Goal: Communication & Community: Connect with others

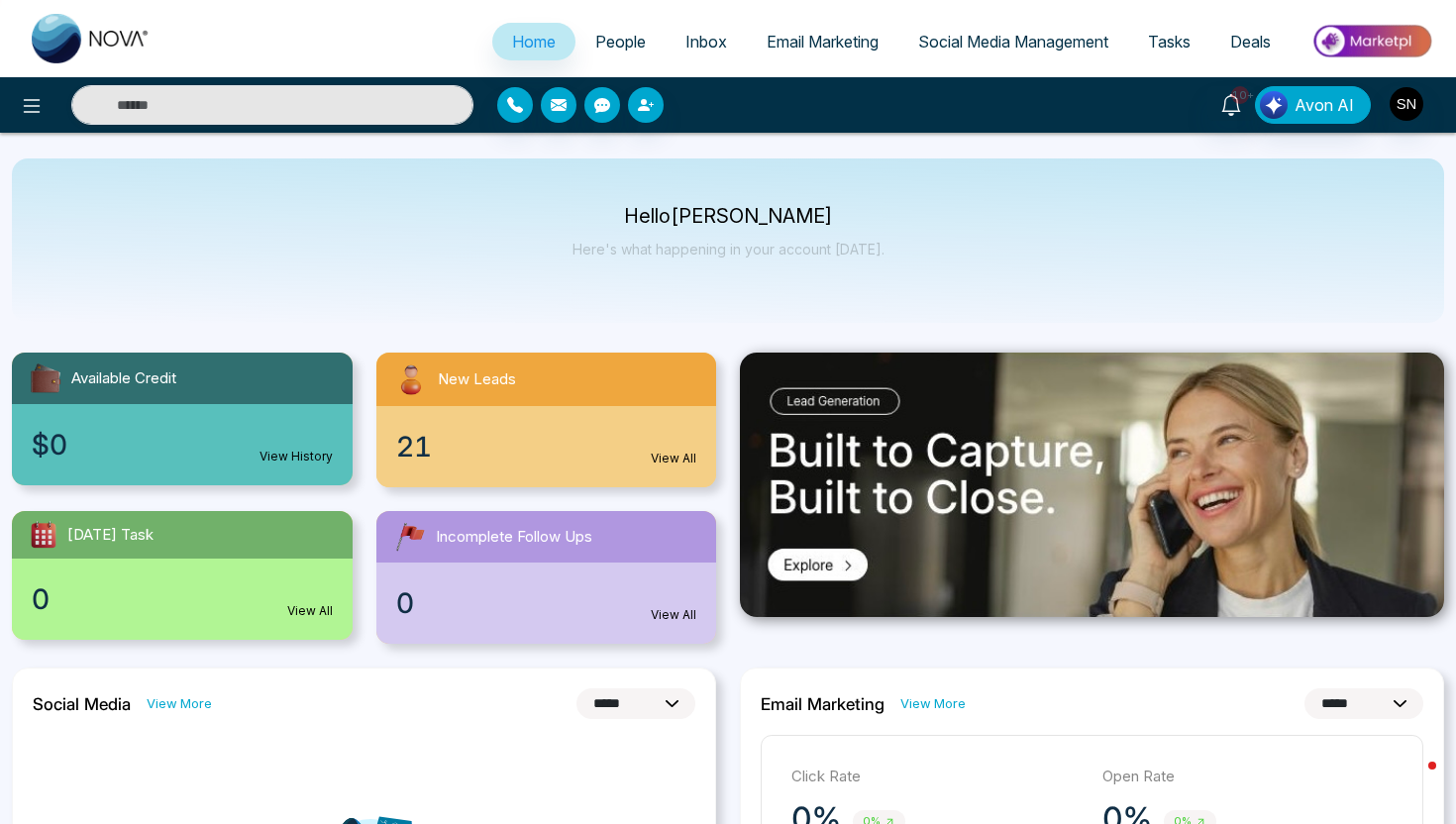
select select "*"
click at [596, 45] on span "People" at bounding box center [621, 42] width 51 height 20
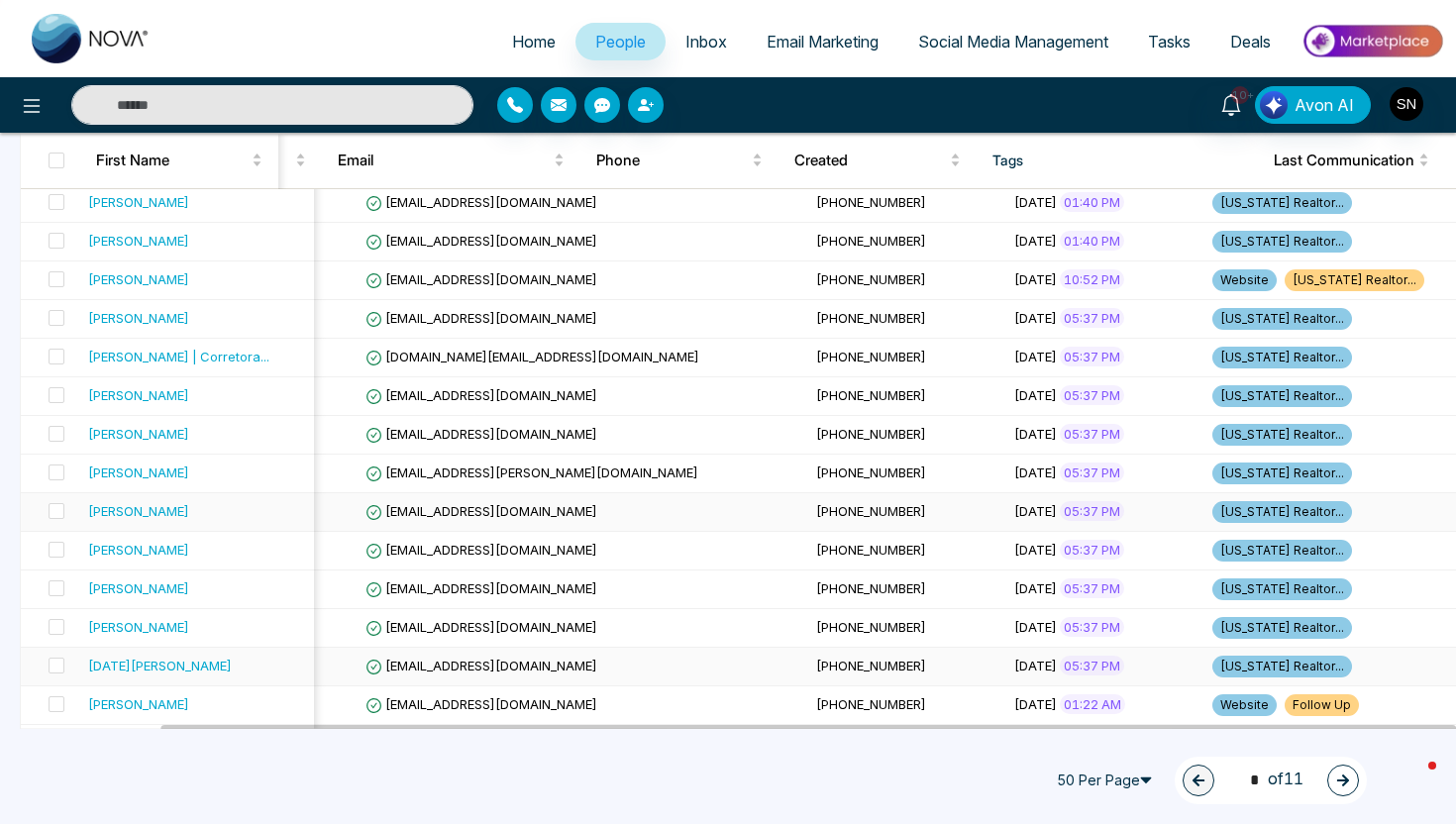
scroll to position [478, 0]
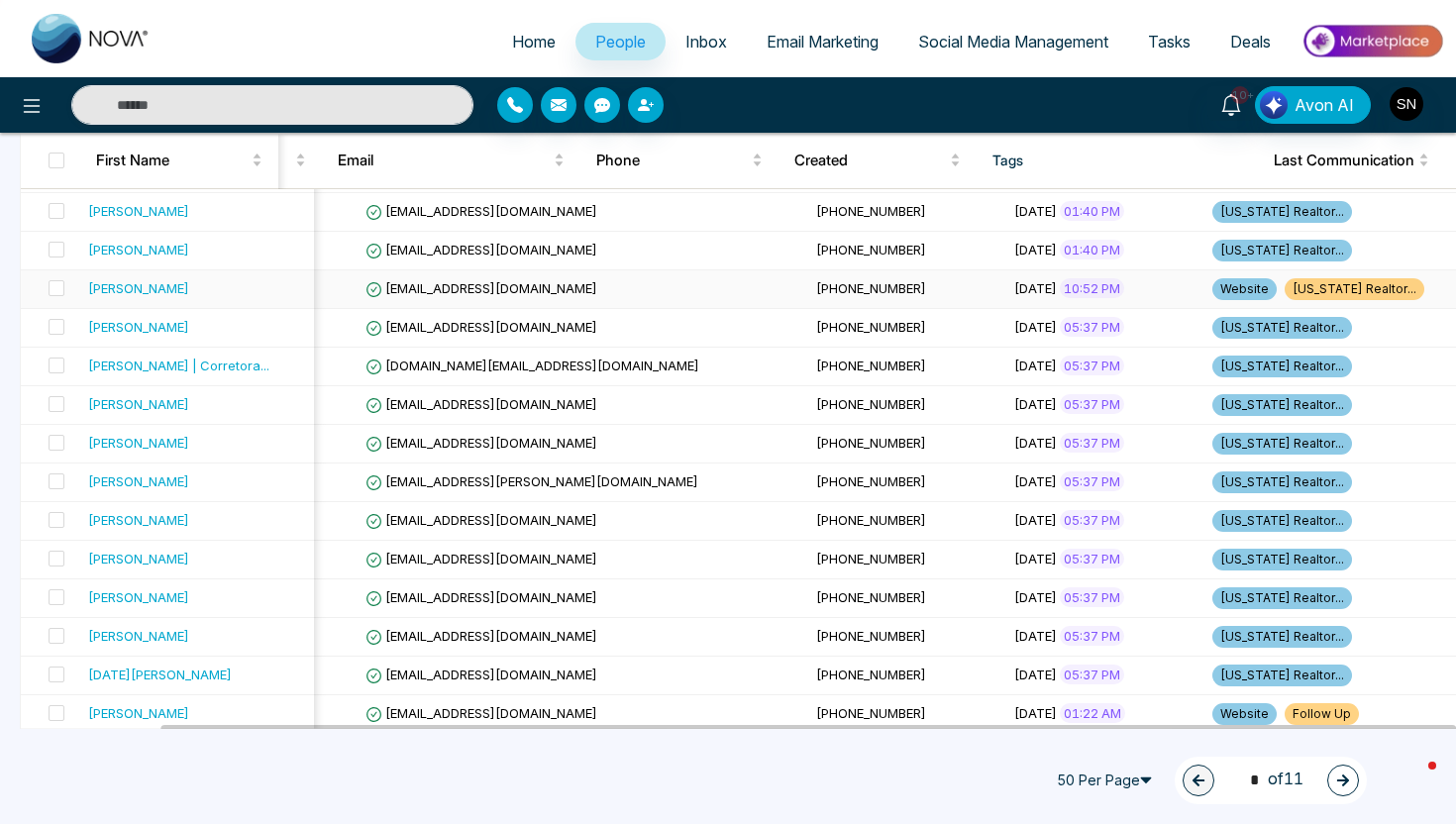
click at [386, 298] on td "[EMAIL_ADDRESS][DOMAIN_NAME]" at bounding box center [583, 289] width 451 height 39
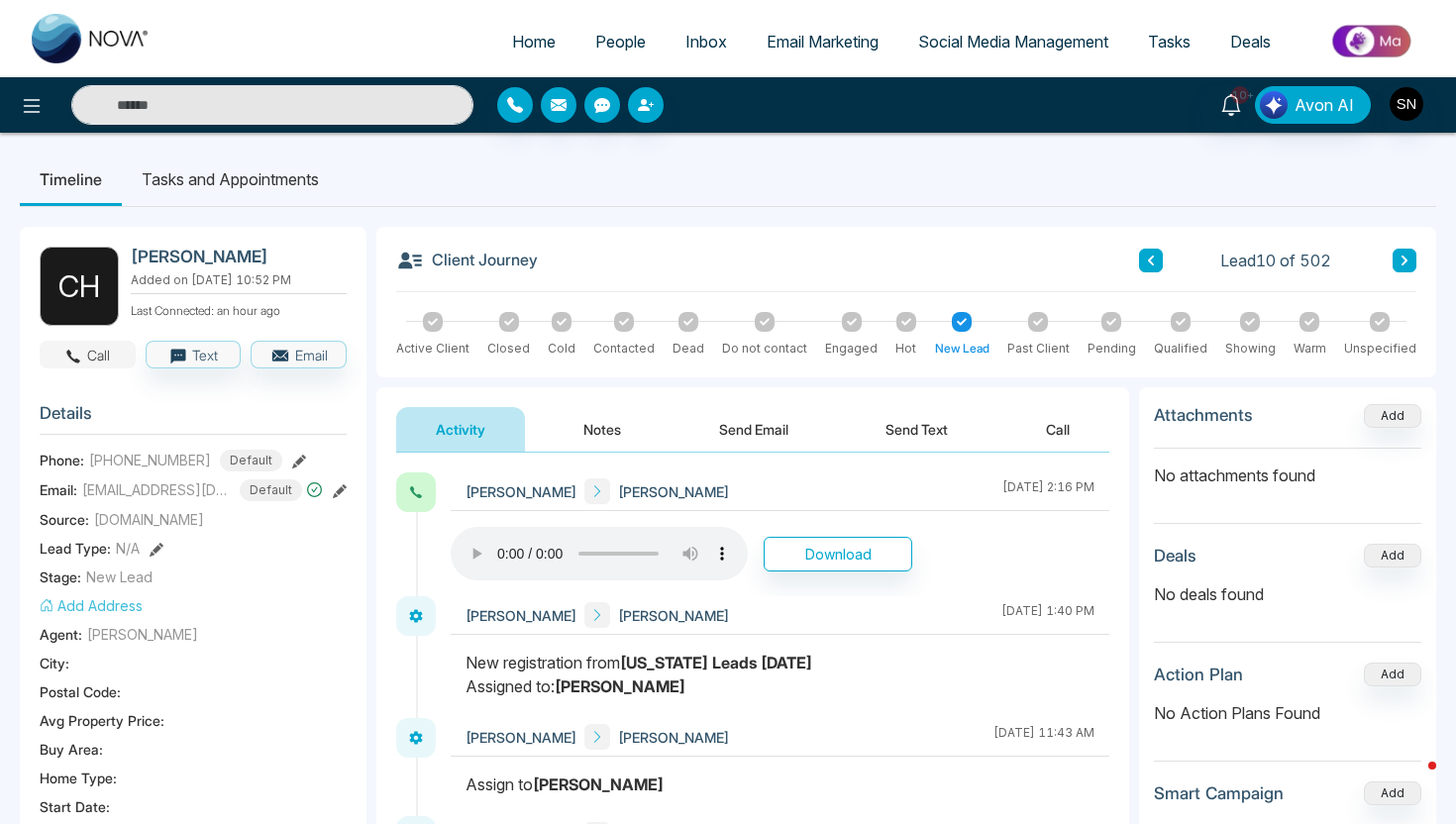
click at [97, 359] on button "Call" at bounding box center [87, 354] width 96 height 28
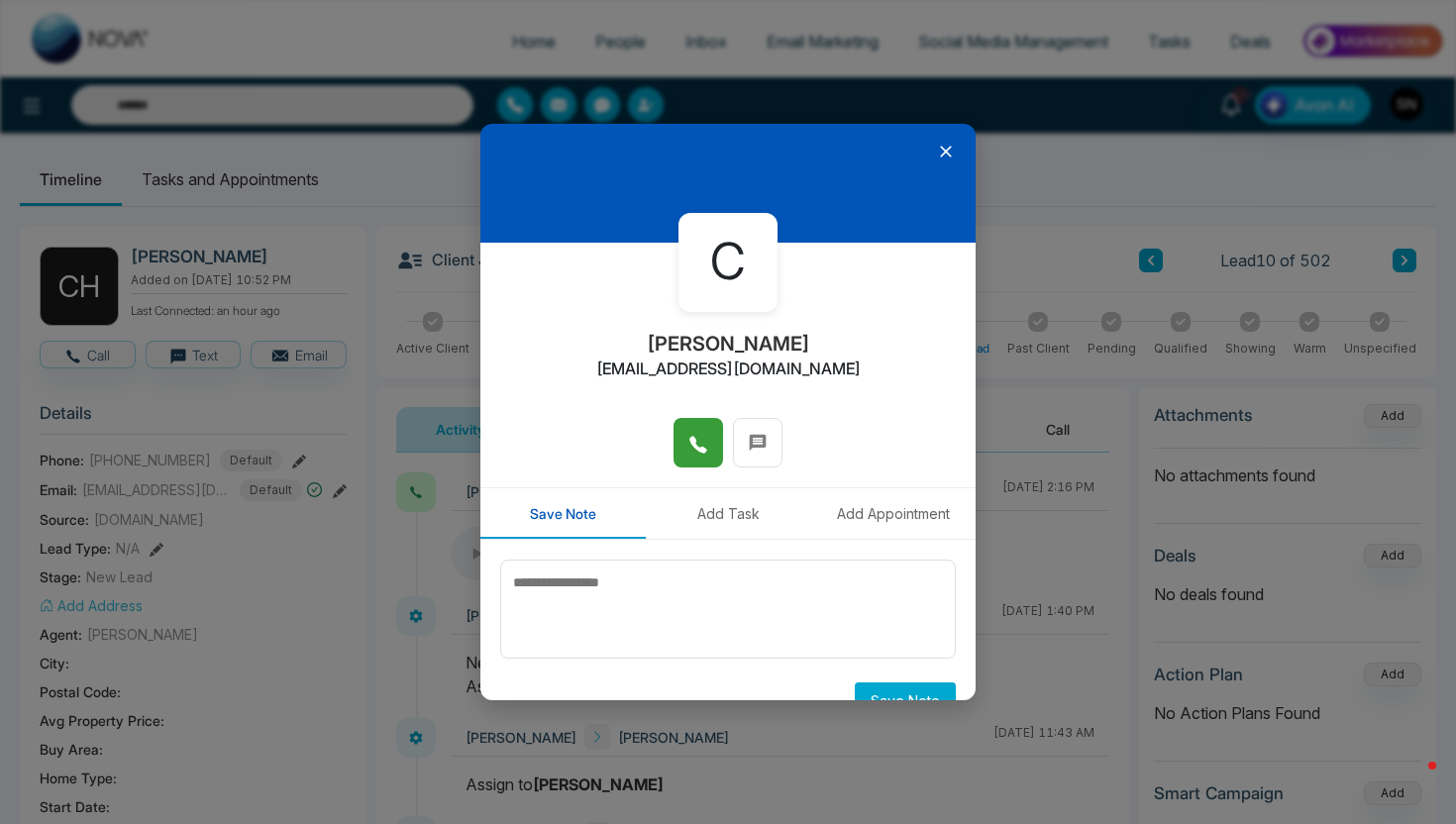
click at [688, 447] on icon at bounding box center [698, 445] width 20 height 20
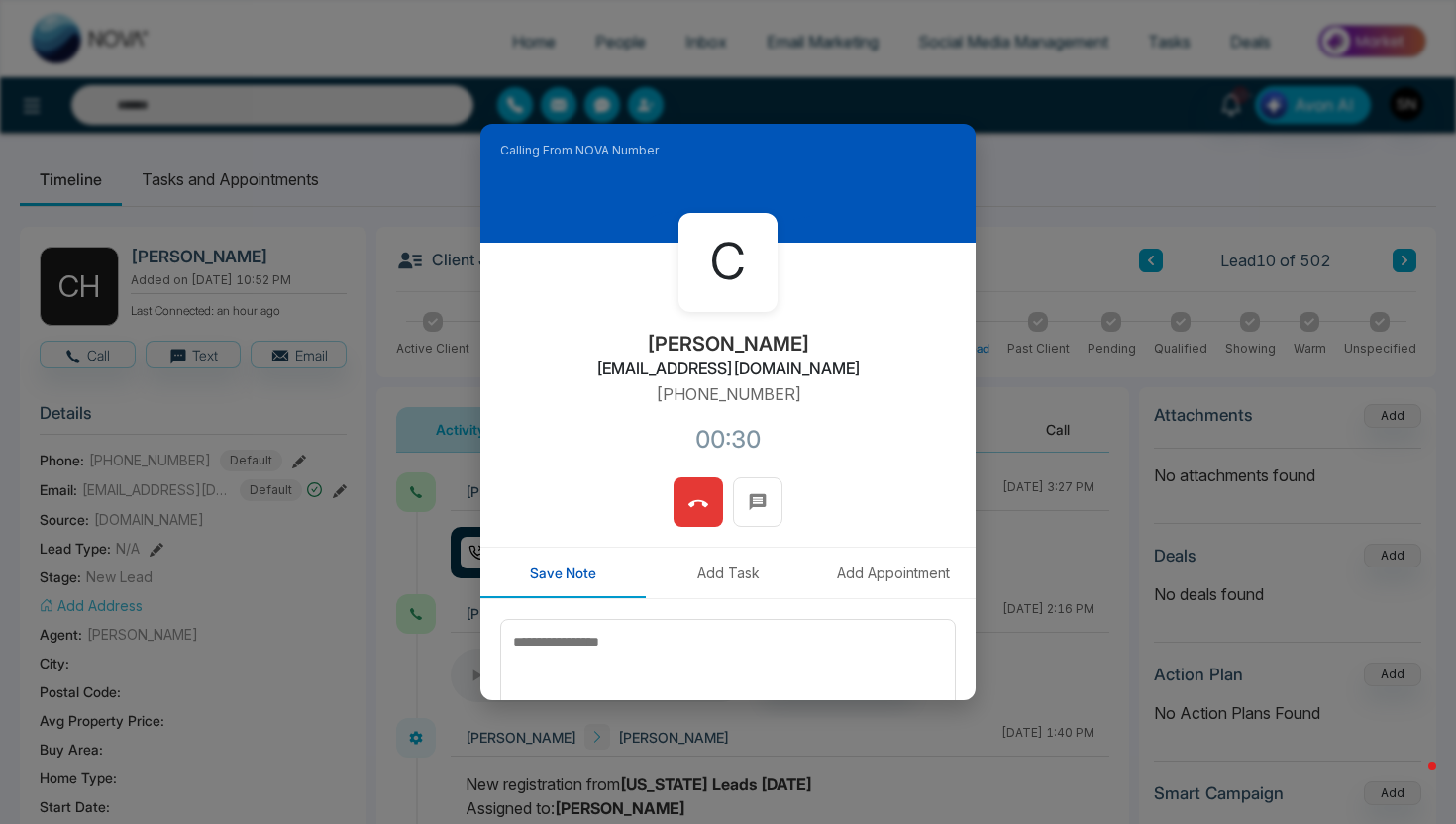
click at [686, 519] on button at bounding box center [698, 502] width 50 height 50
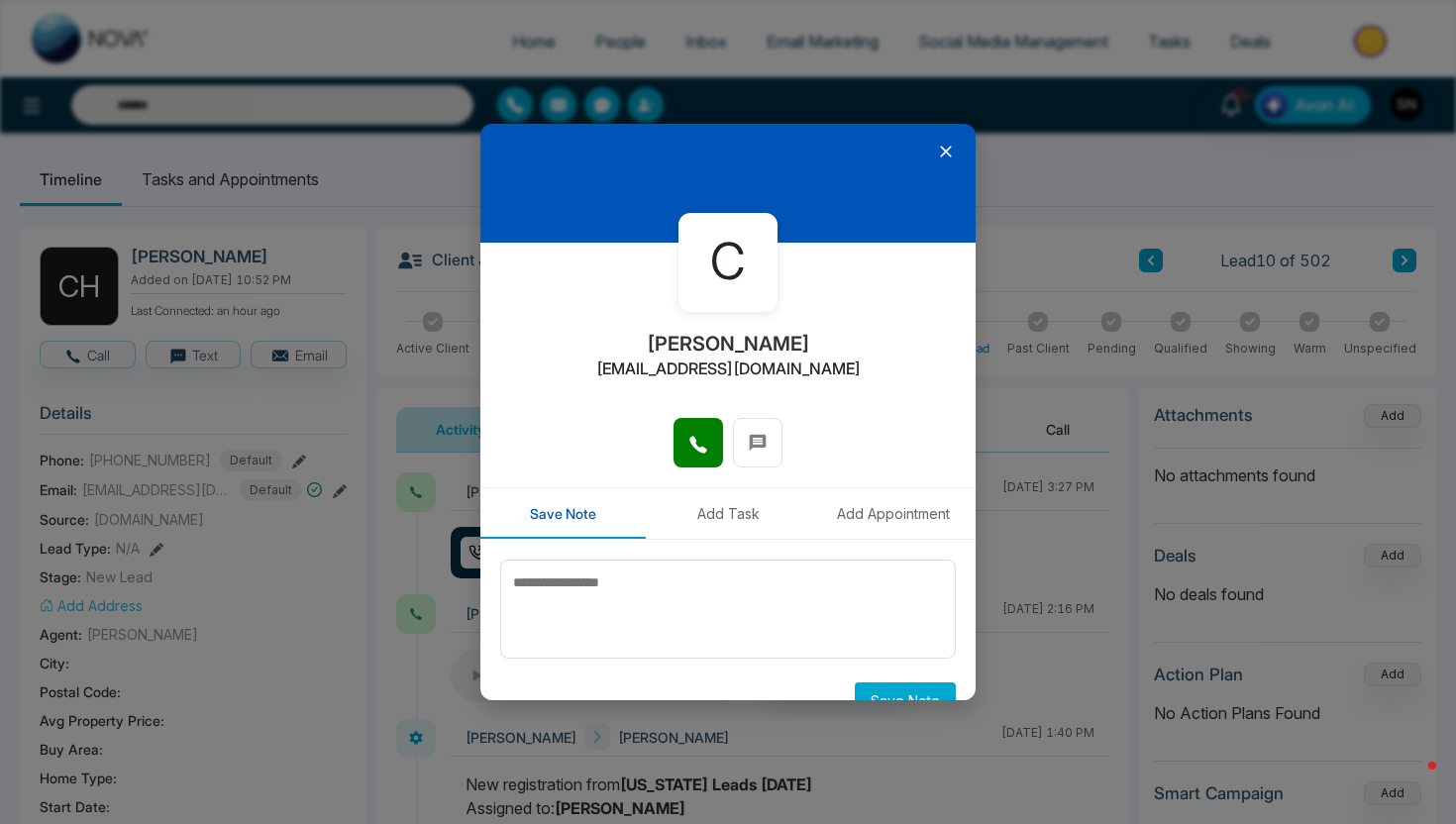
click at [943, 154] on icon at bounding box center [946, 152] width 20 height 20
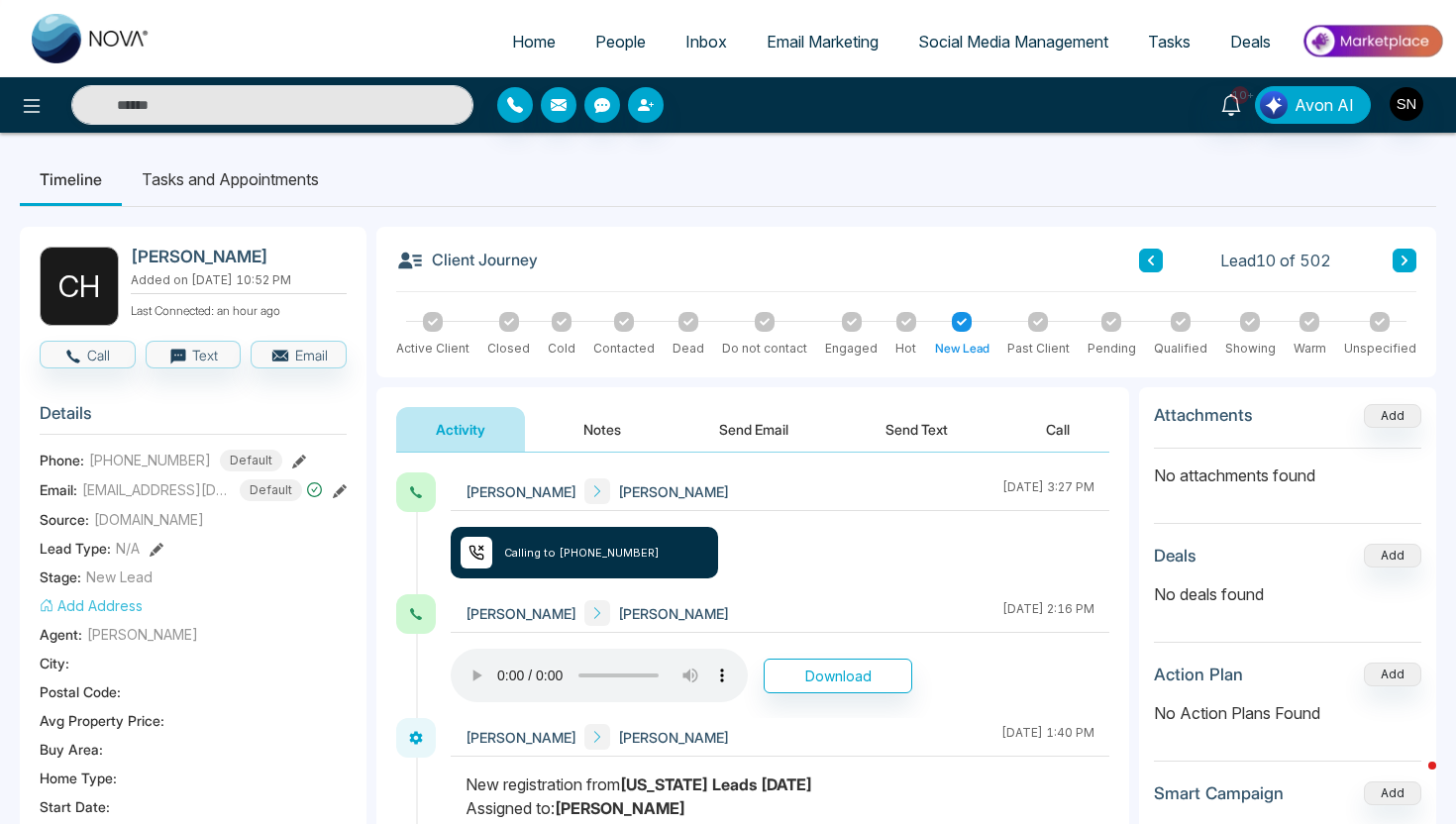
click at [603, 47] on span "People" at bounding box center [621, 42] width 51 height 20
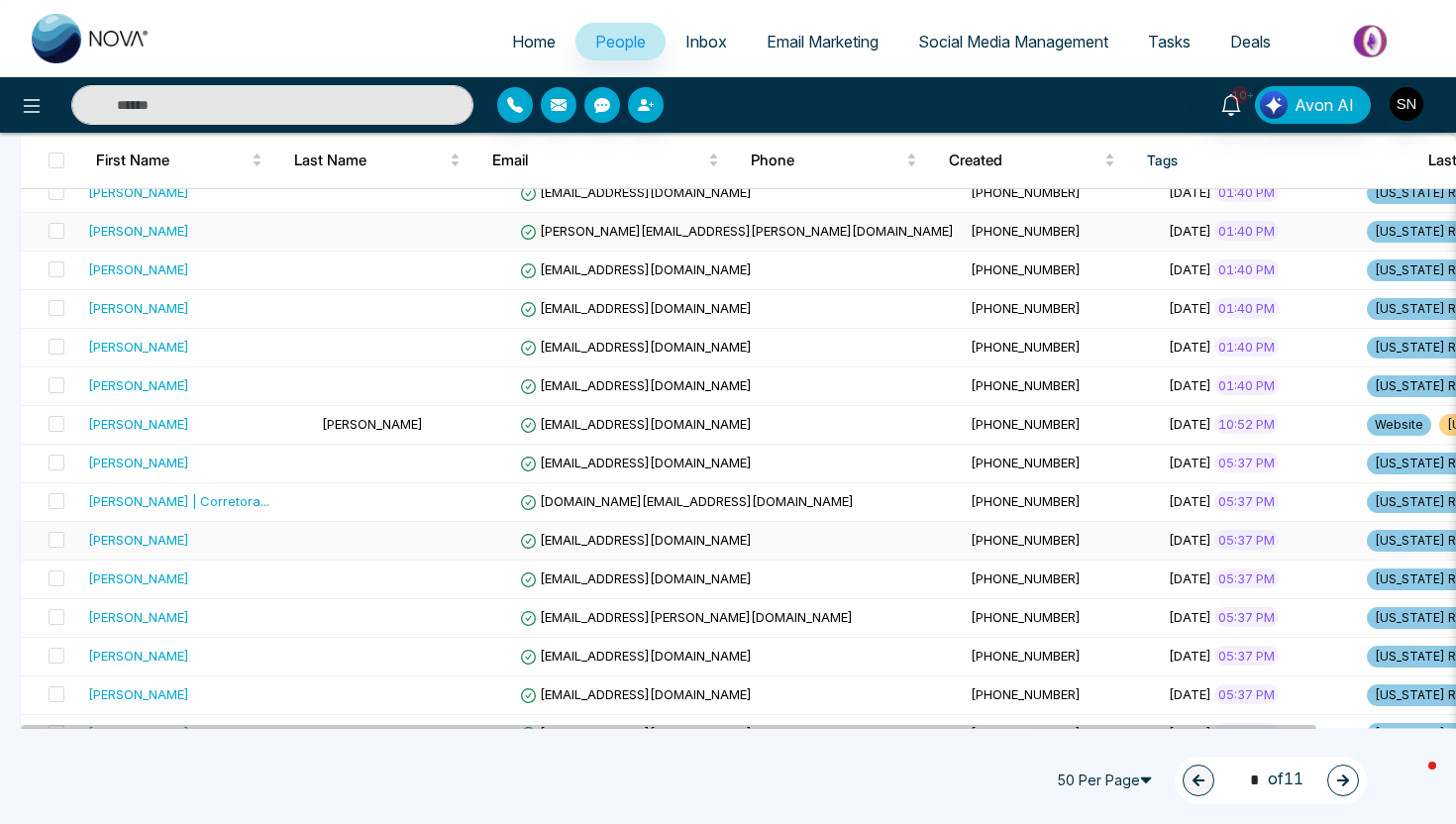
scroll to position [749, 0]
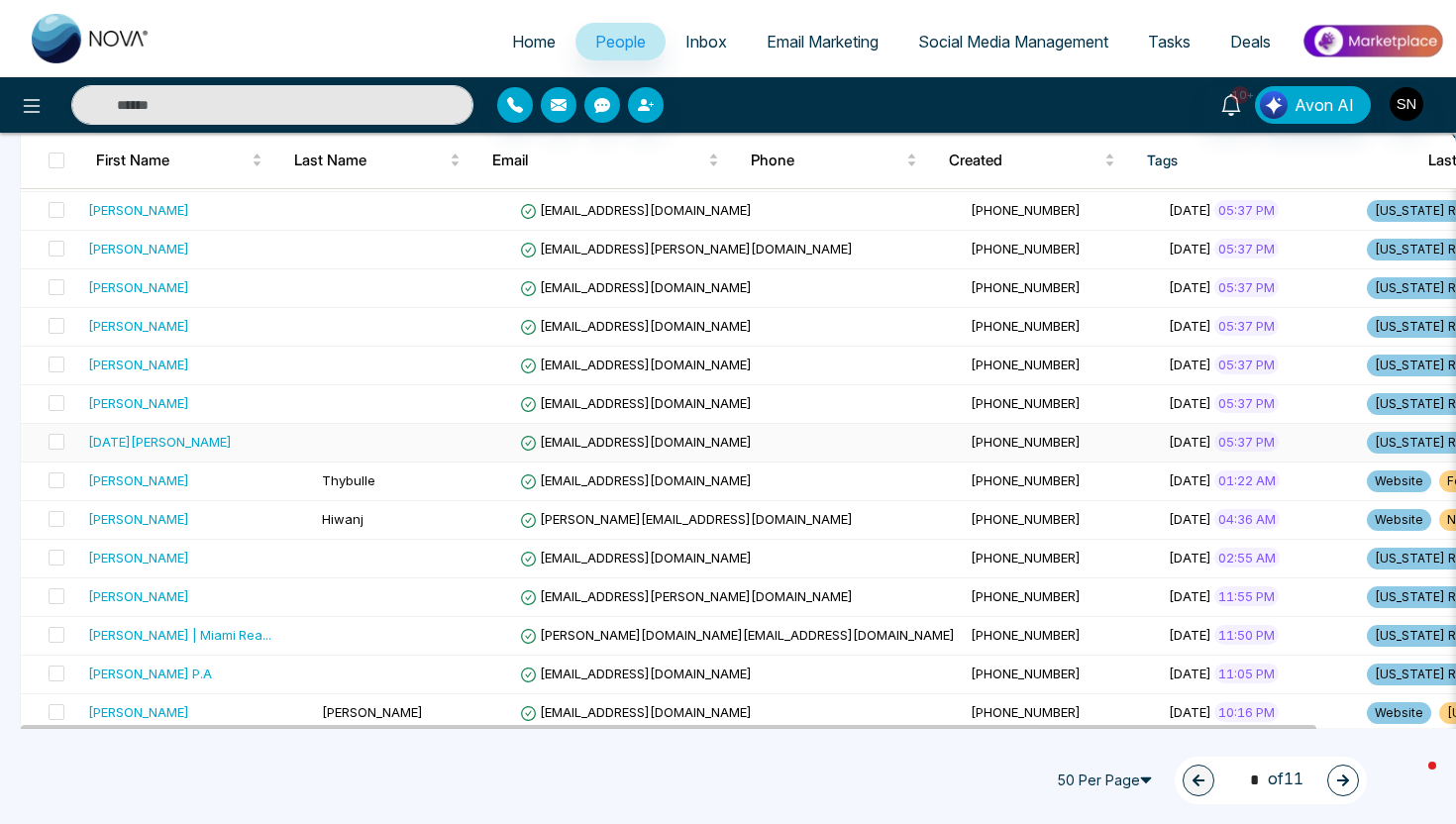
click at [647, 460] on td "[EMAIL_ADDRESS][DOMAIN_NAME]" at bounding box center [738, 443] width 451 height 39
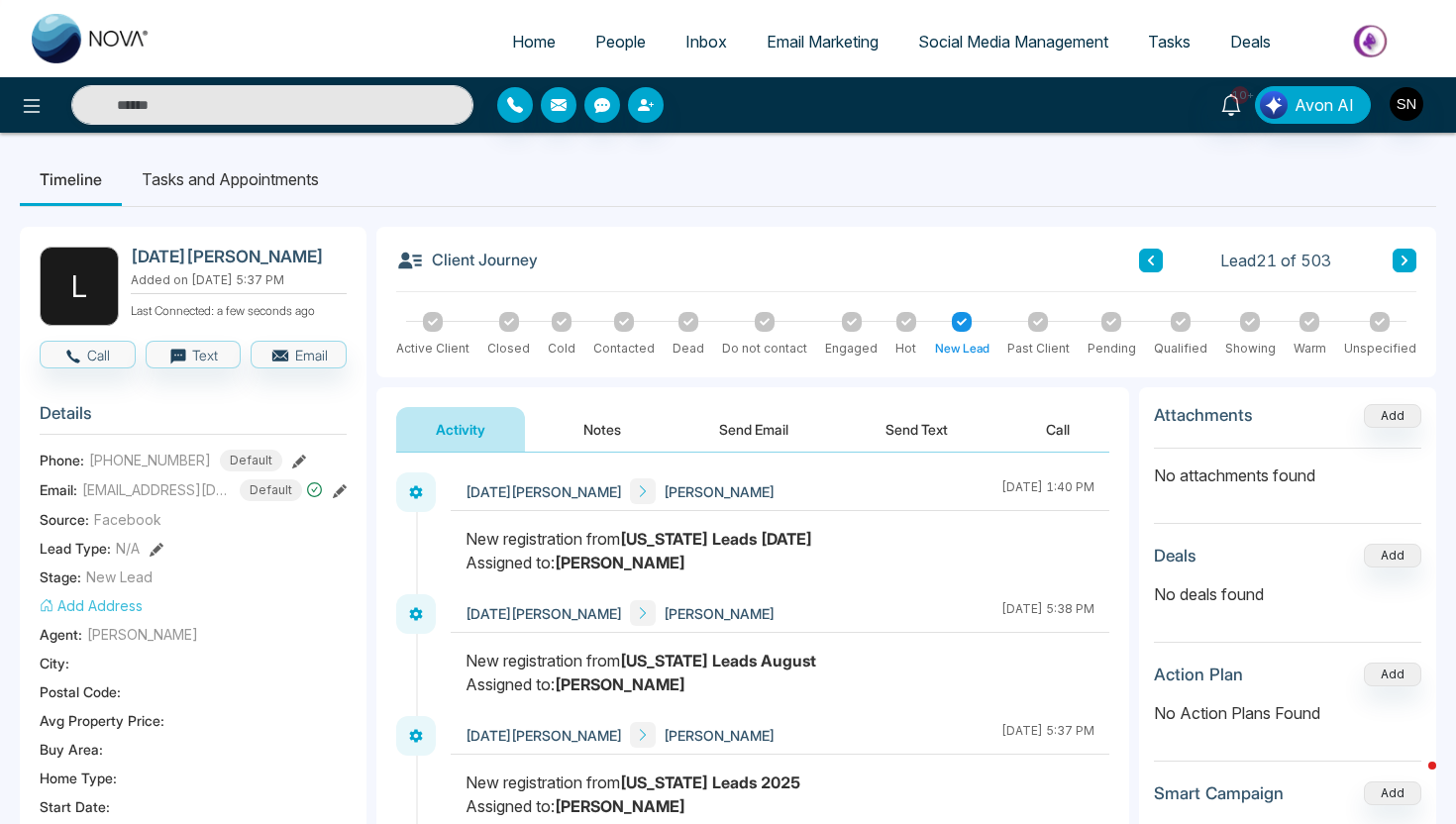
click at [94, 365] on button "Call" at bounding box center [87, 354] width 96 height 28
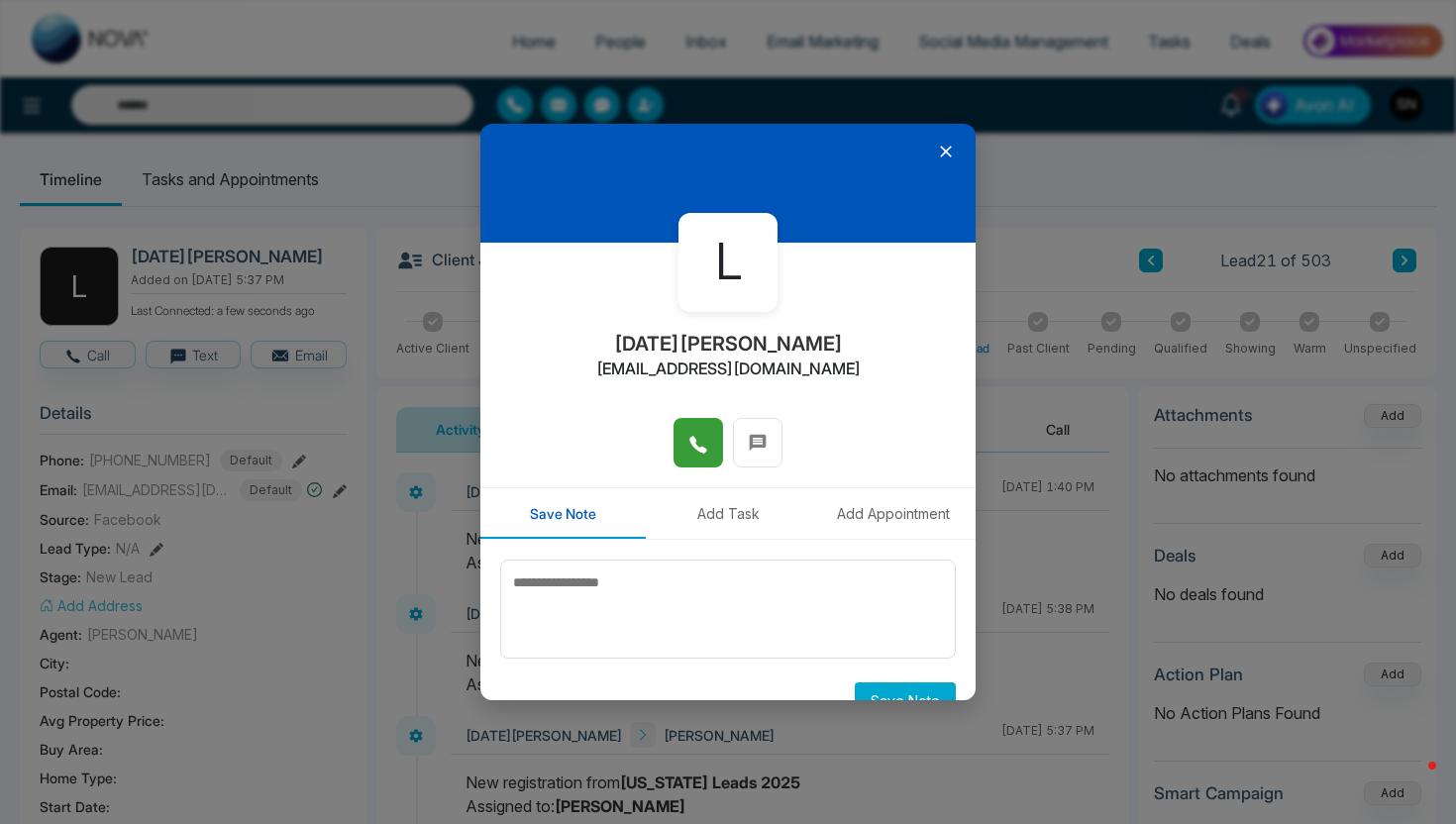
click at [681, 448] on button at bounding box center [698, 443] width 50 height 50
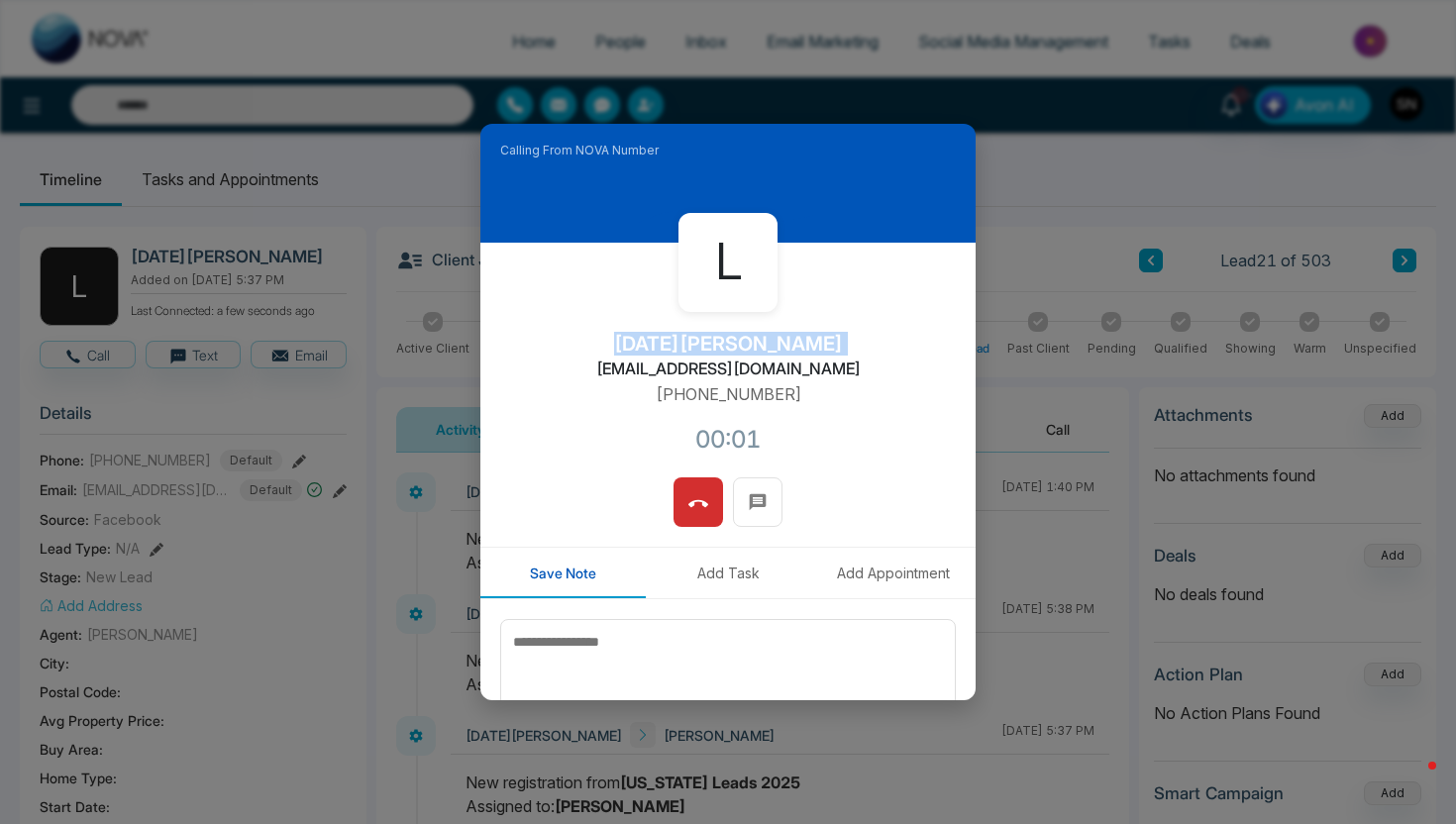
drag, startPoint x: 646, startPoint y: 337, endPoint x: 854, endPoint y: 339, distance: 208.0
click at [854, 339] on div "L [DATE][PERSON_NAME] [EMAIL_ADDRESS][DOMAIN_NAME] [PHONE_NUMBER]:01" at bounding box center [728, 359] width 496 height 234
copy h2 "[DATE][PERSON_NAME]"
click at [679, 495] on button at bounding box center [698, 502] width 50 height 50
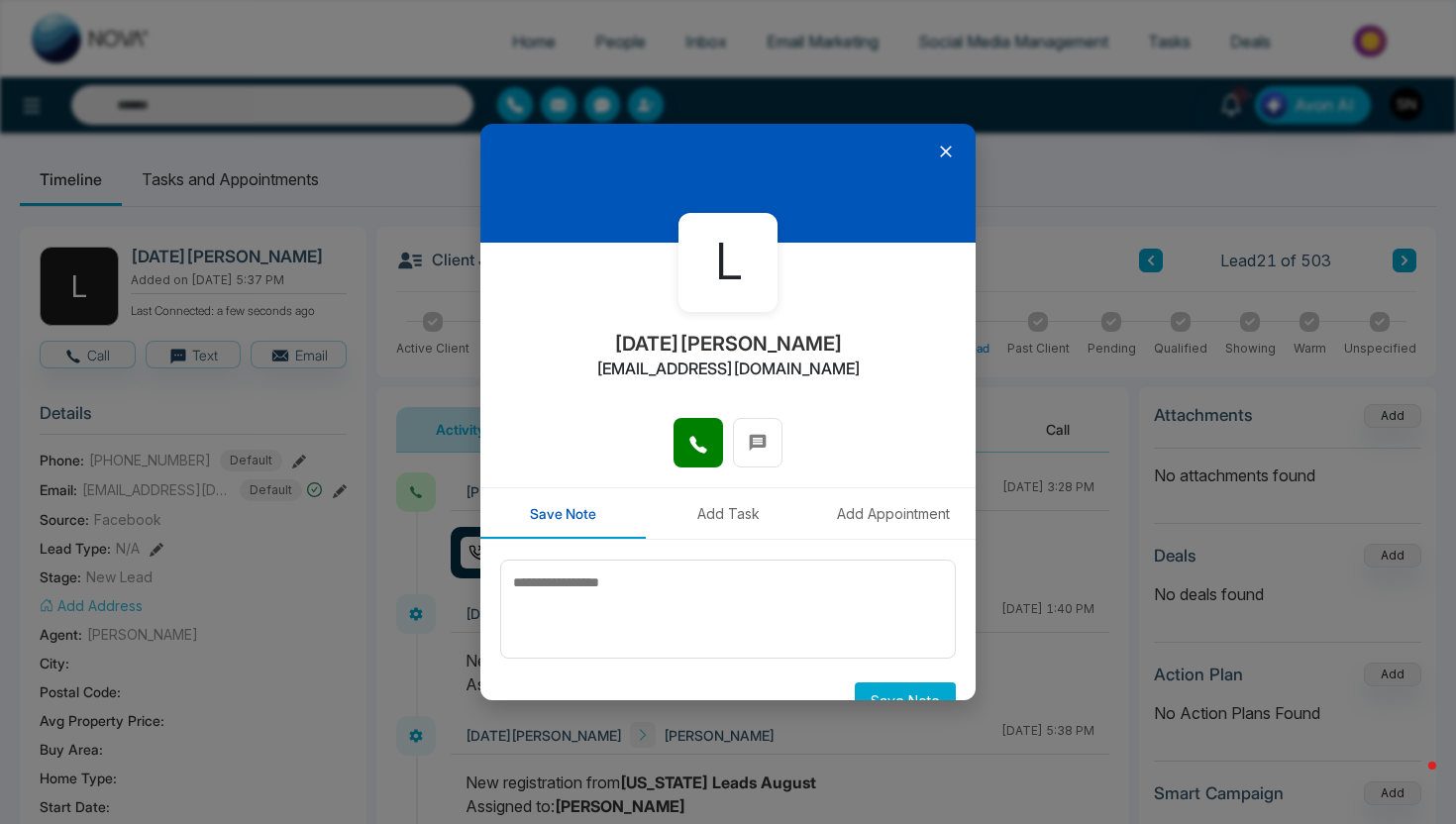
click at [946, 144] on icon at bounding box center [946, 152] width 20 height 20
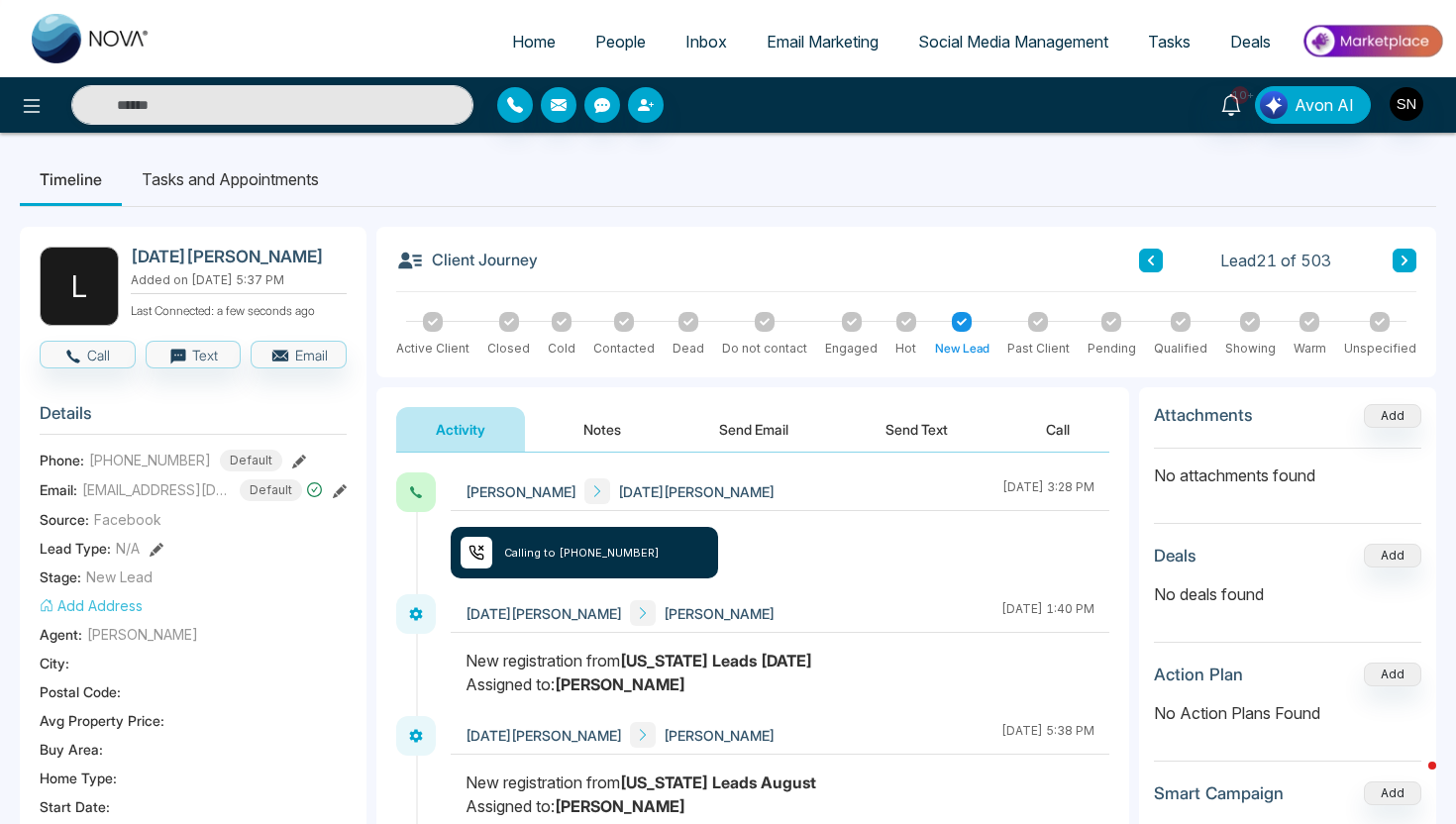
click at [906, 423] on button "Send Text" at bounding box center [917, 429] width 142 height 45
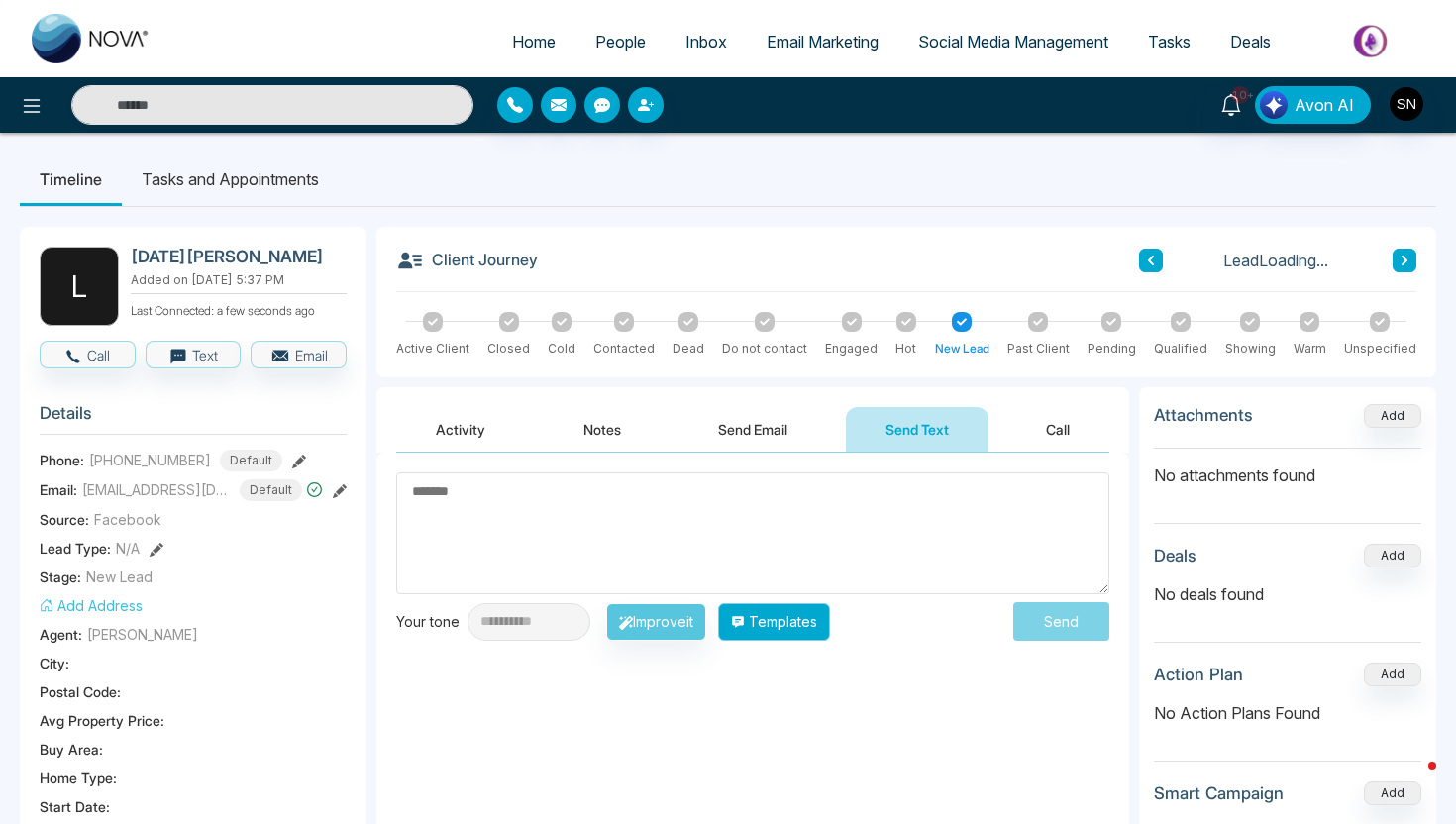
click at [824, 627] on button "Templates" at bounding box center [774, 622] width 112 height 38
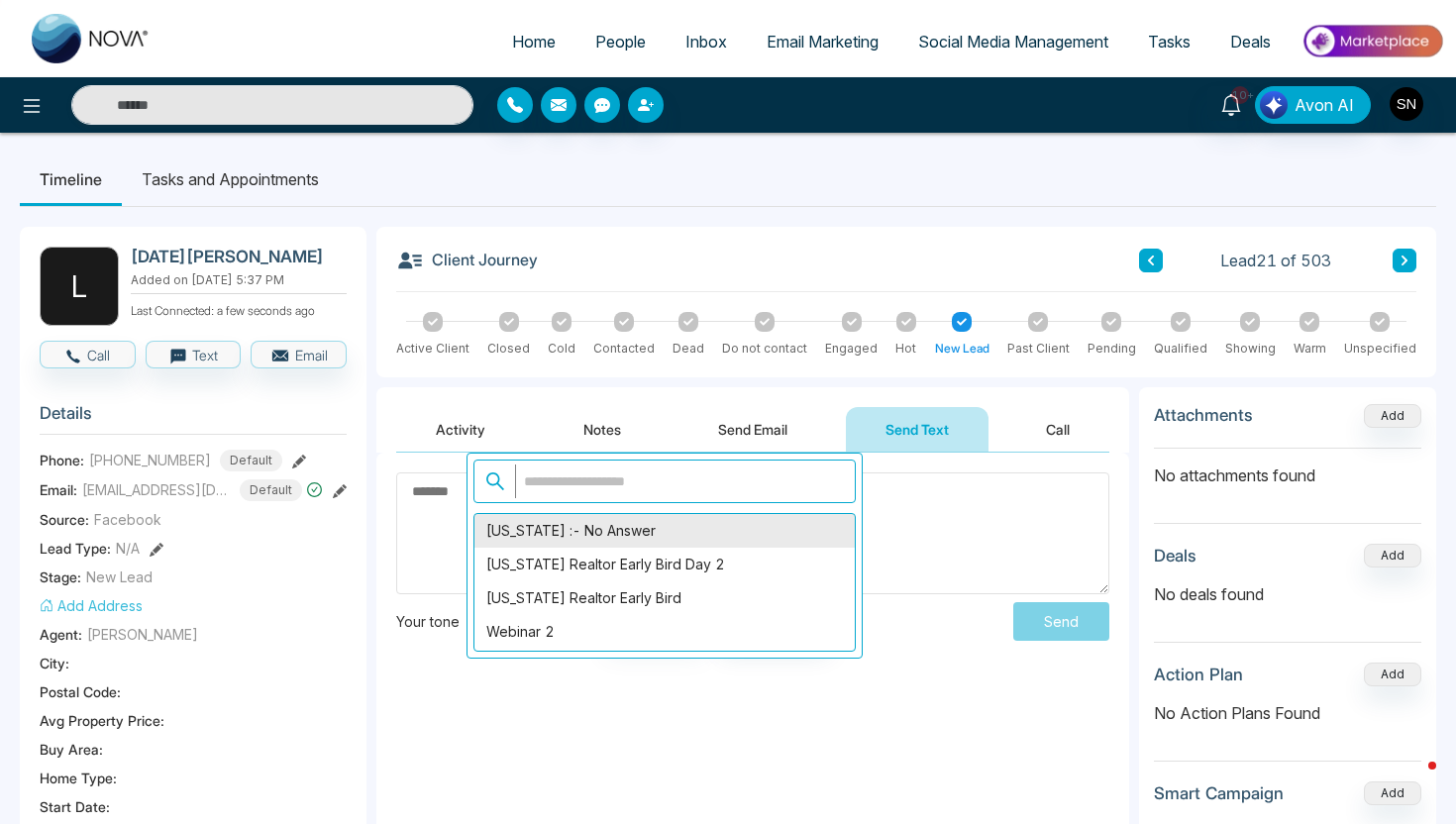
click at [612, 544] on div "[US_STATE] :- No Answer" at bounding box center [664, 531] width 380 height 34
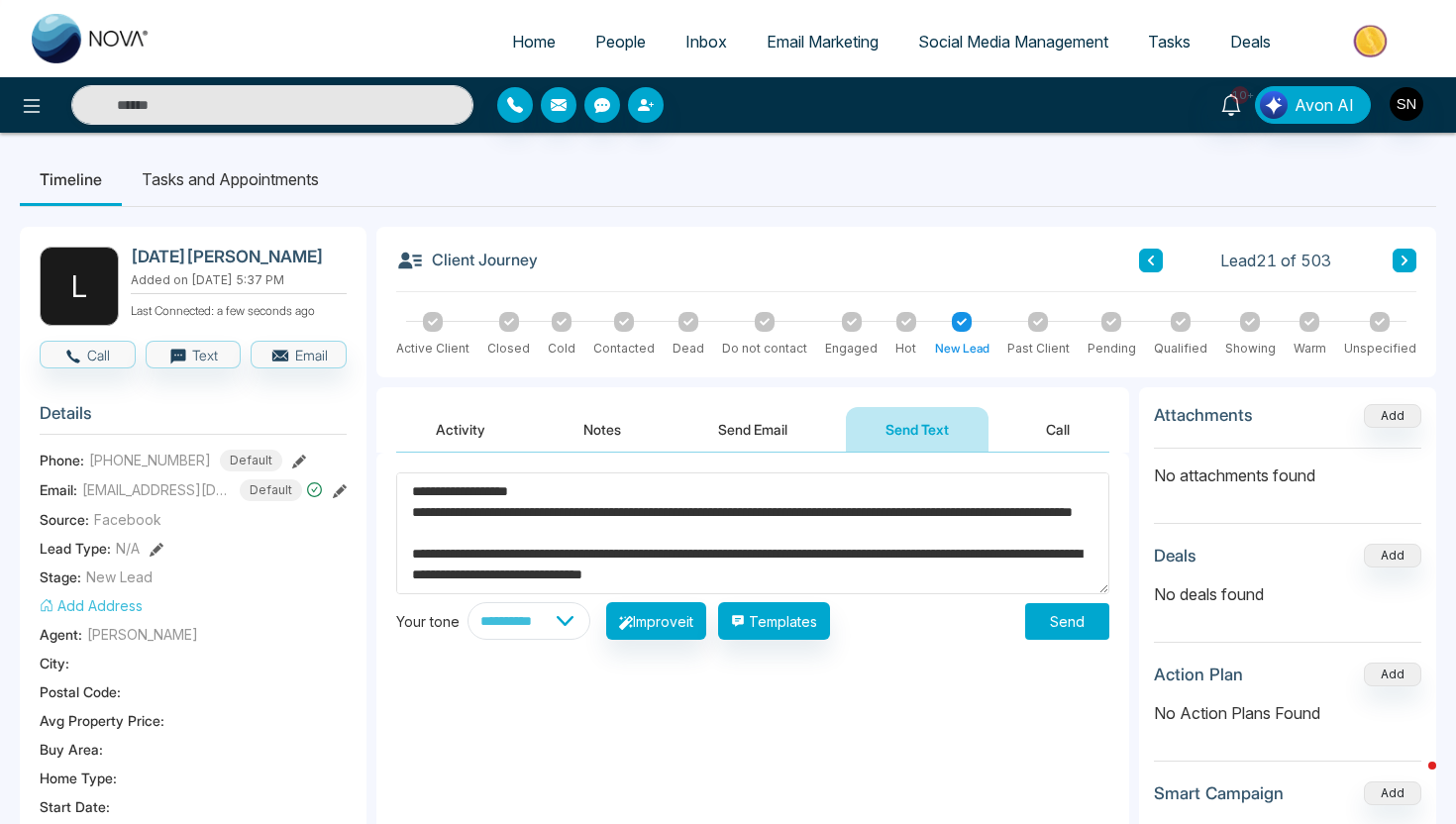
drag, startPoint x: 441, startPoint y: 490, endPoint x: 514, endPoint y: 498, distance: 73.4
click at [514, 498] on textarea "**********" at bounding box center [753, 533] width 713 height 122
click at [441, 495] on textarea "**********" at bounding box center [753, 533] width 713 height 122
drag, startPoint x: 129, startPoint y: 258, endPoint x: 181, endPoint y: 258, distance: 52.0
click at [181, 258] on div "L [DATE][PERSON_NAME] Added on [DATE] 5:37 PM Last Connected: a minute ago" at bounding box center [193, 286] width 307 height 79
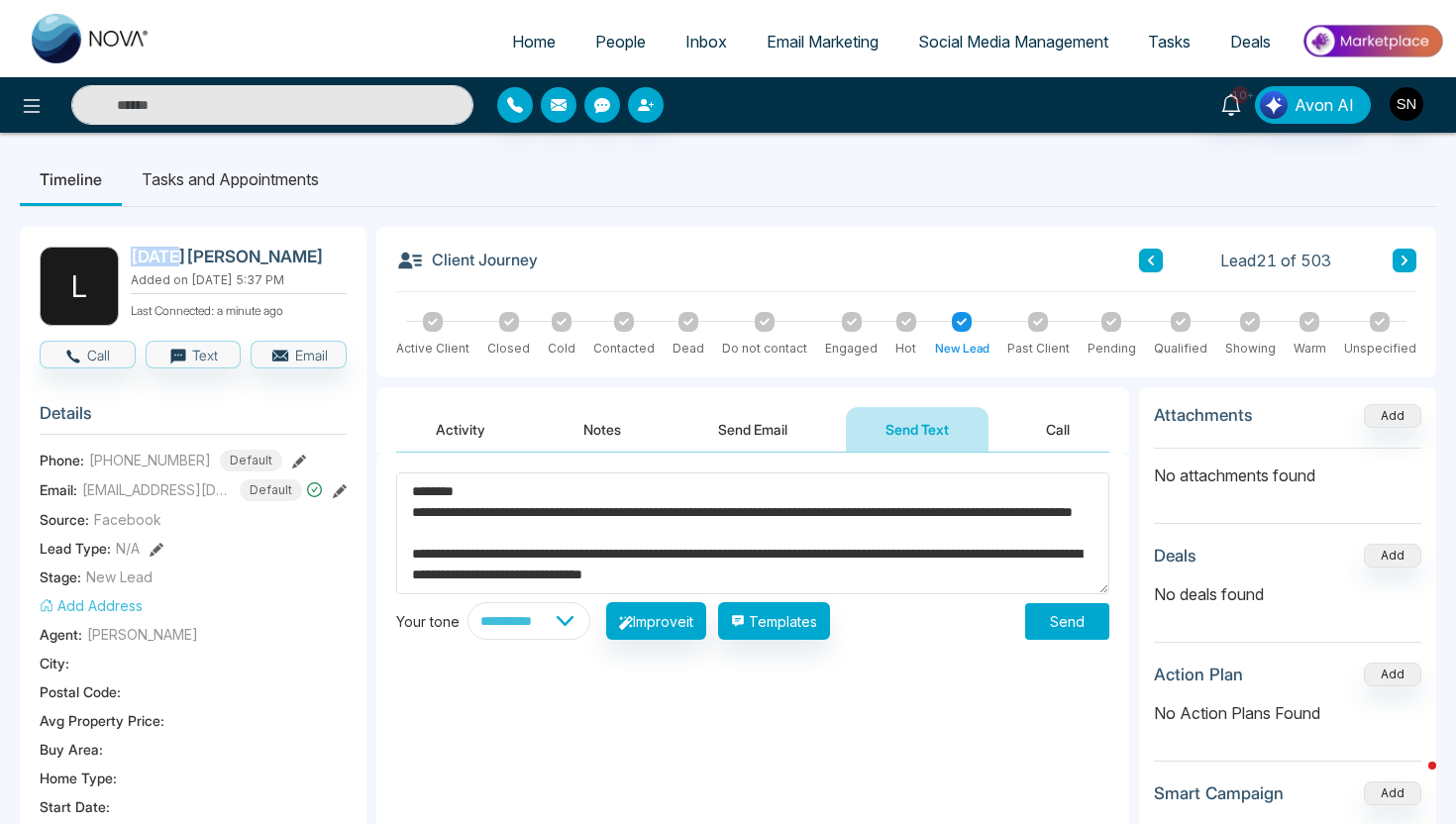
copy h2 "[PERSON_NAME]"
click at [439, 489] on textarea "**********" at bounding box center [753, 533] width 713 height 122
paste textarea "*****"
type textarea "**********"
click at [1069, 603] on div "**********" at bounding box center [753, 556] width 713 height 168
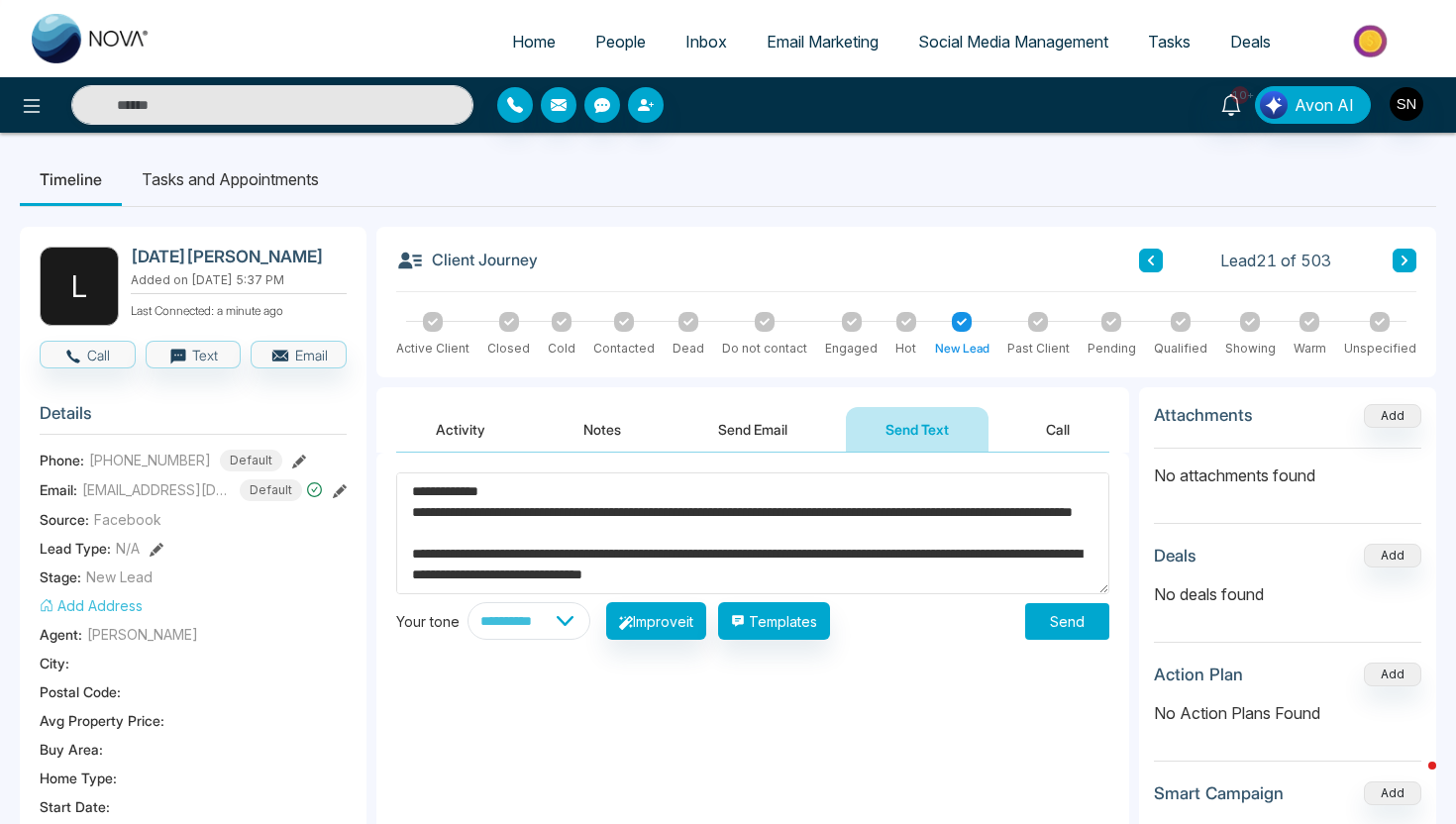
click at [1065, 633] on button "Send" at bounding box center [1067, 621] width 84 height 37
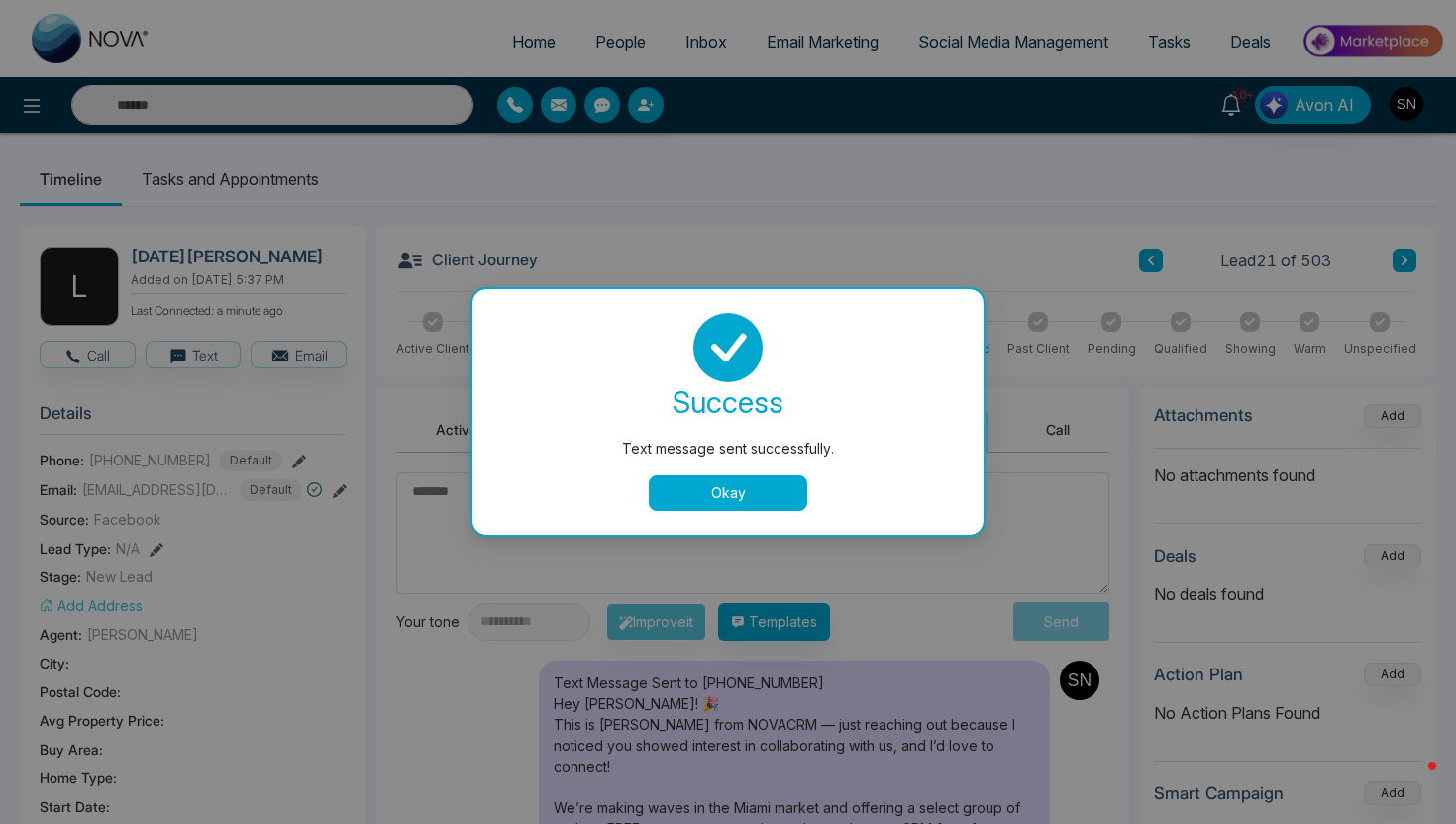
click at [738, 501] on button "Okay" at bounding box center [728, 493] width 159 height 36
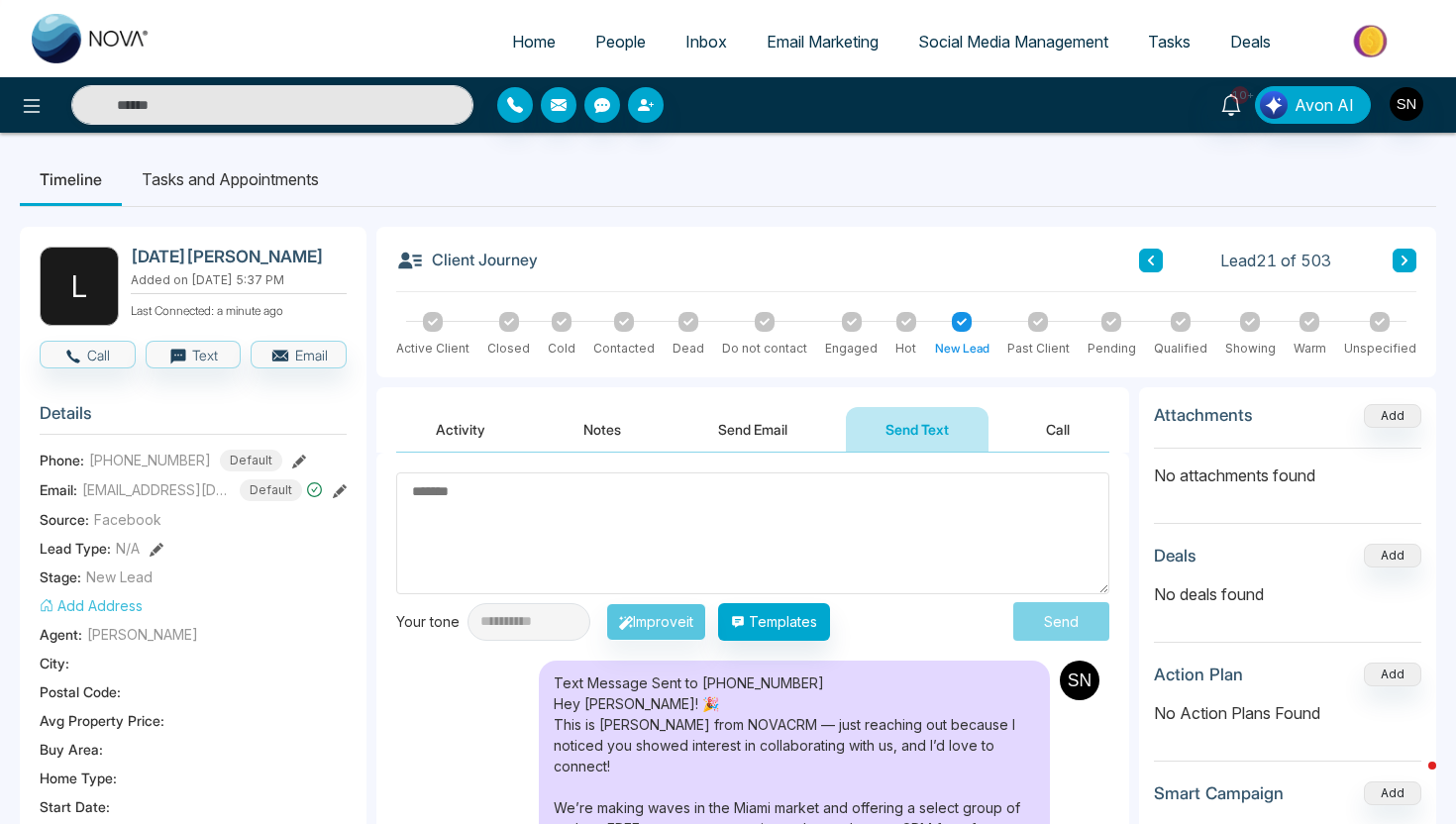
click at [1143, 265] on button at bounding box center [1151, 260] width 24 height 24
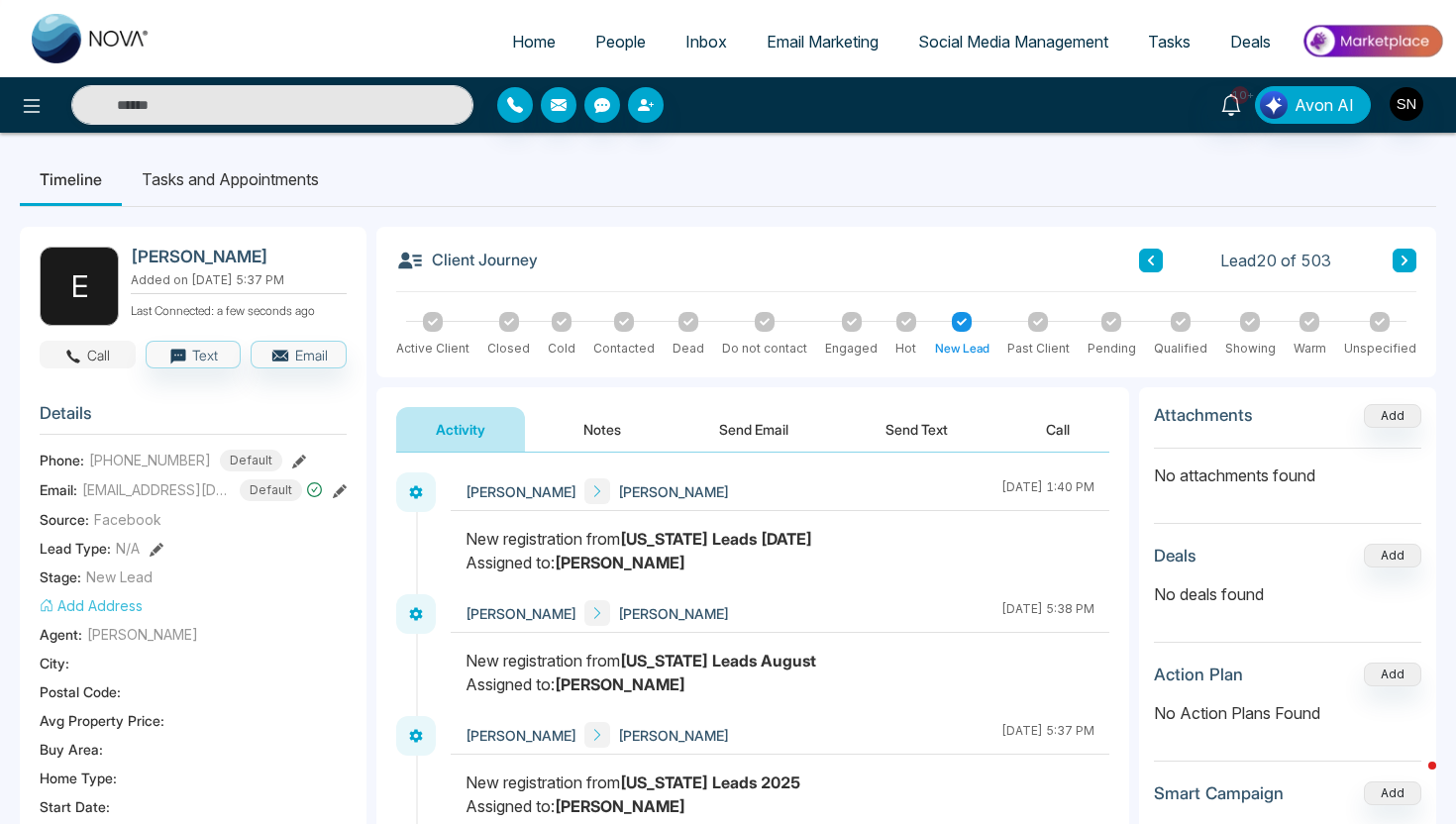
click at [89, 362] on button "Call" at bounding box center [87, 354] width 96 height 28
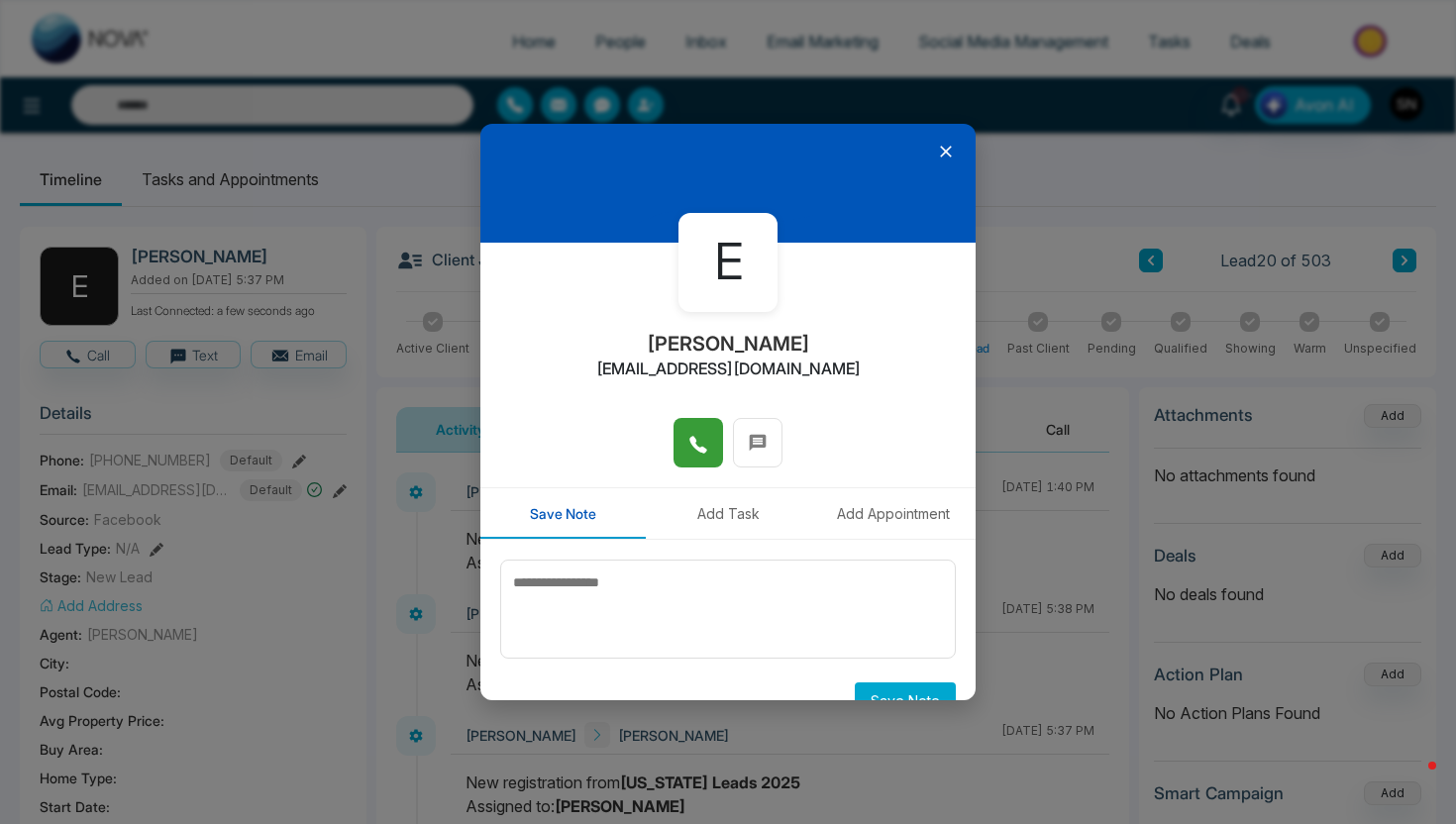
click at [697, 447] on icon at bounding box center [697, 444] width 17 height 17
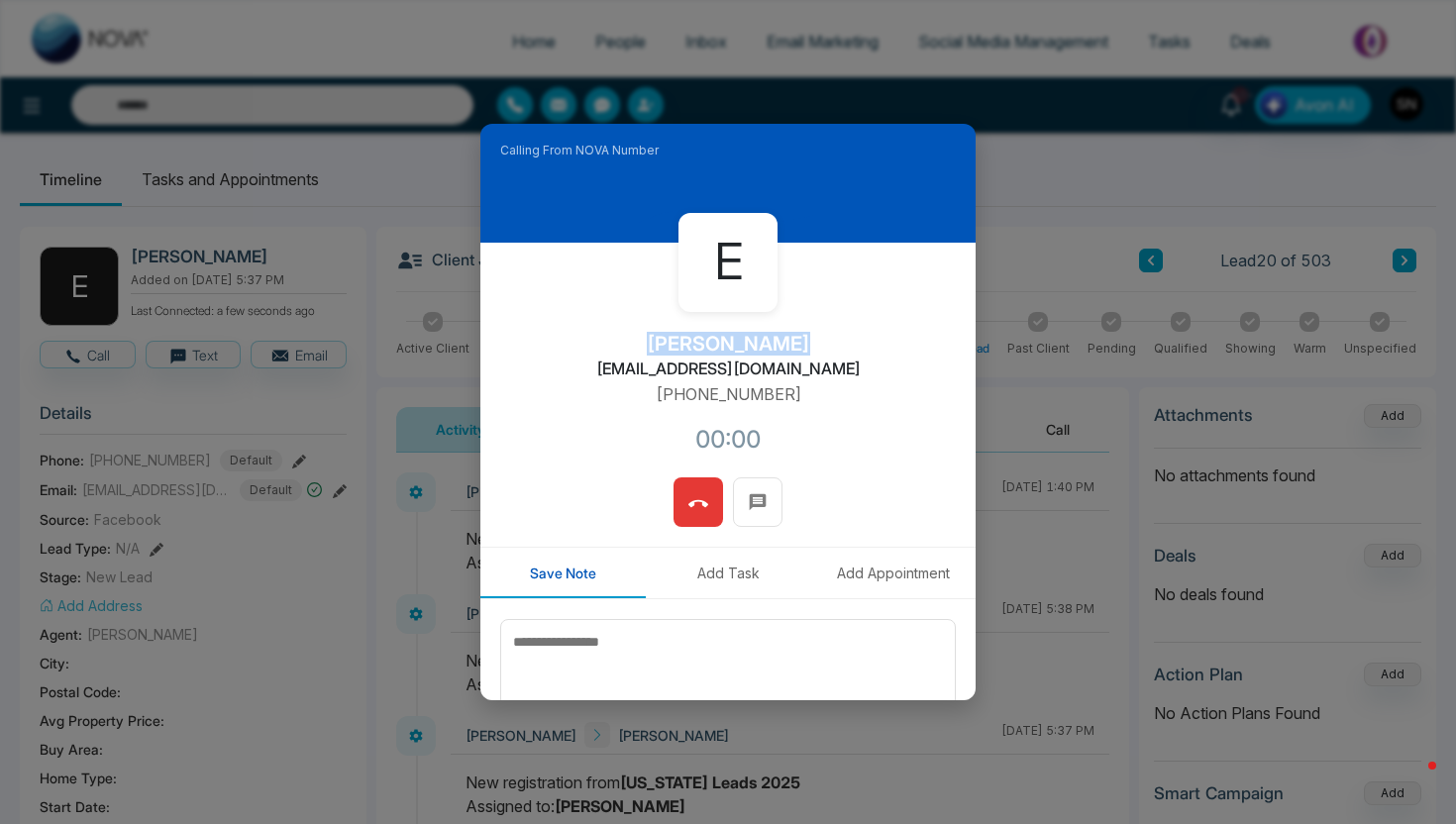
drag, startPoint x: 655, startPoint y: 352, endPoint x: 792, endPoint y: 352, distance: 137.0
click at [792, 352] on div "E [PERSON_NAME] [EMAIL_ADDRESS][DOMAIN_NAME] [PHONE_NUMBER]:00" at bounding box center [728, 359] width 496 height 234
copy h2 "[PERSON_NAME]"
click at [693, 501] on icon at bounding box center [698, 502] width 20 height 7
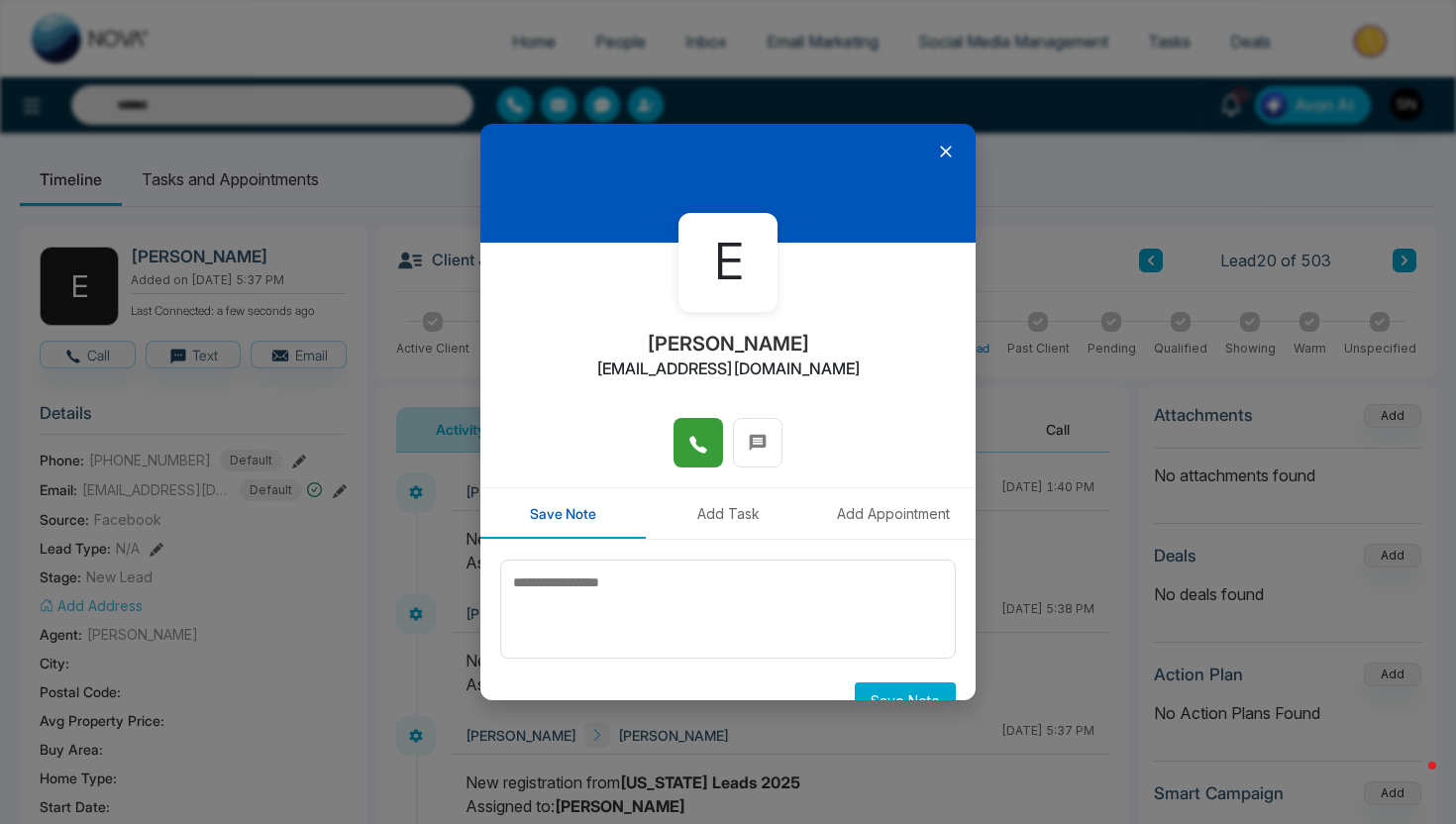
click at [946, 149] on icon at bounding box center [946, 152] width 20 height 20
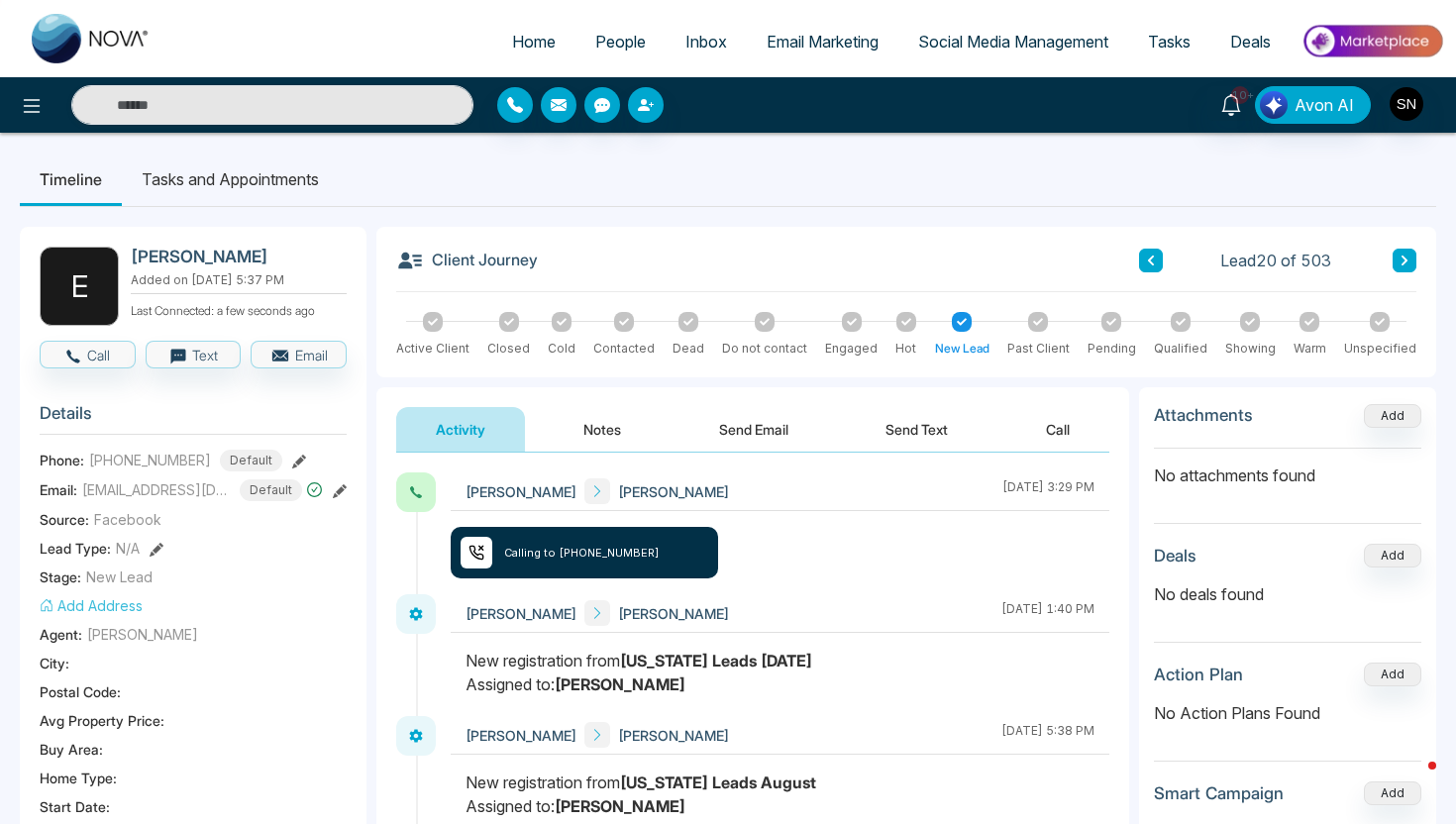
click at [927, 427] on button "Send Text" at bounding box center [917, 429] width 142 height 45
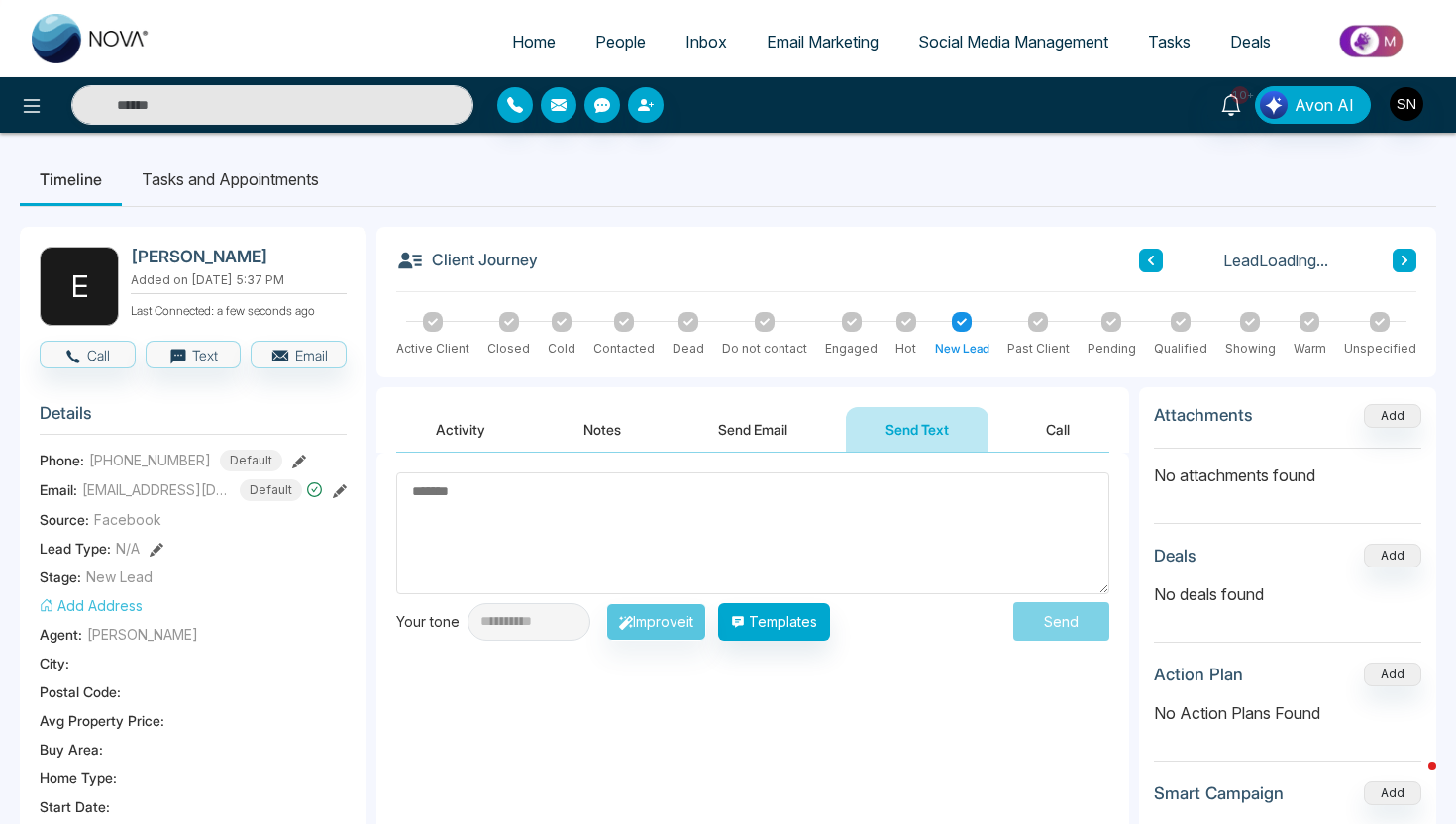
click at [794, 601] on div "**********" at bounding box center [753, 557] width 713 height 169
click at [795, 622] on button "Templates" at bounding box center [774, 622] width 112 height 38
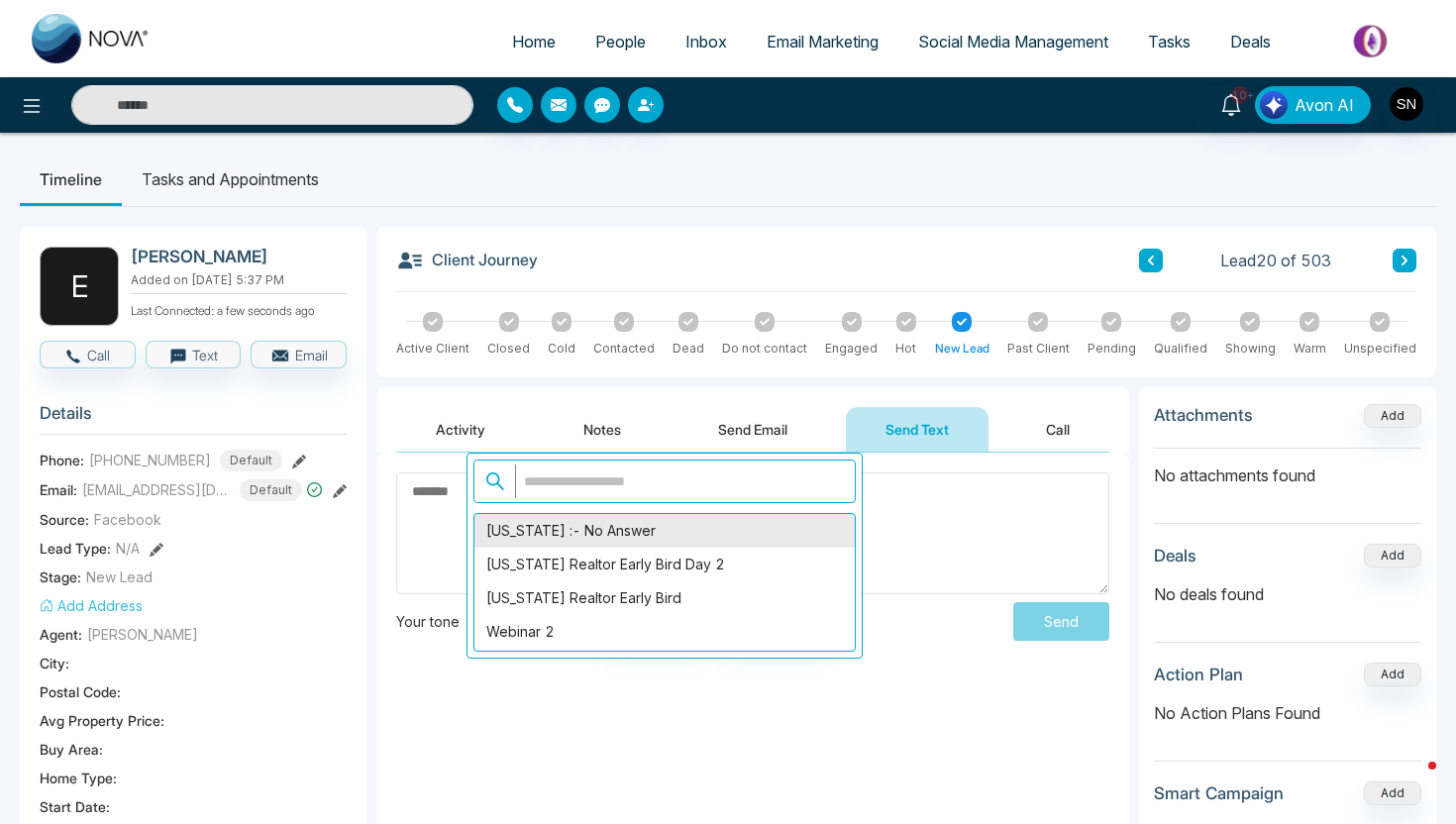
click at [648, 543] on div "[US_STATE] :- No Answer" at bounding box center [664, 531] width 380 height 34
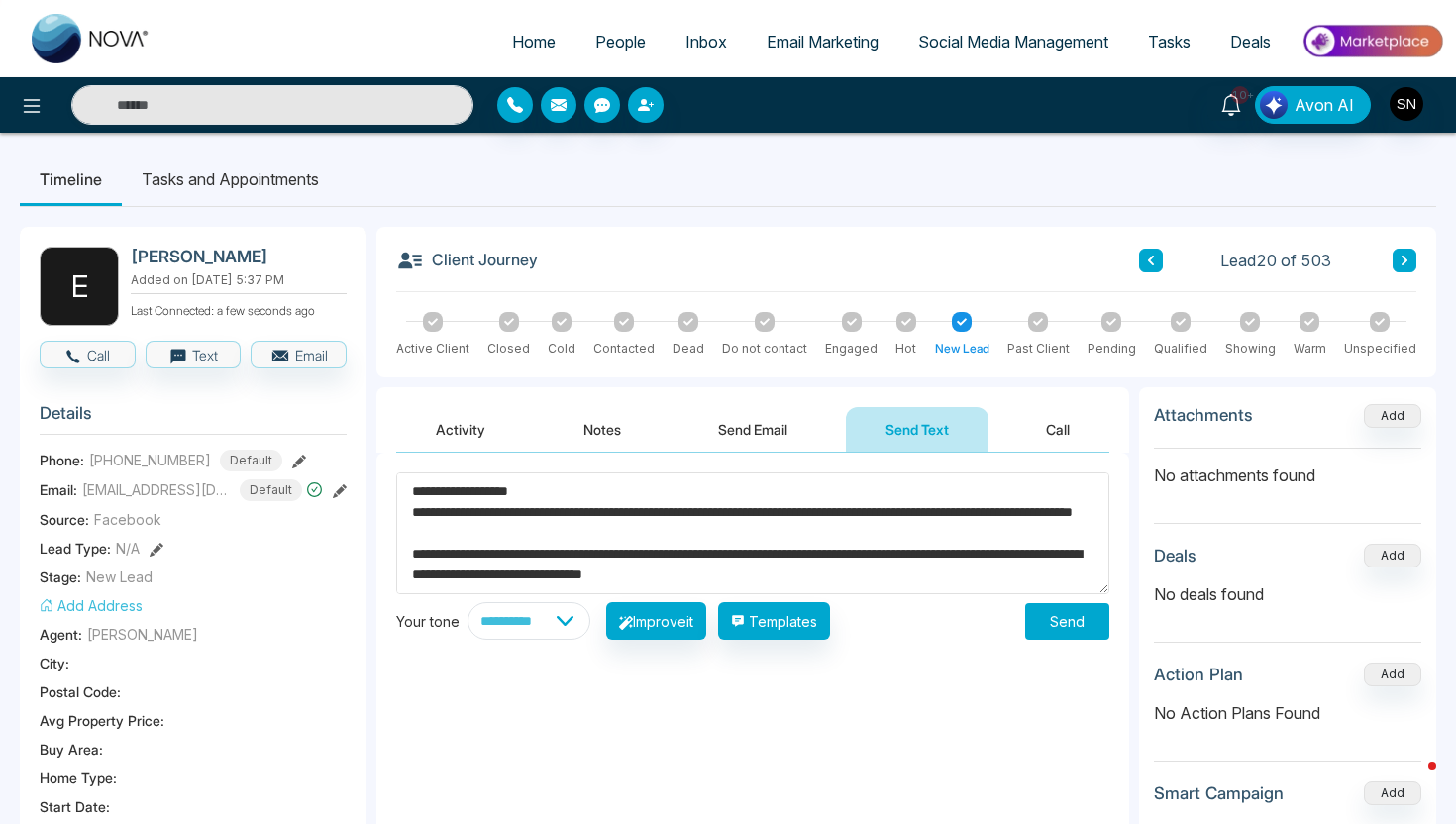
drag, startPoint x: 442, startPoint y: 493, endPoint x: 516, endPoint y: 496, distance: 74.1
click at [516, 496] on textarea "**********" at bounding box center [753, 533] width 713 height 122
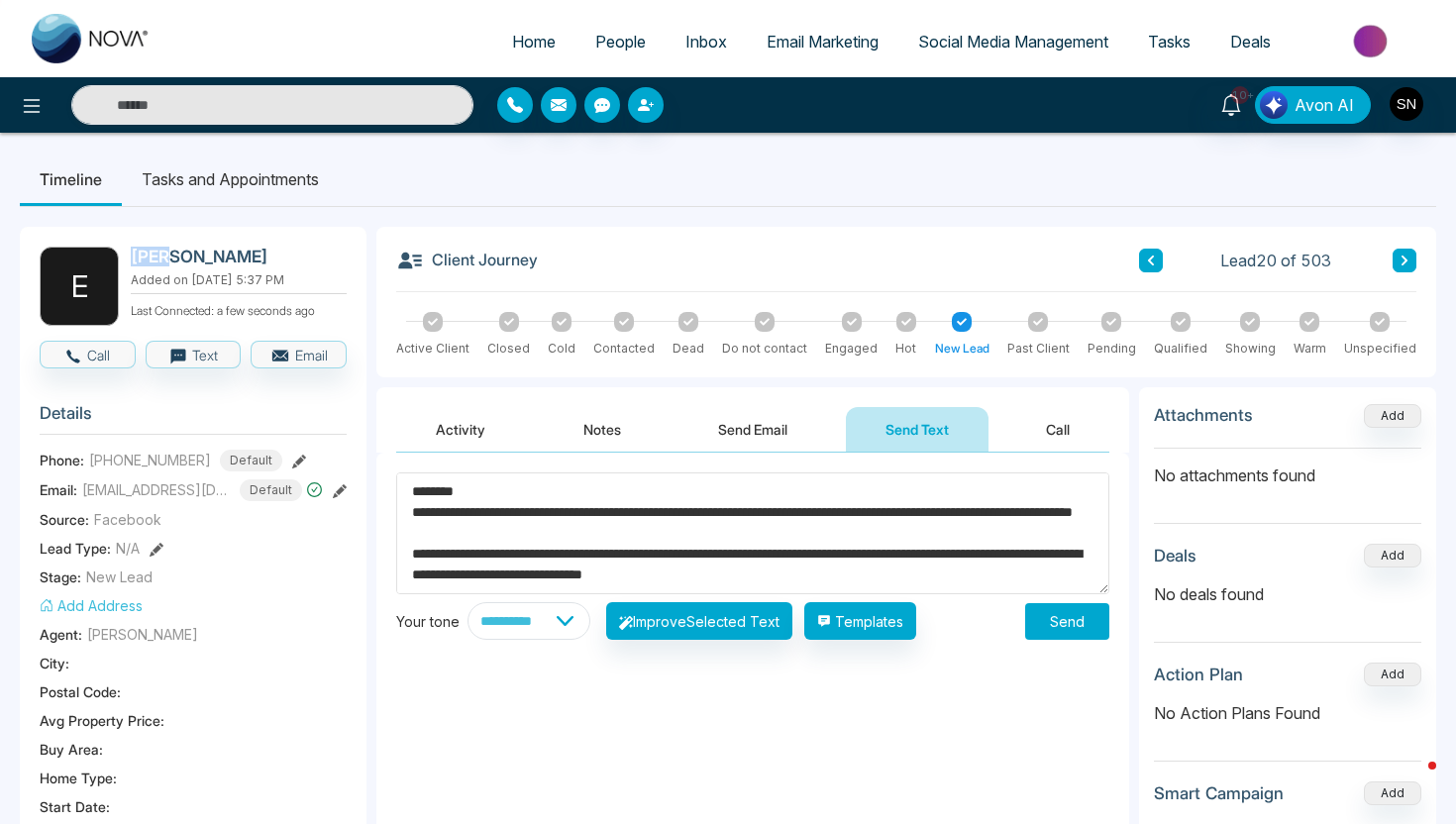
drag, startPoint x: 129, startPoint y: 256, endPoint x: 165, endPoint y: 259, distance: 36.1
click at [165, 259] on div "E [PERSON_NAME] Added on [DATE] 5:37 PM Last Connected: a few seconds ago" at bounding box center [193, 286] width 307 height 79
copy h2 "Eva"
click at [437, 489] on textarea "**********" at bounding box center [753, 533] width 713 height 122
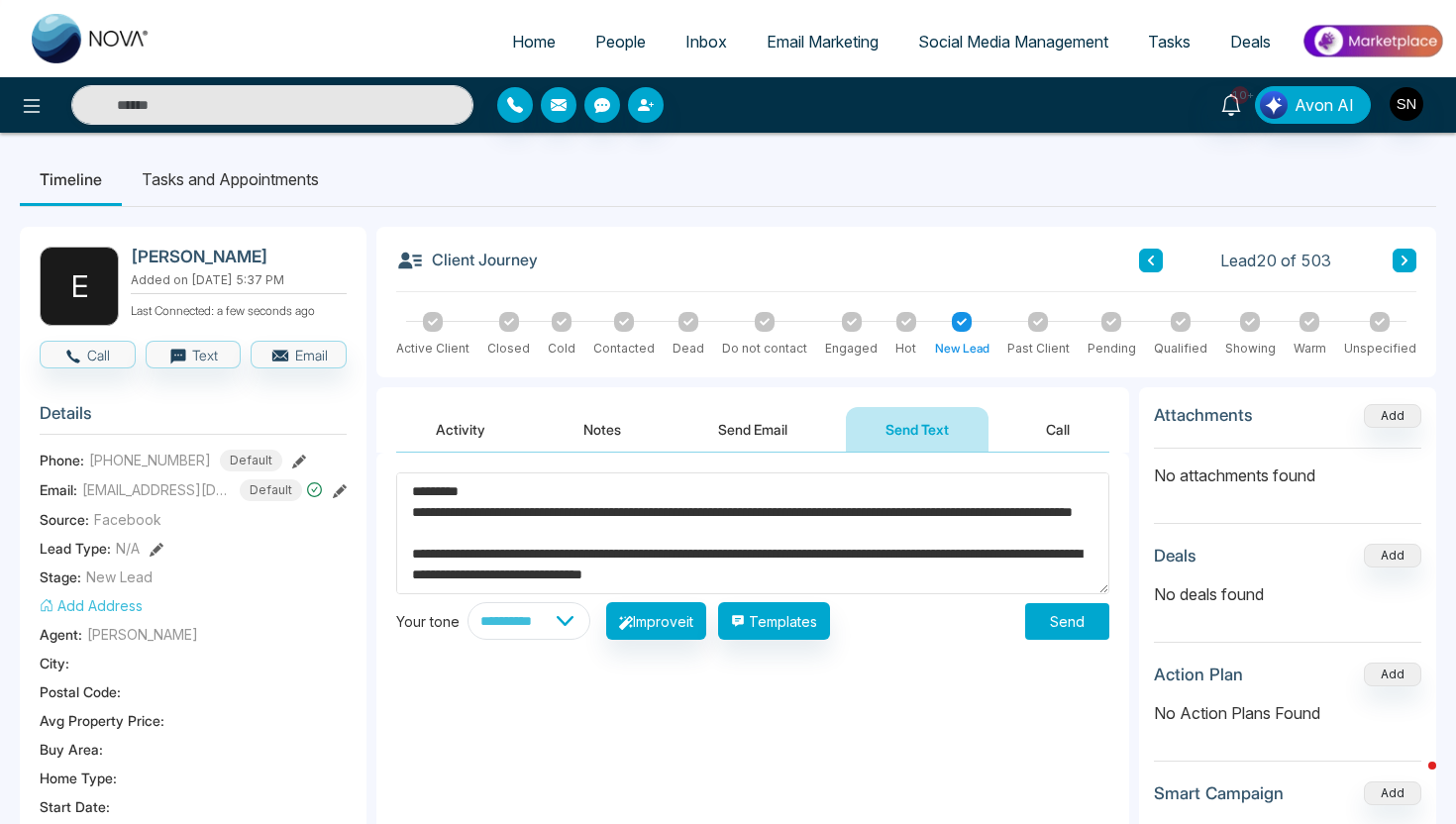
paste textarea "****"
type textarea "**********"
click at [1078, 618] on button "Send" at bounding box center [1067, 621] width 84 height 37
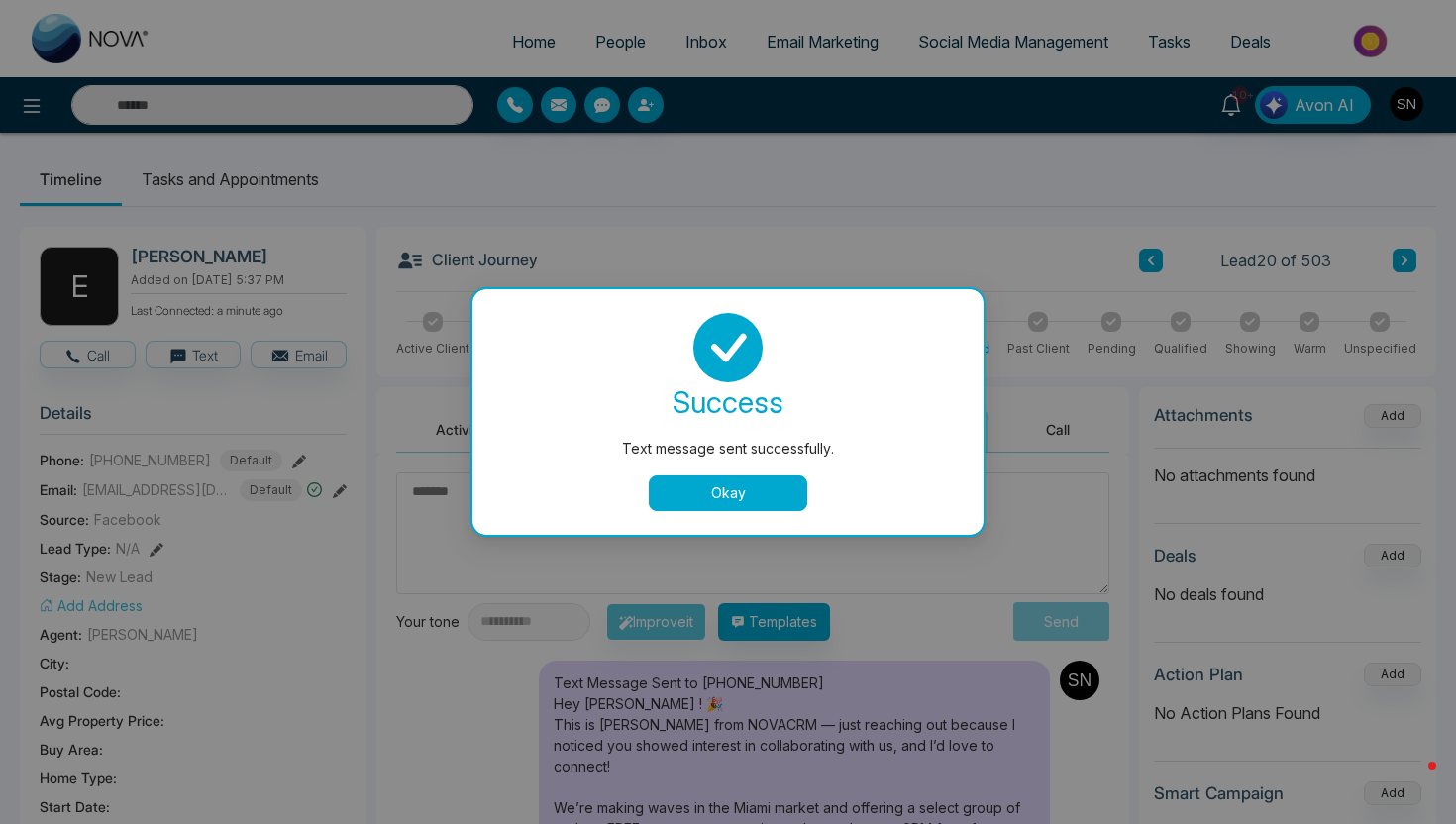
click at [742, 492] on button "Okay" at bounding box center [728, 493] width 159 height 36
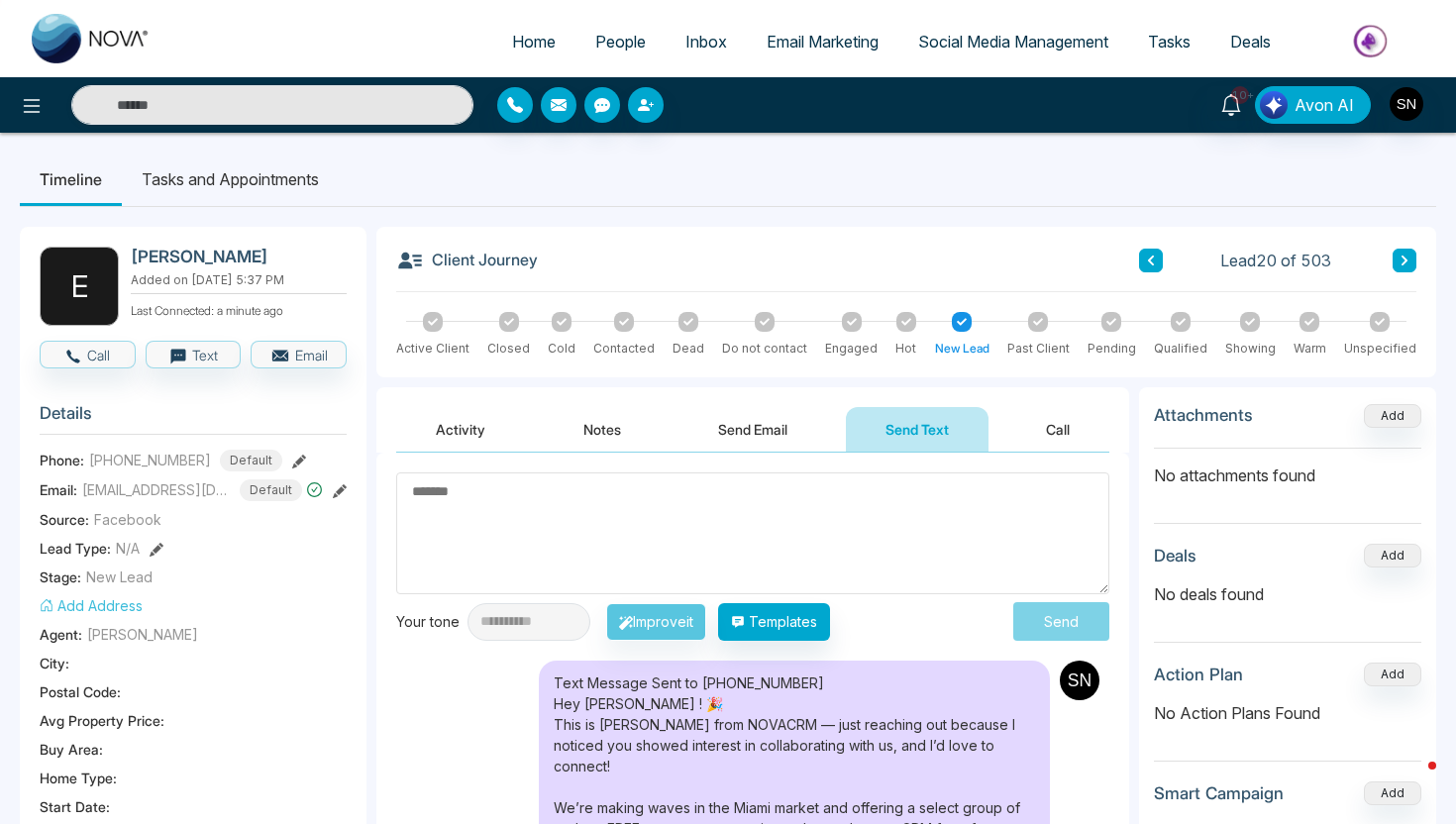
click at [600, 39] on span "People" at bounding box center [621, 42] width 51 height 20
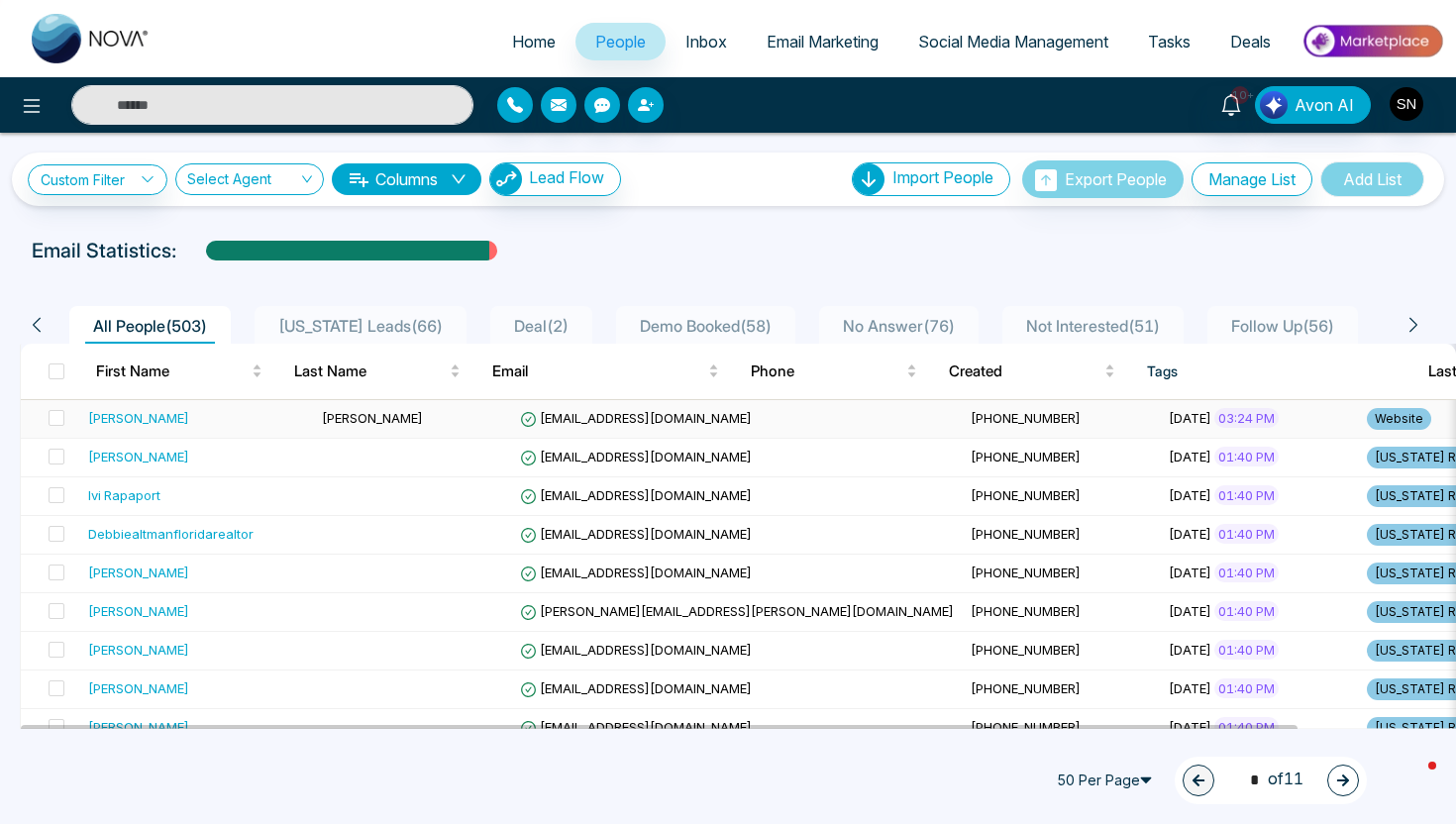
click at [316, 427] on td "[PERSON_NAME]" at bounding box center [413, 419] width 199 height 39
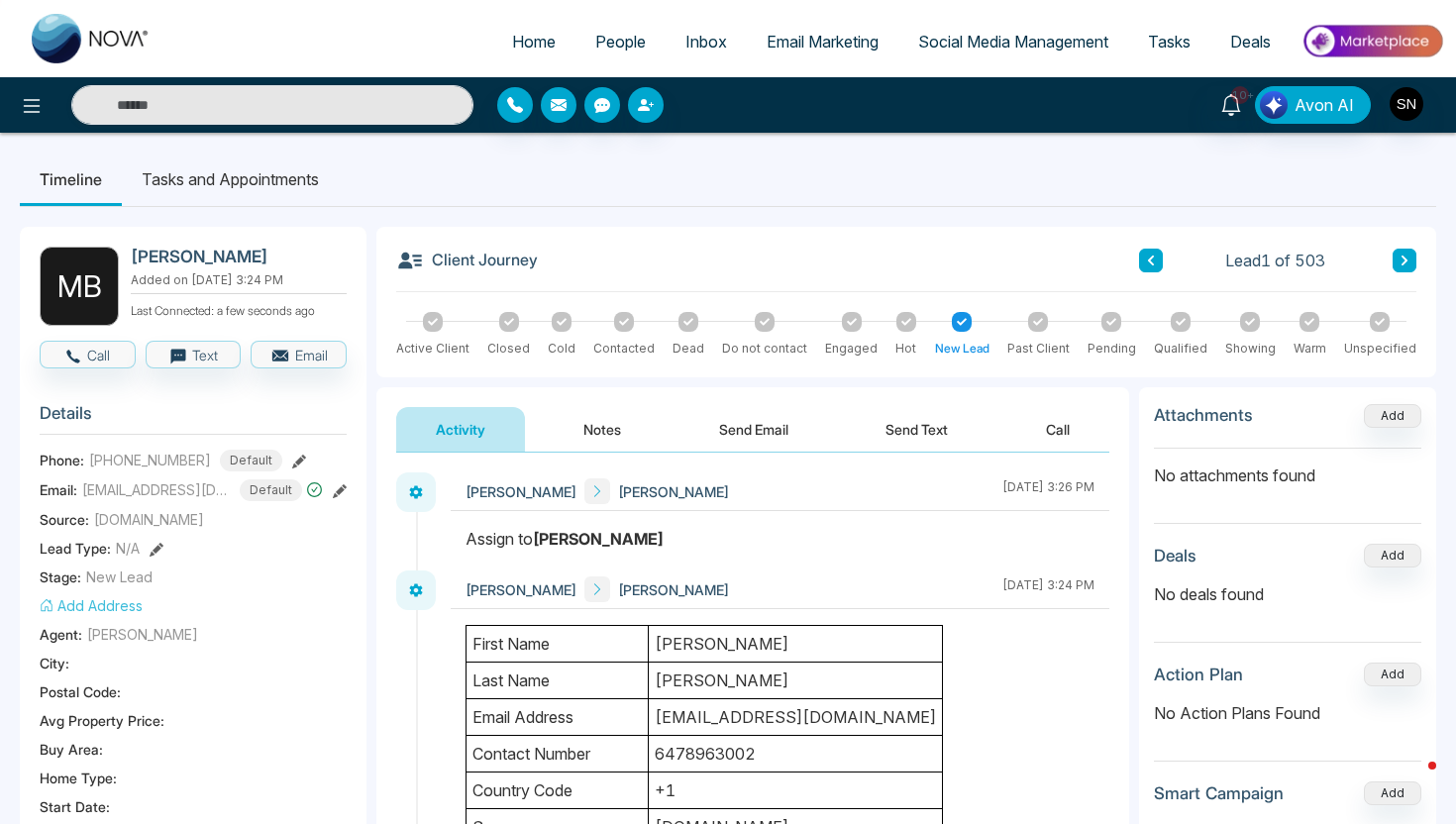
click at [900, 439] on button "Send Text" at bounding box center [917, 429] width 142 height 45
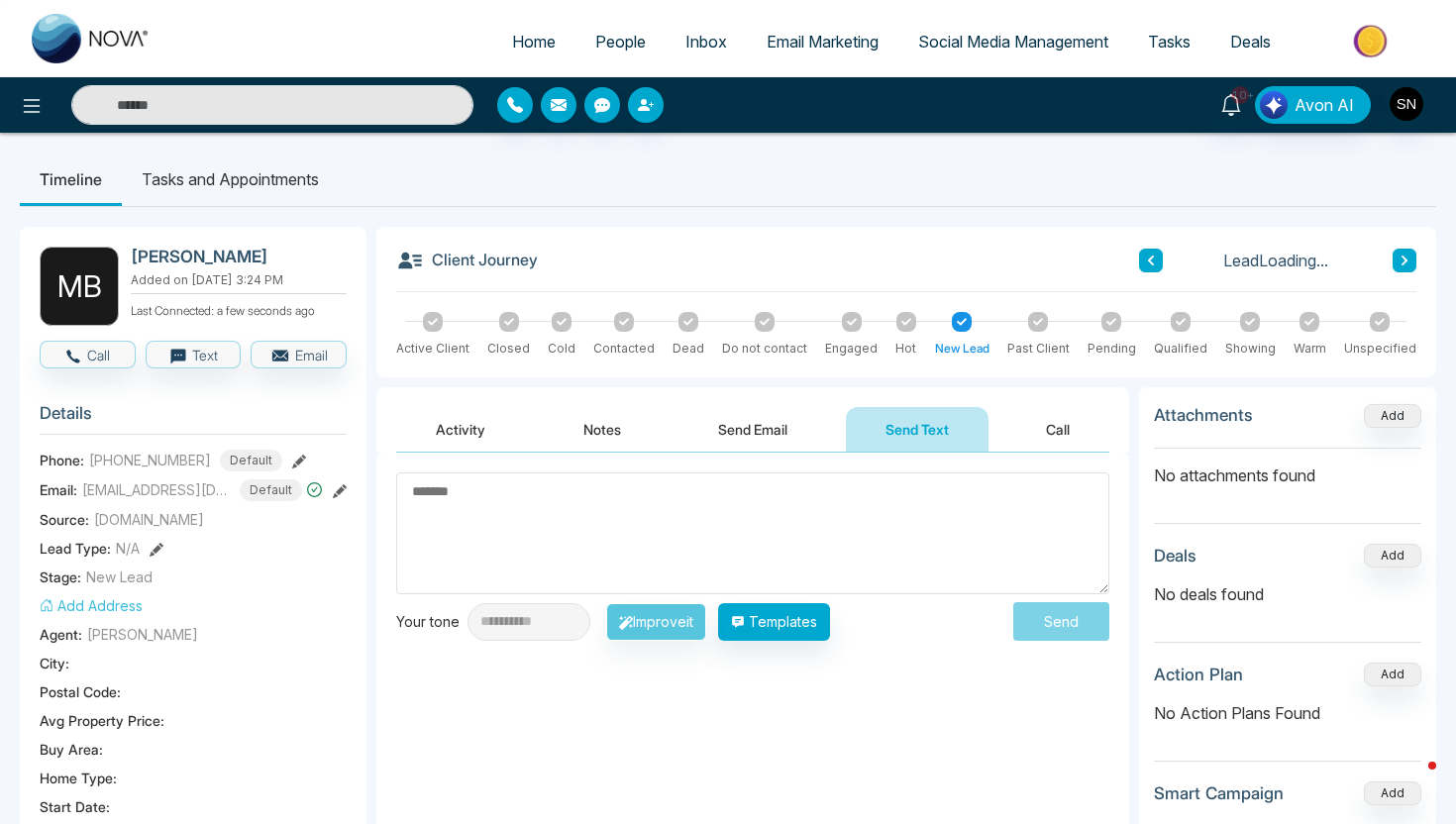
click at [459, 430] on button "Activity" at bounding box center [461, 429] width 129 height 45
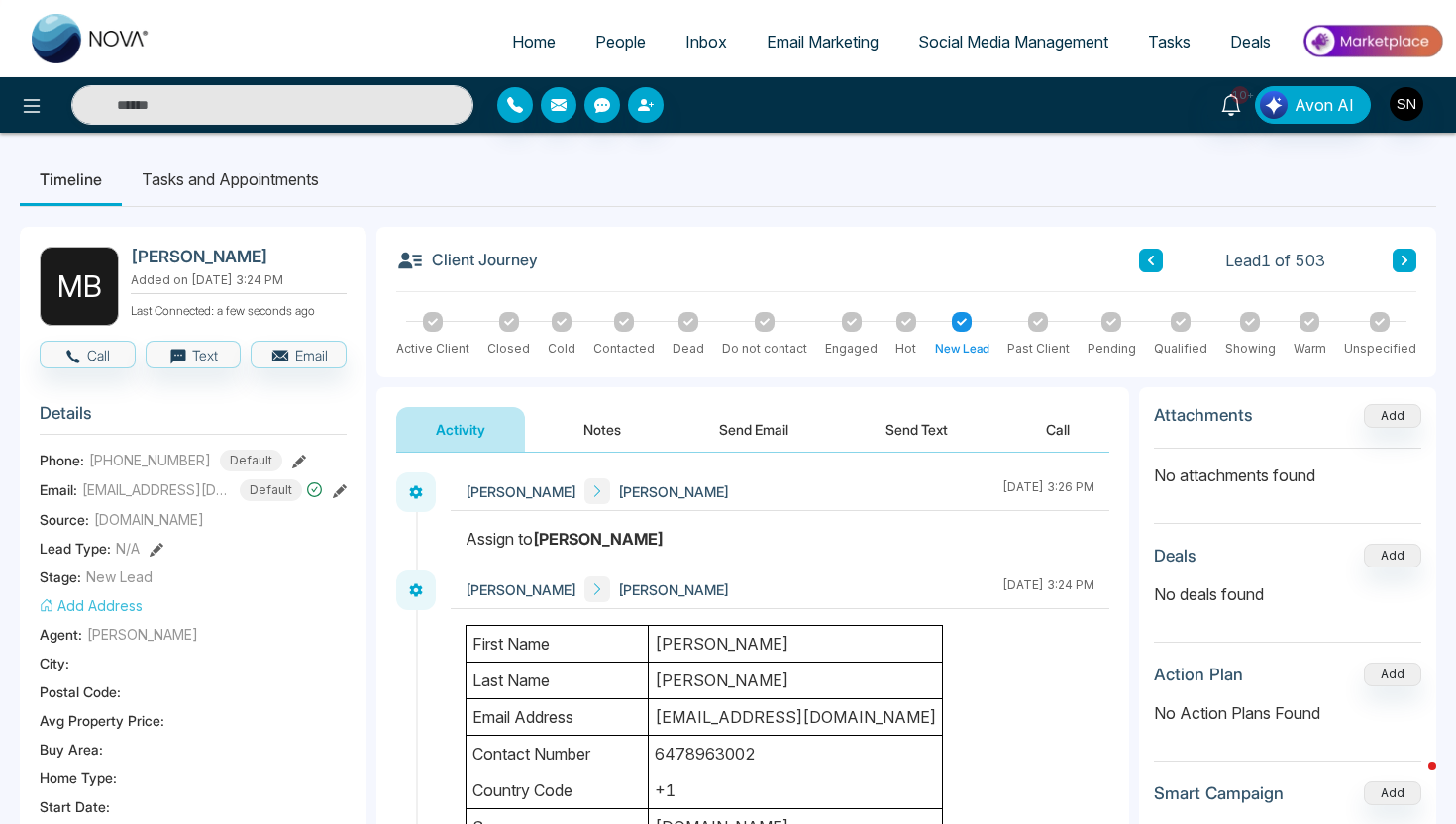
click at [643, 40] on link "People" at bounding box center [621, 42] width 90 height 38
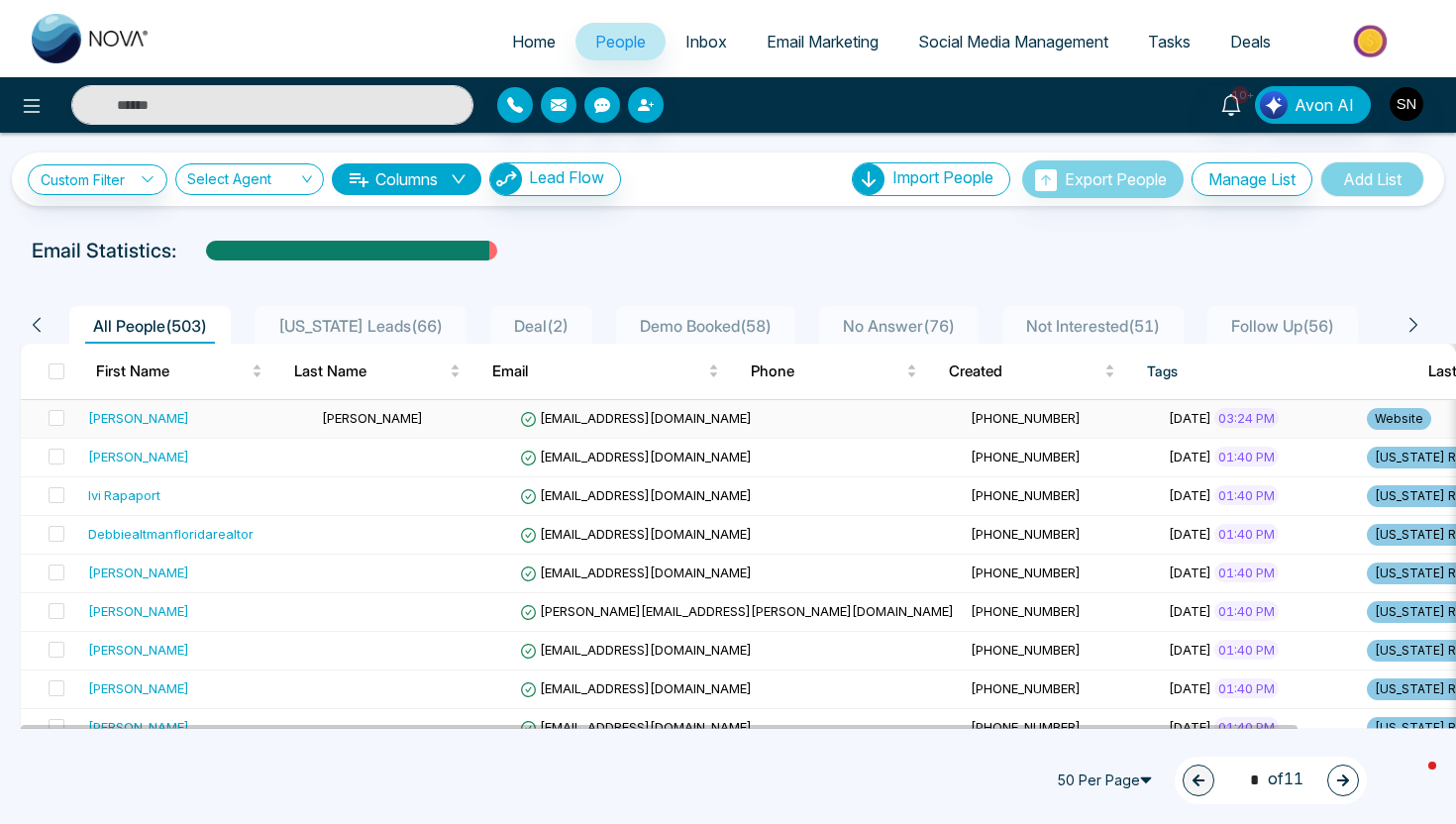
click at [1161, 421] on td "[DATE] 03:24 PM" at bounding box center [1260, 419] width 199 height 39
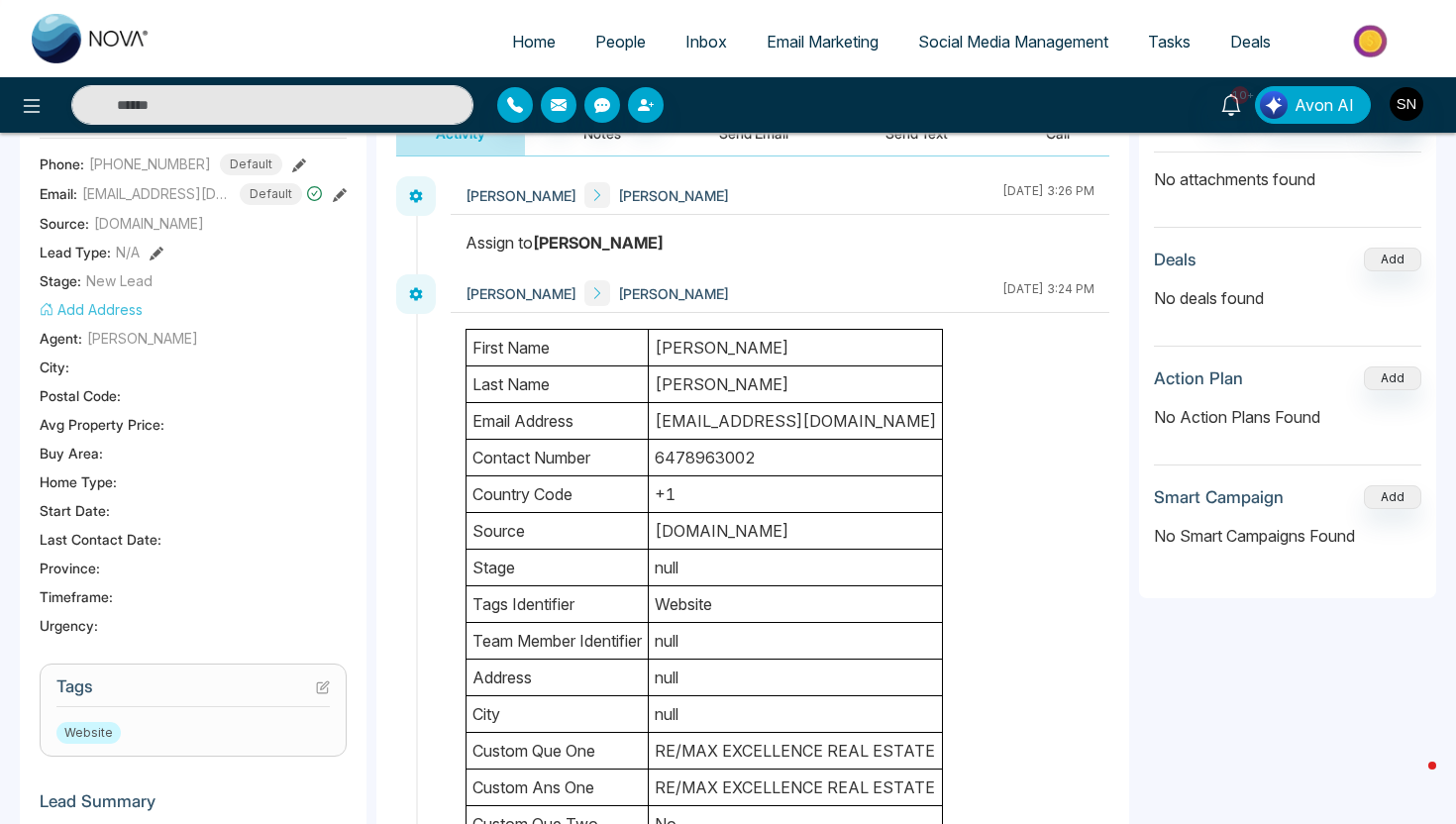
scroll to position [287, 0]
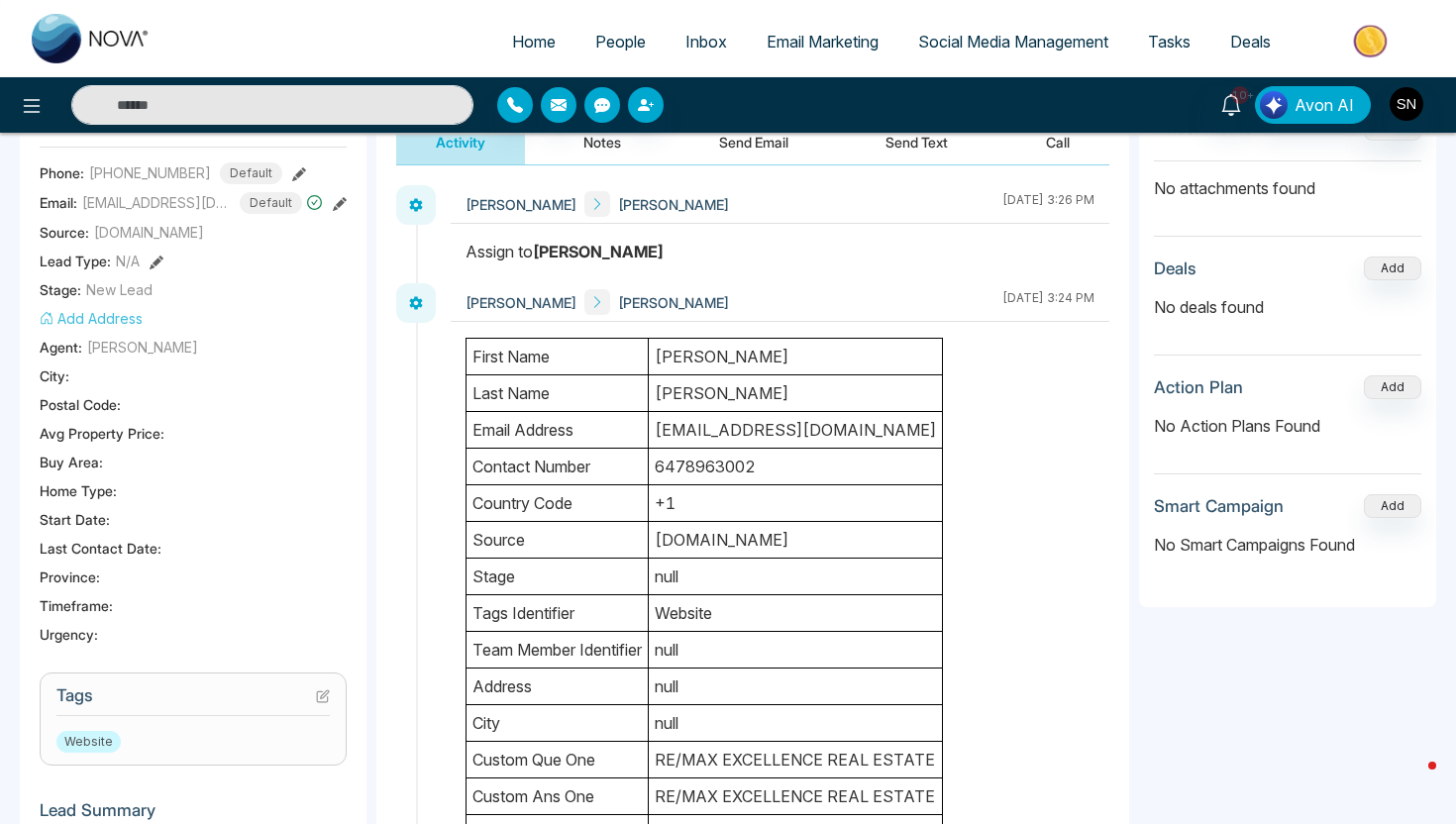
drag, startPoint x: 666, startPoint y: 433, endPoint x: 714, endPoint y: 437, distance: 48.2
click at [715, 438] on td "[EMAIL_ADDRESS][DOMAIN_NAME]" at bounding box center [796, 430] width 294 height 37
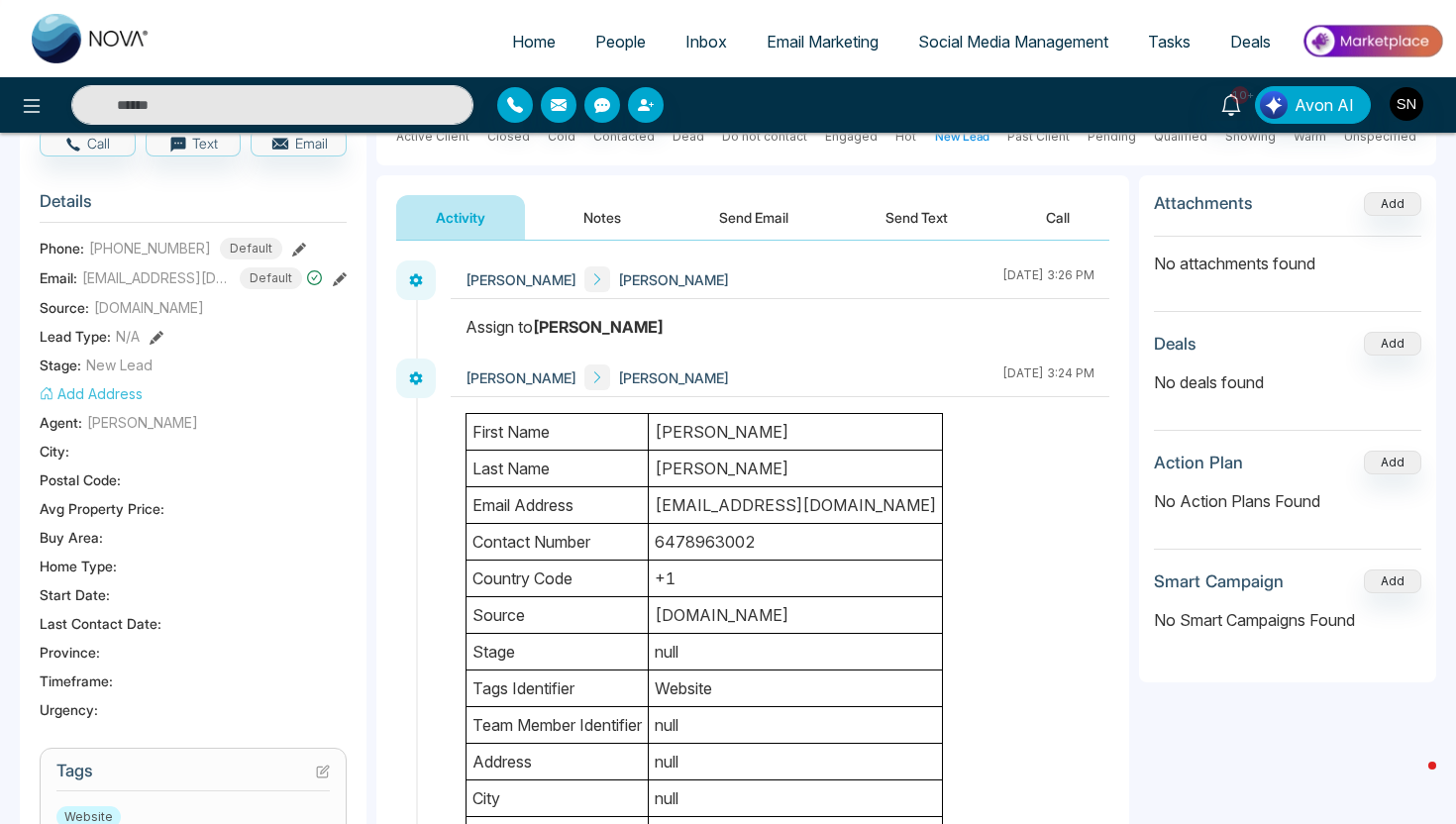
scroll to position [210, 0]
drag, startPoint x: 667, startPoint y: 429, endPoint x: 718, endPoint y: 463, distance: 61.3
click at [718, 463] on tbody "first name [PERSON_NAME] last name [PERSON_NAME] email address [EMAIL_ADDRESS][…" at bounding box center [705, 799] width 477 height 769
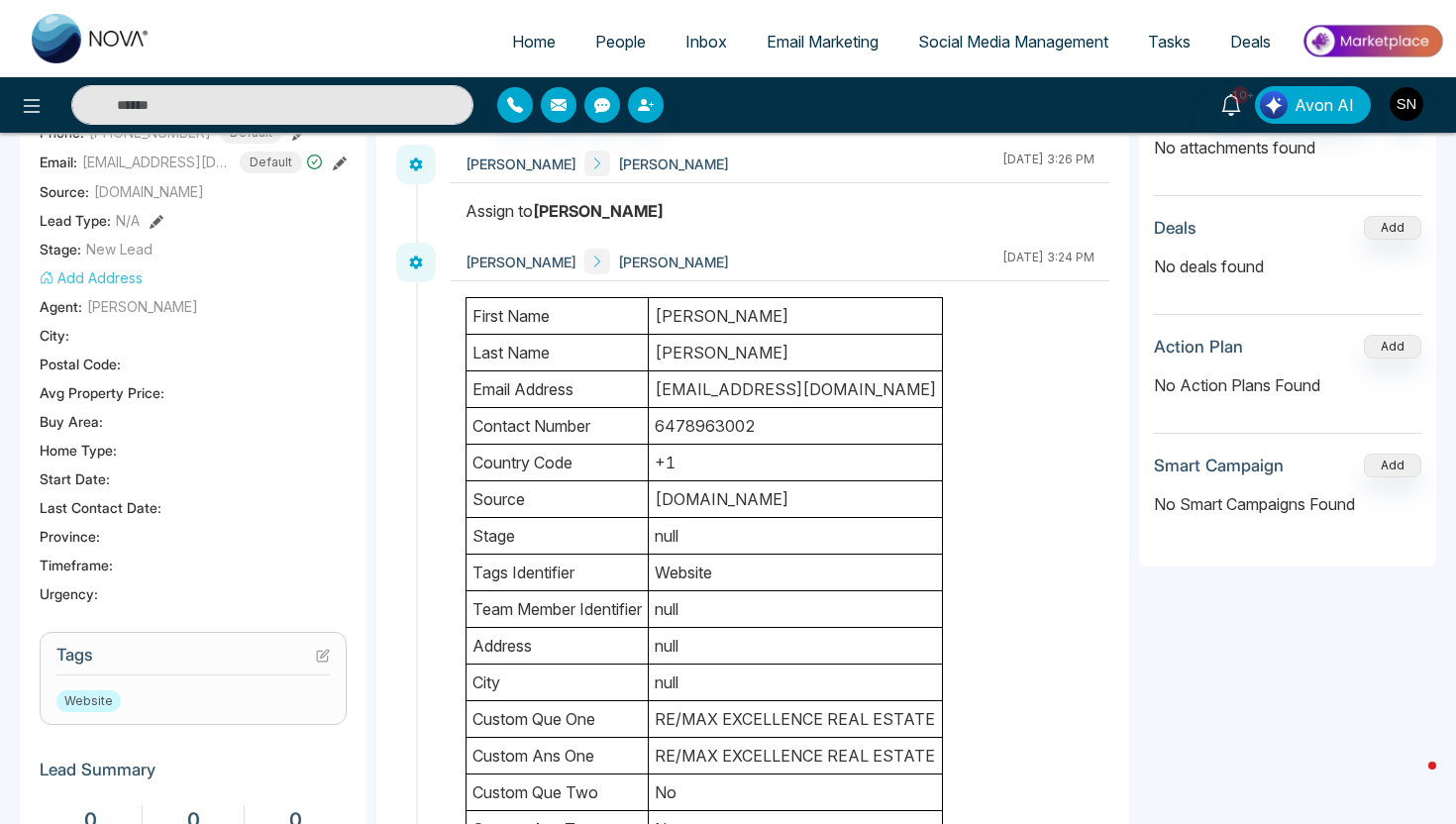
scroll to position [324, 0]
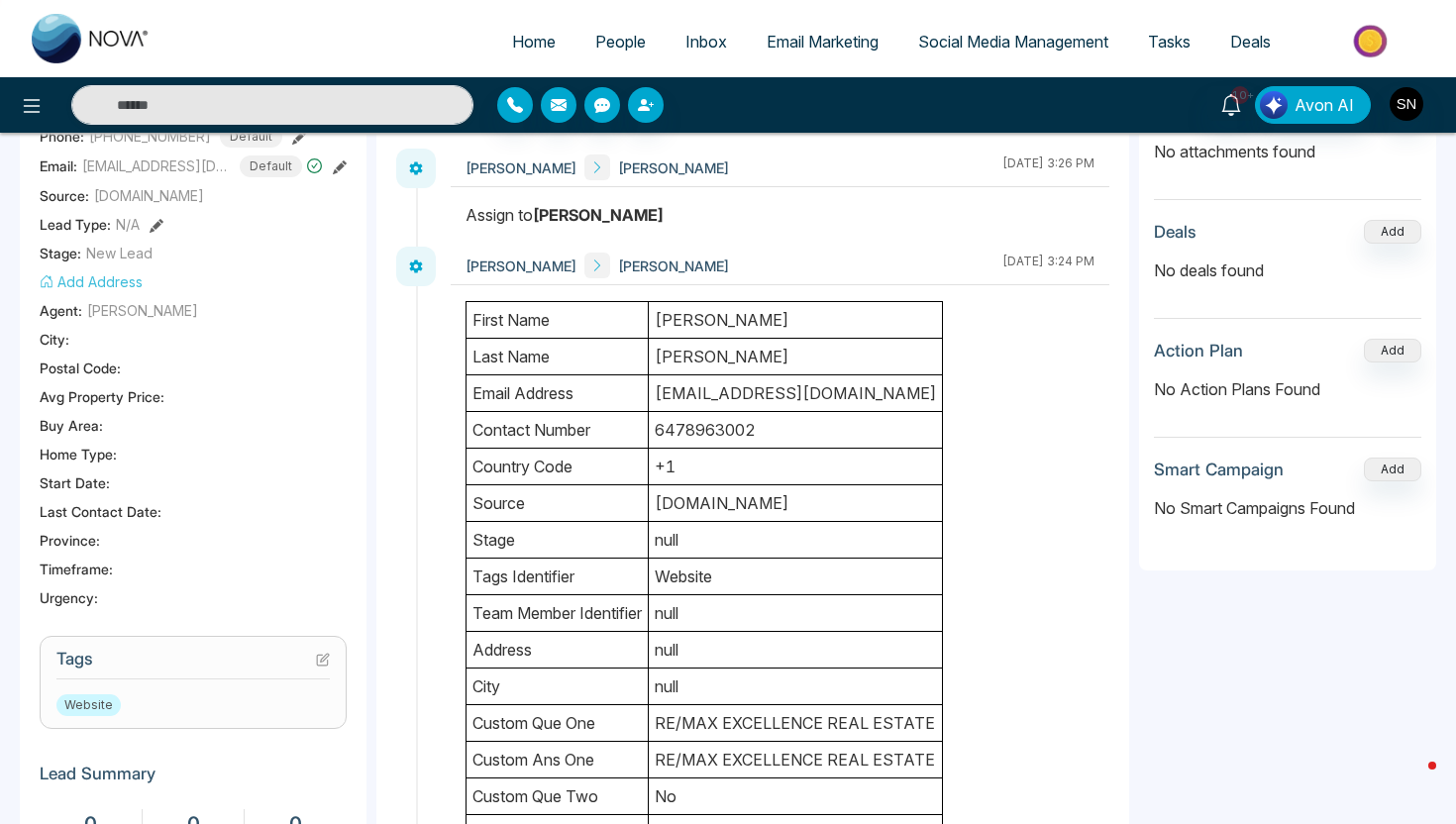
click at [722, 337] on td "[PERSON_NAME]" at bounding box center [796, 320] width 294 height 37
drag, startPoint x: 666, startPoint y: 319, endPoint x: 728, endPoint y: 349, distance: 68.9
click at [728, 349] on tbody "first name [PERSON_NAME] last name [PERSON_NAME] email address [EMAIL_ADDRESS][…" at bounding box center [705, 686] width 477 height 769
click at [664, 392] on td "[EMAIL_ADDRESS][DOMAIN_NAME]" at bounding box center [796, 392] width 294 height 37
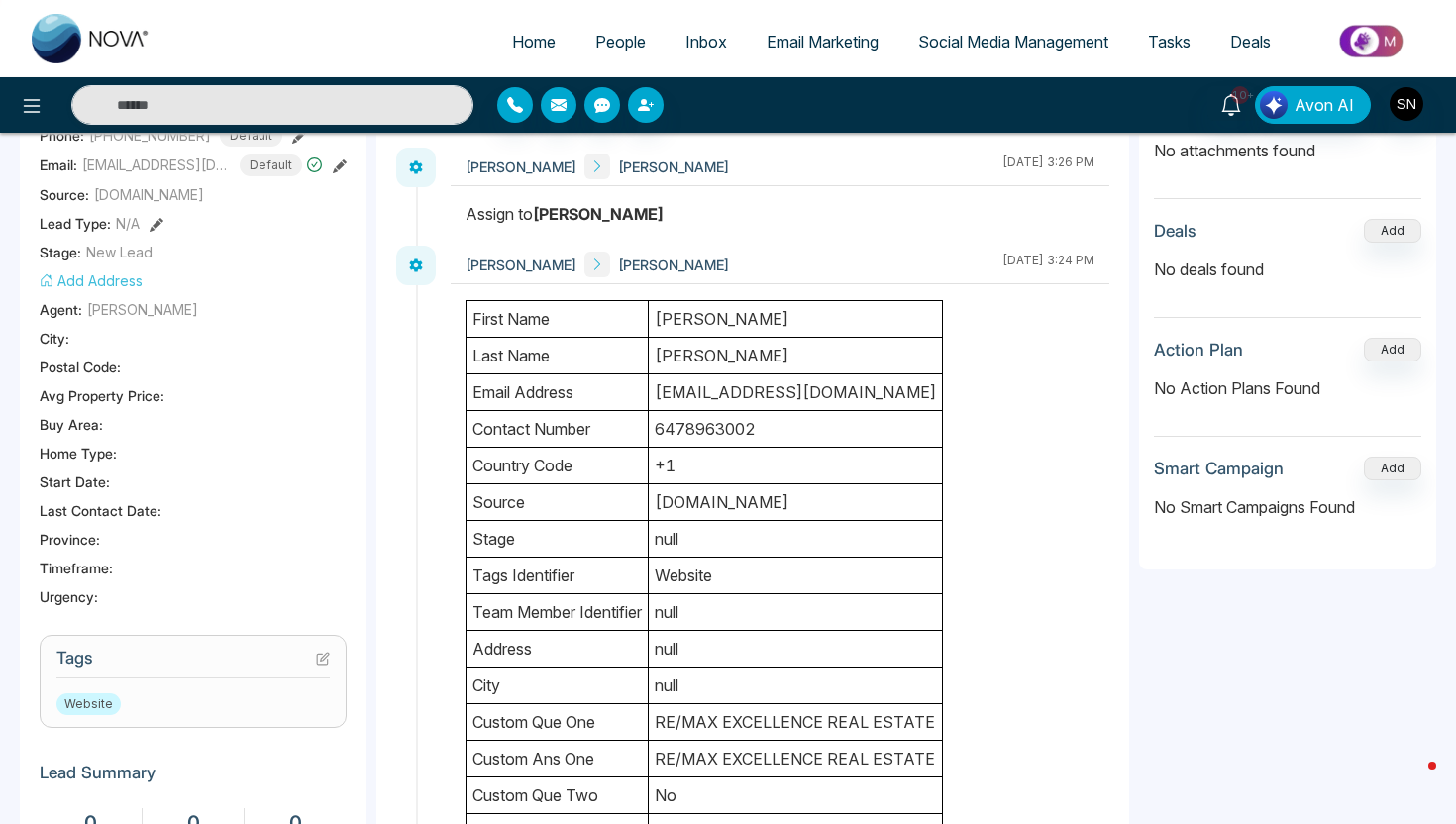
drag, startPoint x: 664, startPoint y: 392, endPoint x: 900, endPoint y: 393, distance: 236.0
click at [900, 393] on td "[EMAIL_ADDRESS][DOMAIN_NAME]" at bounding box center [796, 392] width 294 height 37
drag, startPoint x: 664, startPoint y: 309, endPoint x: 717, endPoint y: 355, distance: 70.2
click at [717, 355] on tbody "first name [PERSON_NAME] last name [PERSON_NAME] email address [EMAIL_ADDRESS][…" at bounding box center [705, 685] width 477 height 769
drag, startPoint x: 661, startPoint y: 426, endPoint x: 772, endPoint y: 428, distance: 111.0
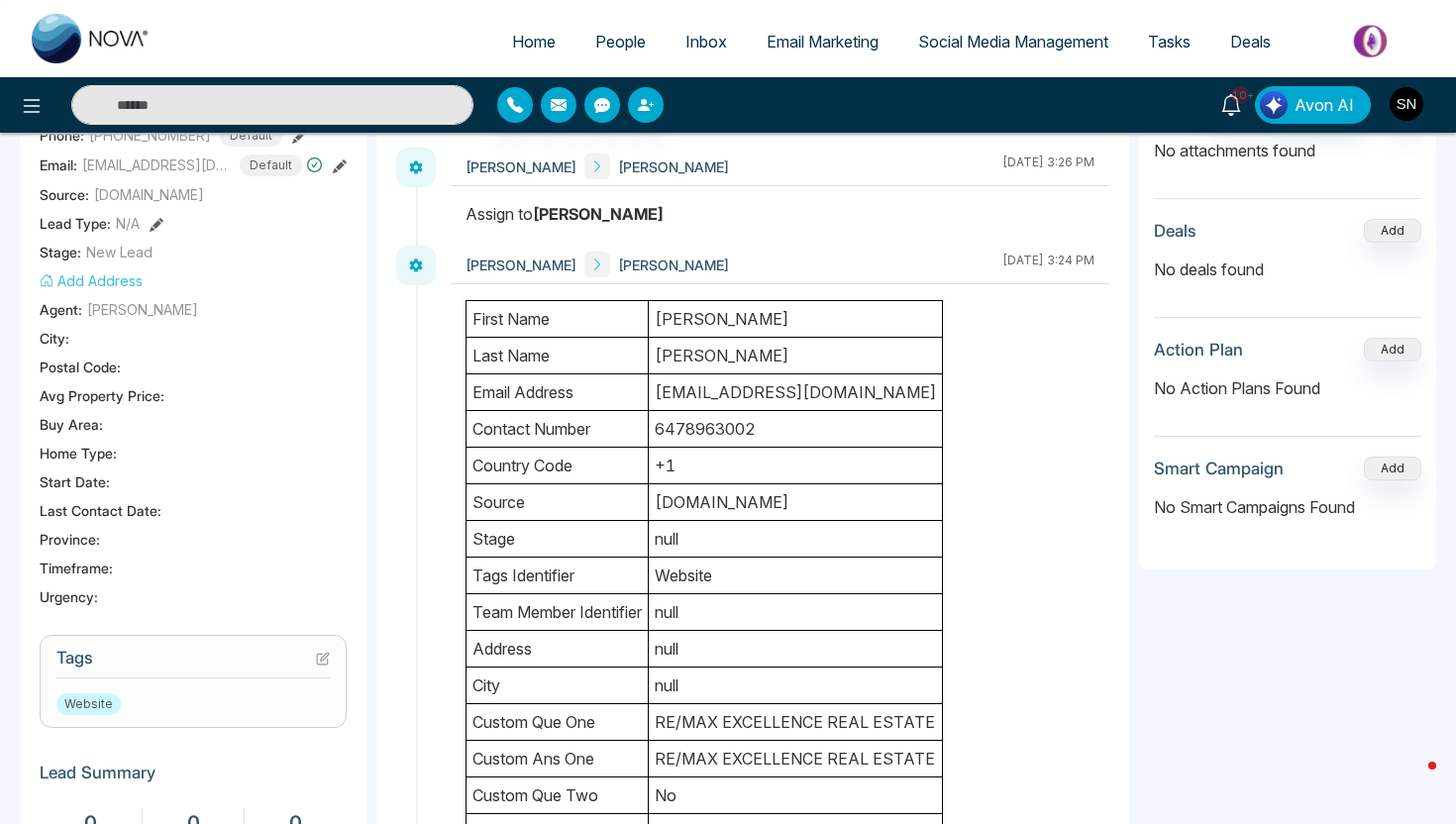
click at [772, 428] on td "6478963002" at bounding box center [796, 429] width 294 height 37
drag, startPoint x: 666, startPoint y: 400, endPoint x: 921, endPoint y: 391, distance: 255.2
click at [921, 391] on td "[EMAIL_ADDRESS][DOMAIN_NAME]" at bounding box center [796, 392] width 294 height 37
click at [316, 651] on icon at bounding box center [323, 658] width 14 height 14
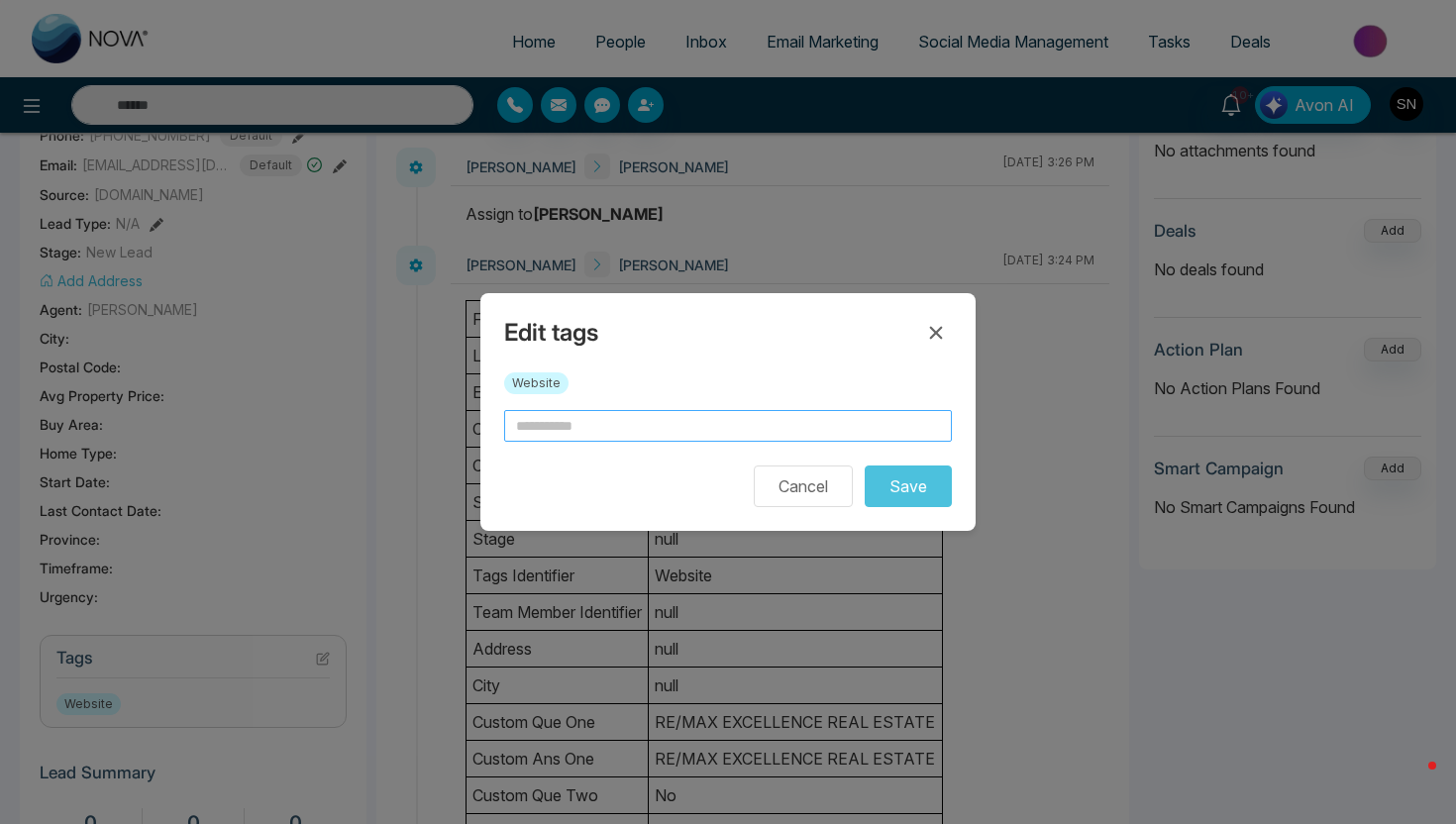
click at [583, 429] on input "text" at bounding box center [728, 426] width 448 height 32
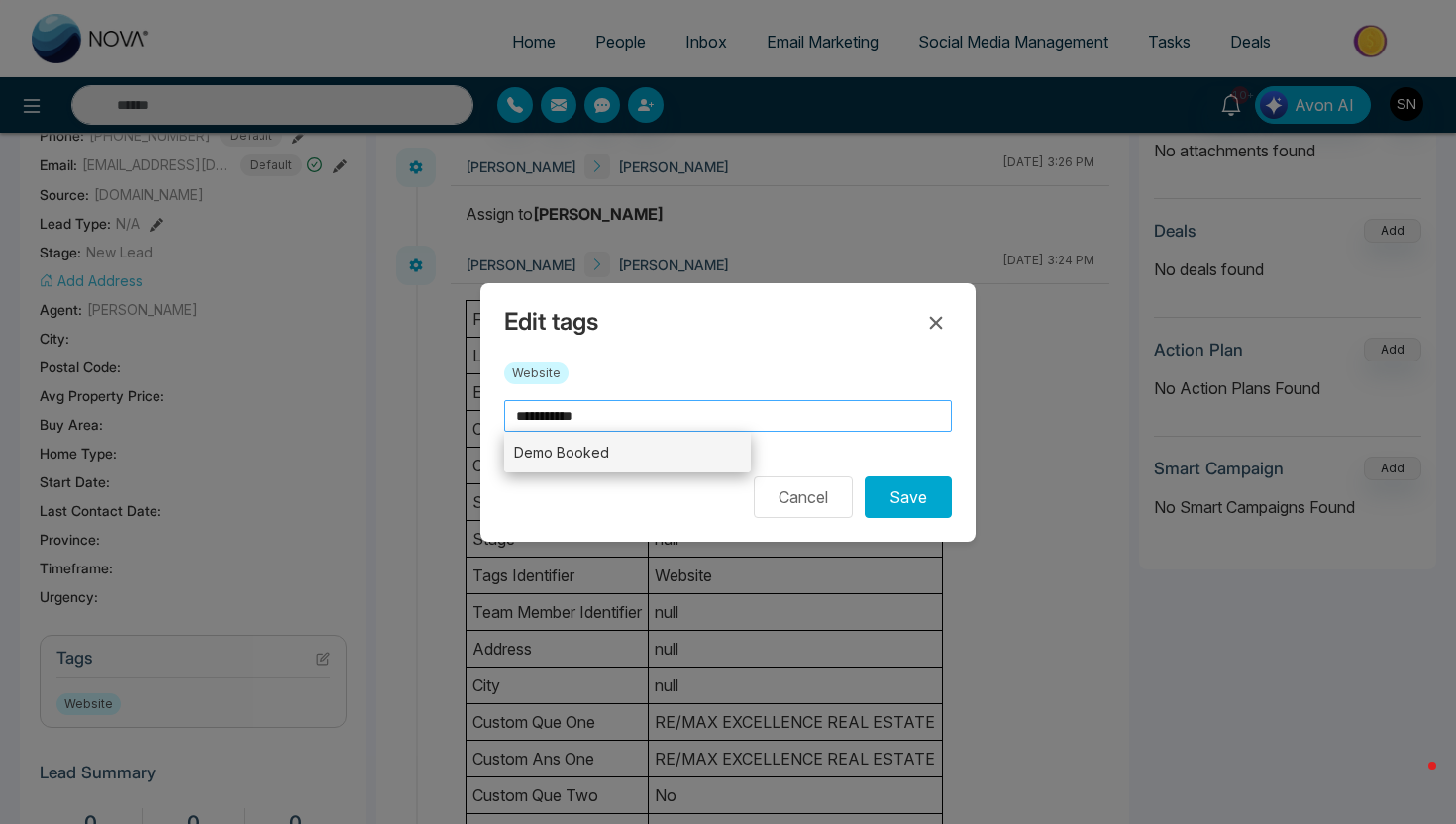
type input "**********"
click at [631, 462] on li "Demo Booked" at bounding box center [628, 452] width 246 height 41
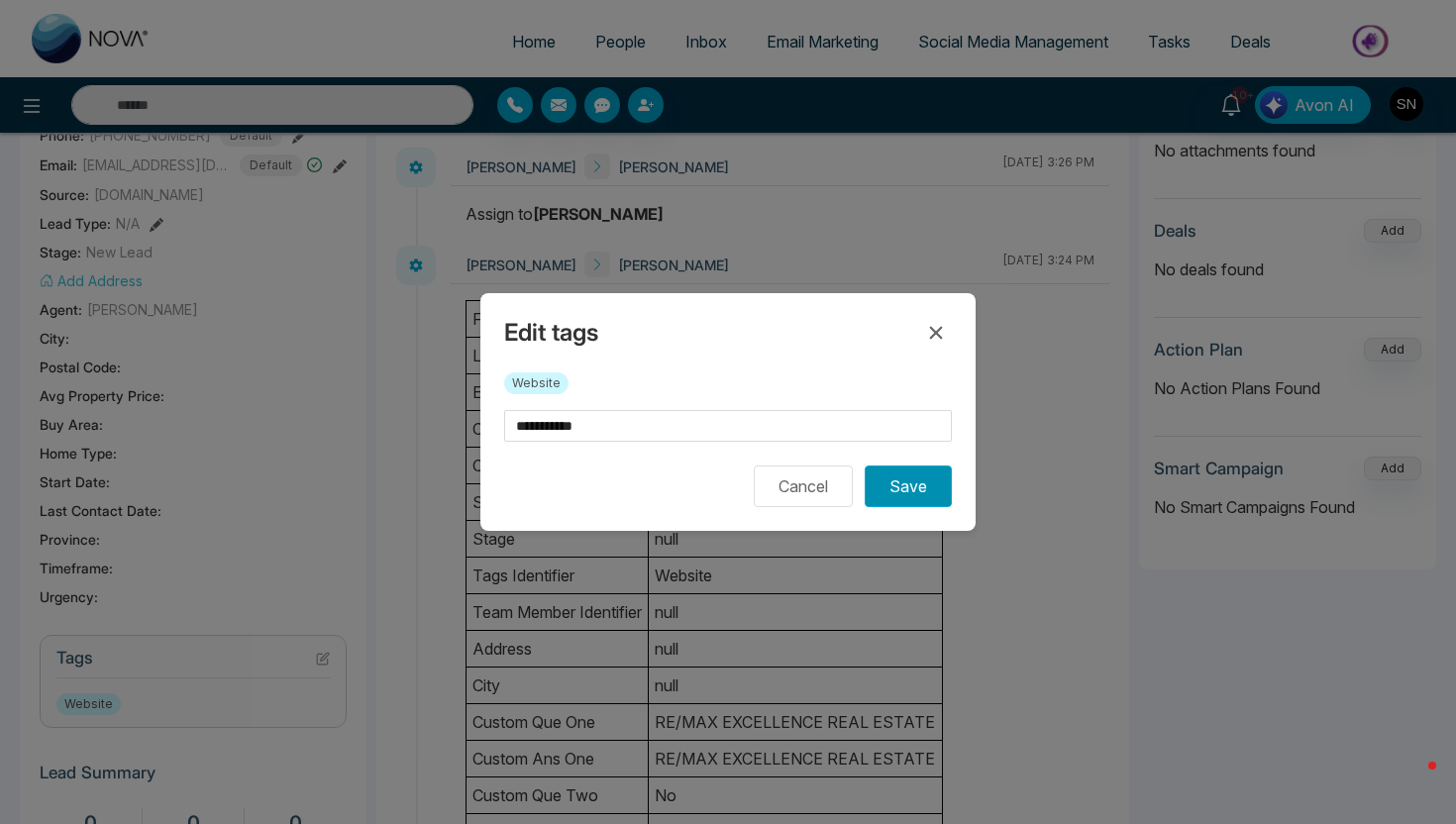
click at [900, 481] on button "Save" at bounding box center [909, 486] width 87 height 42
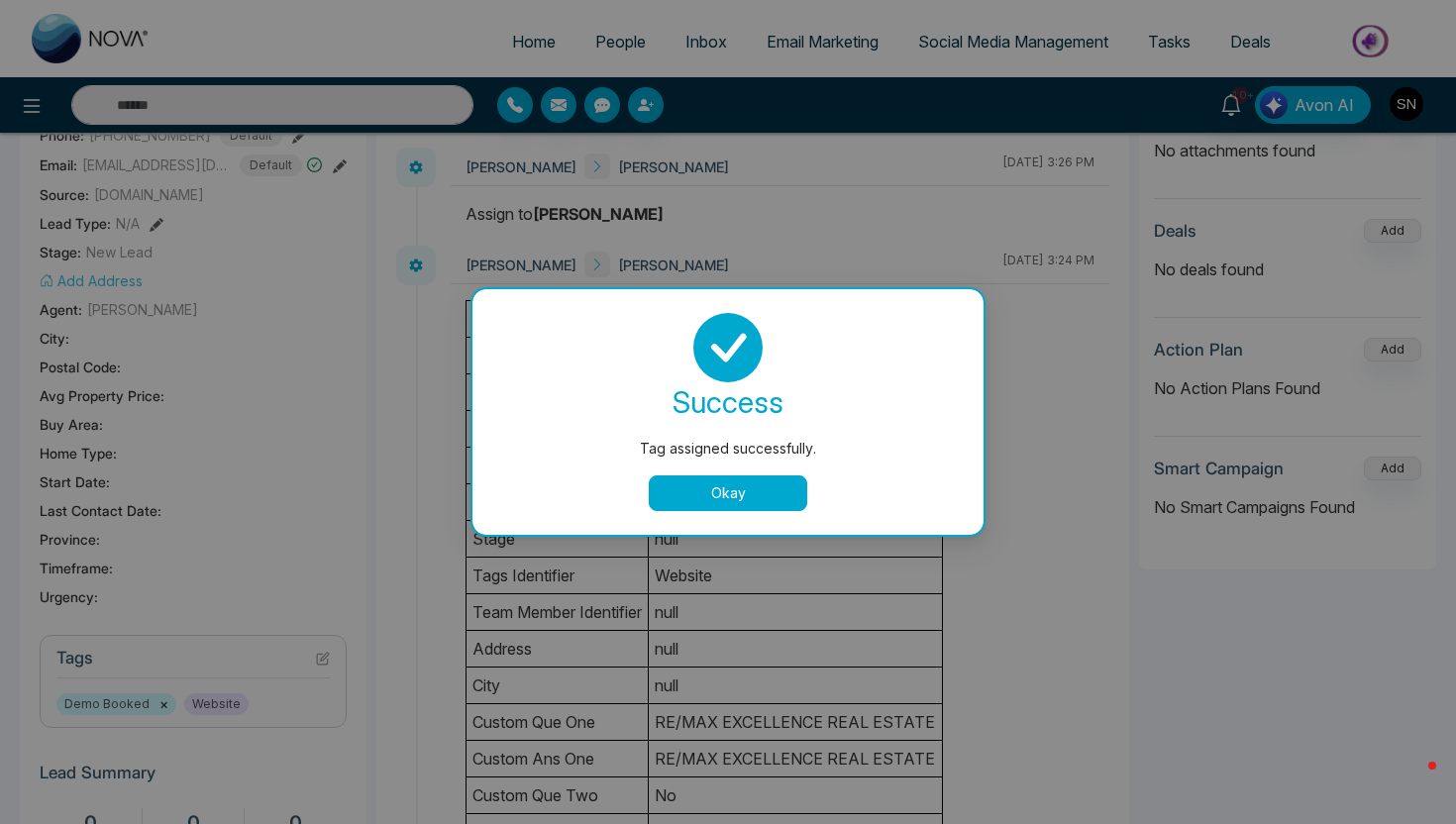
click at [717, 512] on div "success Tag assigned successfully. Okay" at bounding box center [728, 411] width 511 height 245
click at [722, 502] on button "Okay" at bounding box center [728, 493] width 159 height 36
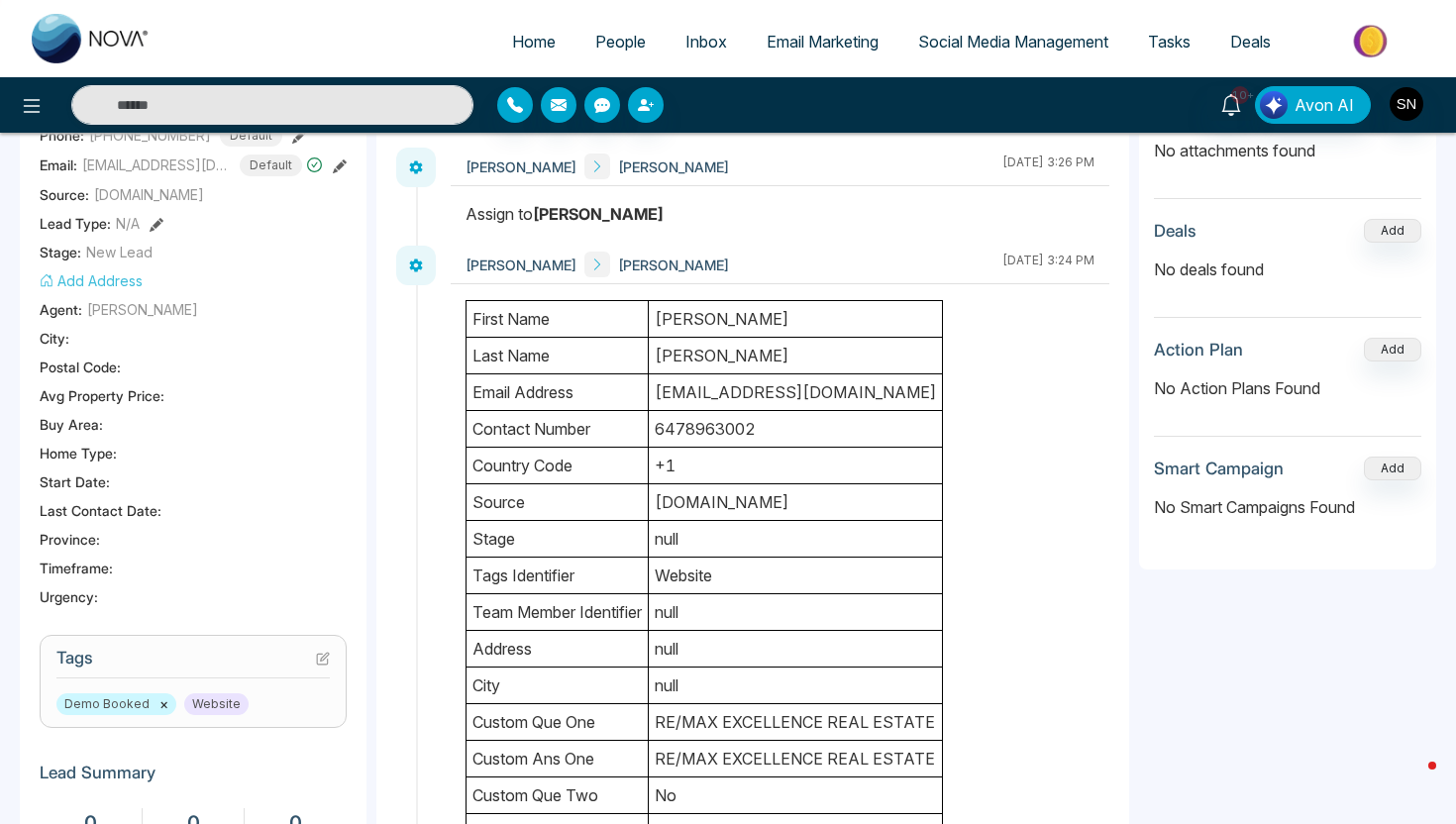
scroll to position [0, 0]
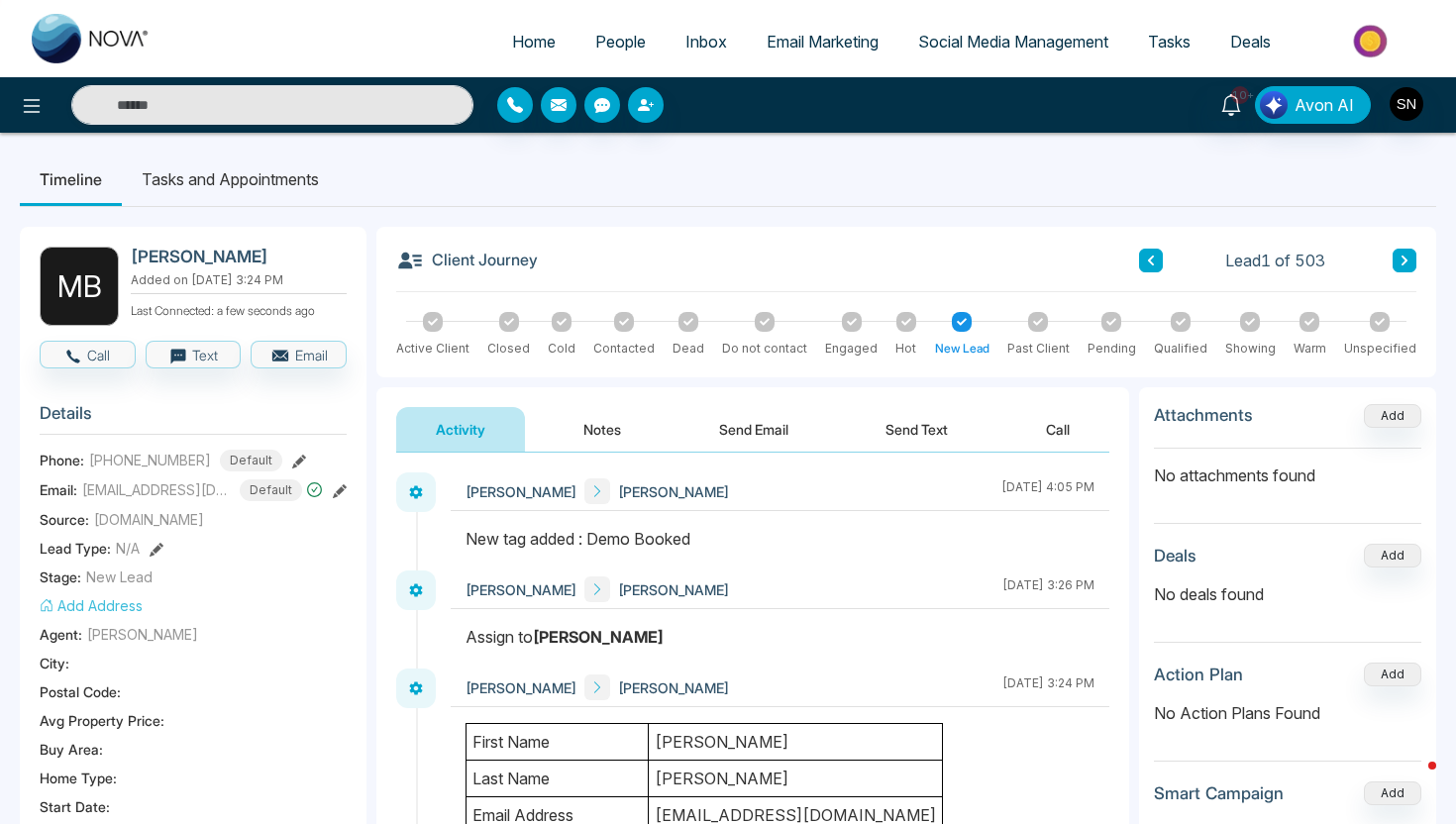
click at [1409, 253] on button at bounding box center [1405, 260] width 24 height 24
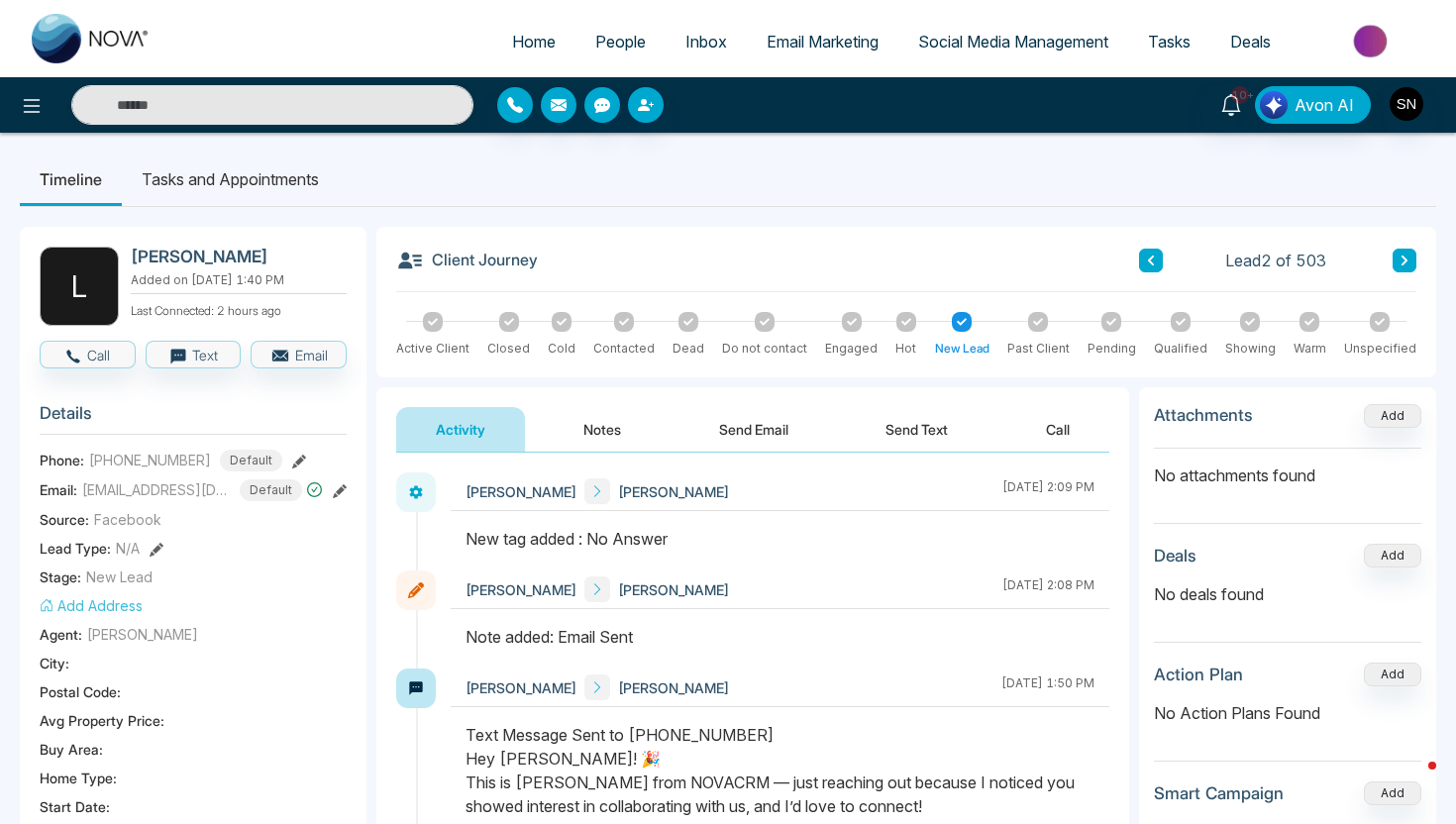
click at [620, 25] on link "People" at bounding box center [621, 42] width 90 height 38
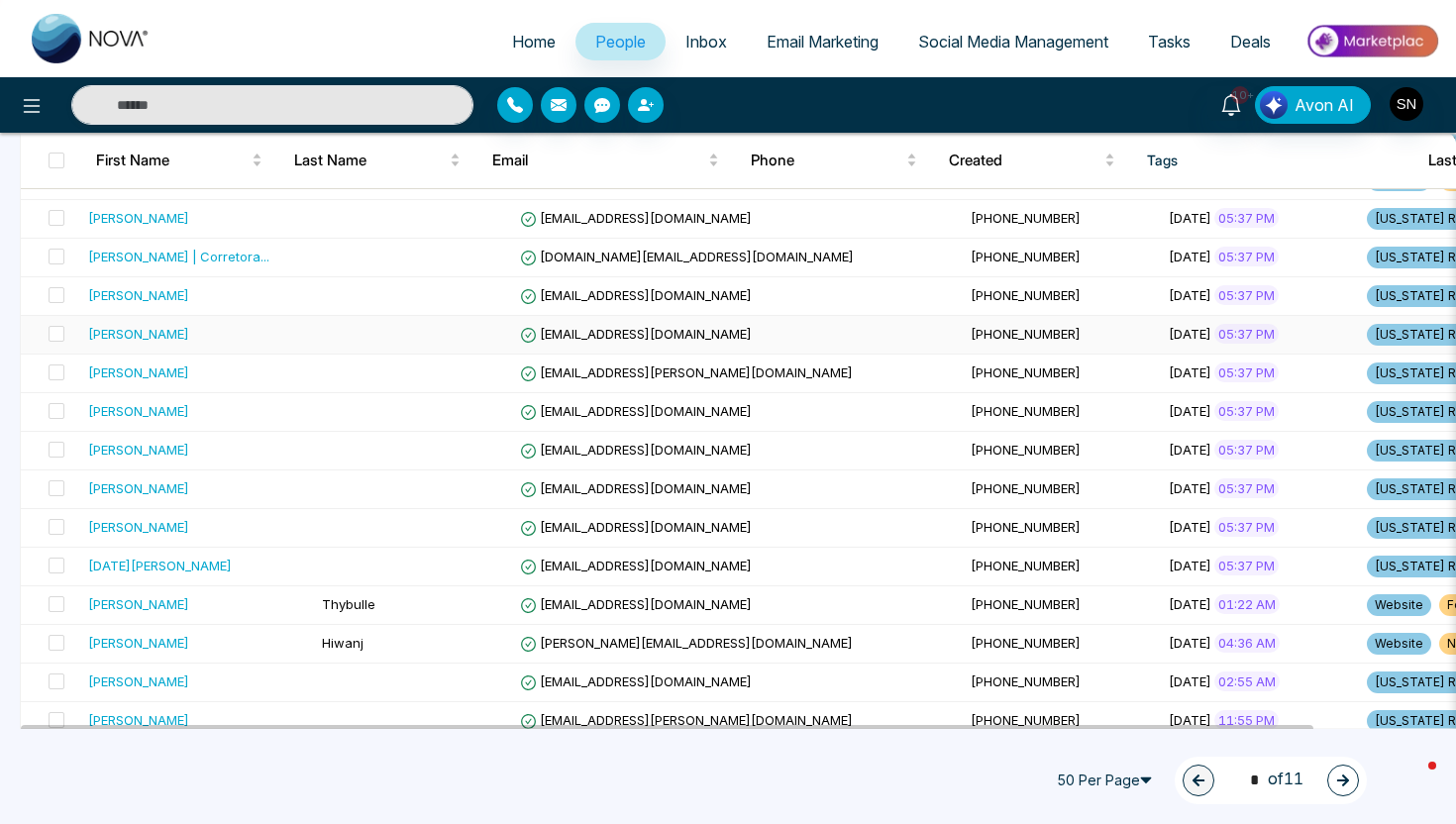
scroll to position [607, 0]
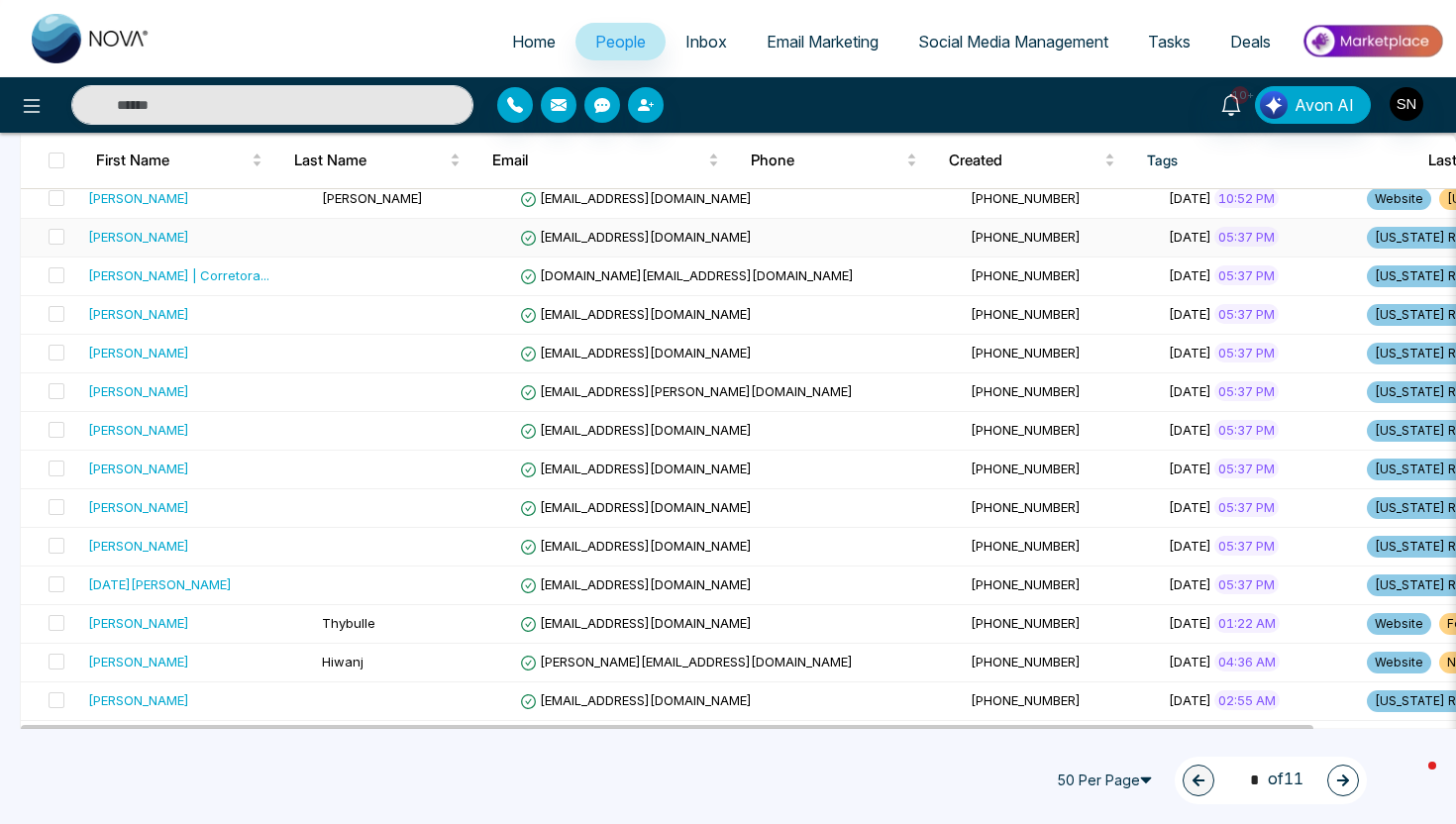
click at [971, 230] on span "[PHONE_NUMBER]" at bounding box center [1026, 236] width 110 height 16
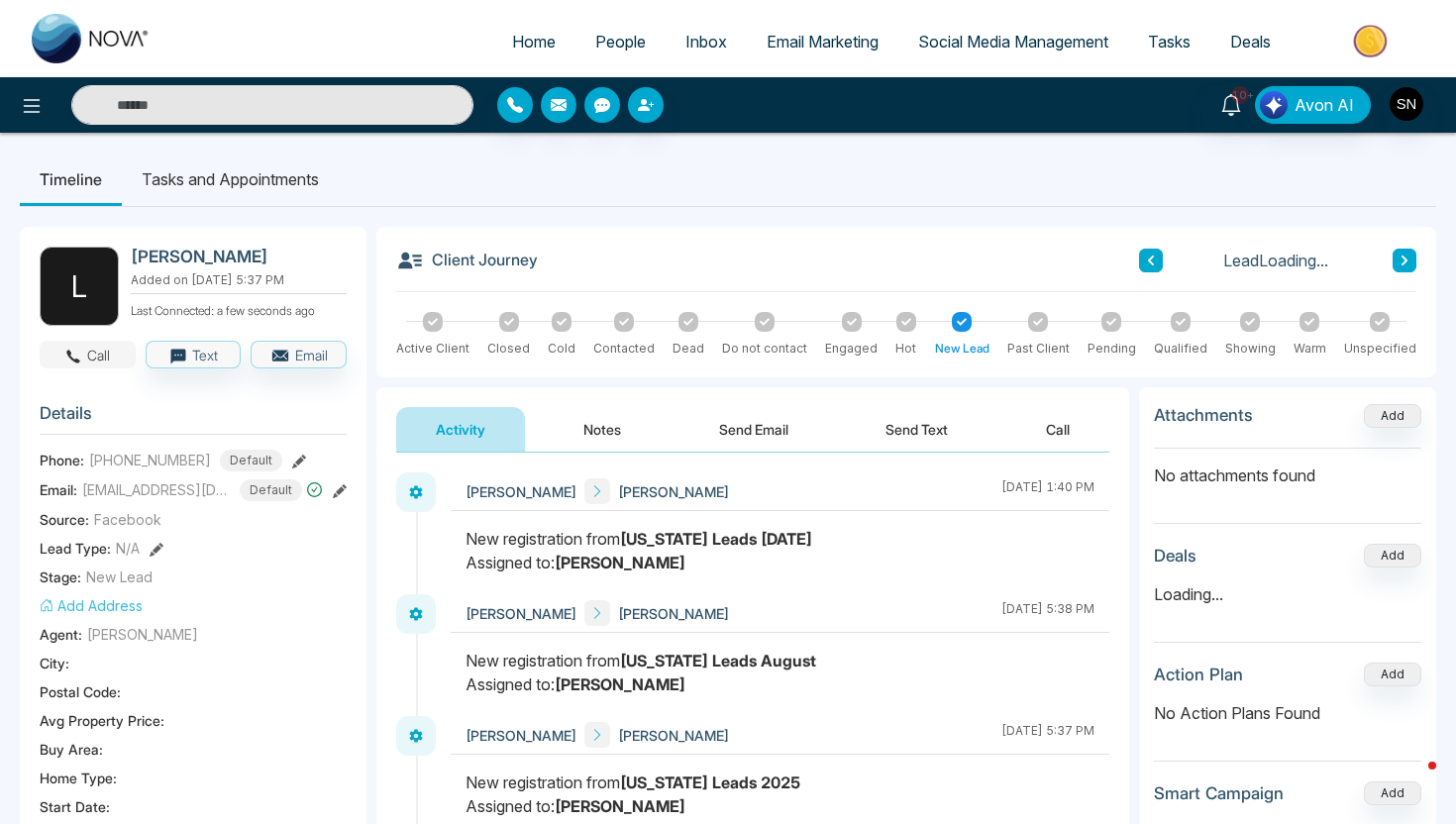
click at [82, 359] on button "Call" at bounding box center [87, 354] width 96 height 28
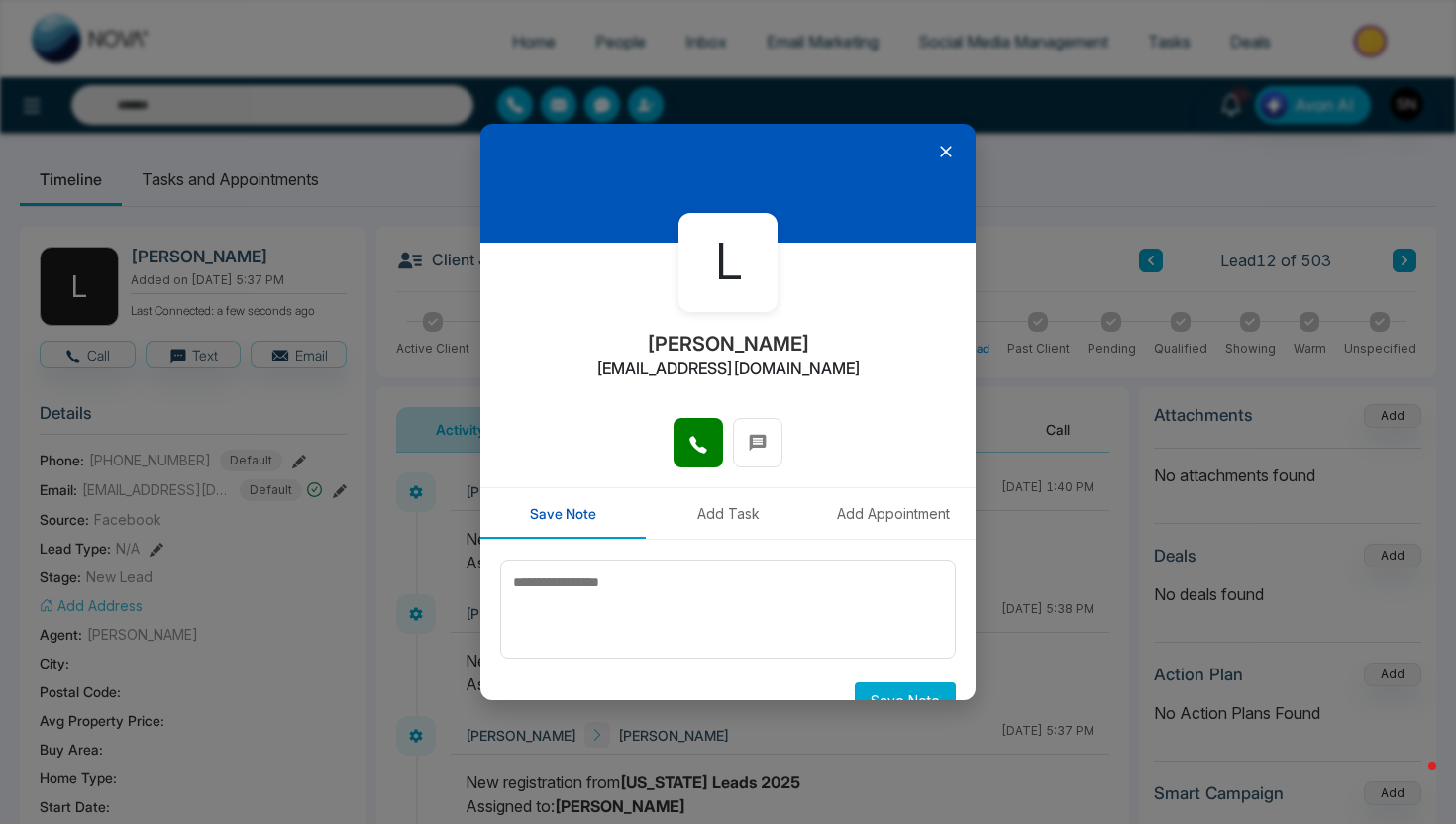
click at [689, 435] on icon at bounding box center [698, 445] width 20 height 20
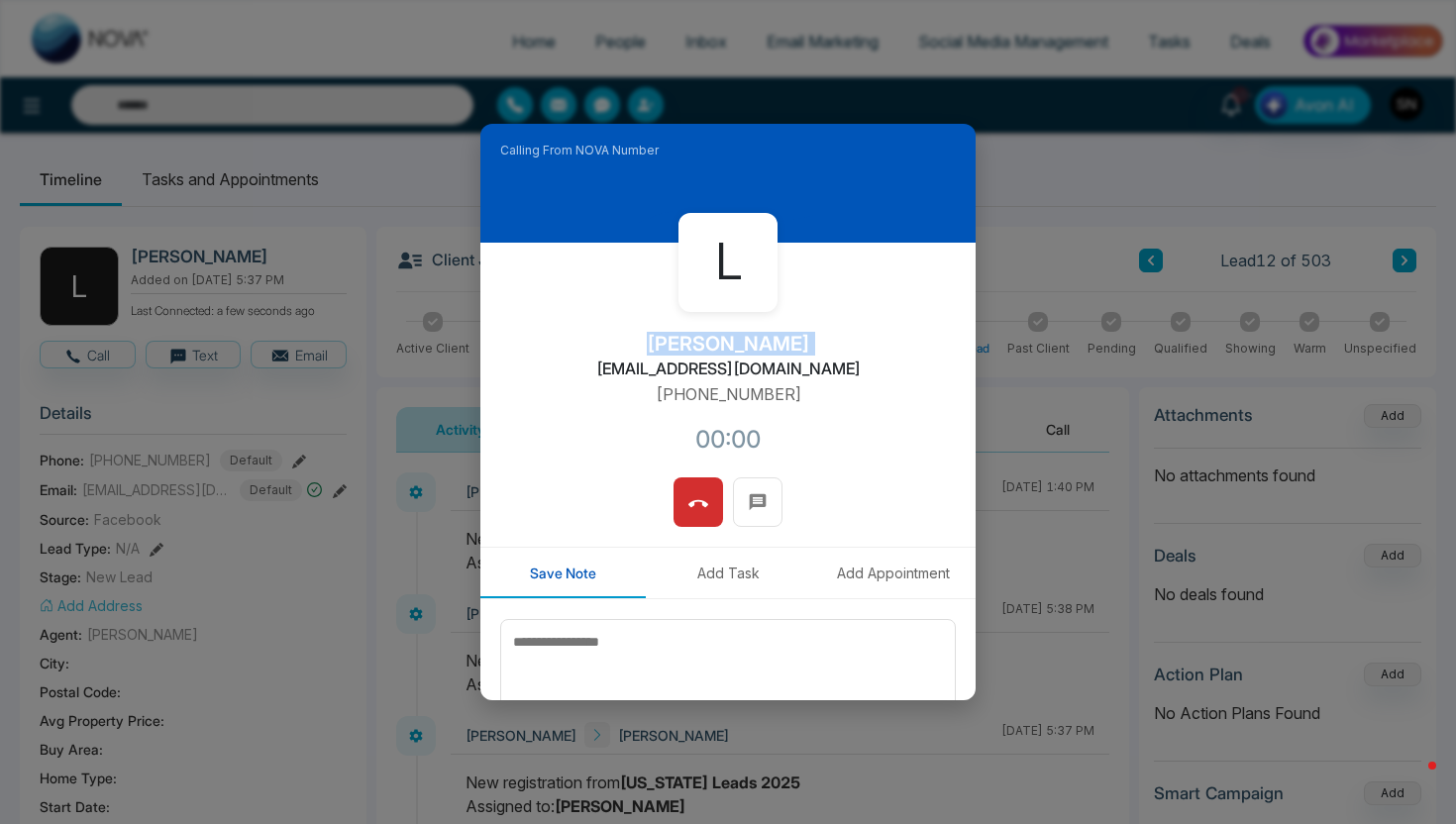
click at [662, 350] on div "L [PERSON_NAME] [EMAIL_ADDRESS][DOMAIN_NAME] [PHONE_NUMBER]:00" at bounding box center [728, 359] width 496 height 234
copy h2 "[PERSON_NAME]"
click at [691, 489] on span at bounding box center [698, 502] width 20 height 30
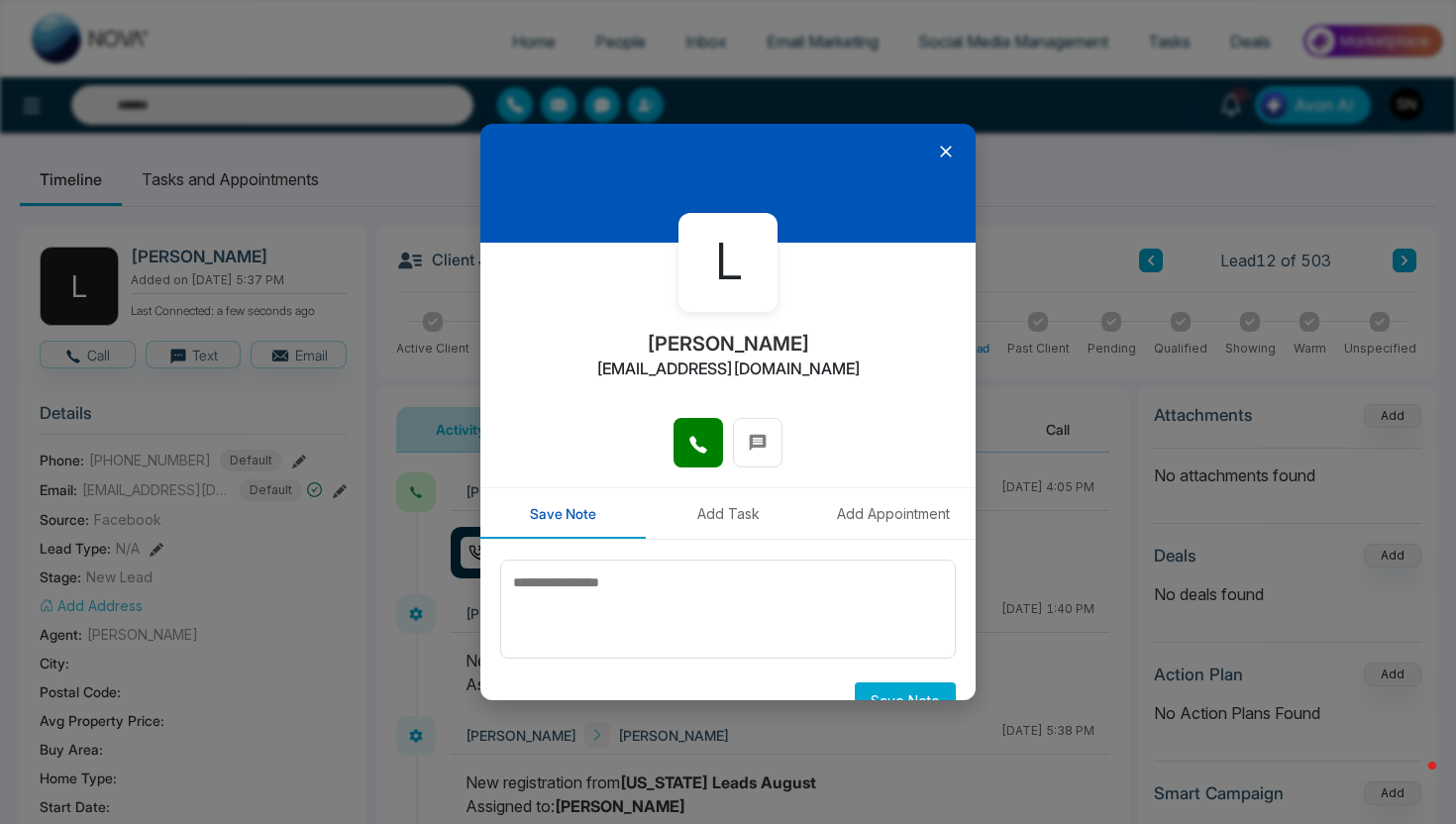
click at [954, 153] on icon at bounding box center [946, 152] width 20 height 20
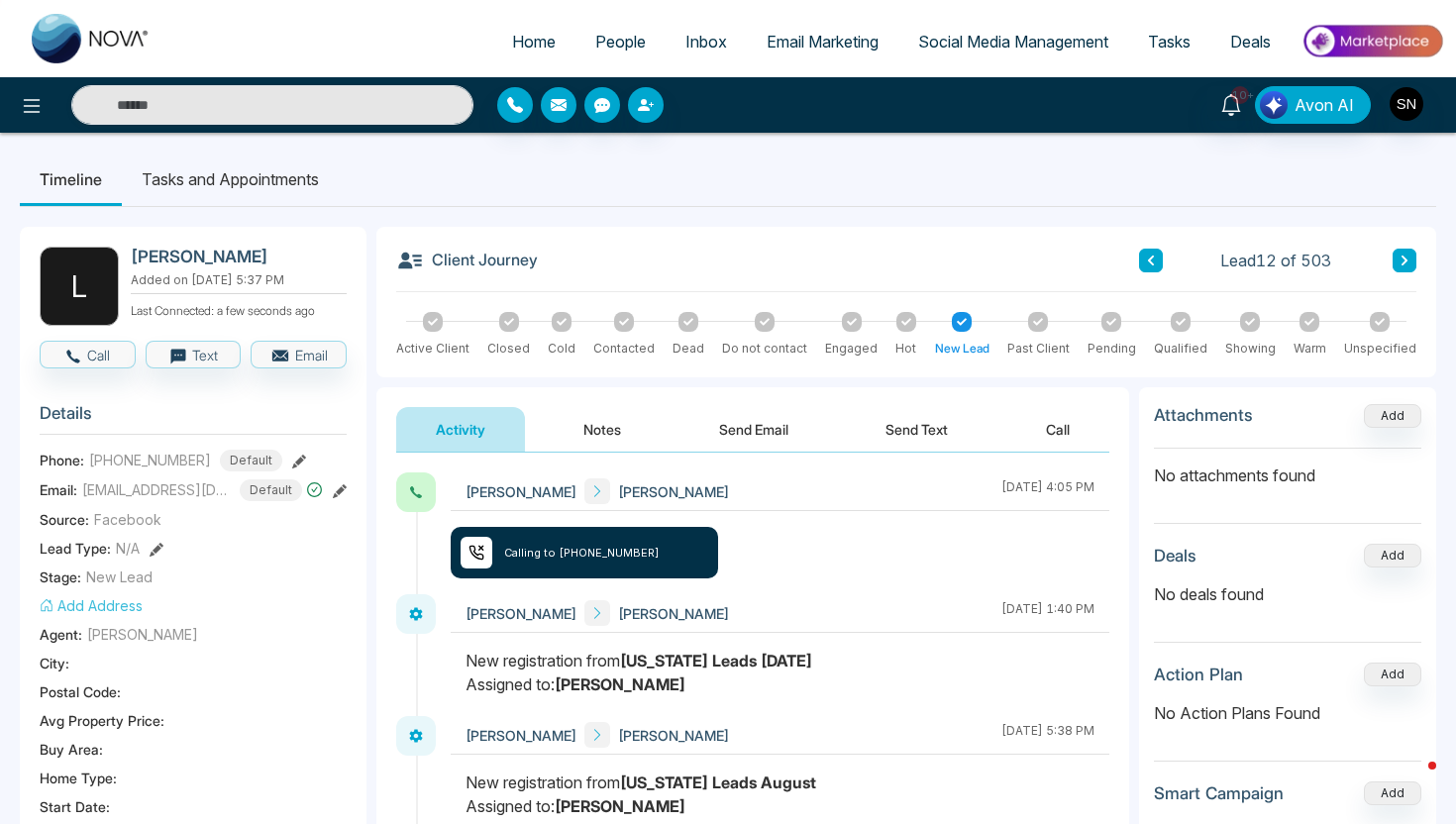
click at [909, 438] on button "Send Text" at bounding box center [917, 429] width 142 height 45
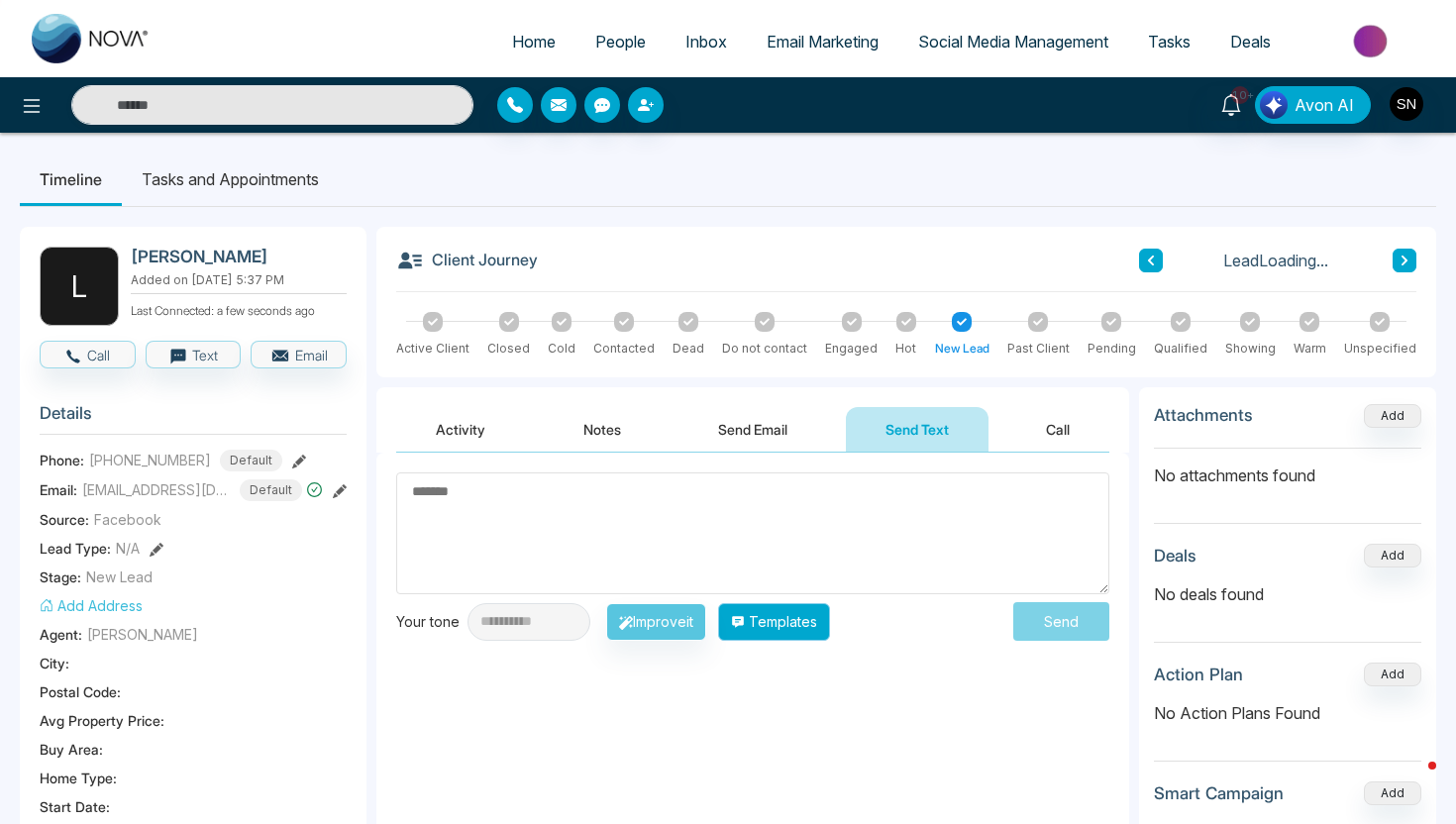
click at [823, 621] on button "Templates" at bounding box center [774, 622] width 112 height 38
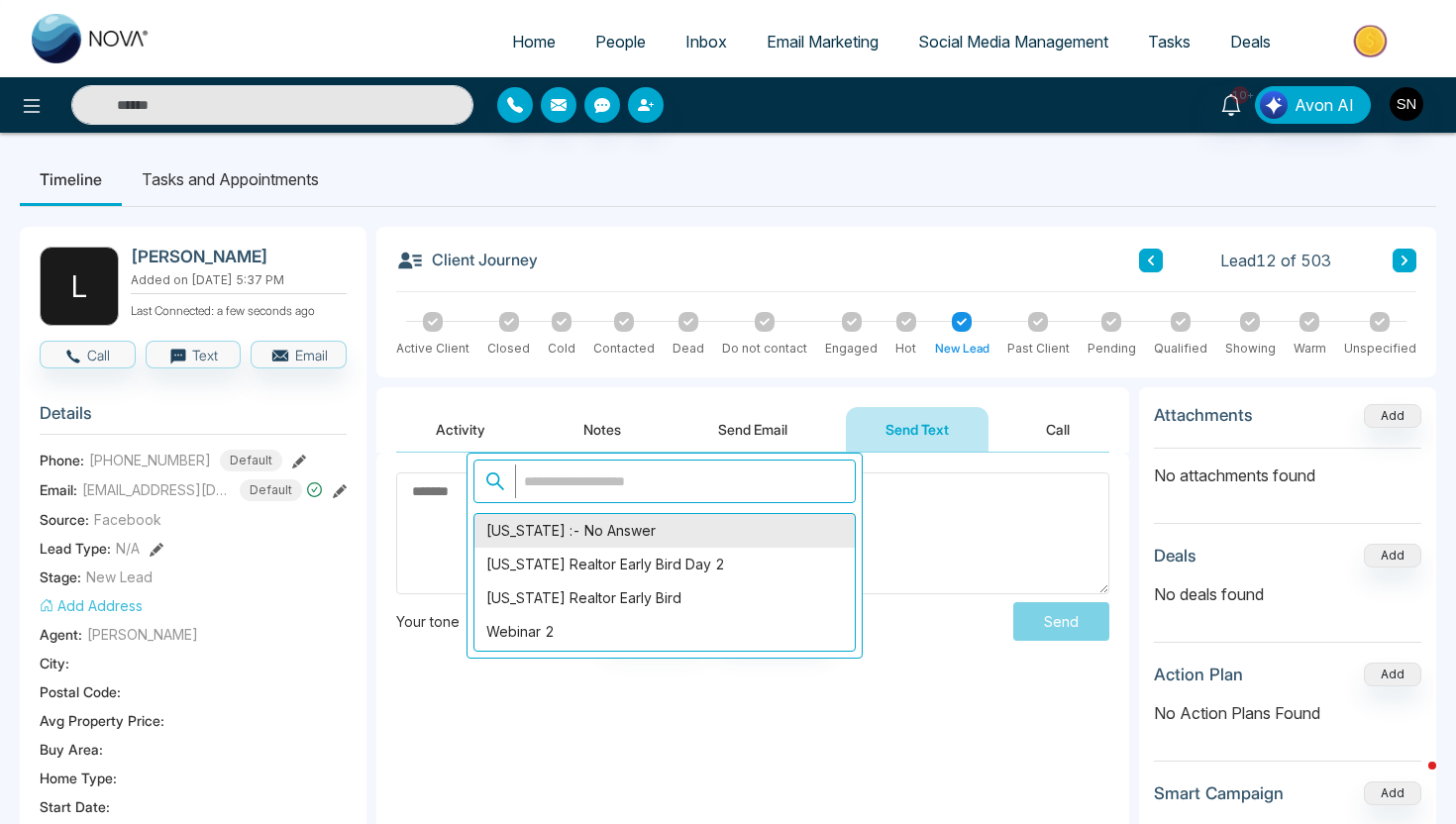
click at [658, 516] on div "[US_STATE] :- No Answer" at bounding box center [664, 531] width 380 height 34
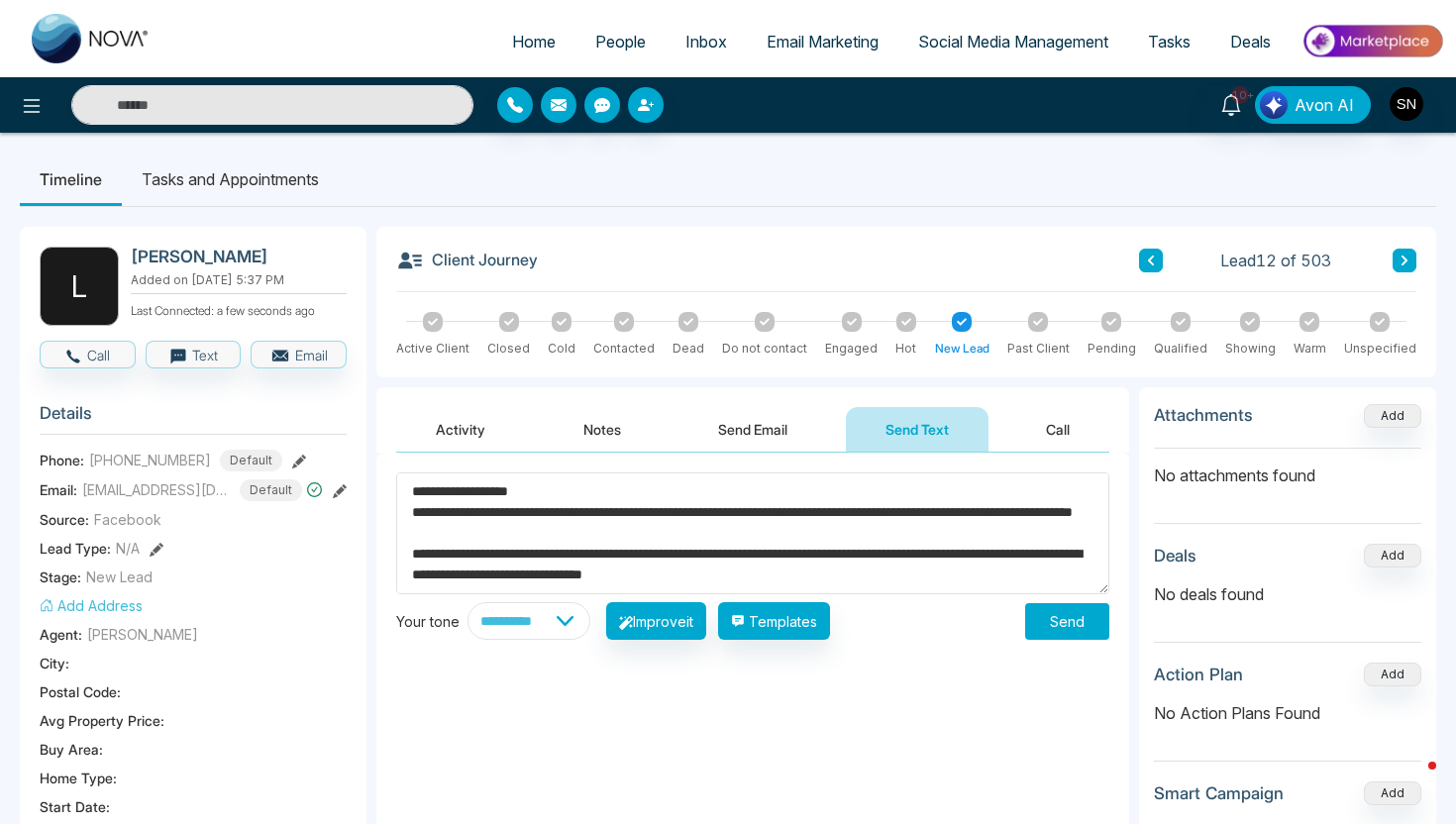
drag, startPoint x: 442, startPoint y: 492, endPoint x: 512, endPoint y: 500, distance: 70.5
click at [513, 500] on textarea "**********" at bounding box center [753, 533] width 713 height 122
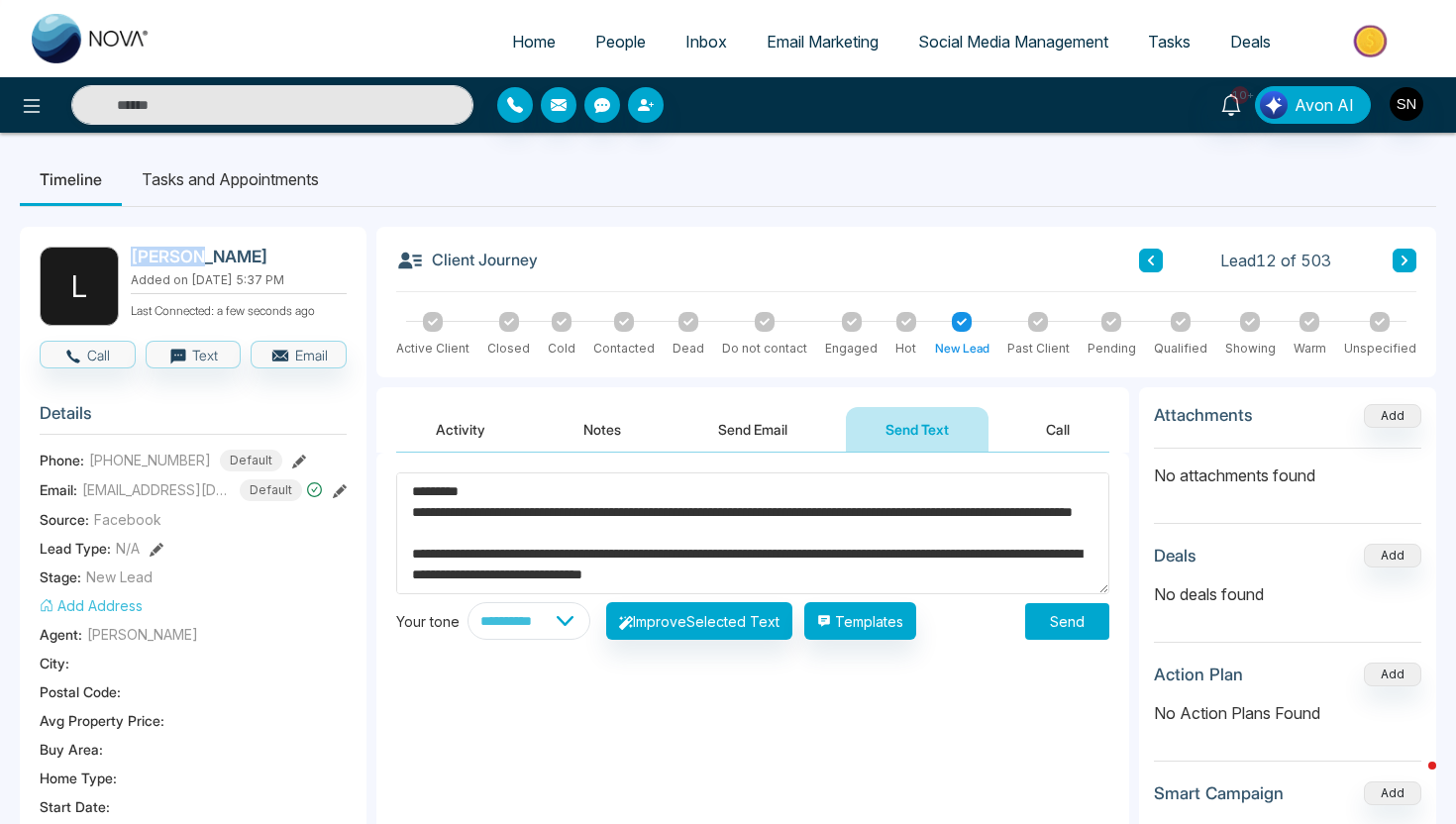
drag, startPoint x: 131, startPoint y: 253, endPoint x: 191, endPoint y: 256, distance: 60.1
click at [191, 256] on h2 "[PERSON_NAME]" at bounding box center [234, 256] width 208 height 20
copy h2 "[PERSON_NAME]"
click at [450, 500] on textarea "**********" at bounding box center [753, 533] width 713 height 122
click at [447, 493] on textarea "**********" at bounding box center [753, 533] width 713 height 122
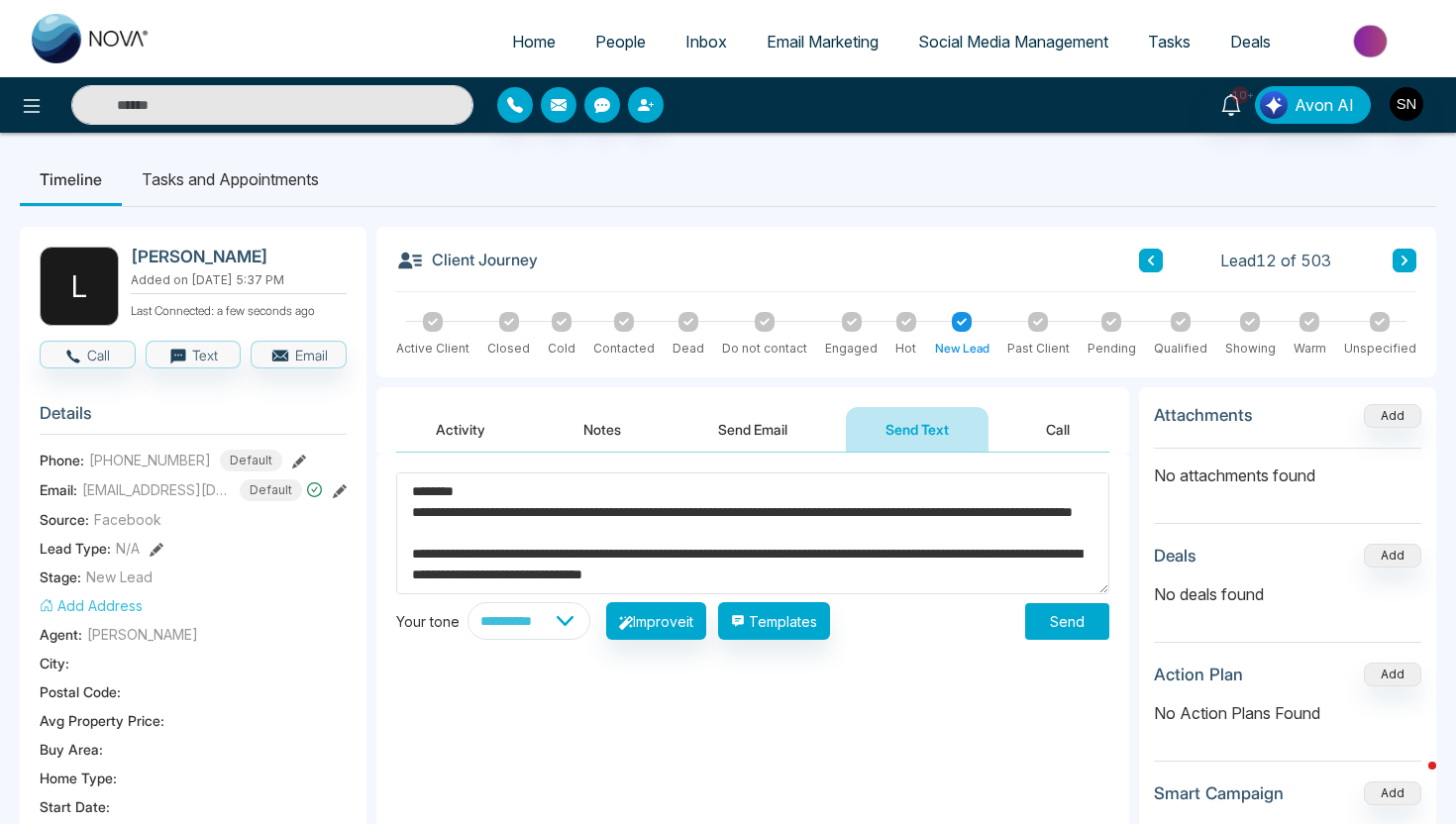
paste textarea "*******"
type textarea "**********"
click at [1084, 638] on div "**********" at bounding box center [753, 650] width 753 height 396
click at [1084, 638] on button "Send" at bounding box center [1067, 621] width 84 height 37
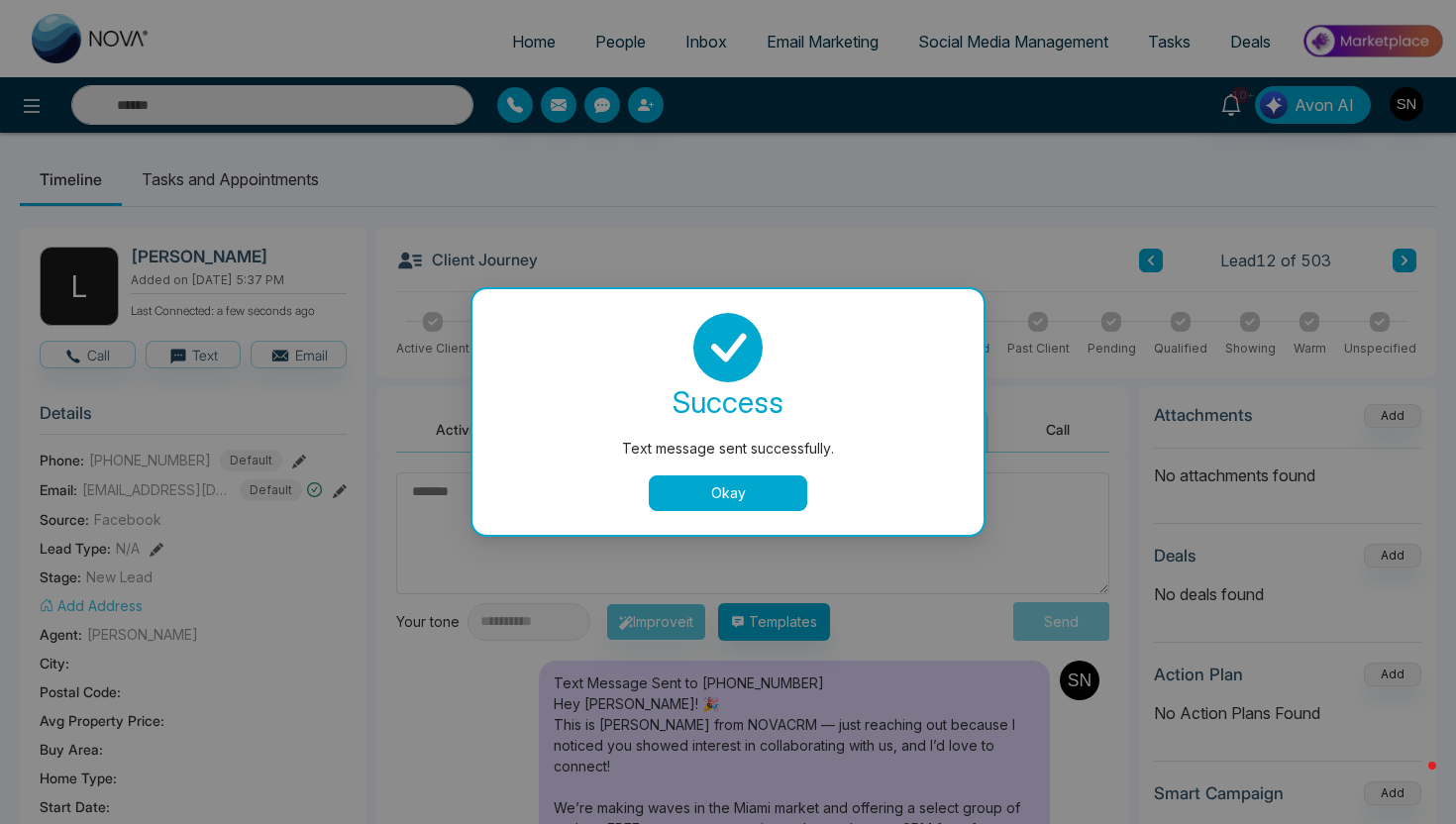
click at [717, 497] on button "Okay" at bounding box center [728, 493] width 159 height 36
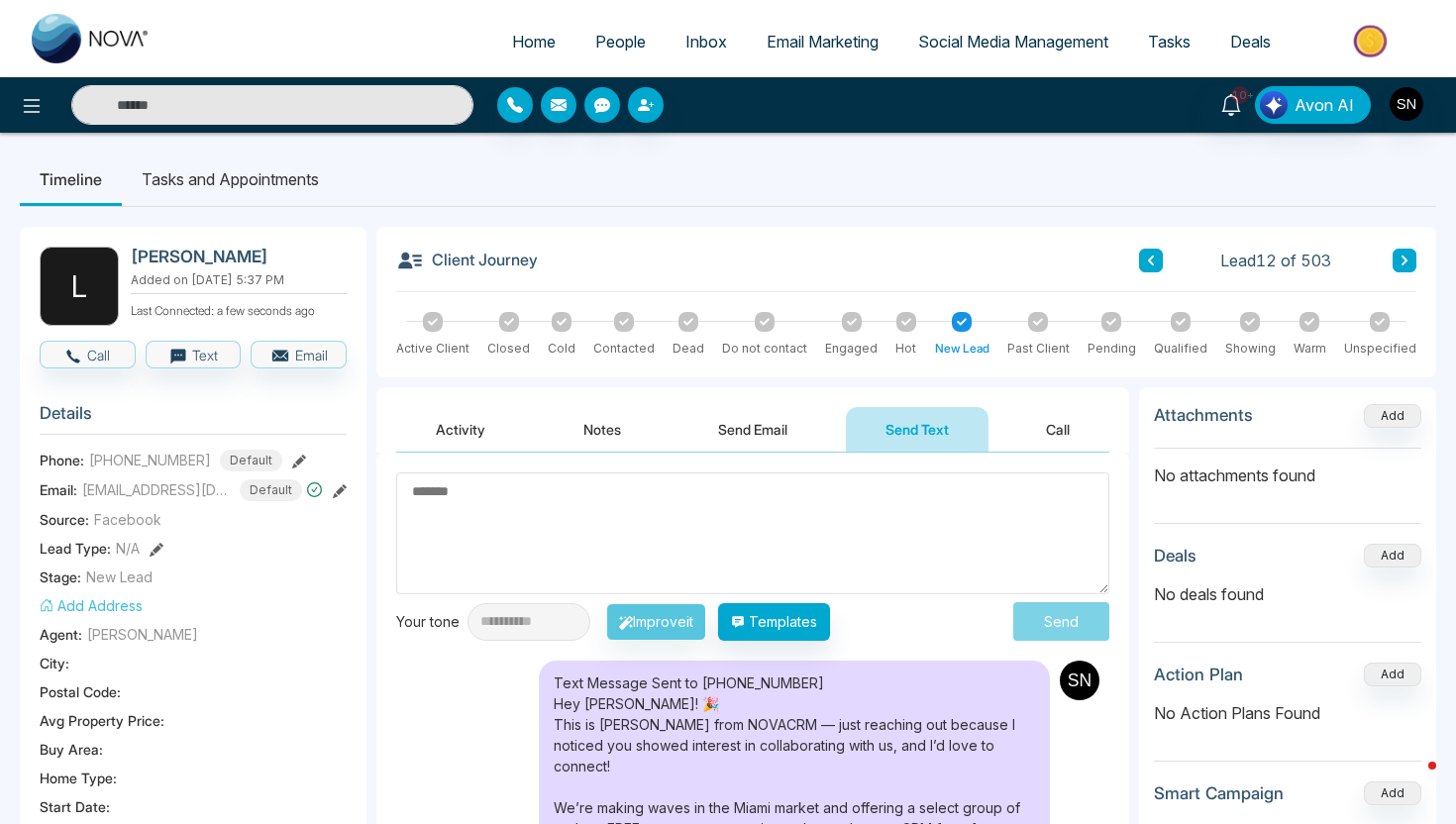
click at [1411, 255] on button at bounding box center [1405, 260] width 24 height 24
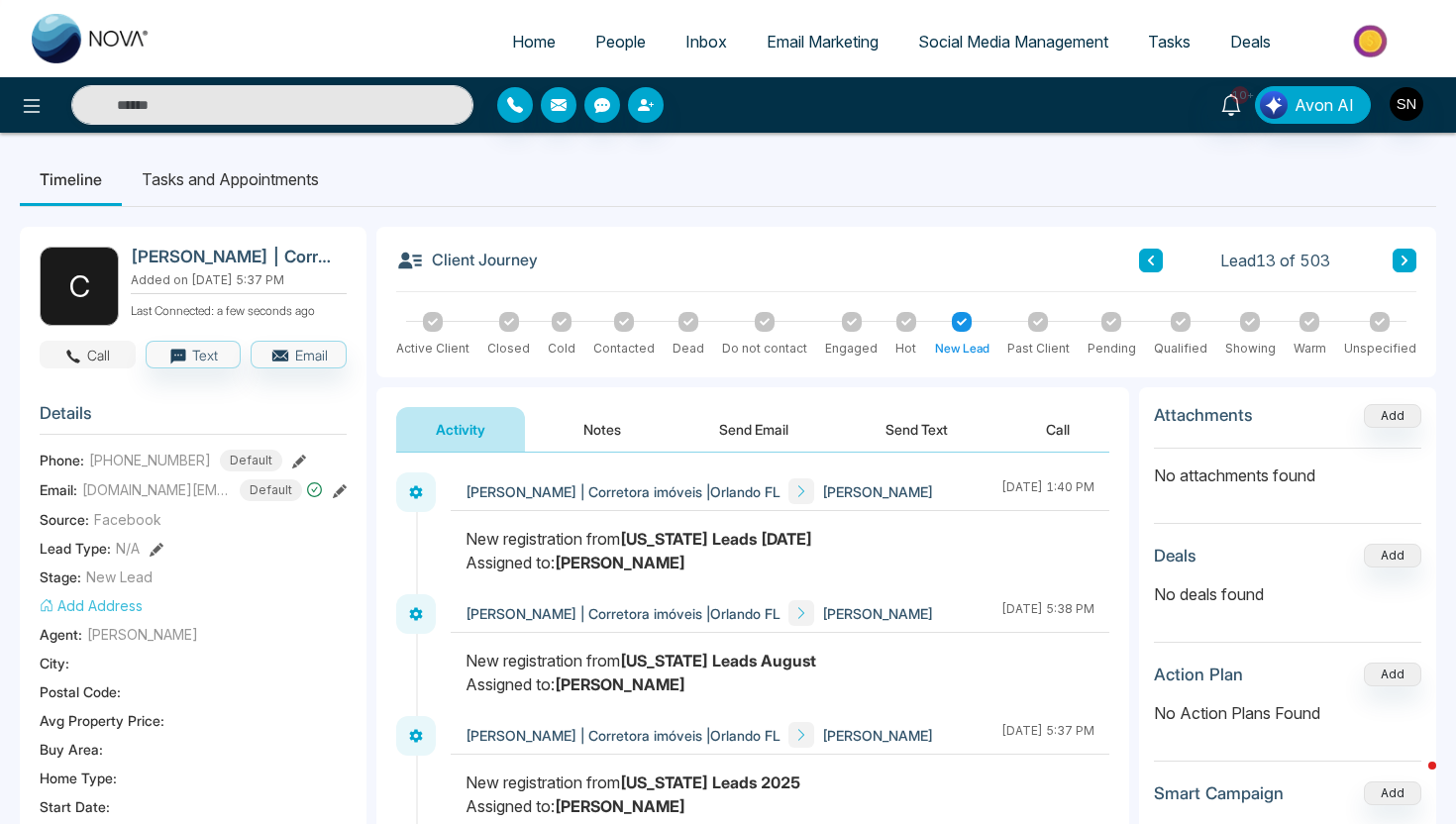
click at [93, 365] on button "Call" at bounding box center [87, 354] width 96 height 28
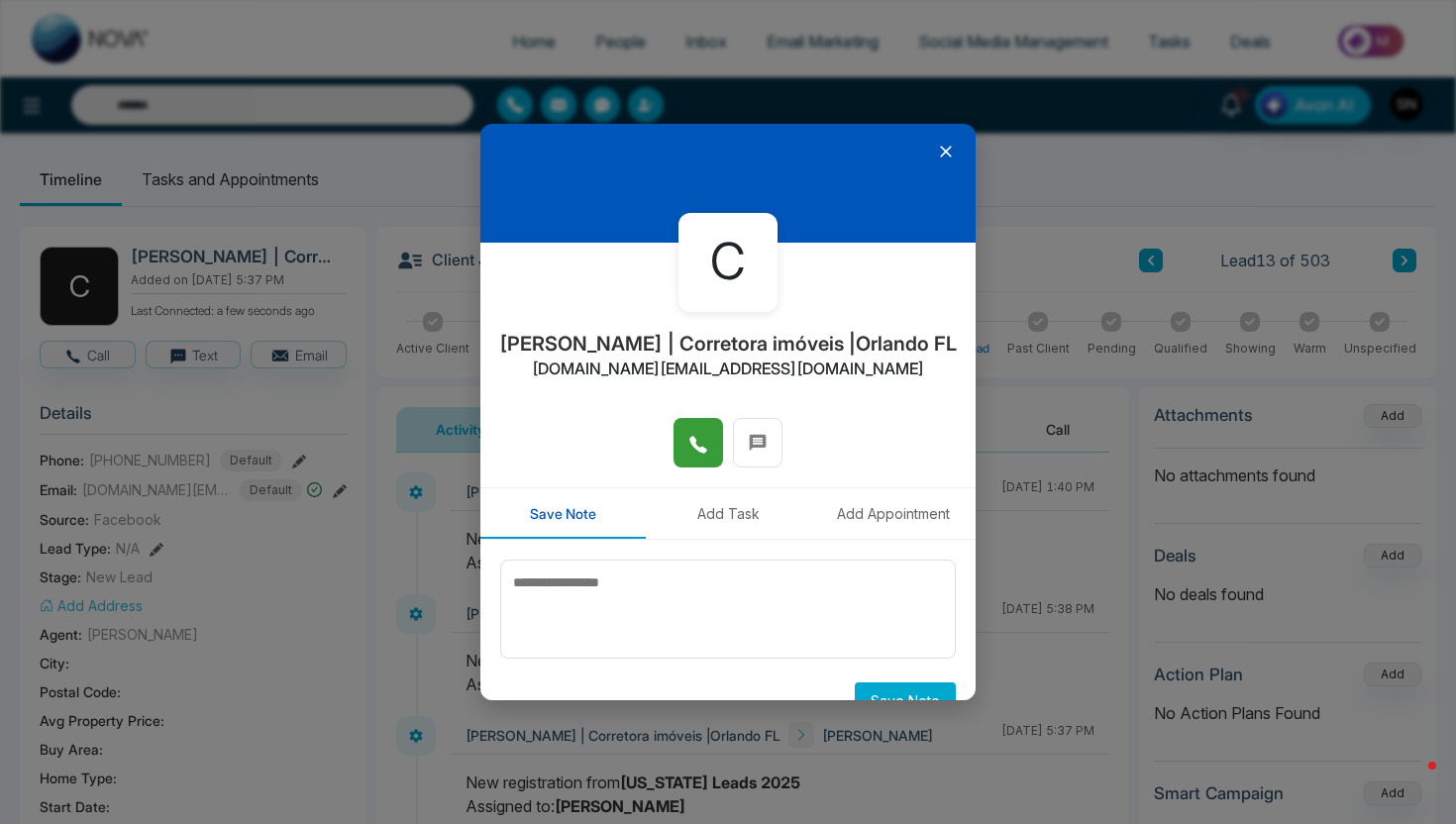
click at [704, 458] on button at bounding box center [698, 443] width 50 height 50
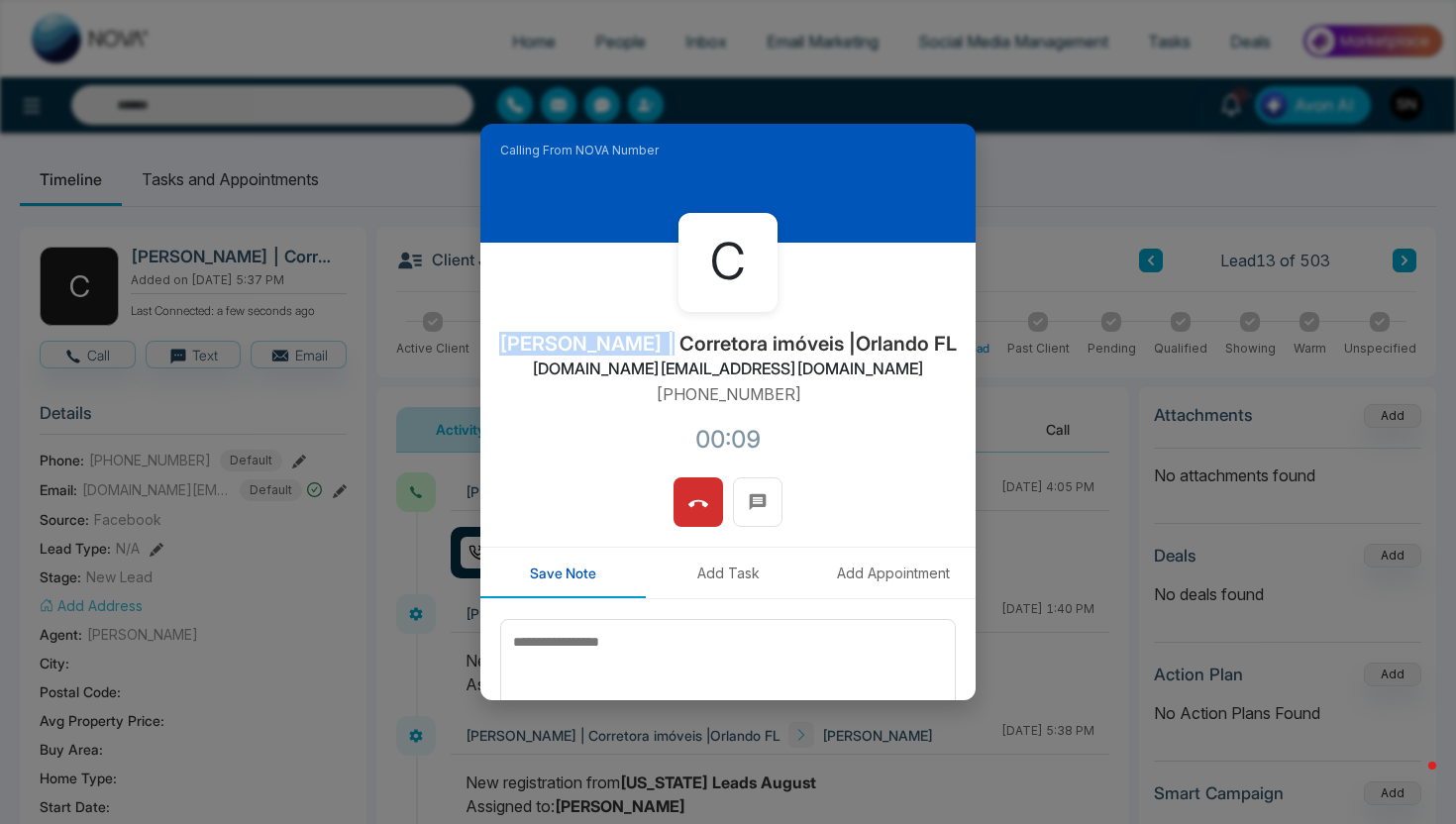
drag, startPoint x: 519, startPoint y: 346, endPoint x: 653, endPoint y: 349, distance: 134.0
click at [653, 349] on h2 "[PERSON_NAME] | Corretora imóveis |Orlando FL" at bounding box center [728, 343] width 458 height 24
copy h2 "[PERSON_NAME]"
click at [711, 496] on button at bounding box center [698, 502] width 50 height 50
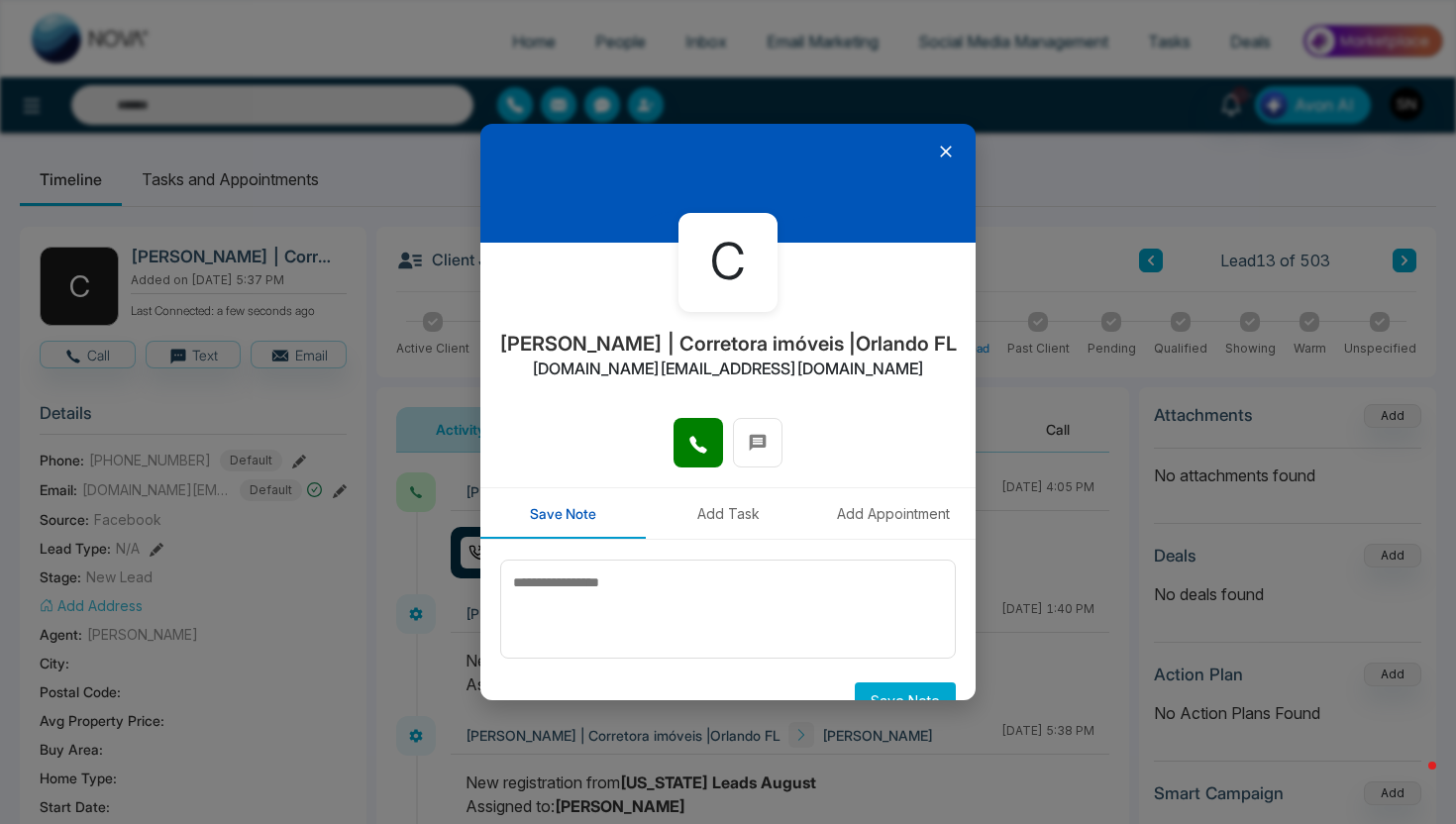
click at [941, 157] on icon at bounding box center [946, 152] width 20 height 20
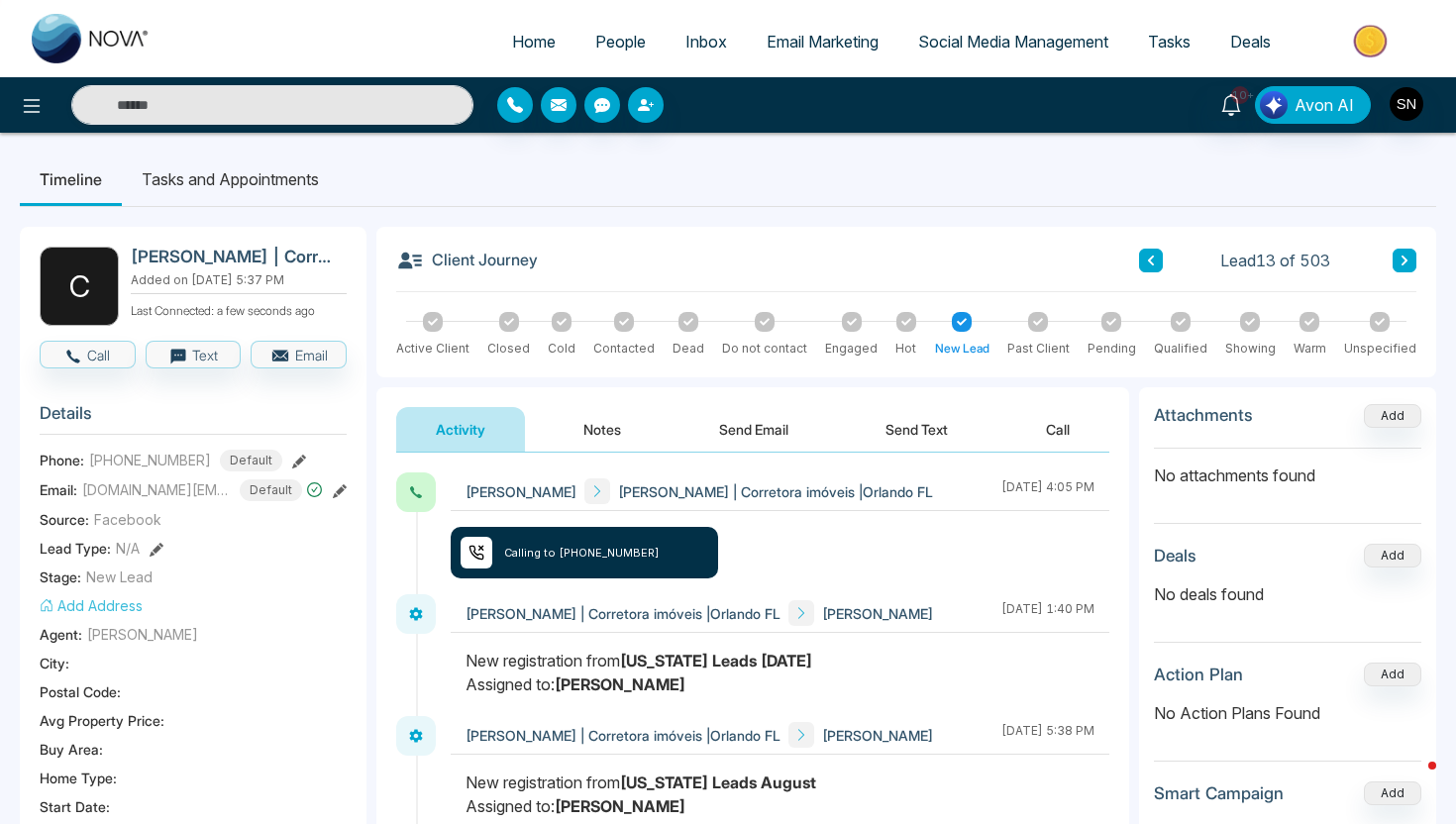
click at [921, 440] on button "Send Text" at bounding box center [917, 429] width 142 height 45
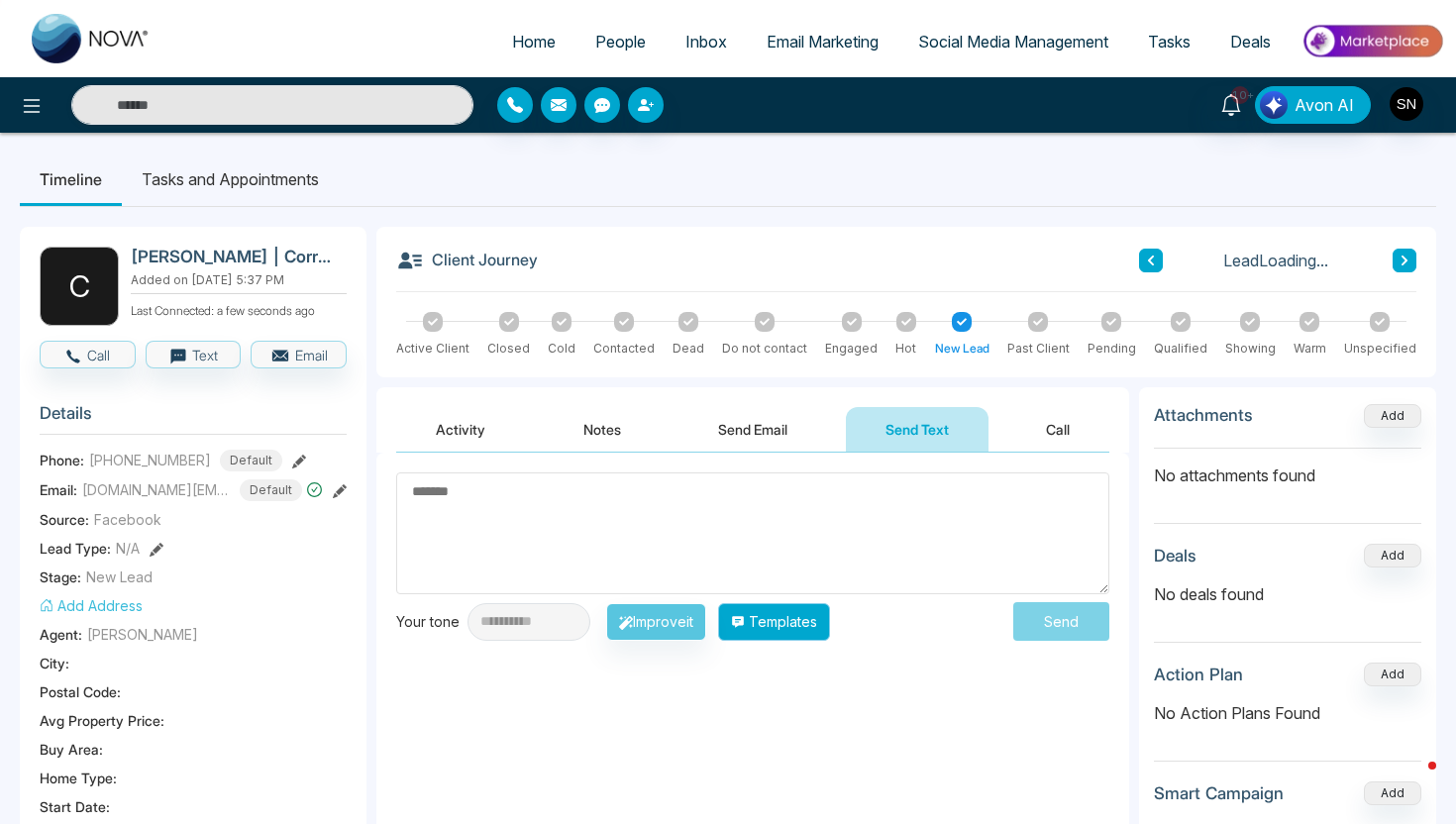
click at [812, 635] on button "Templates" at bounding box center [774, 622] width 112 height 38
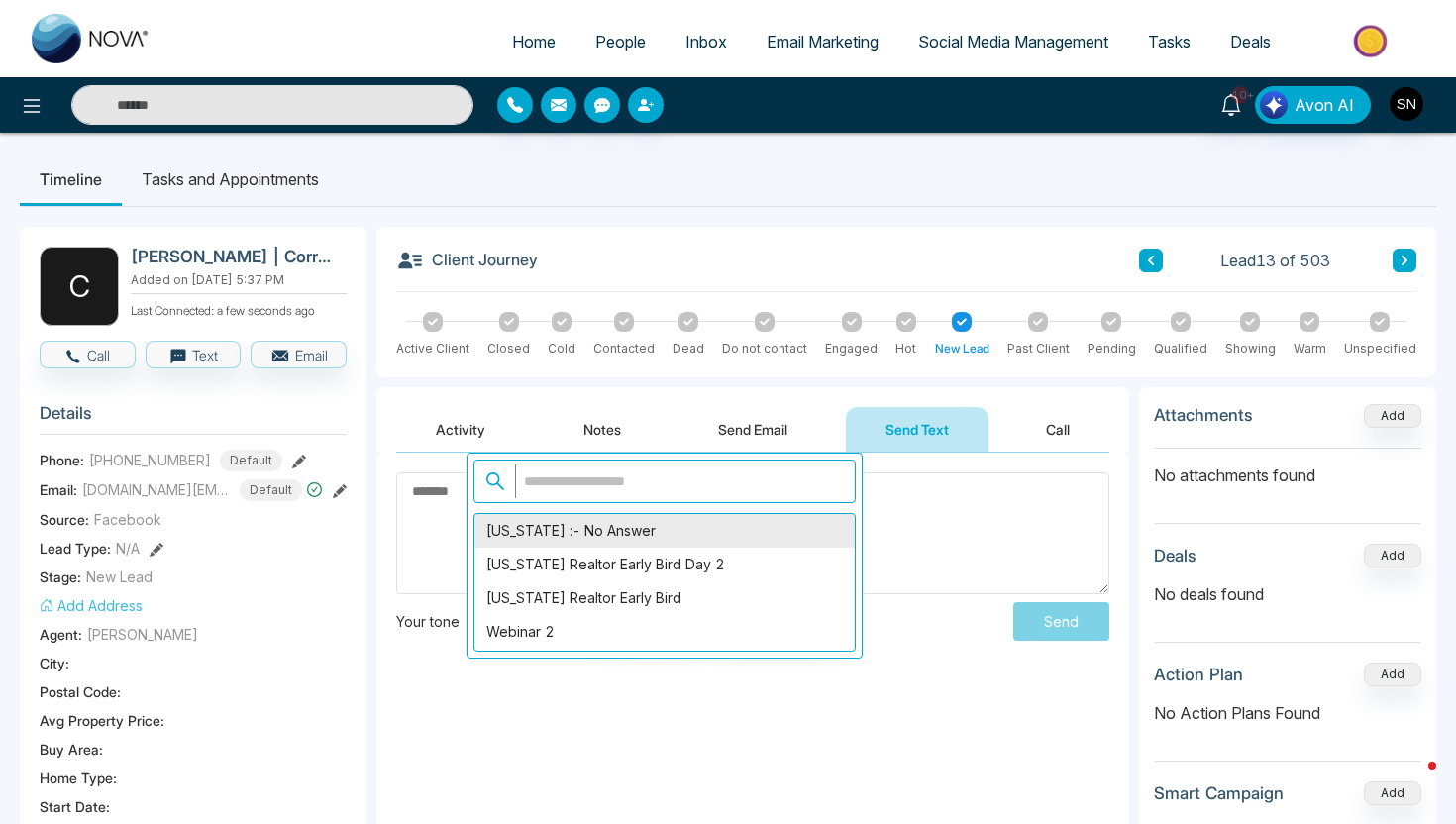
click at [644, 536] on div "[US_STATE] :- No Answer" at bounding box center [664, 531] width 380 height 34
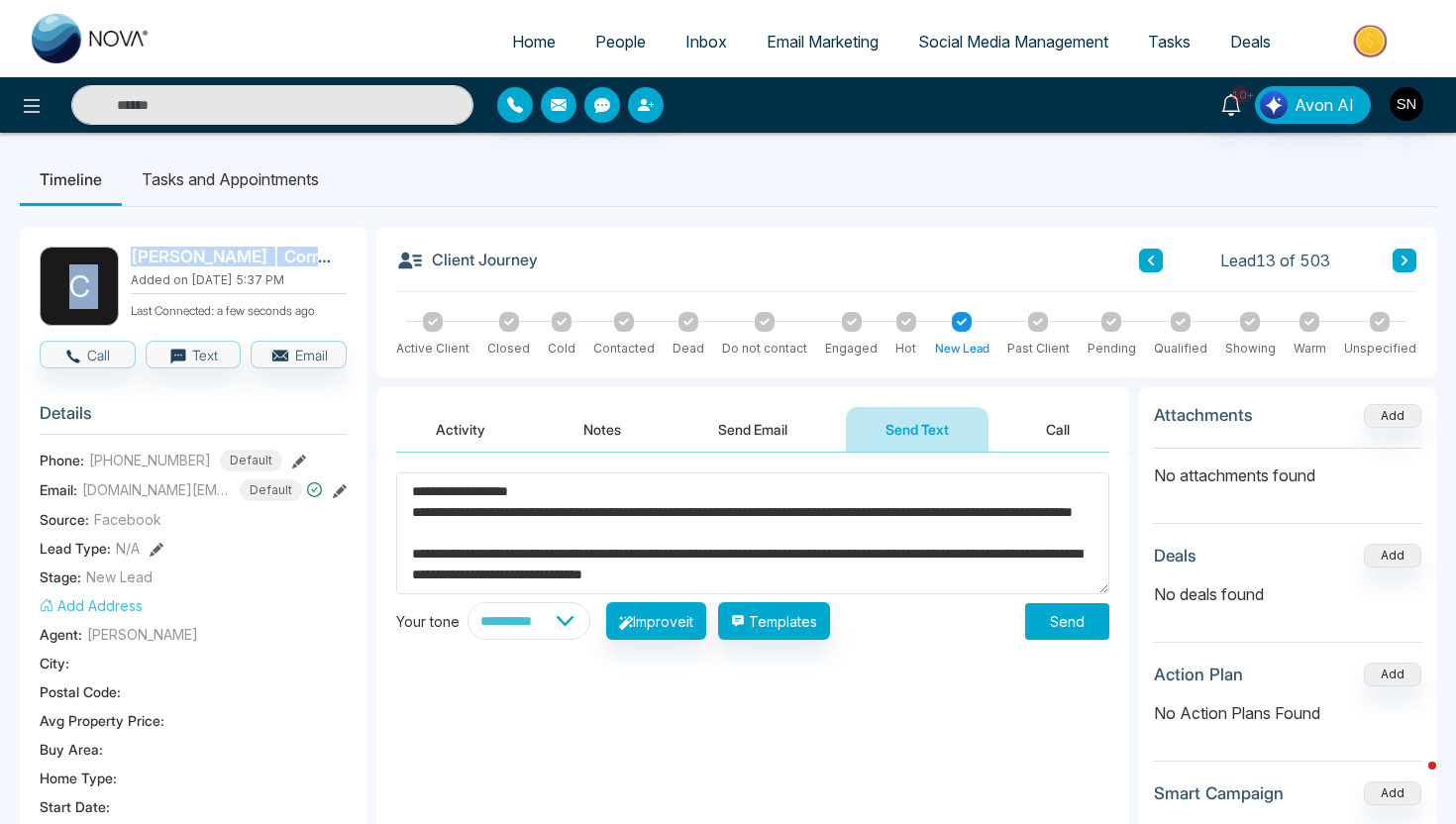
drag, startPoint x: 122, startPoint y: 251, endPoint x: 191, endPoint y: 266, distance: 70.6
click at [191, 266] on div "C [PERSON_NAME] | Corretora imóveis |Orlando [GEOGRAPHIC_DATA] Added on [DATE] …" at bounding box center [193, 286] width 307 height 79
click at [126, 259] on div "C [PERSON_NAME] | Corretora imóveis |Orlando [GEOGRAPHIC_DATA] Added on [DATE] …" at bounding box center [193, 286] width 307 height 79
drag, startPoint x: 132, startPoint y: 256, endPoint x: 186, endPoint y: 257, distance: 54.0
click at [186, 257] on h2 "[PERSON_NAME] | Corretora imóveis |Orlando FL" at bounding box center [234, 256] width 208 height 20
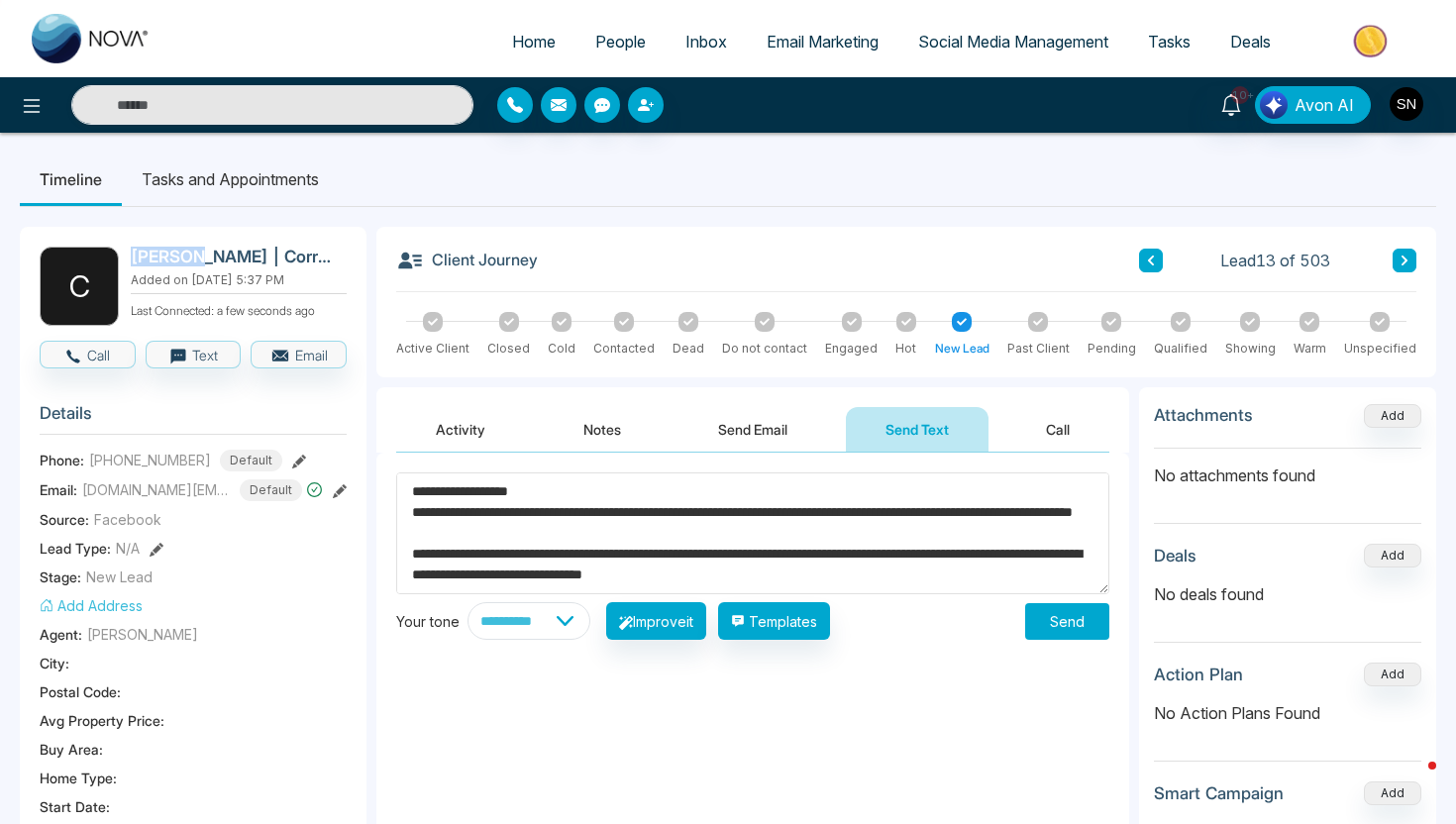
copy h2 "[PERSON_NAME]"
drag, startPoint x: 442, startPoint y: 488, endPoint x: 516, endPoint y: 498, distance: 74.7
click at [516, 498] on textarea "**********" at bounding box center [753, 533] width 713 height 122
paste textarea
type textarea "**********"
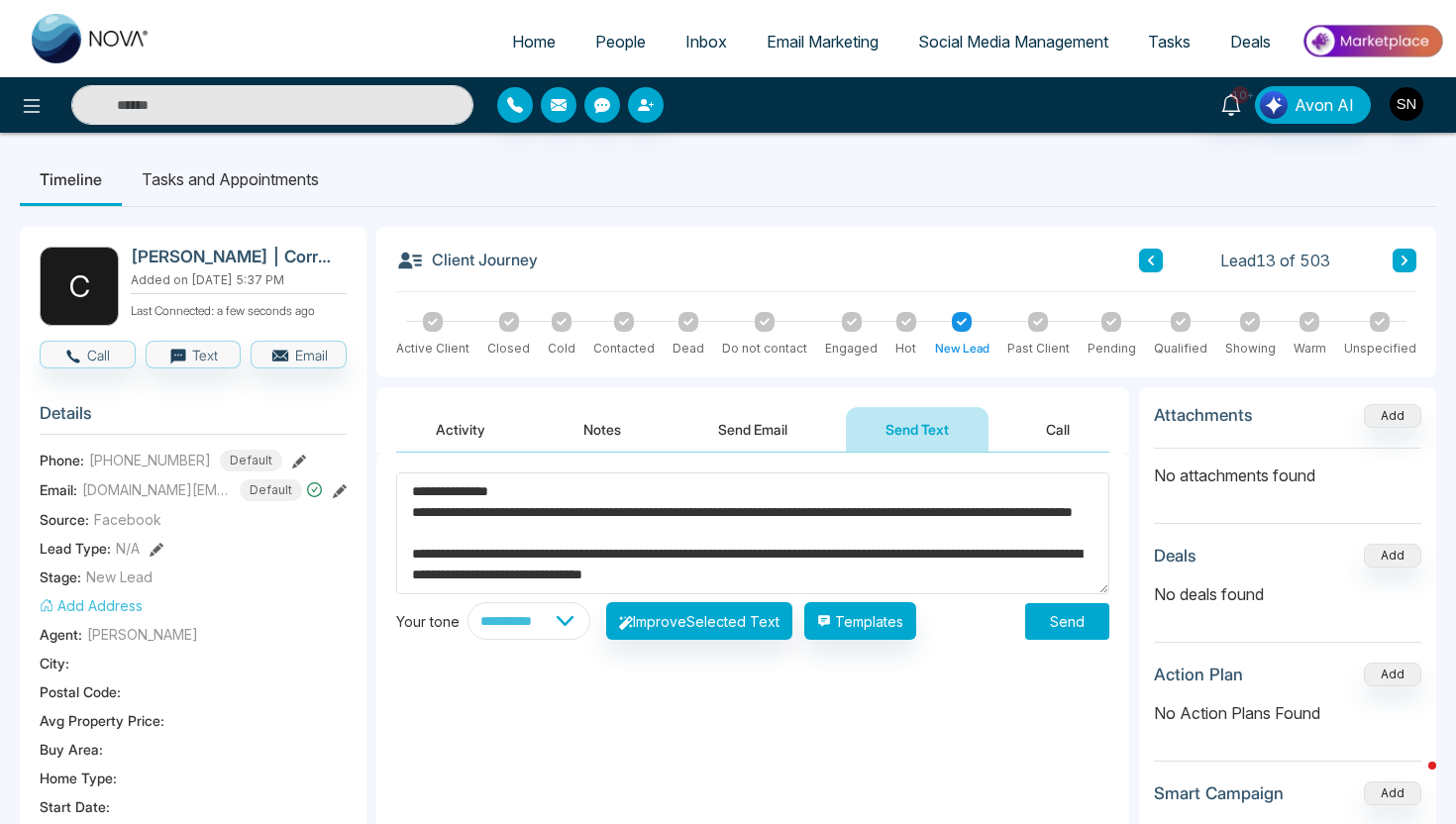
click at [1046, 627] on button "Send" at bounding box center [1067, 621] width 84 height 37
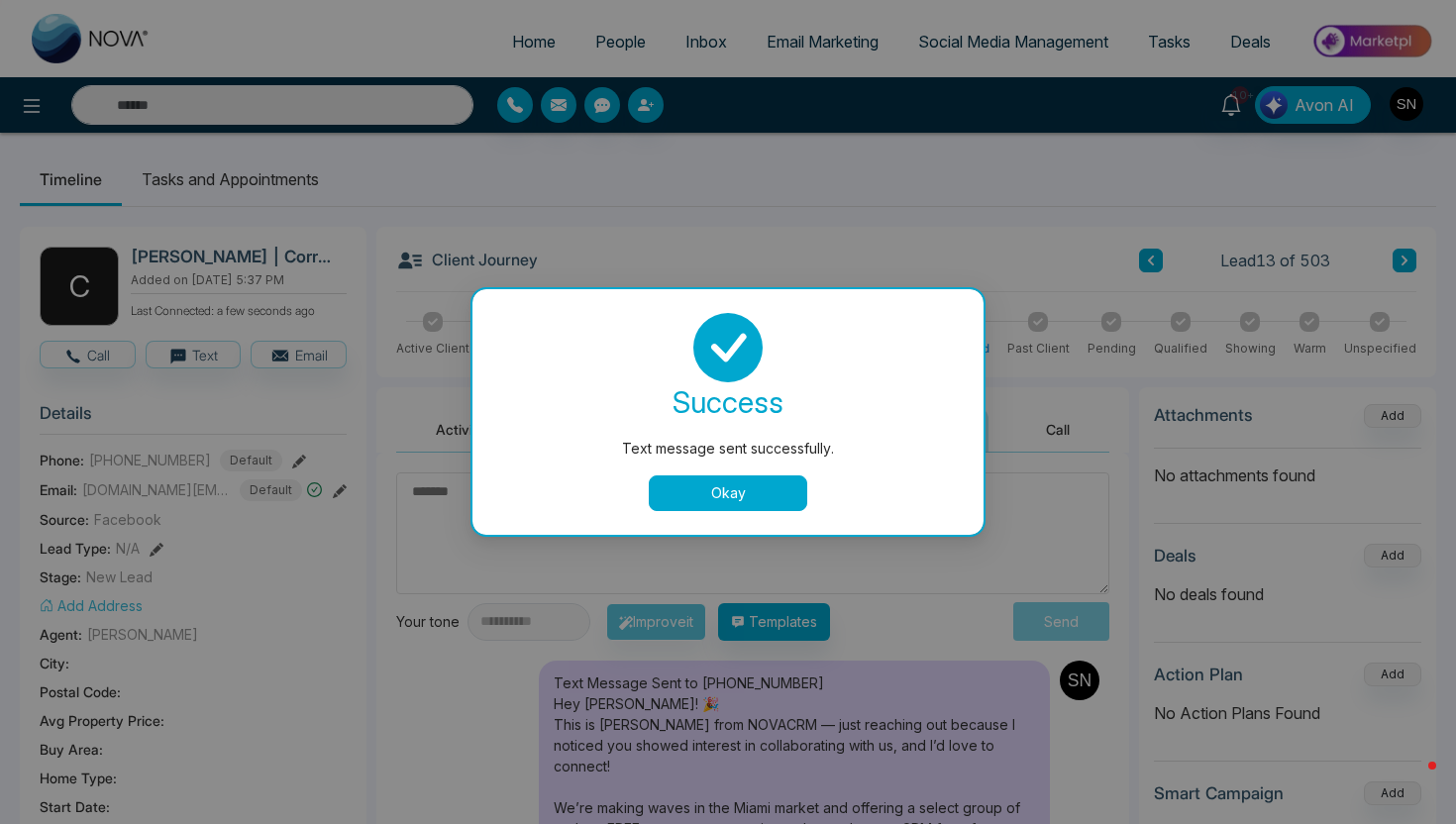
click at [720, 502] on button "Okay" at bounding box center [728, 493] width 159 height 36
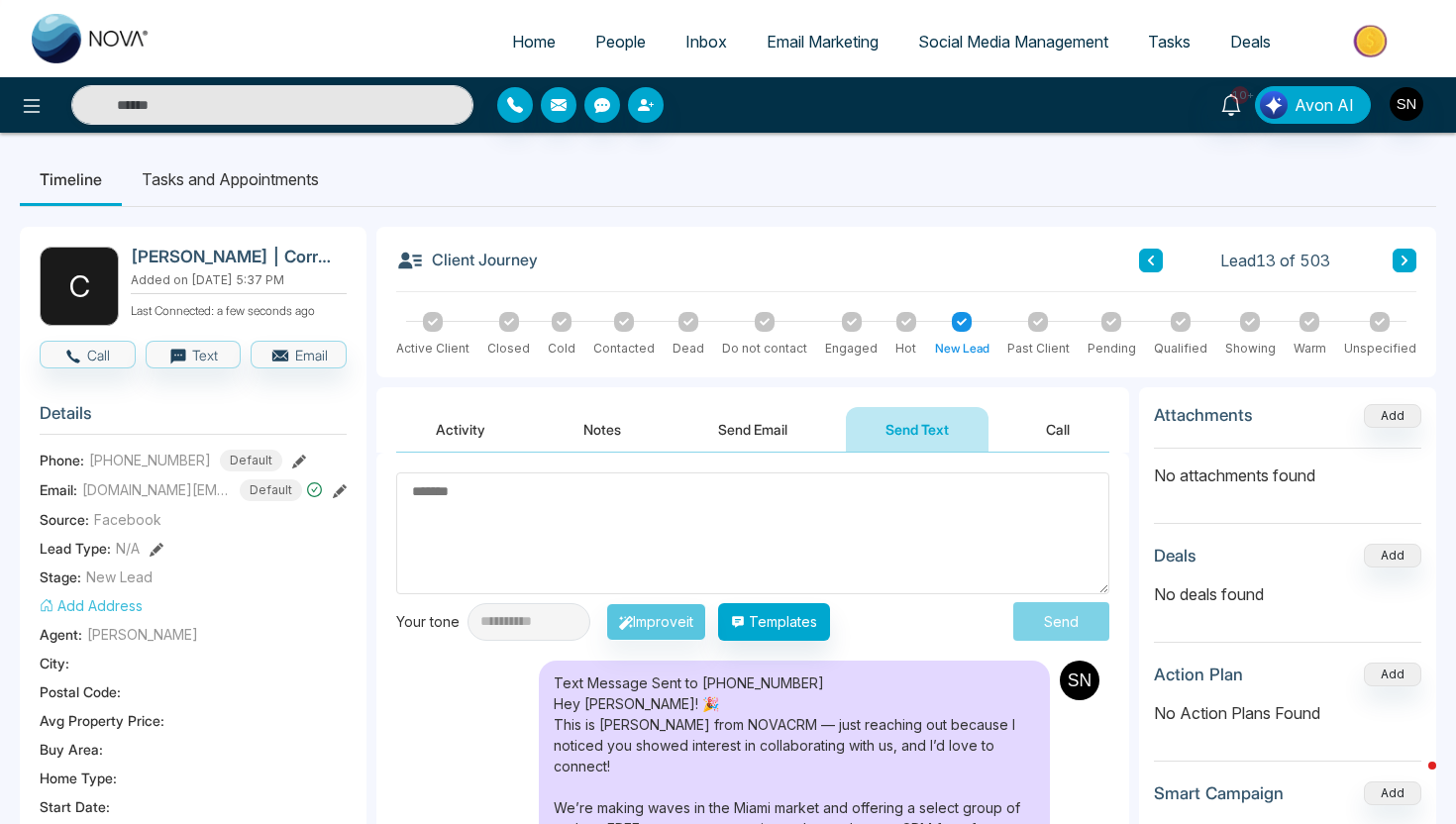
click at [1399, 271] on button at bounding box center [1405, 260] width 24 height 24
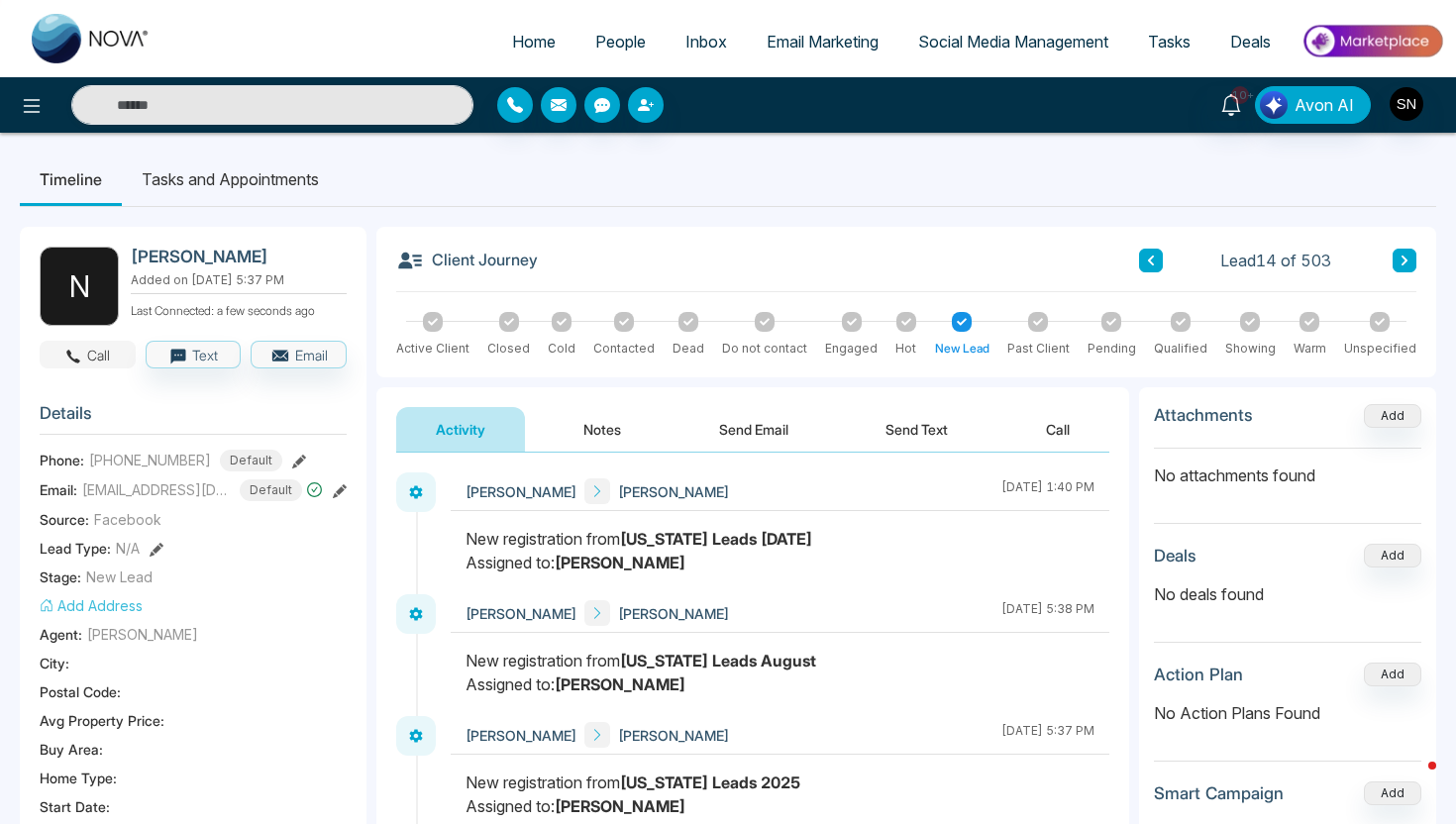
click at [74, 357] on icon "button" at bounding box center [73, 356] width 18 height 18
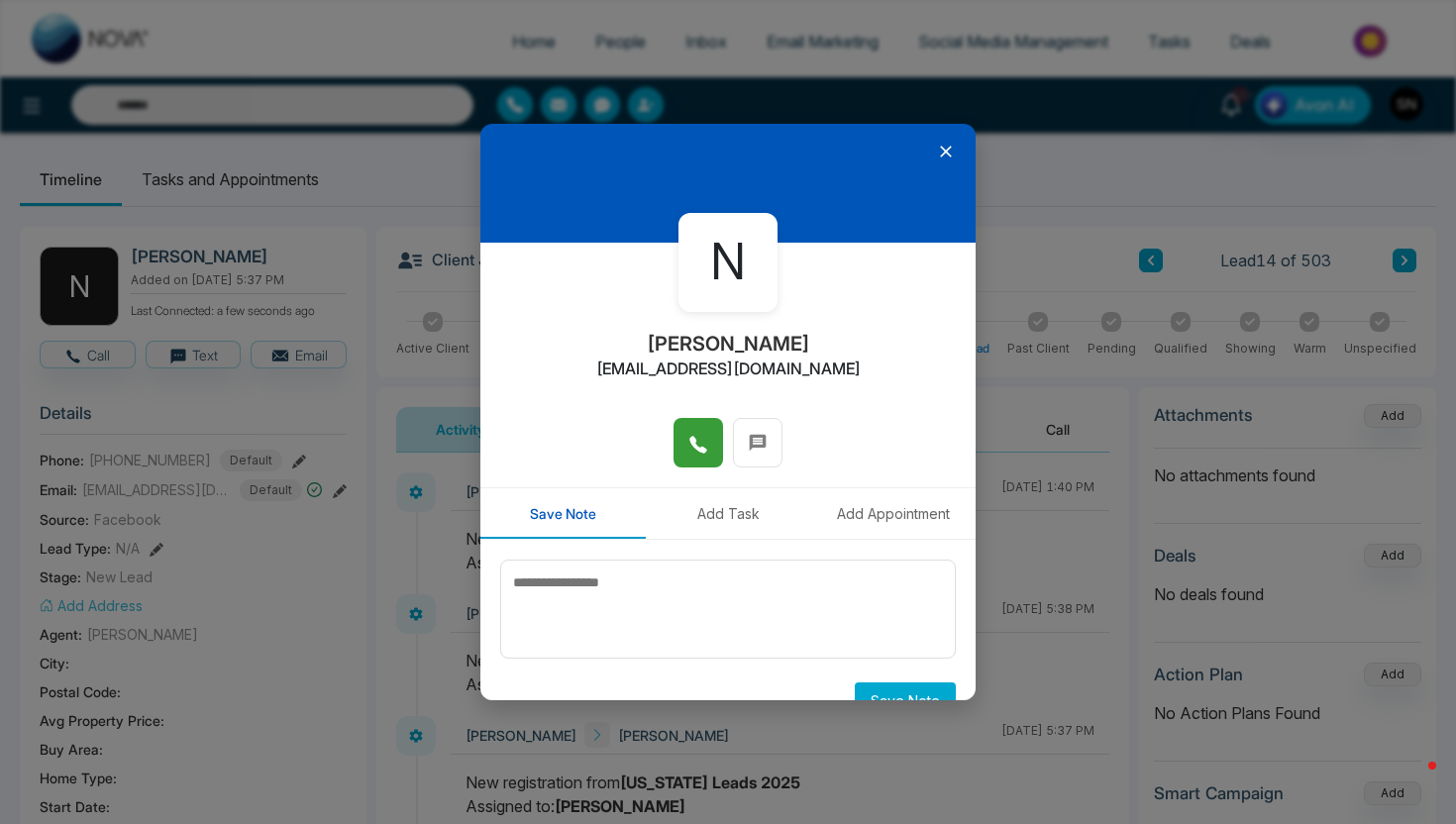
click at [698, 429] on span at bounding box center [698, 443] width 20 height 30
drag, startPoint x: 638, startPoint y: 341, endPoint x: 712, endPoint y: 340, distance: 74.0
click at [712, 340] on div "N [PERSON_NAME] [EMAIL_ADDRESS][DOMAIN_NAME]" at bounding box center [728, 330] width 496 height 176
click at [935, 156] on div at bounding box center [728, 184] width 496 height 119
click at [953, 149] on icon at bounding box center [946, 152] width 20 height 20
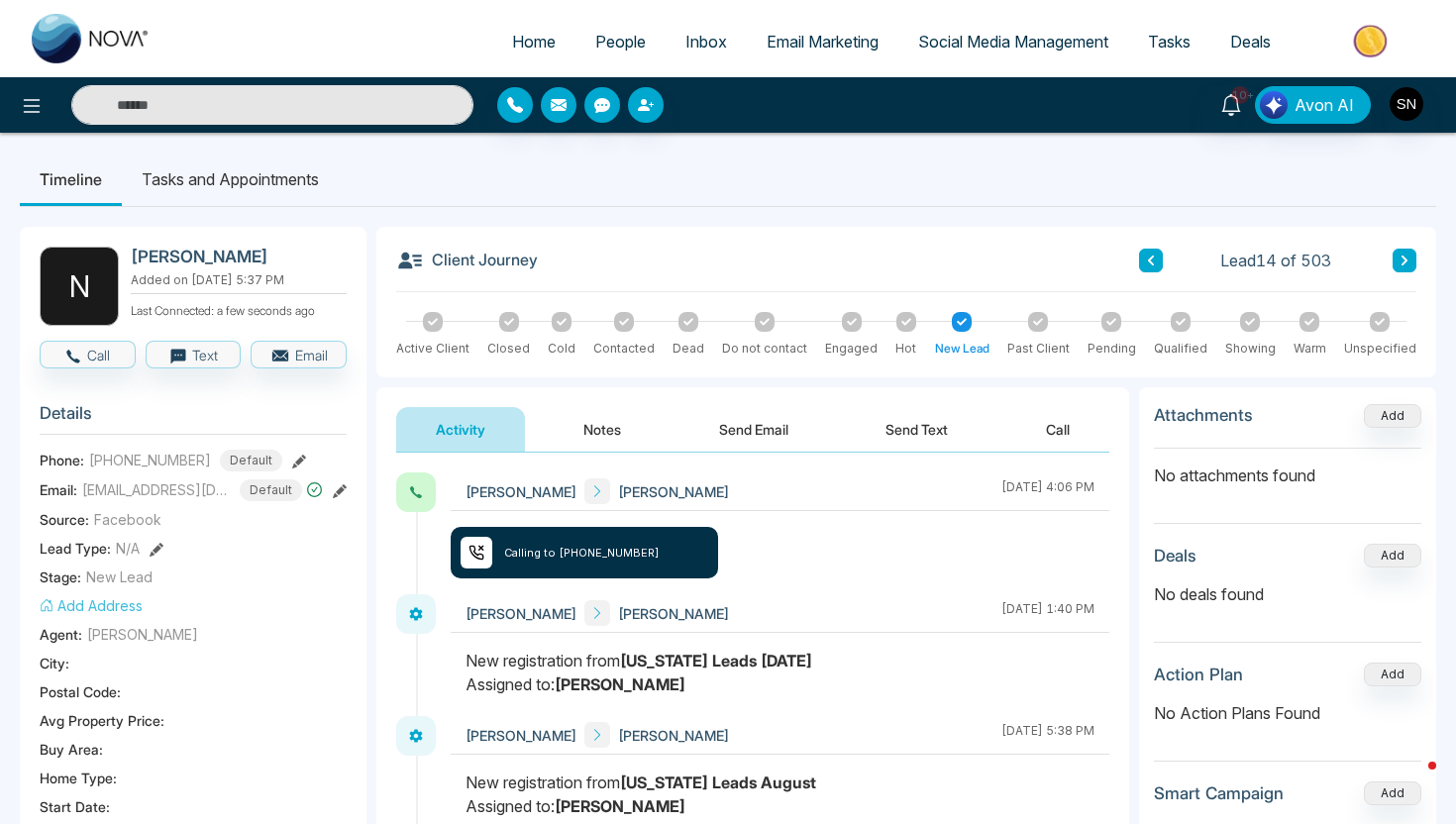
click at [904, 454] on div "[PERSON_NAME] Neneike [PERSON_NAME] [DATE] 4:06 PM Calling to [PHONE_NUMBER] [P…" at bounding box center [753, 716] width 753 height 527
click at [913, 435] on button "Send Text" at bounding box center [917, 429] width 142 height 45
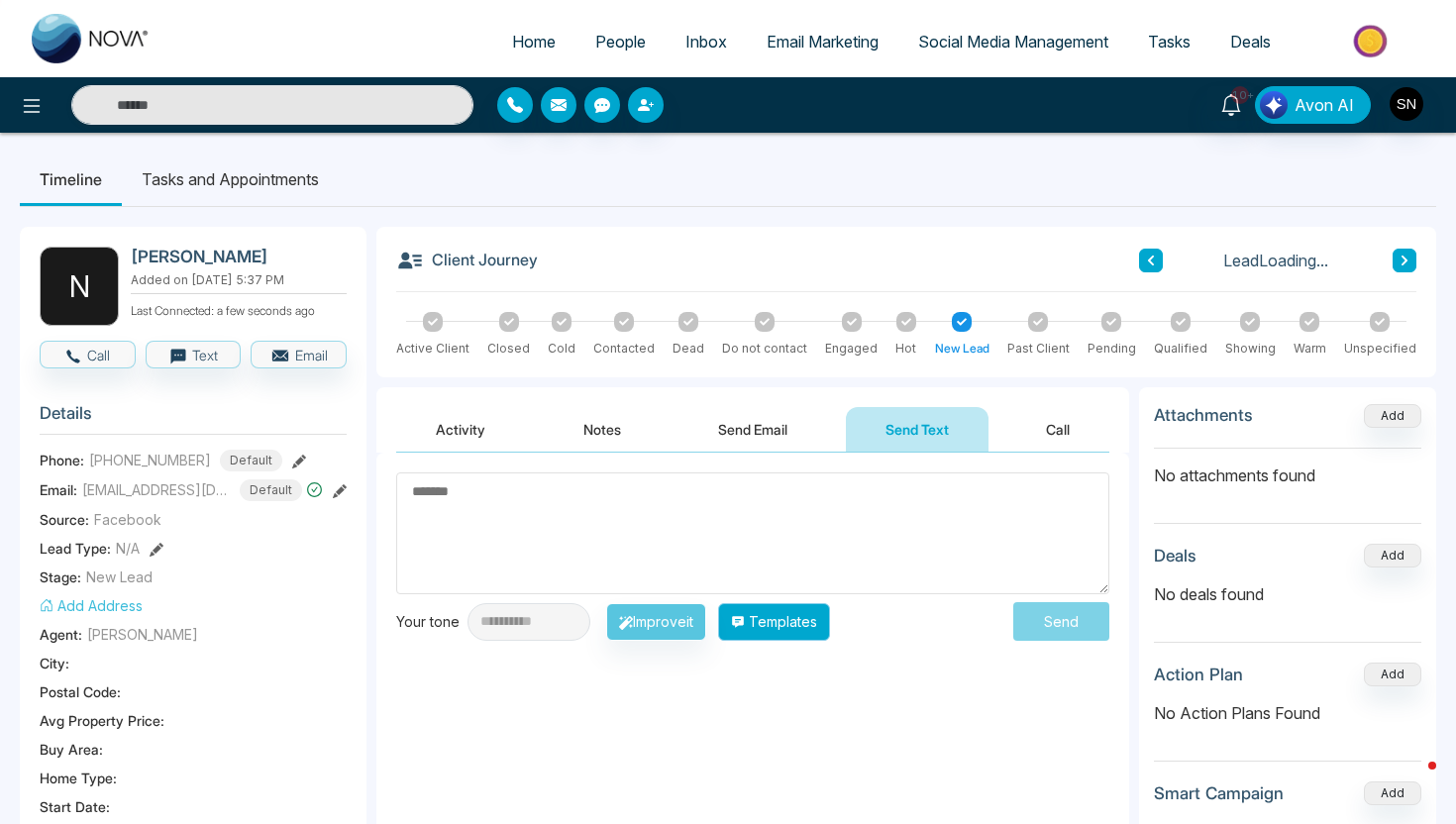
click at [807, 623] on button "Templates" at bounding box center [774, 622] width 112 height 38
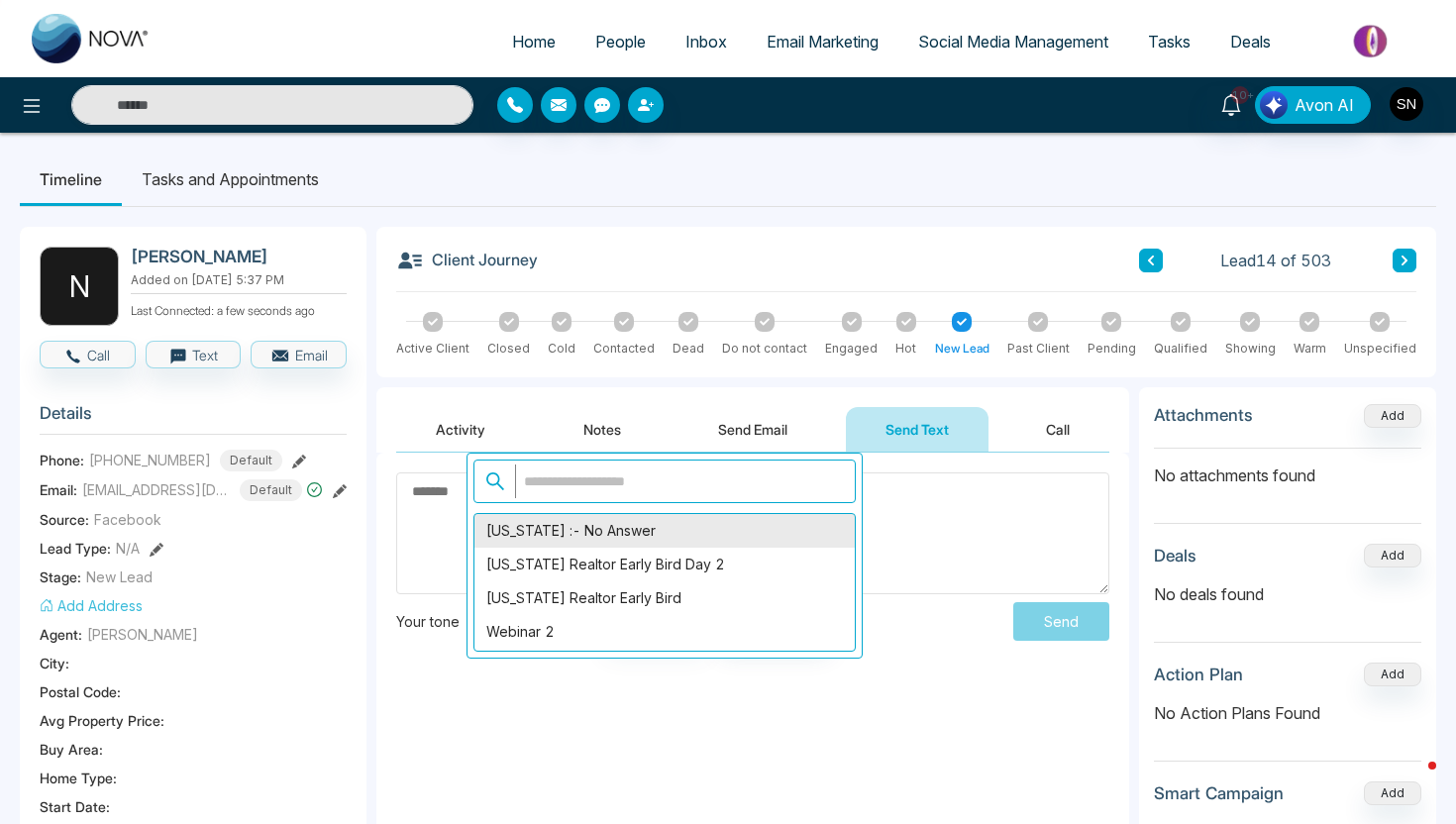
click at [570, 531] on div "[US_STATE] :- No Answer" at bounding box center [664, 531] width 380 height 34
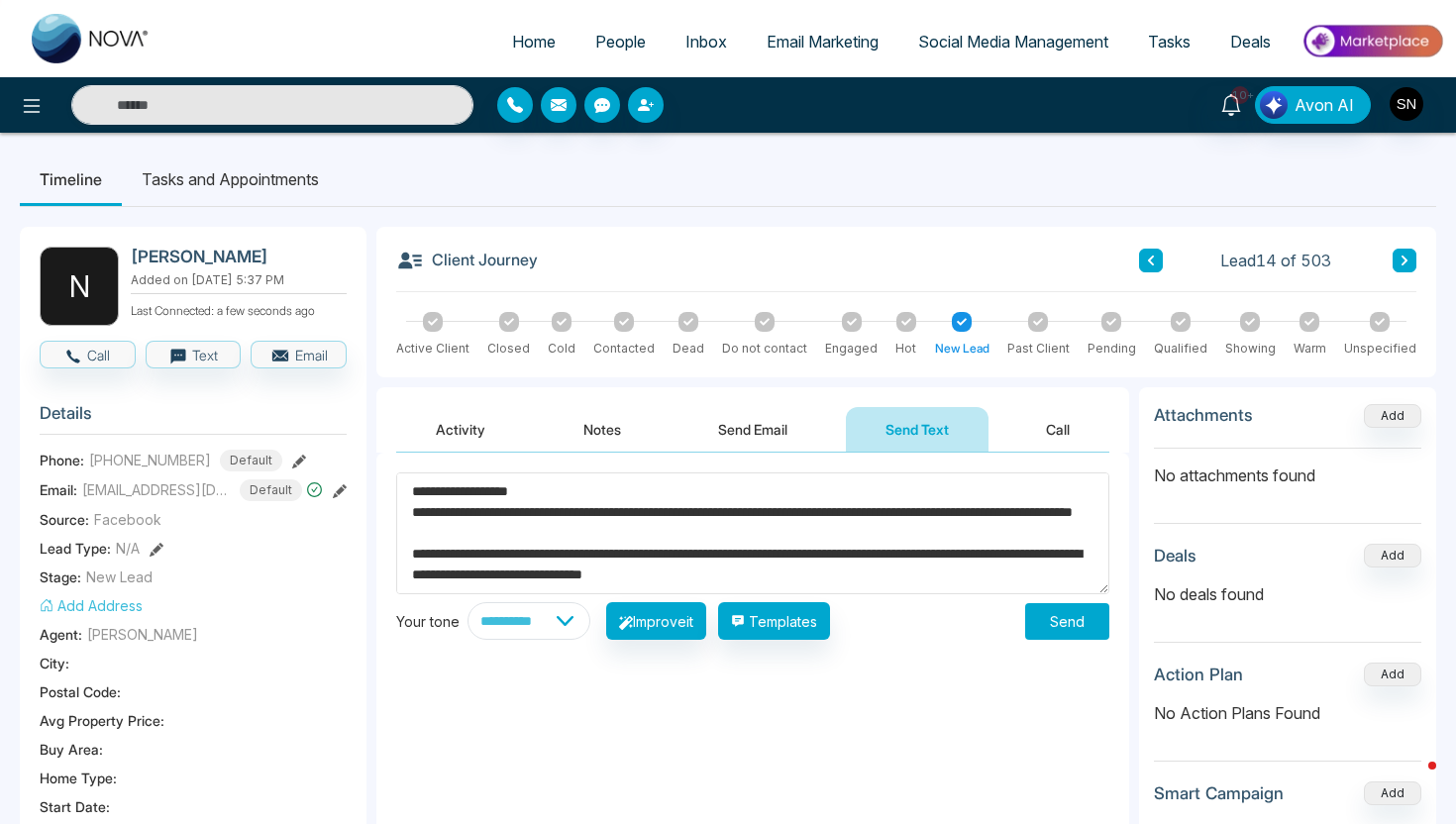
drag, startPoint x: 441, startPoint y: 494, endPoint x: 517, endPoint y: 499, distance: 76.2
click at [517, 499] on textarea "**********" at bounding box center [753, 533] width 713 height 122
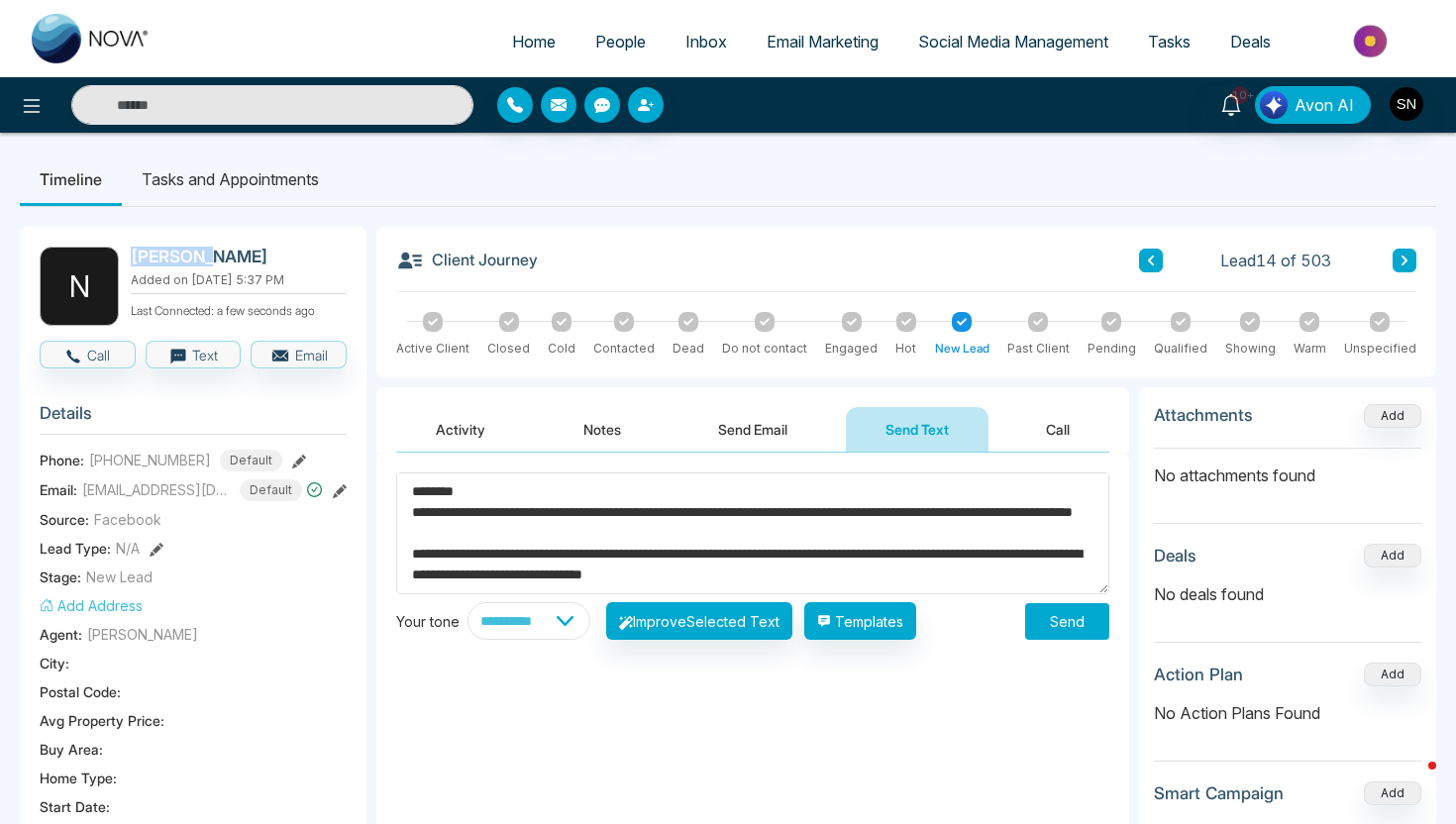
drag, startPoint x: 130, startPoint y: 252, endPoint x: 198, endPoint y: 253, distance: 68.0
click at [198, 253] on h2 "[PERSON_NAME]" at bounding box center [234, 256] width 208 height 20
copy h2 "Neneike"
click at [447, 494] on textarea "**********" at bounding box center [753, 533] width 713 height 122
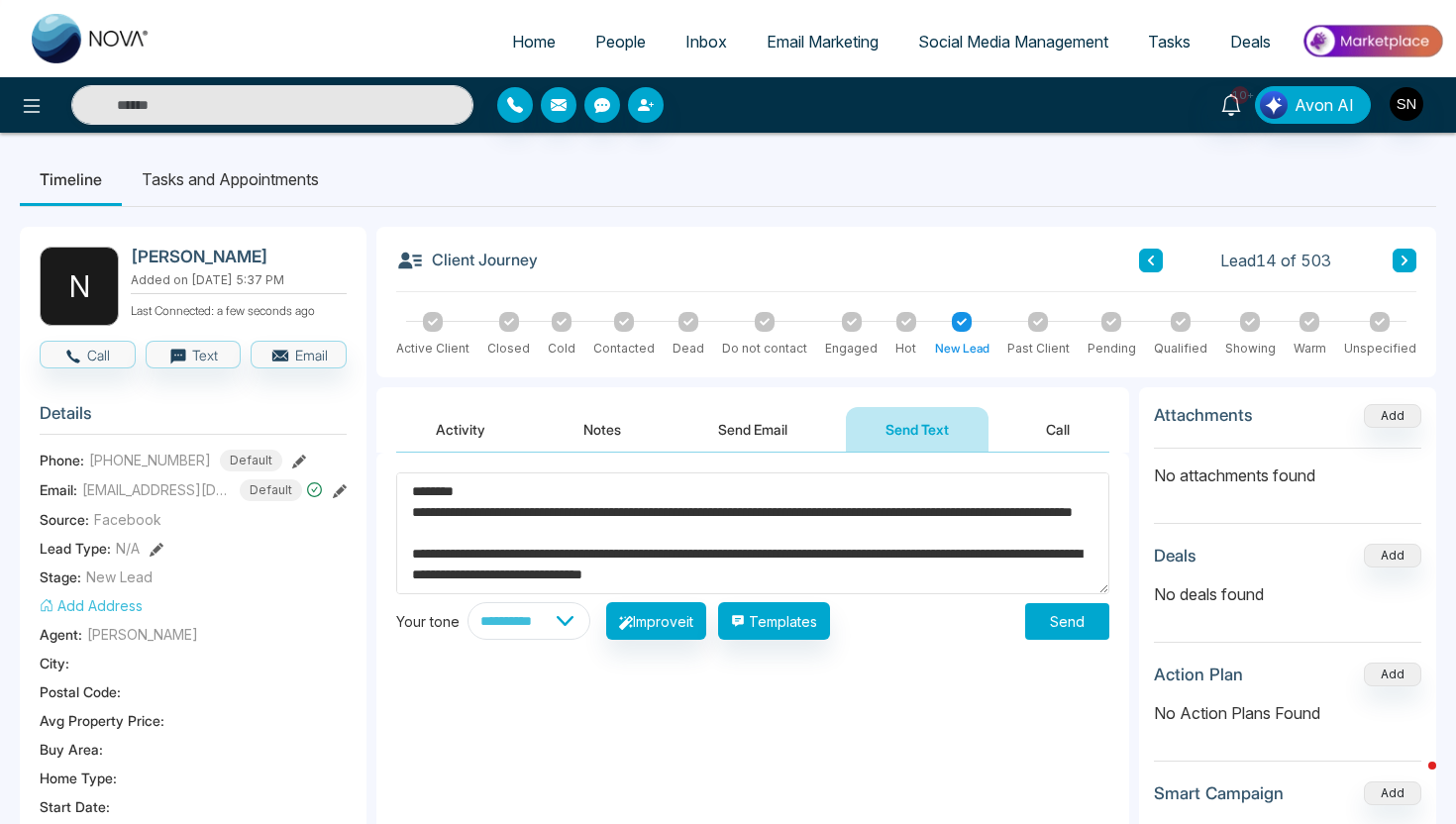
click at [443, 493] on textarea "**********" at bounding box center [753, 533] width 713 height 122
paste textarea "********"
type textarea "**********"
click at [1083, 602] on div "**********" at bounding box center [753, 556] width 713 height 168
click at [1083, 605] on button "Send" at bounding box center [1067, 621] width 84 height 37
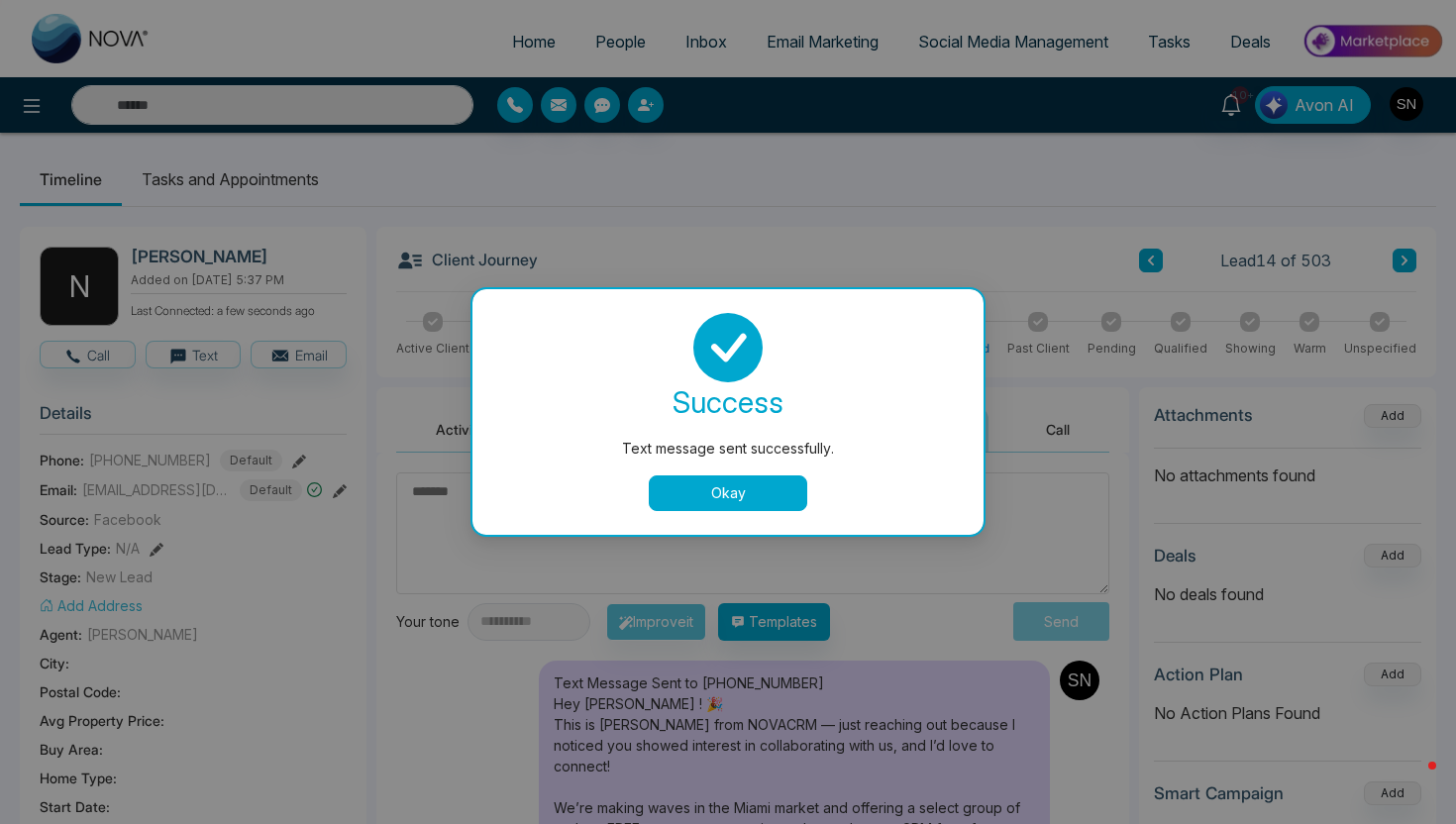
click at [696, 493] on button "Okay" at bounding box center [728, 493] width 159 height 36
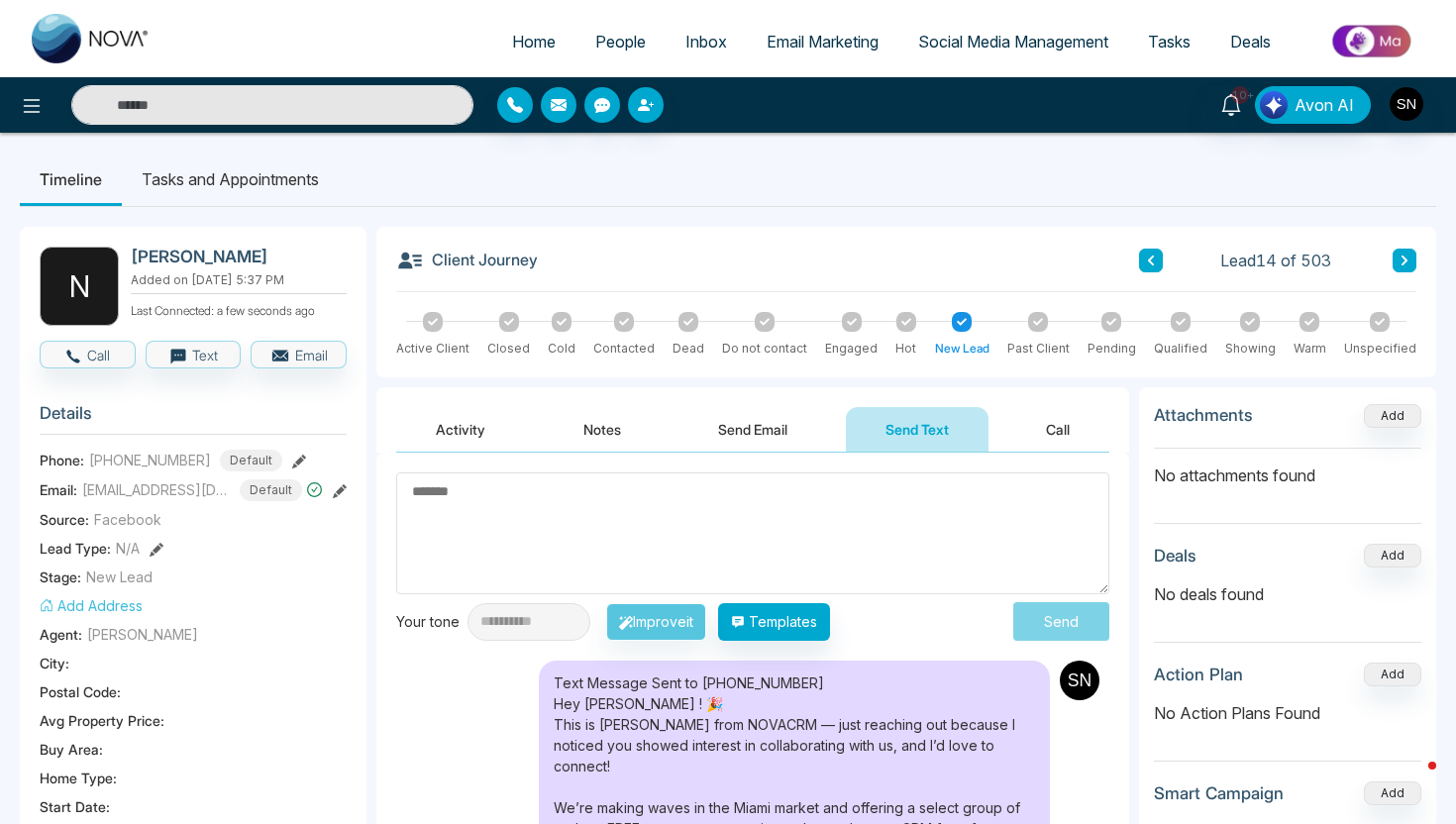
click at [1406, 260] on icon at bounding box center [1405, 260] width 6 height 10
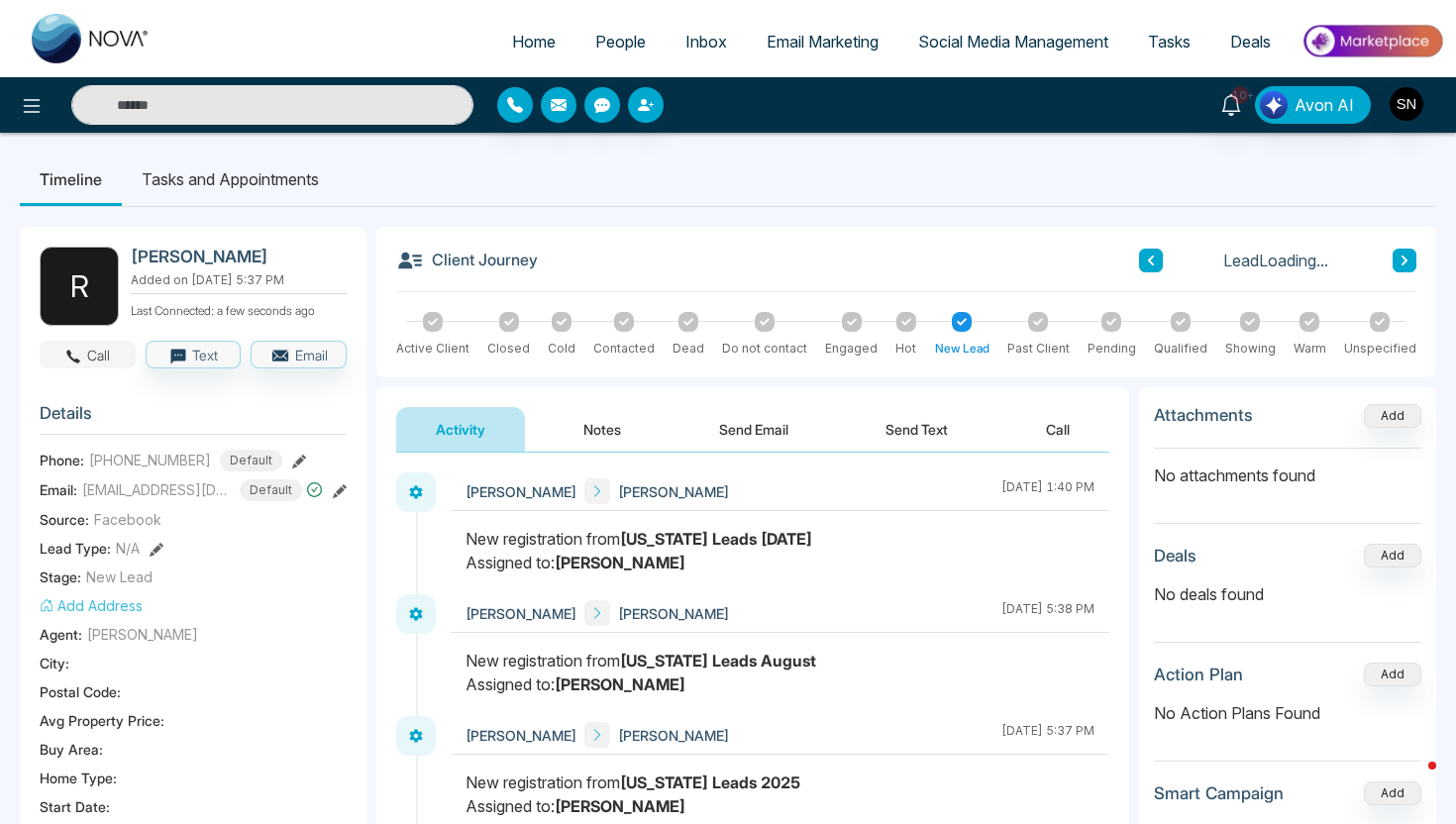
click at [113, 363] on button "Call" at bounding box center [87, 354] width 96 height 28
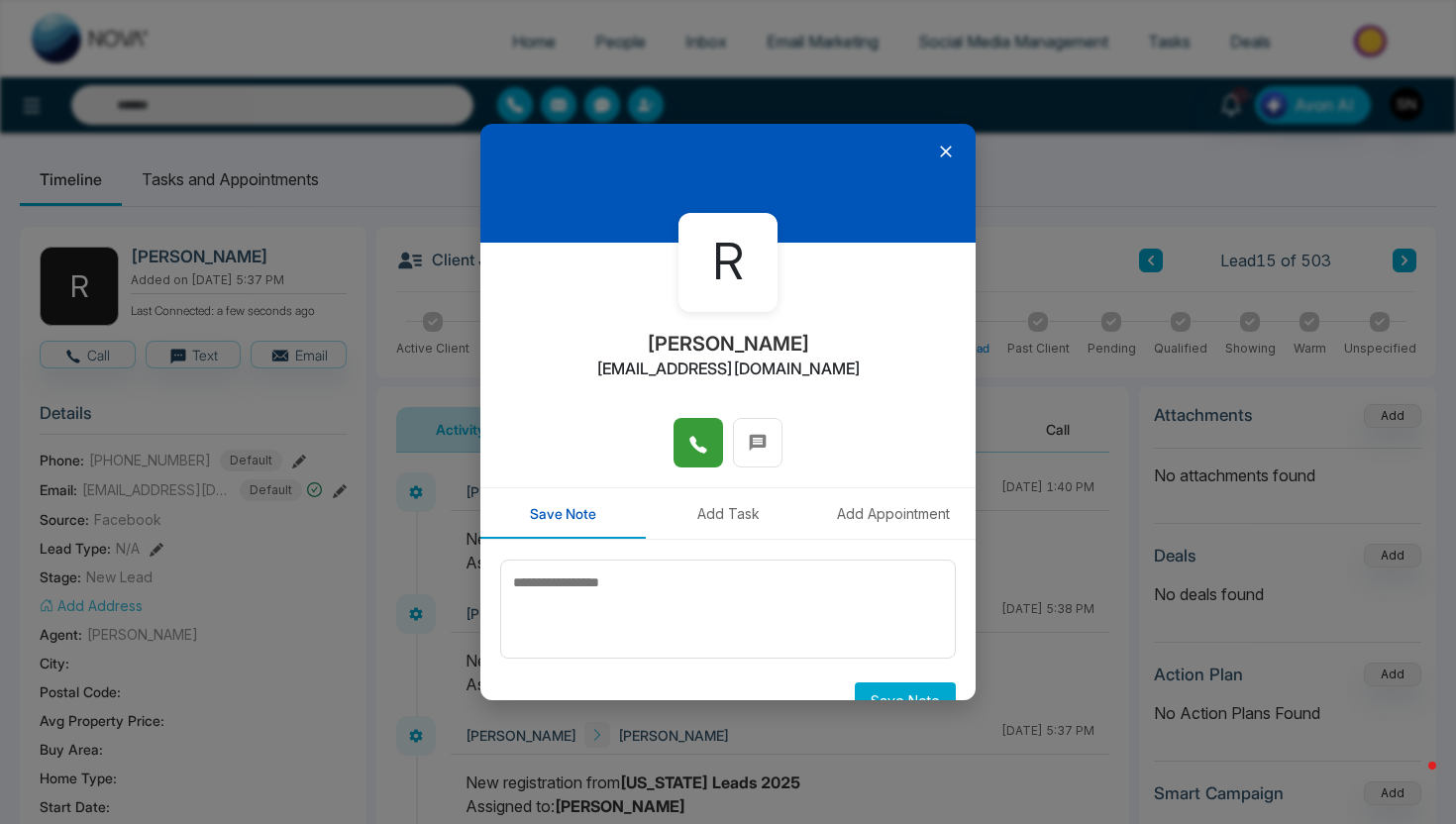
click at [678, 449] on button at bounding box center [698, 443] width 50 height 50
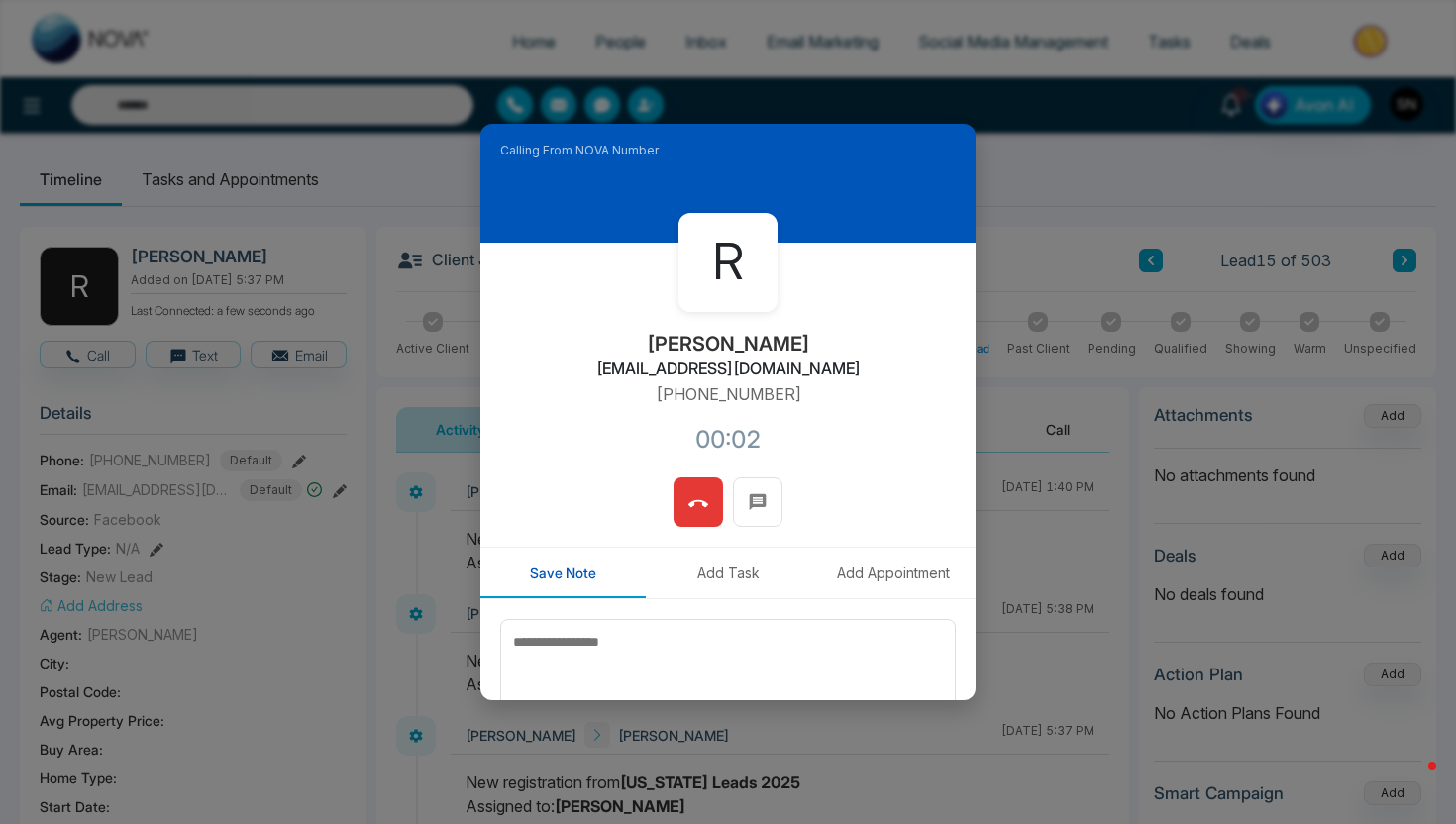
click at [704, 511] on icon at bounding box center [698, 504] width 20 height 20
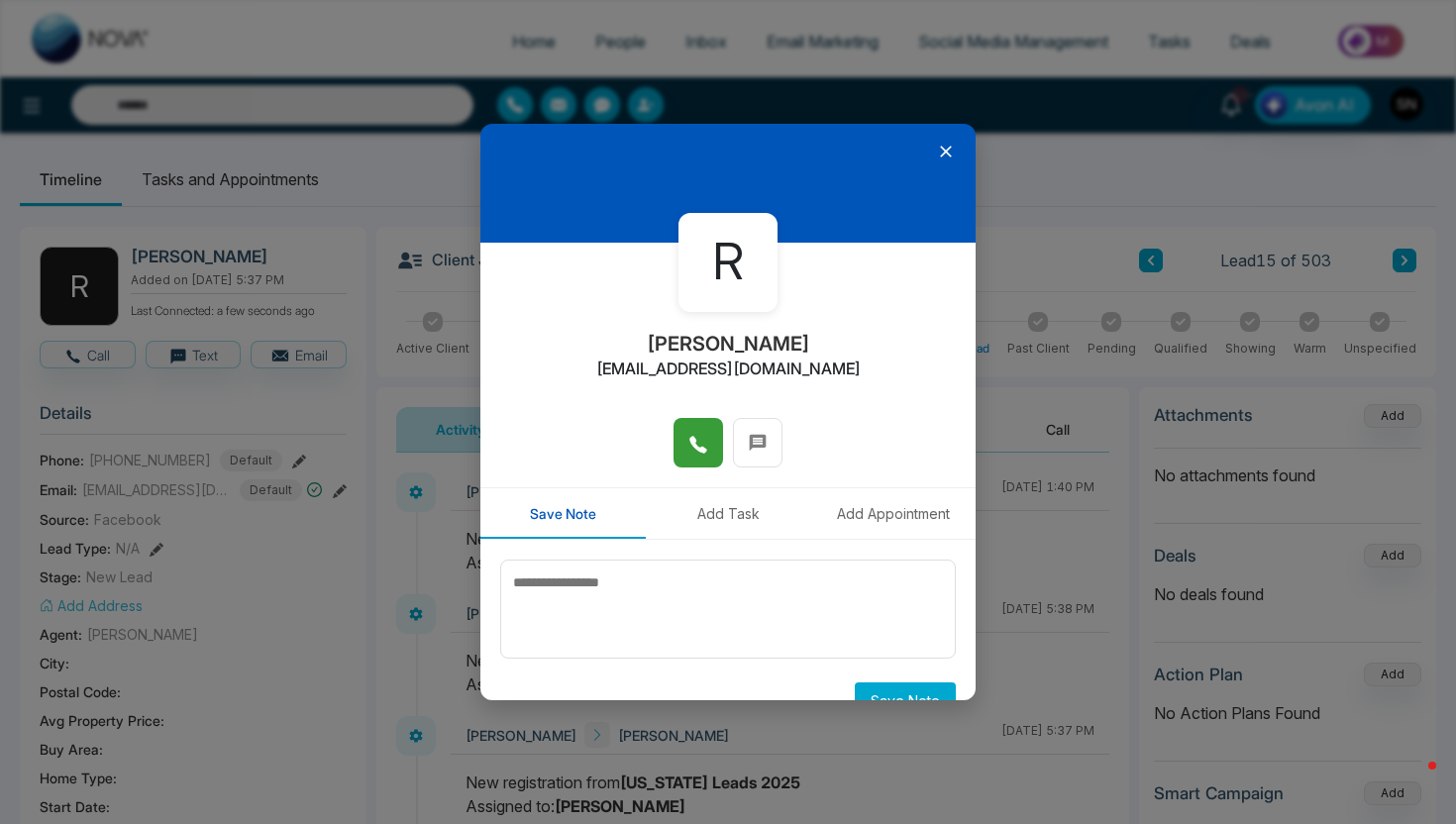
click at [949, 145] on icon at bounding box center [946, 152] width 20 height 20
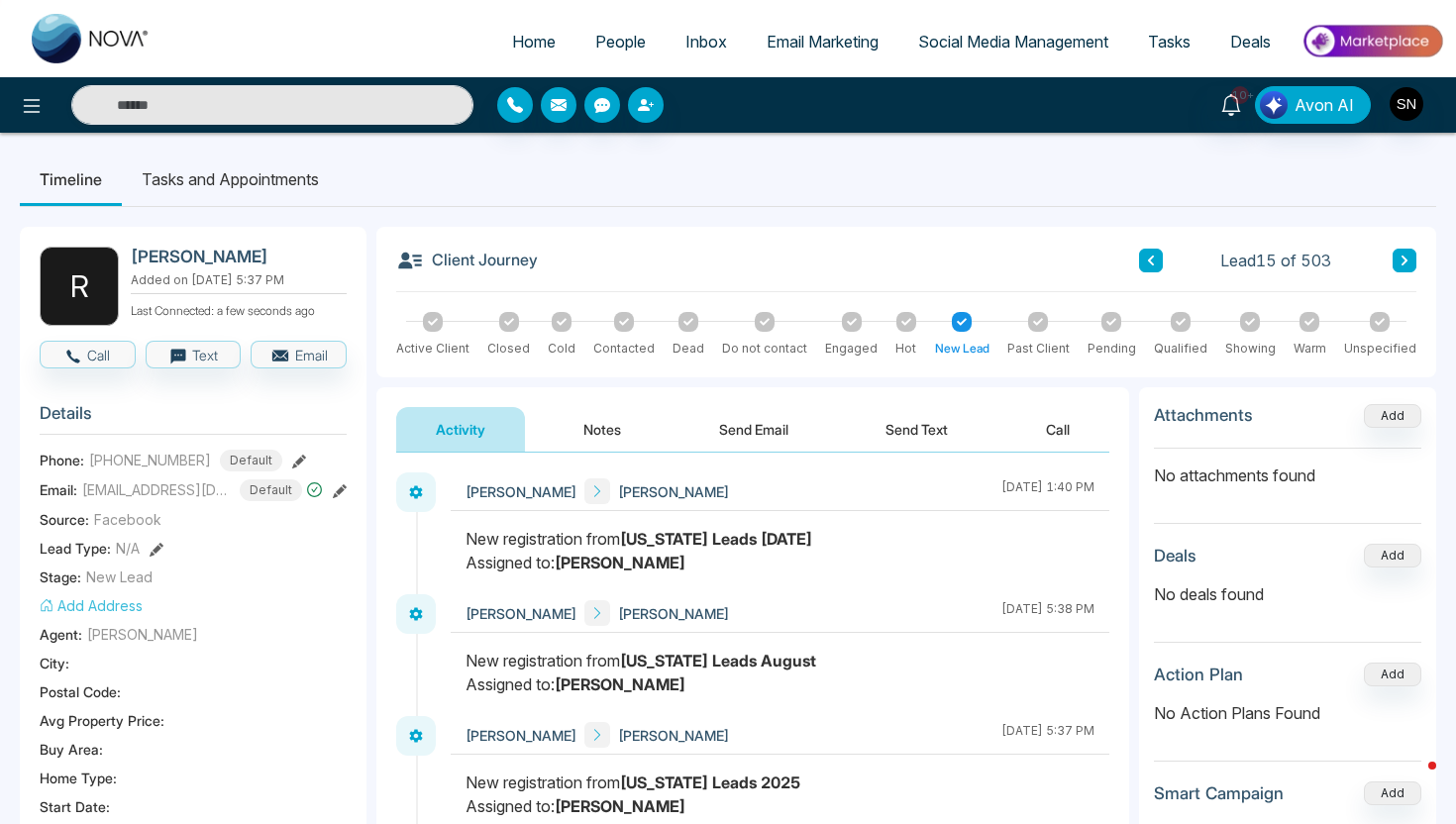
click at [913, 459] on div "[PERSON_NAME] [PERSON_NAME] [DATE] 1:40 PM [PERSON_NAME] [PERSON_NAME] [DATE] 5…" at bounding box center [753, 655] width 753 height 405
click at [913, 435] on button "Send Text" at bounding box center [917, 429] width 142 height 45
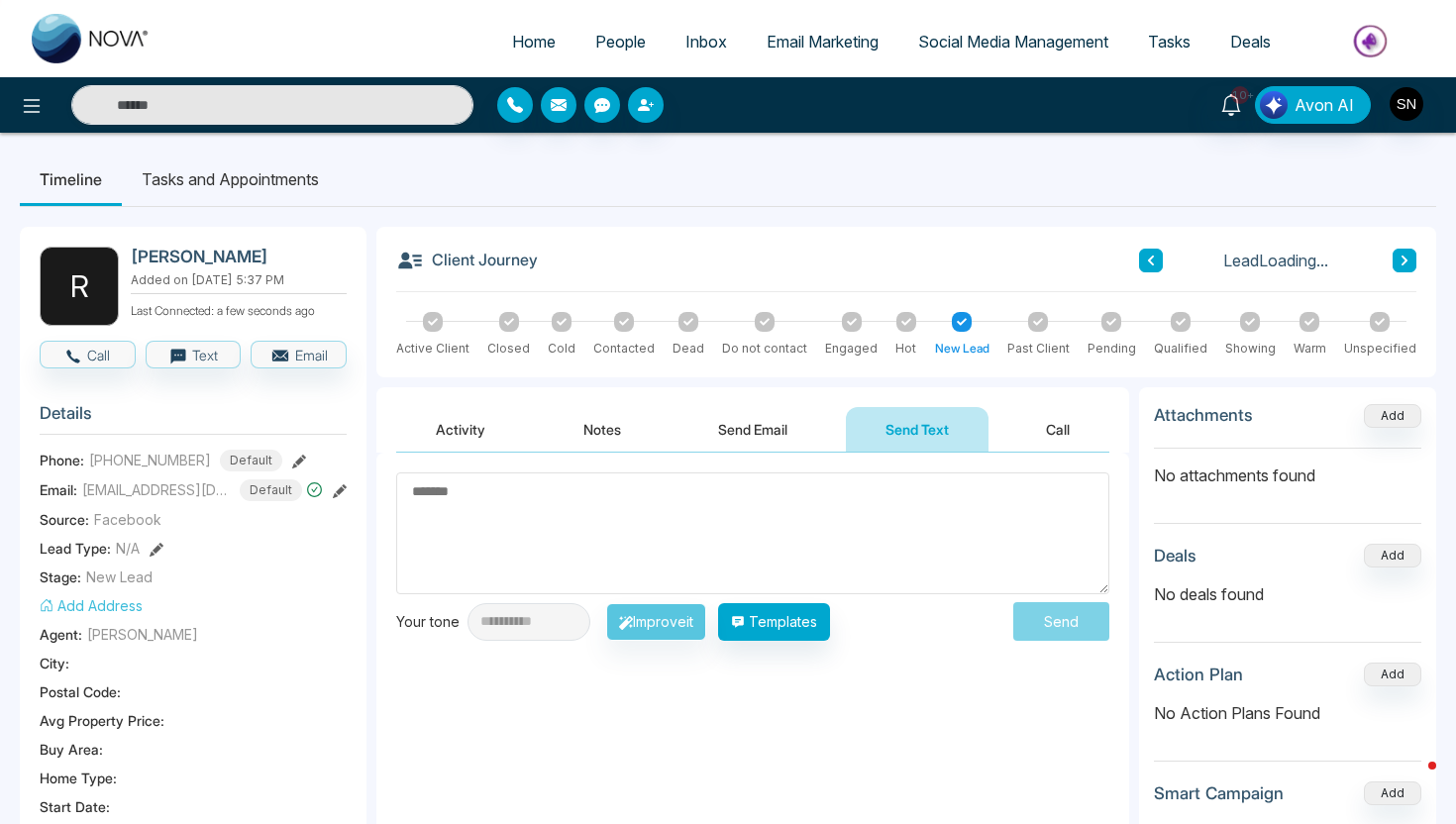
click at [614, 516] on textarea at bounding box center [753, 533] width 713 height 122
click at [770, 610] on button "Templates" at bounding box center [774, 622] width 112 height 38
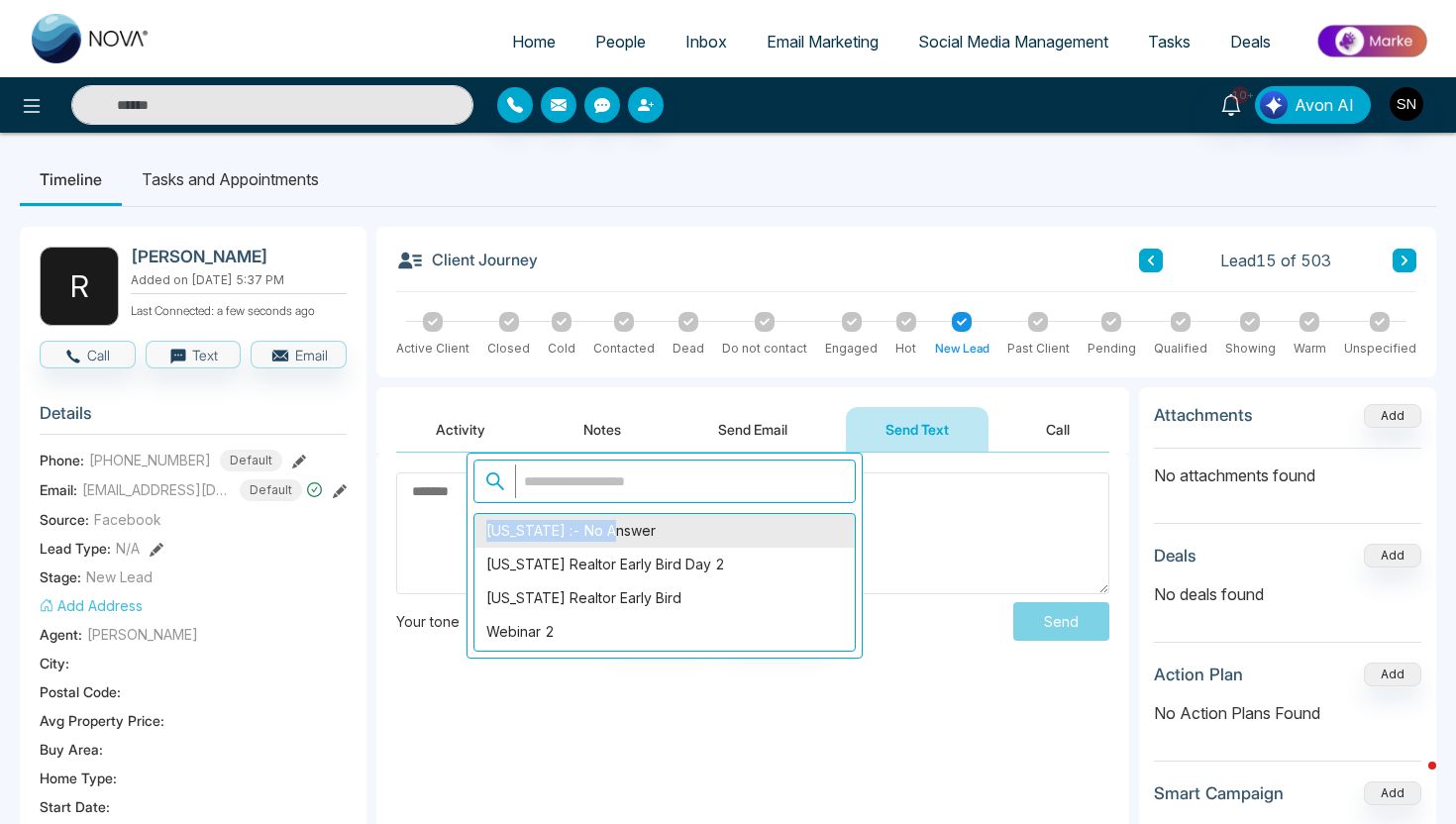
drag, startPoint x: 600, startPoint y: 499, endPoint x: 609, endPoint y: 524, distance: 26.6
click at [609, 524] on div "[US_STATE] :- No Answer [US_STATE] Realtor Early Bird Day 2 [US_STATE] Realtor …" at bounding box center [664, 555] width 396 height 206
click at [609, 524] on div "[US_STATE] :- No Answer" at bounding box center [664, 531] width 380 height 34
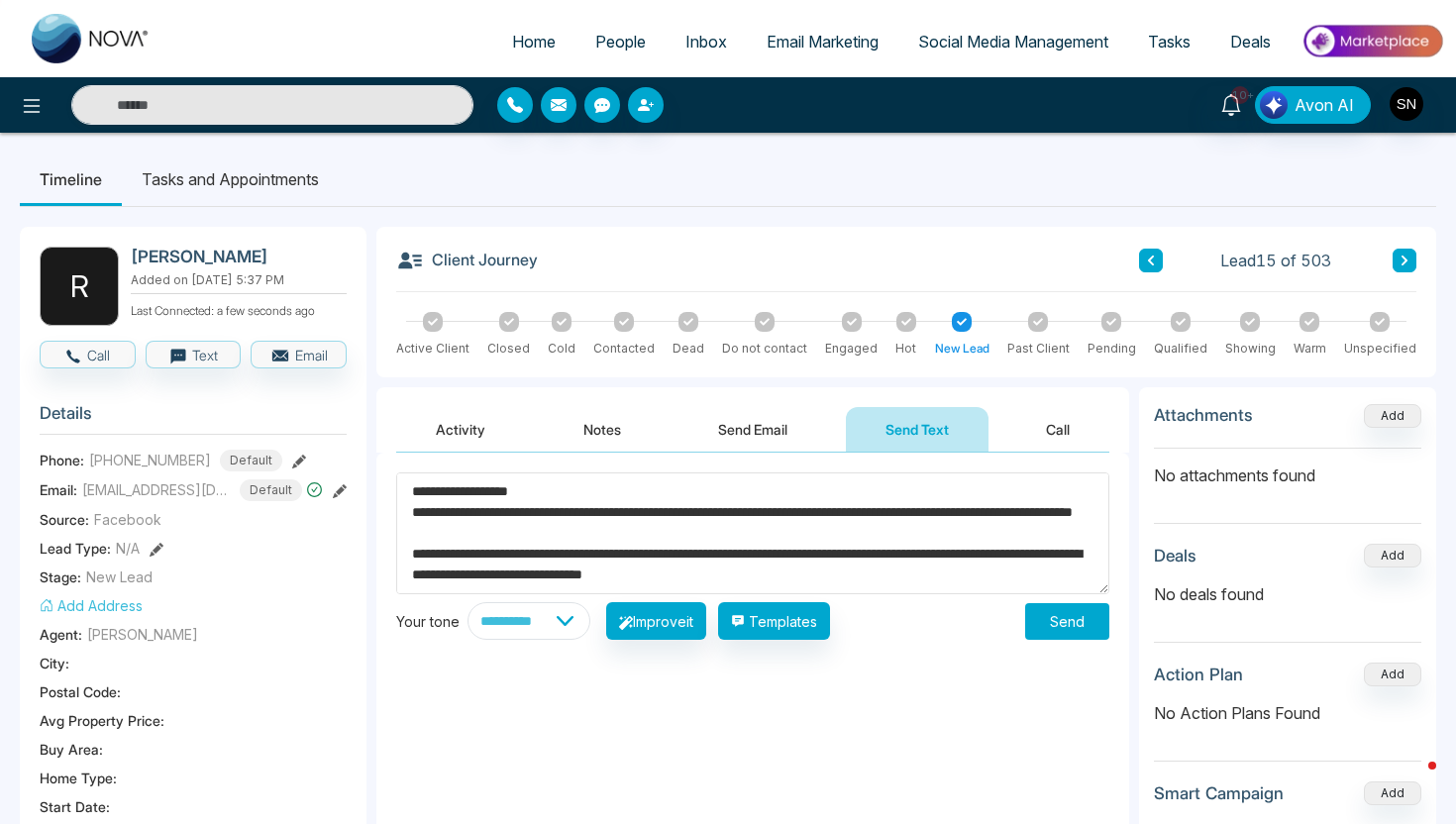
drag, startPoint x: 444, startPoint y: 494, endPoint x: 517, endPoint y: 498, distance: 73.1
click at [517, 498] on textarea "**********" at bounding box center [753, 533] width 713 height 122
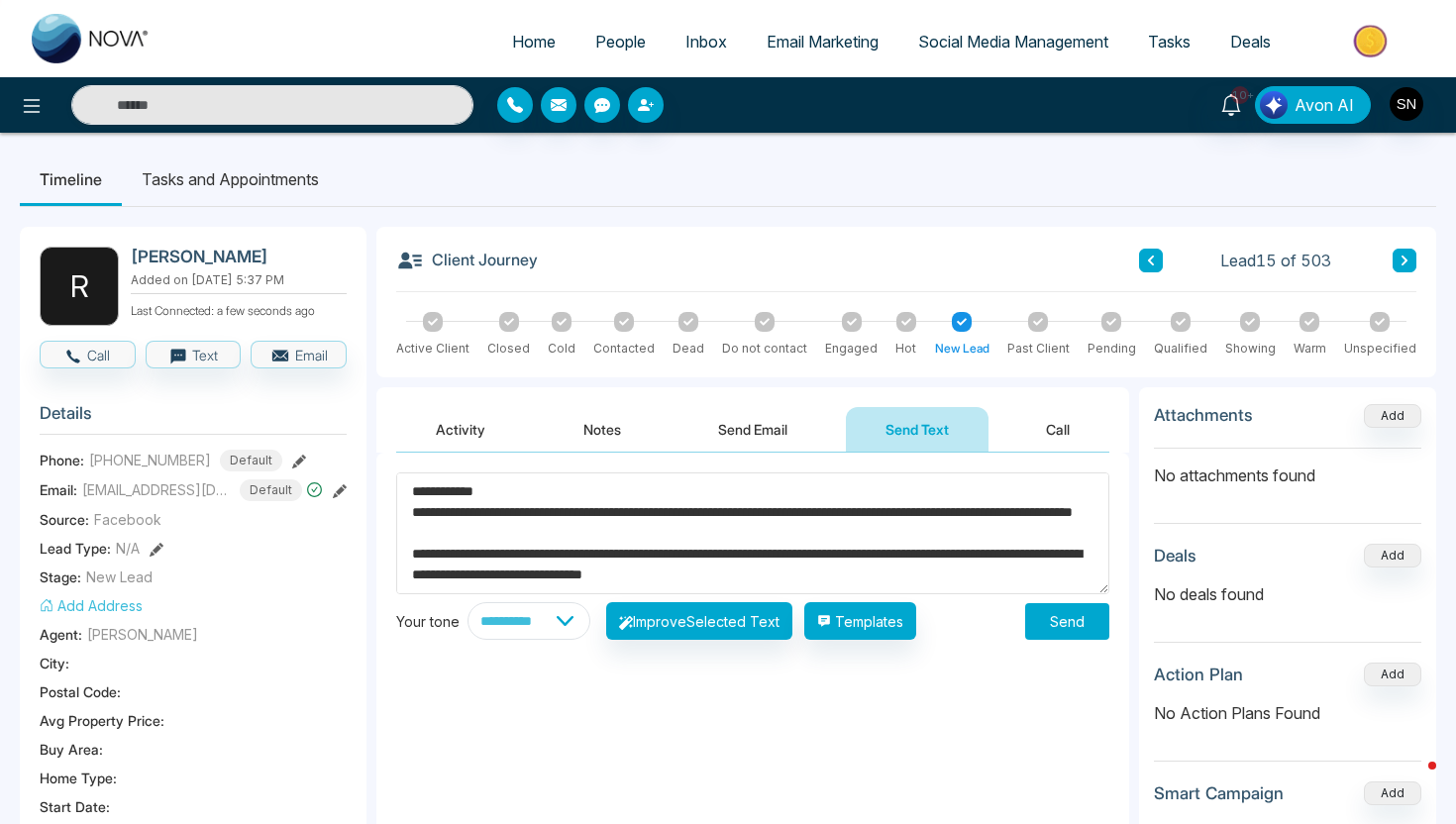
type textarea "**********"
click at [1073, 629] on button "Send" at bounding box center [1067, 621] width 84 height 37
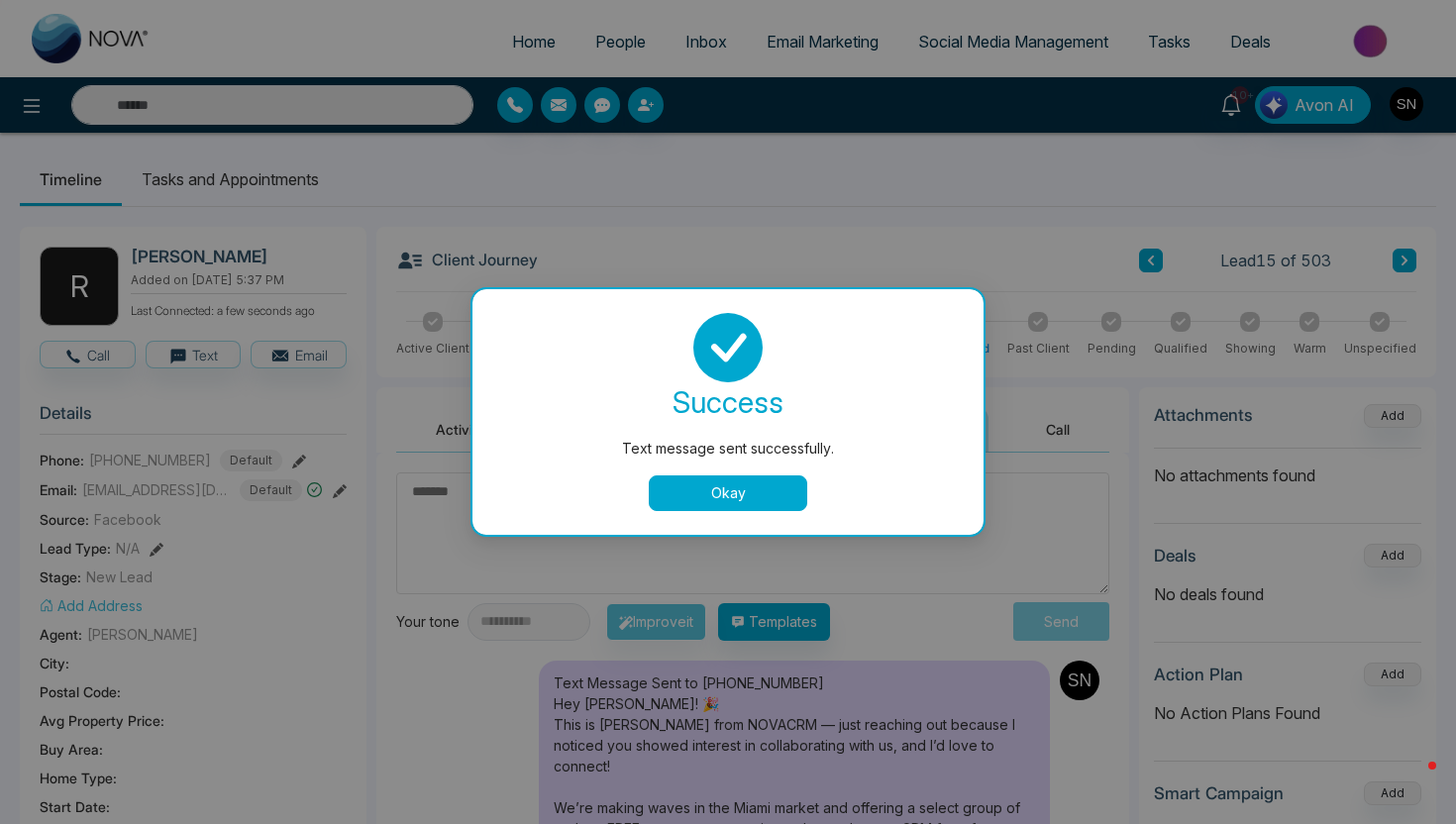
click at [750, 477] on button "Okay" at bounding box center [728, 493] width 159 height 36
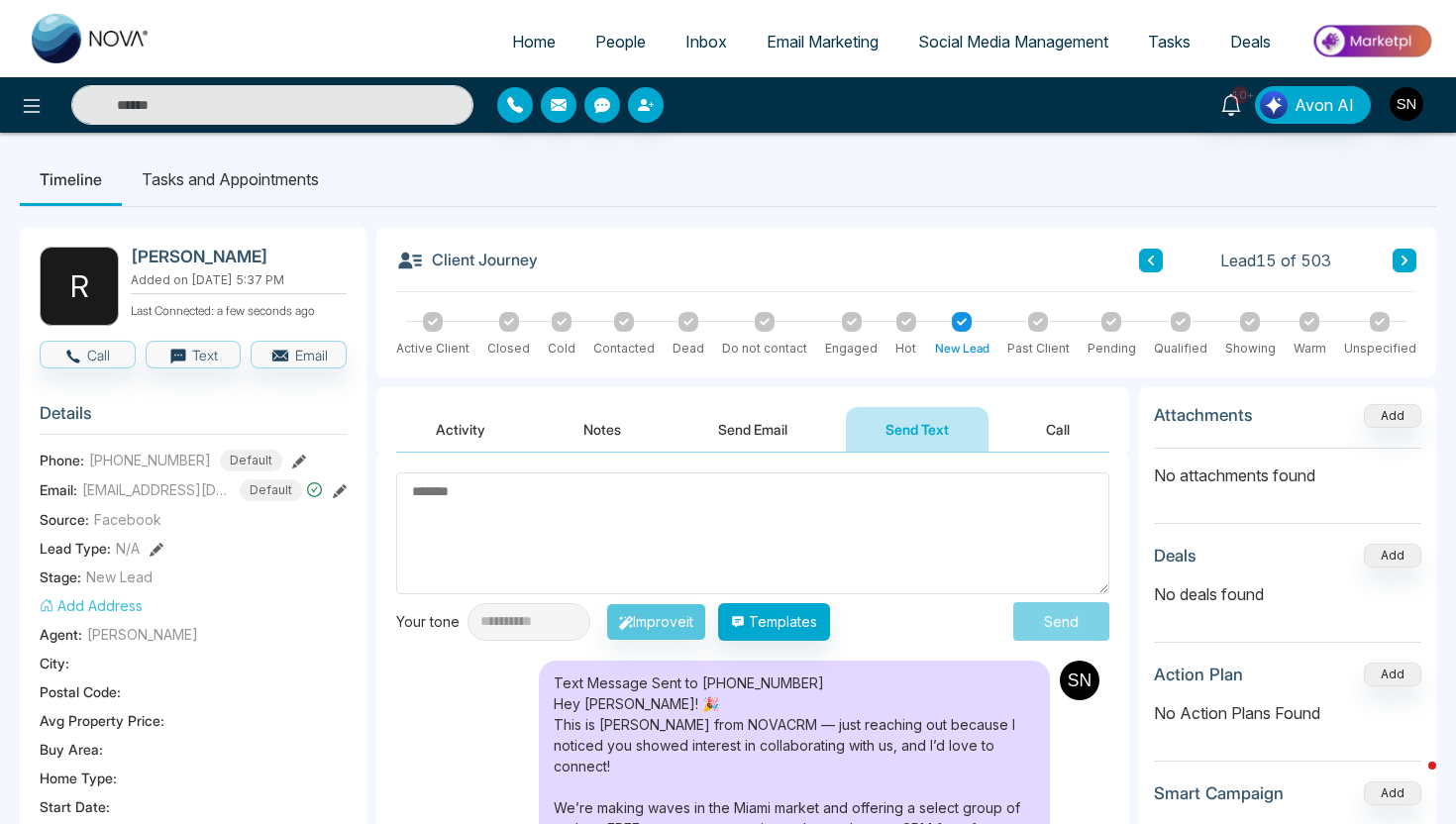
click at [1416, 252] on button at bounding box center [1405, 260] width 24 height 24
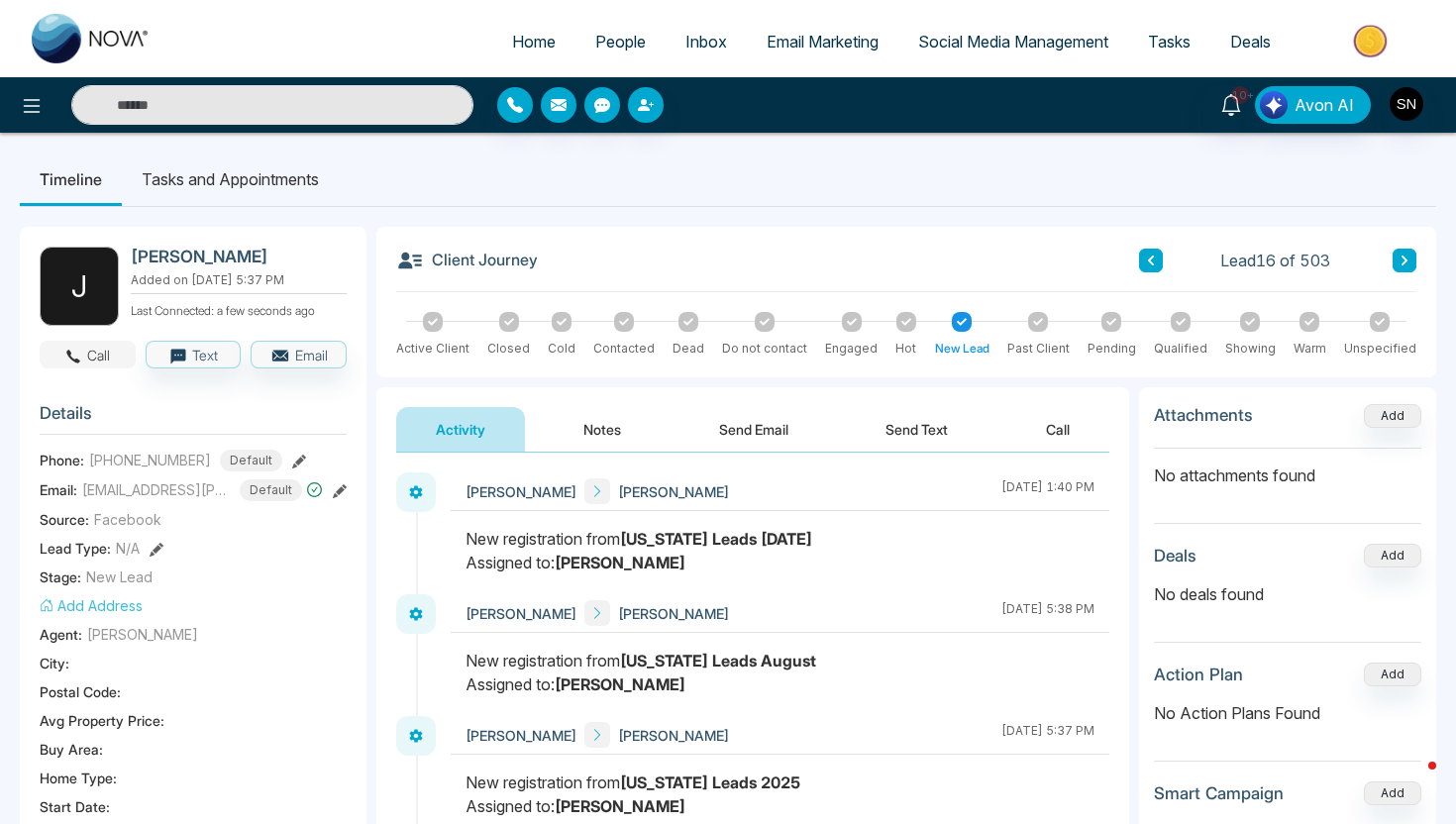
click at [80, 345] on span "button" at bounding box center [73, 354] width 18 height 21
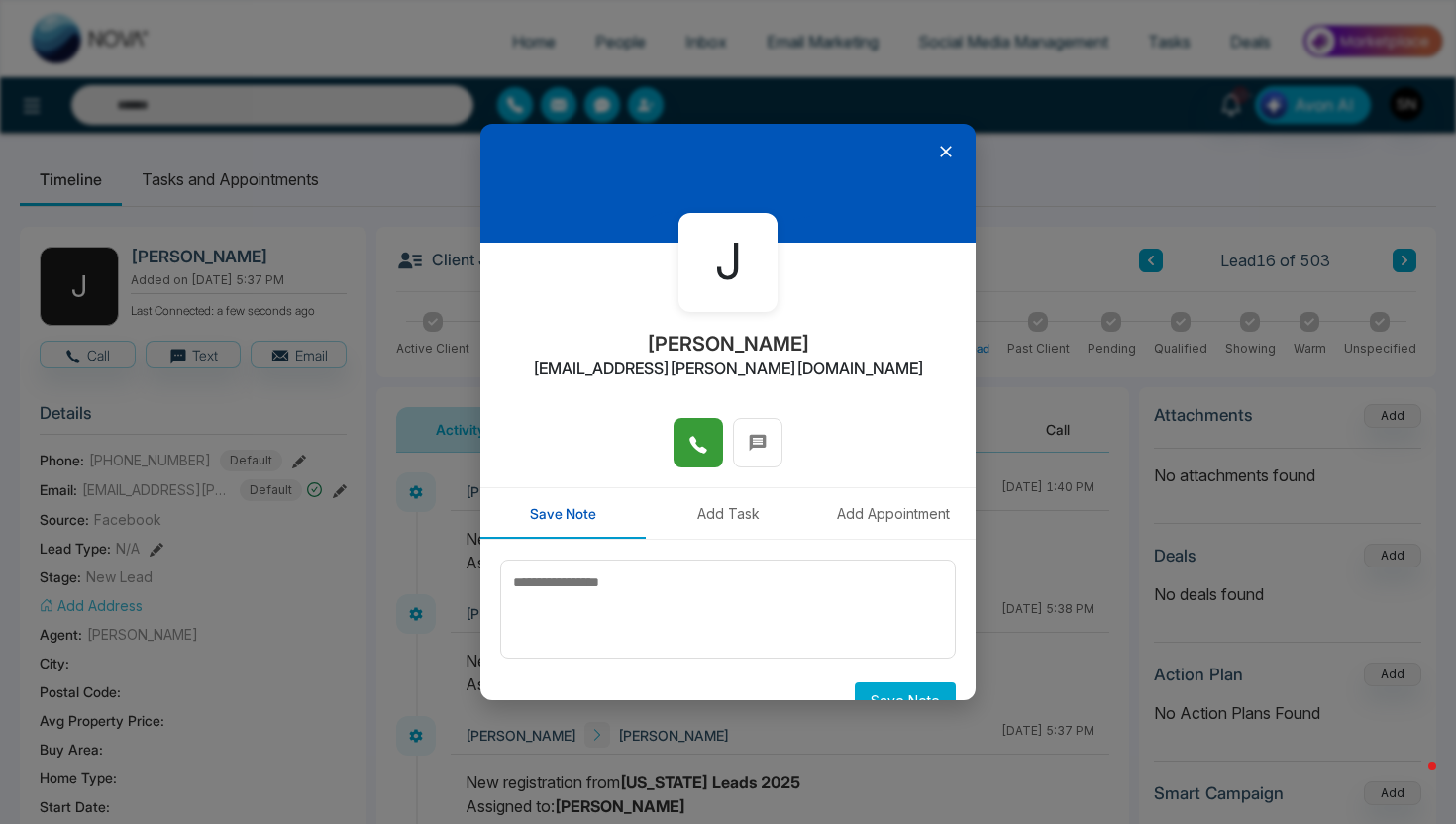
click at [715, 437] on button at bounding box center [698, 443] width 50 height 50
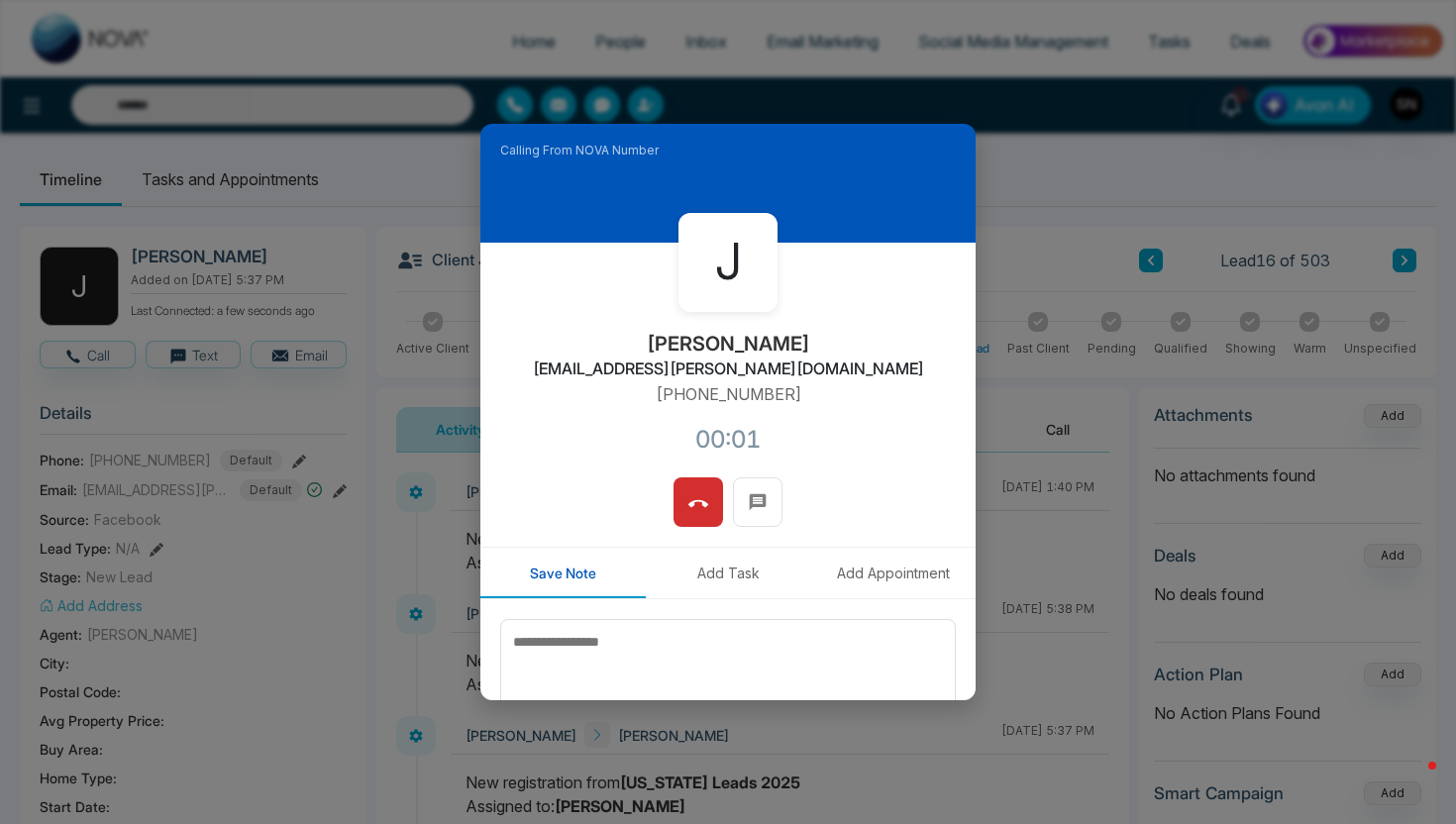
drag, startPoint x: 660, startPoint y: 335, endPoint x: 807, endPoint y: 335, distance: 147.0
click at [807, 335] on div "[PERSON_NAME] [EMAIL_ADDRESS][PERSON_NAME][DOMAIN_NAME] [PHONE_NUMBER]:01" at bounding box center [728, 359] width 496 height 234
copy h2 "[PERSON_NAME]"
click at [698, 496] on icon at bounding box center [698, 504] width 20 height 20
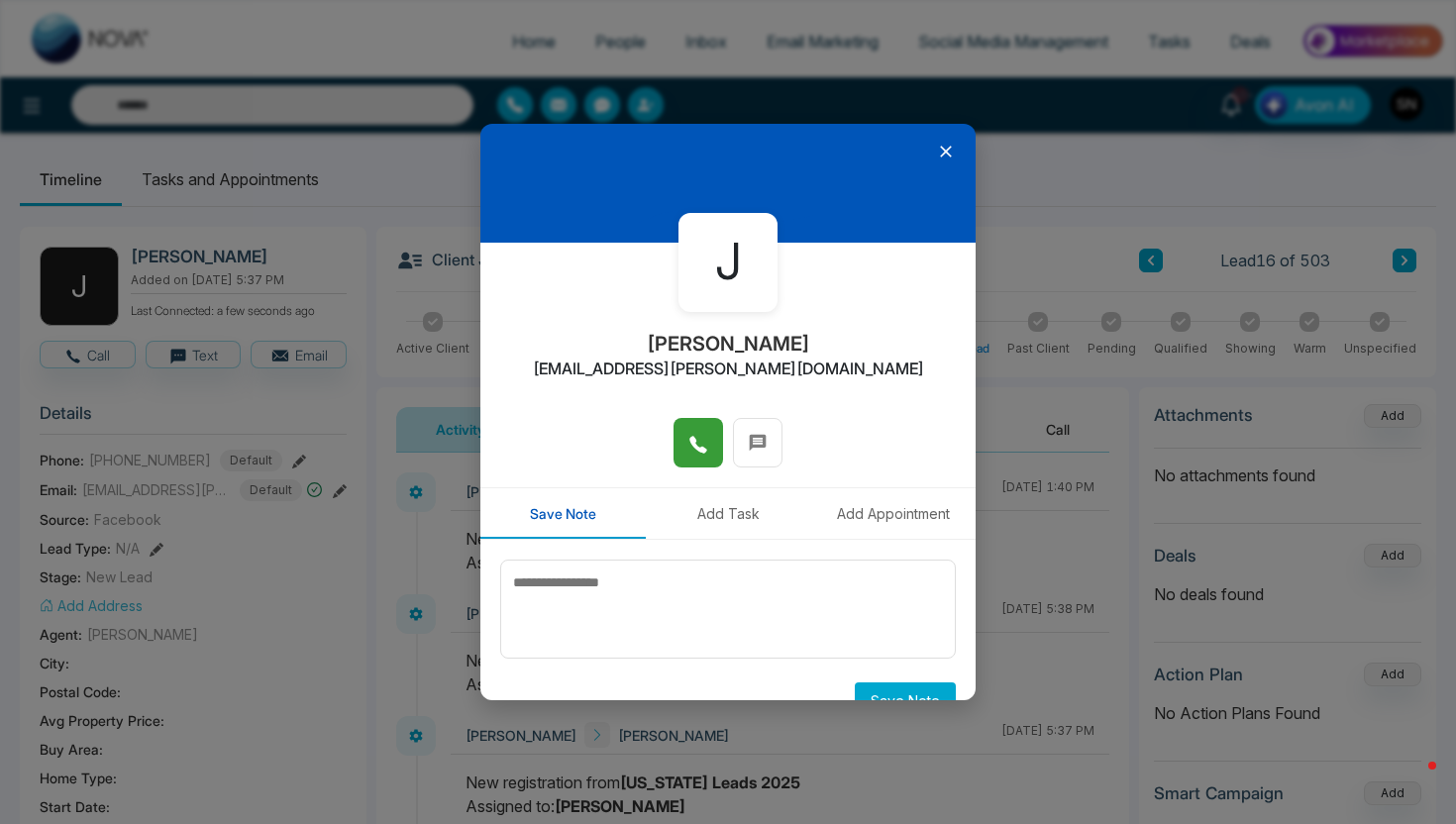
click at [941, 154] on icon at bounding box center [946, 152] width 20 height 20
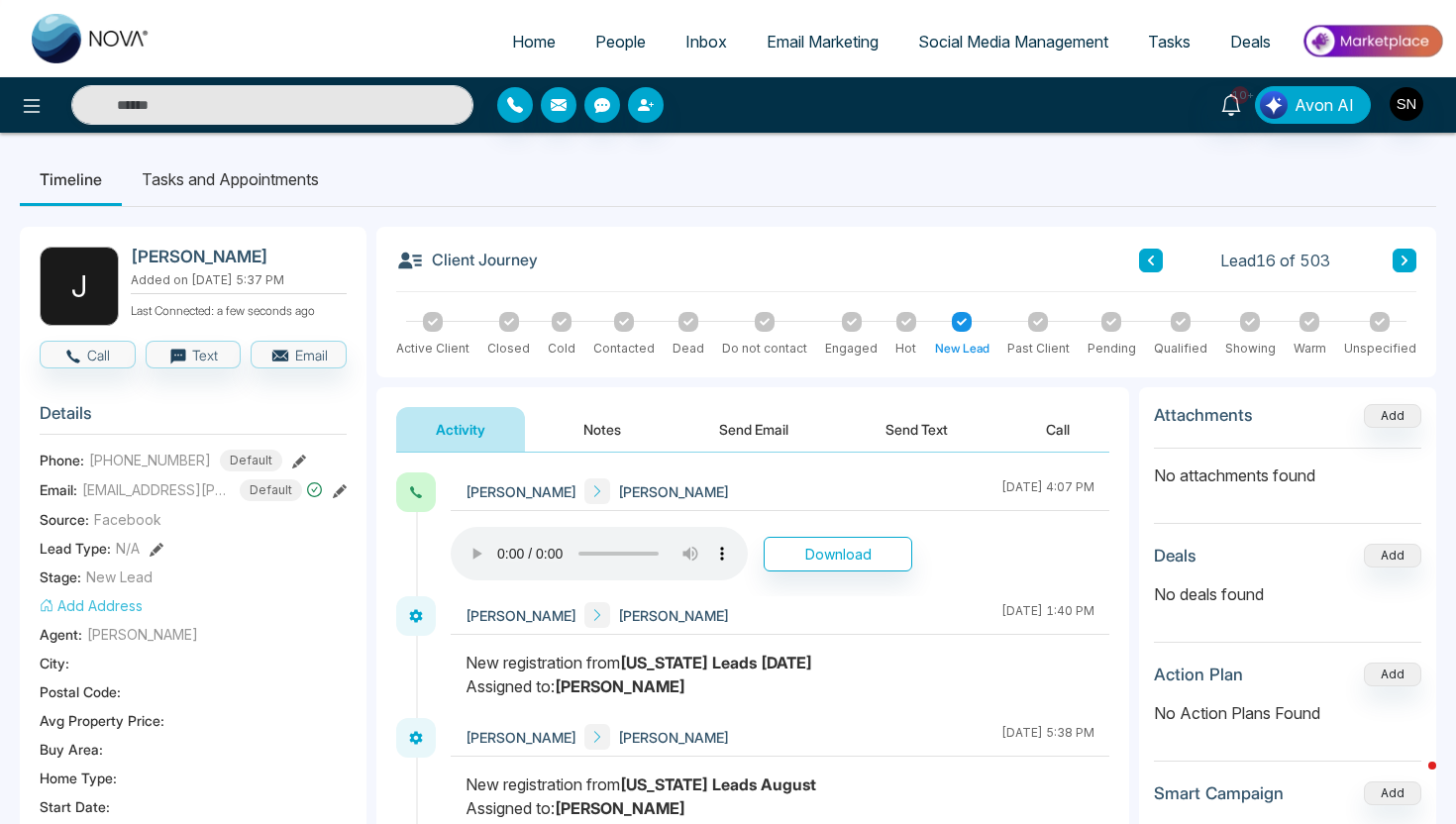
click at [622, 47] on span "People" at bounding box center [621, 42] width 51 height 20
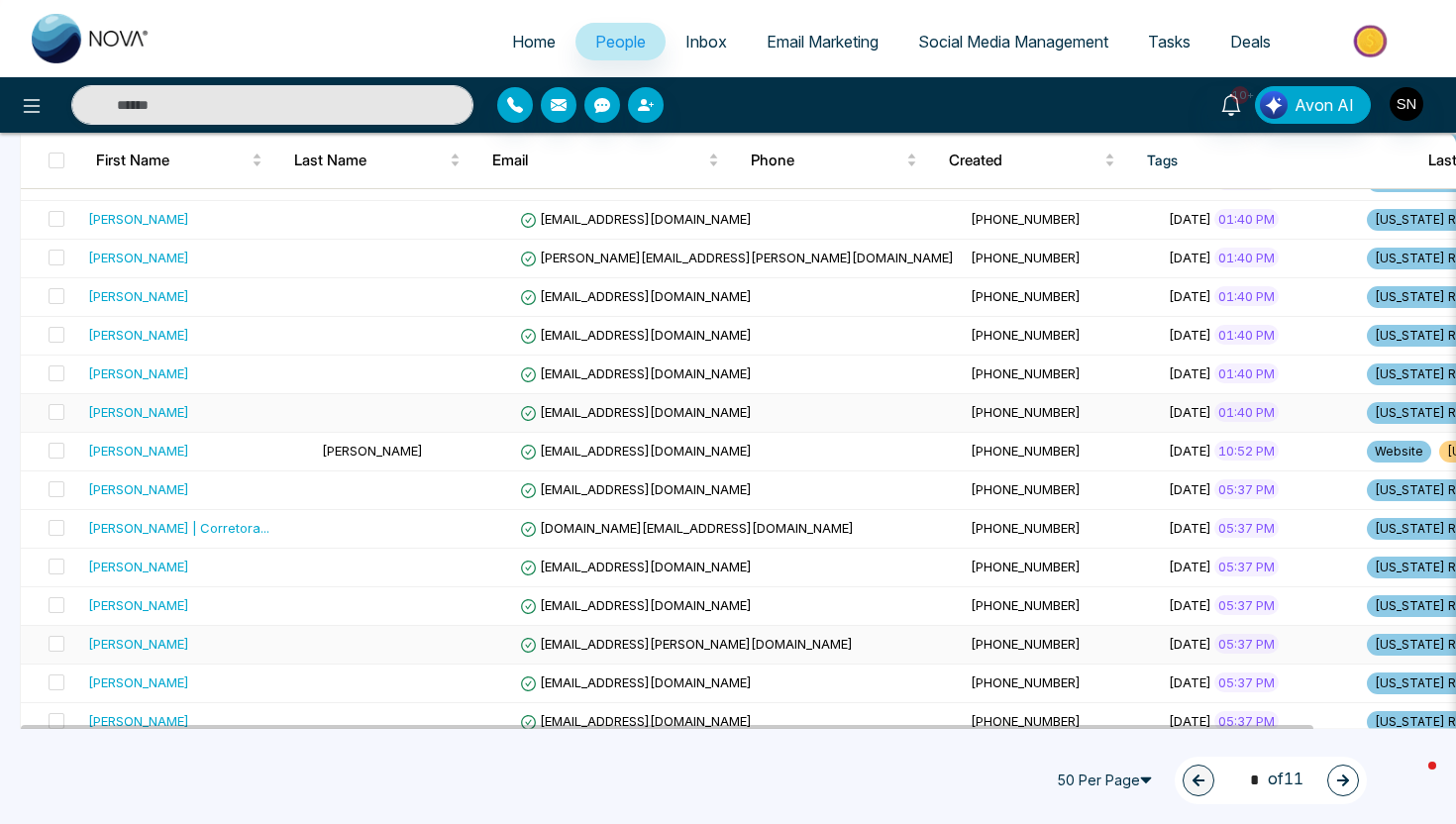
scroll to position [354, 0]
click at [963, 281] on td "[PHONE_NUMBER]" at bounding box center [1063, 296] width 199 height 39
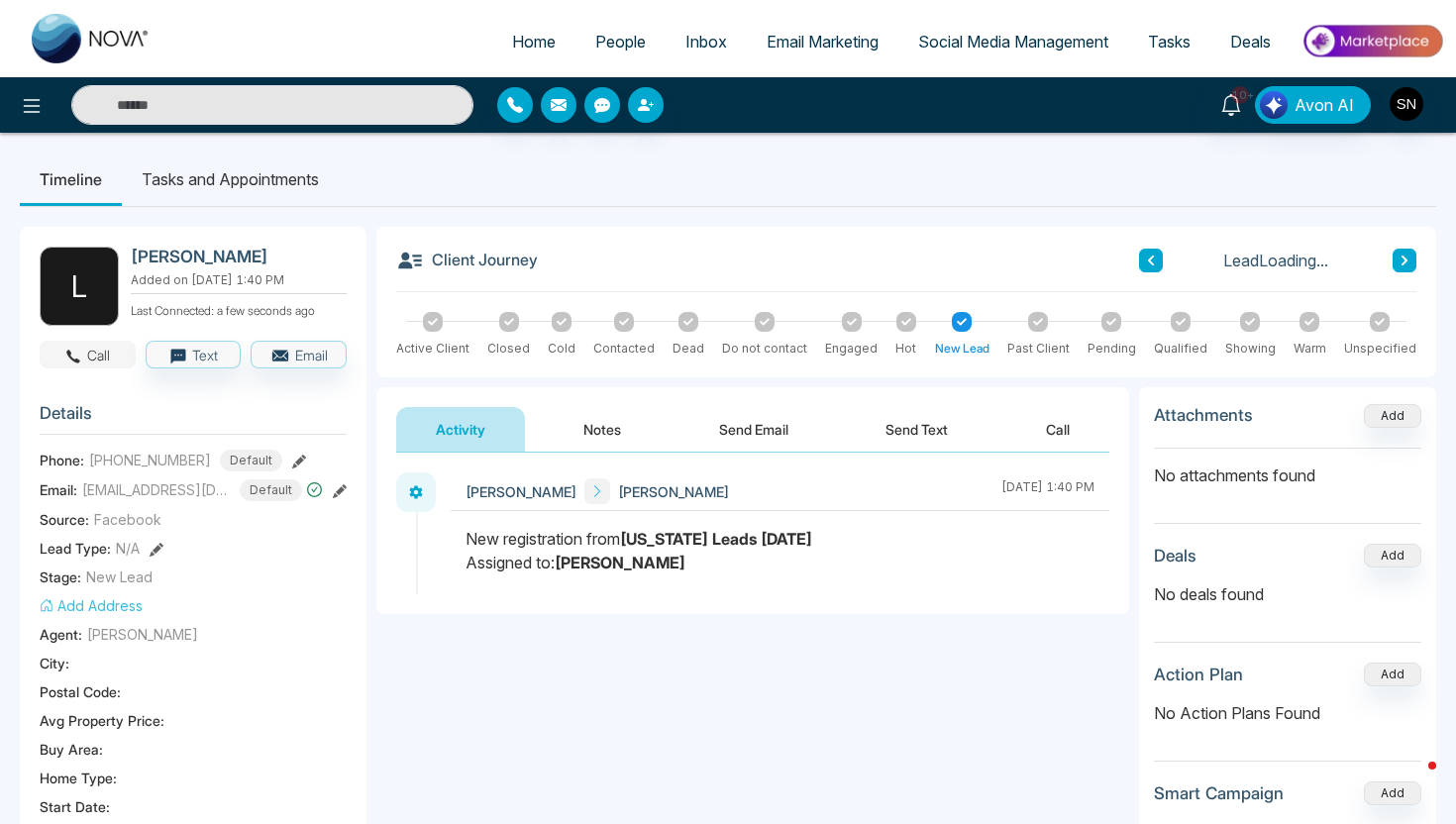
click at [87, 345] on button "Call" at bounding box center [87, 354] width 96 height 28
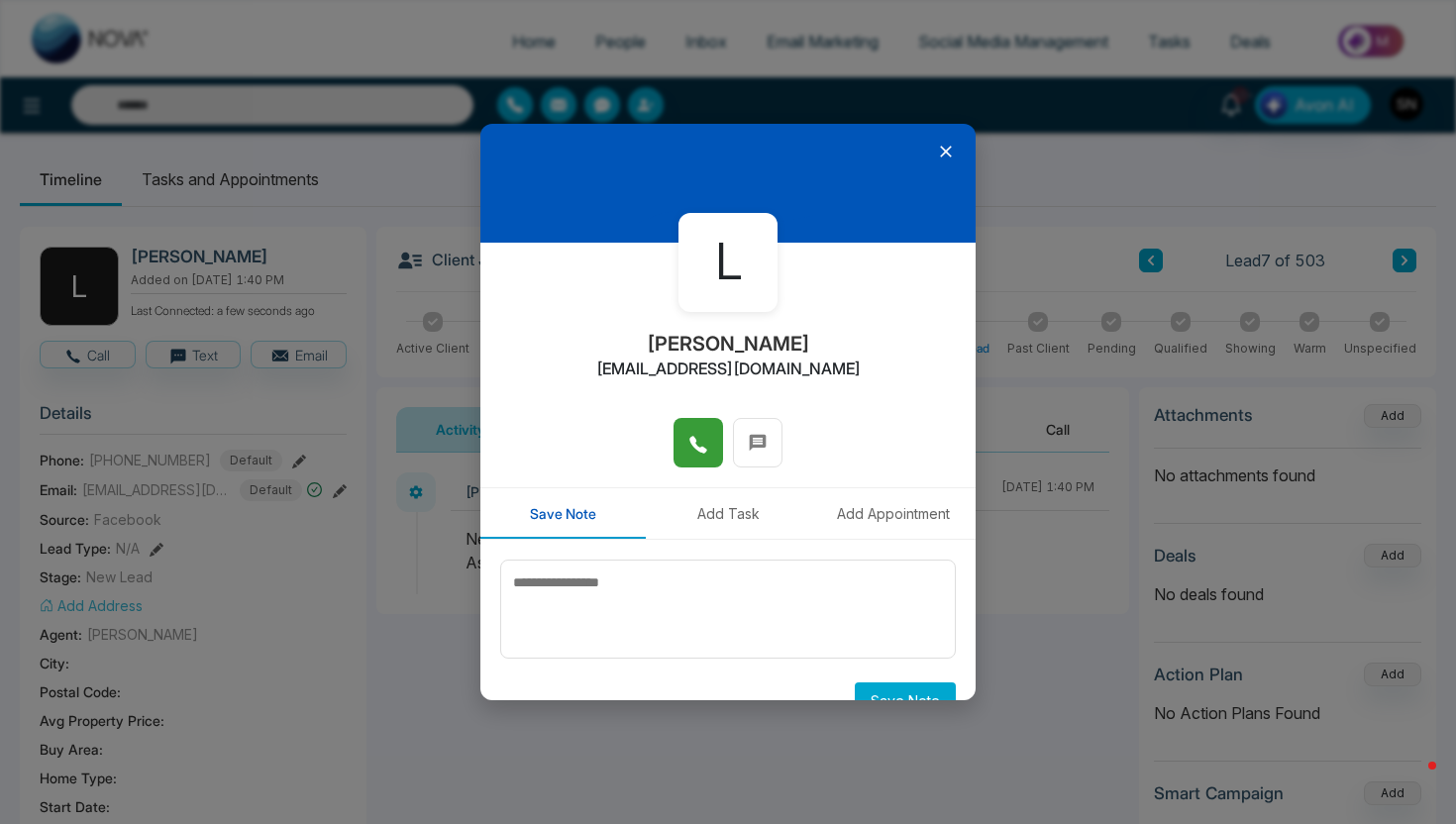
click at [683, 435] on button at bounding box center [698, 443] width 50 height 50
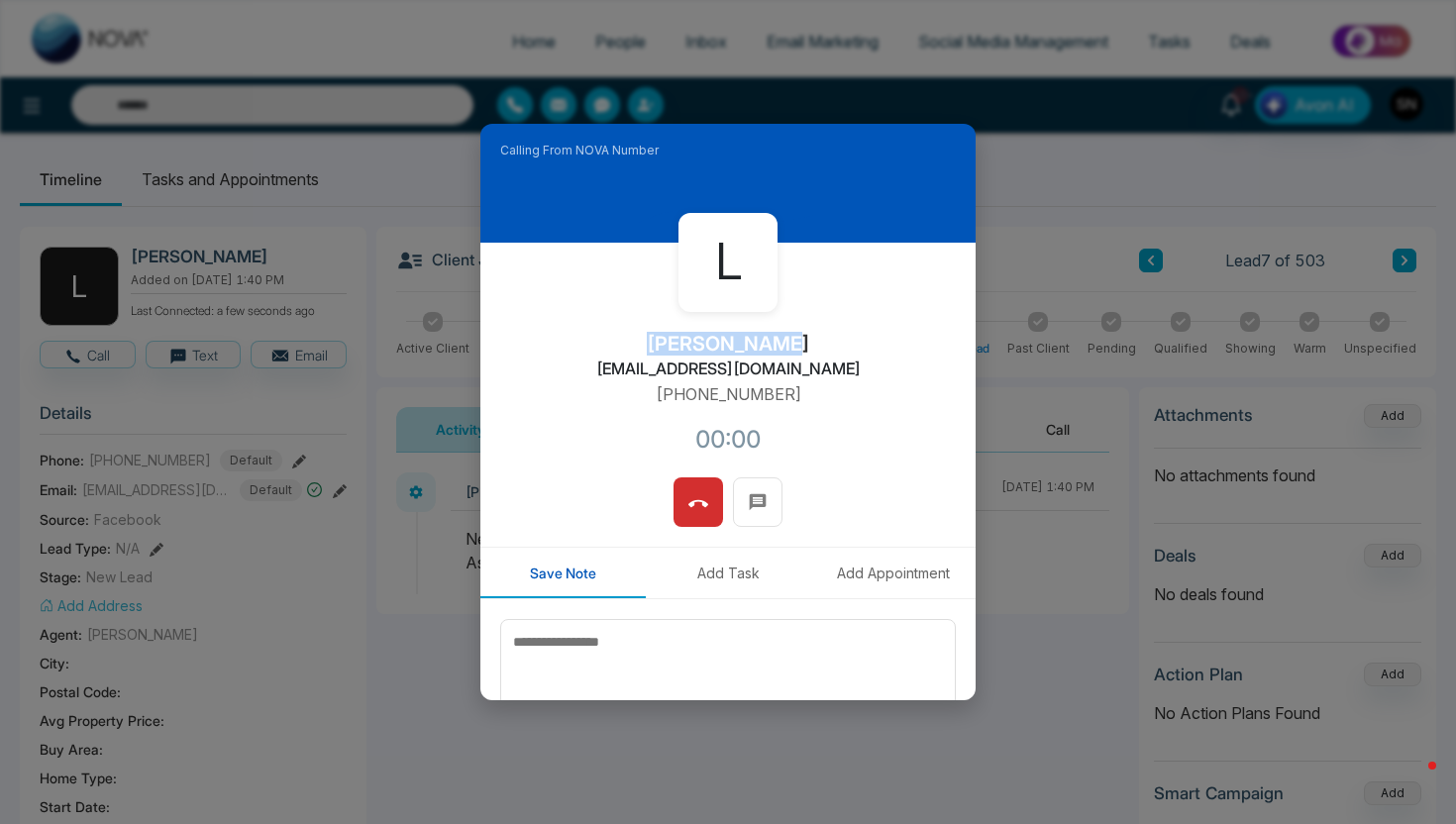
drag, startPoint x: 674, startPoint y: 334, endPoint x: 779, endPoint y: 334, distance: 105.0
click at [779, 334] on h2 "[PERSON_NAME]" at bounding box center [728, 343] width 164 height 24
click at [703, 493] on span at bounding box center [698, 502] width 20 height 30
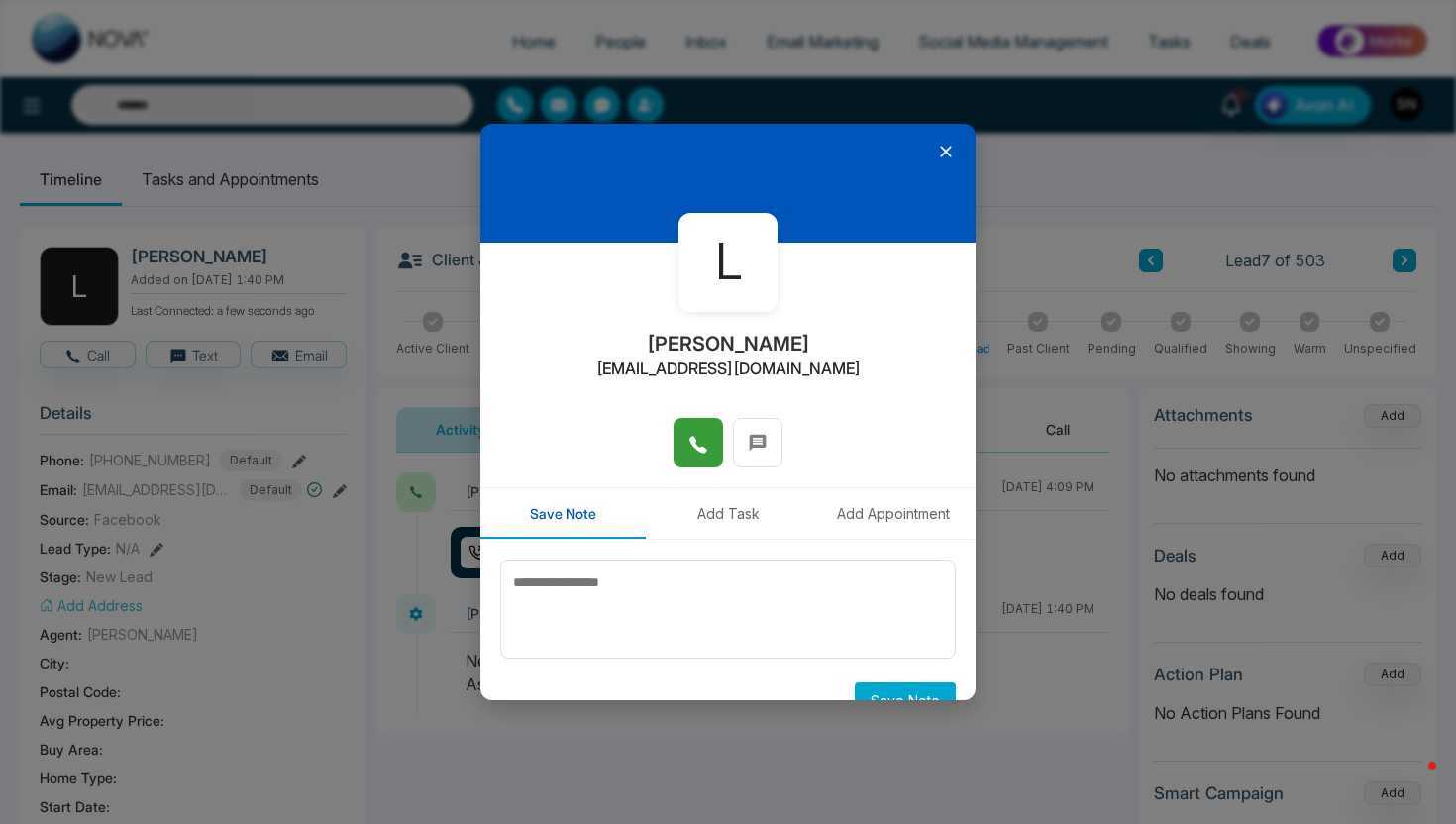
click at [942, 174] on div at bounding box center [728, 184] width 496 height 119
click at [945, 156] on icon at bounding box center [946, 152] width 20 height 20
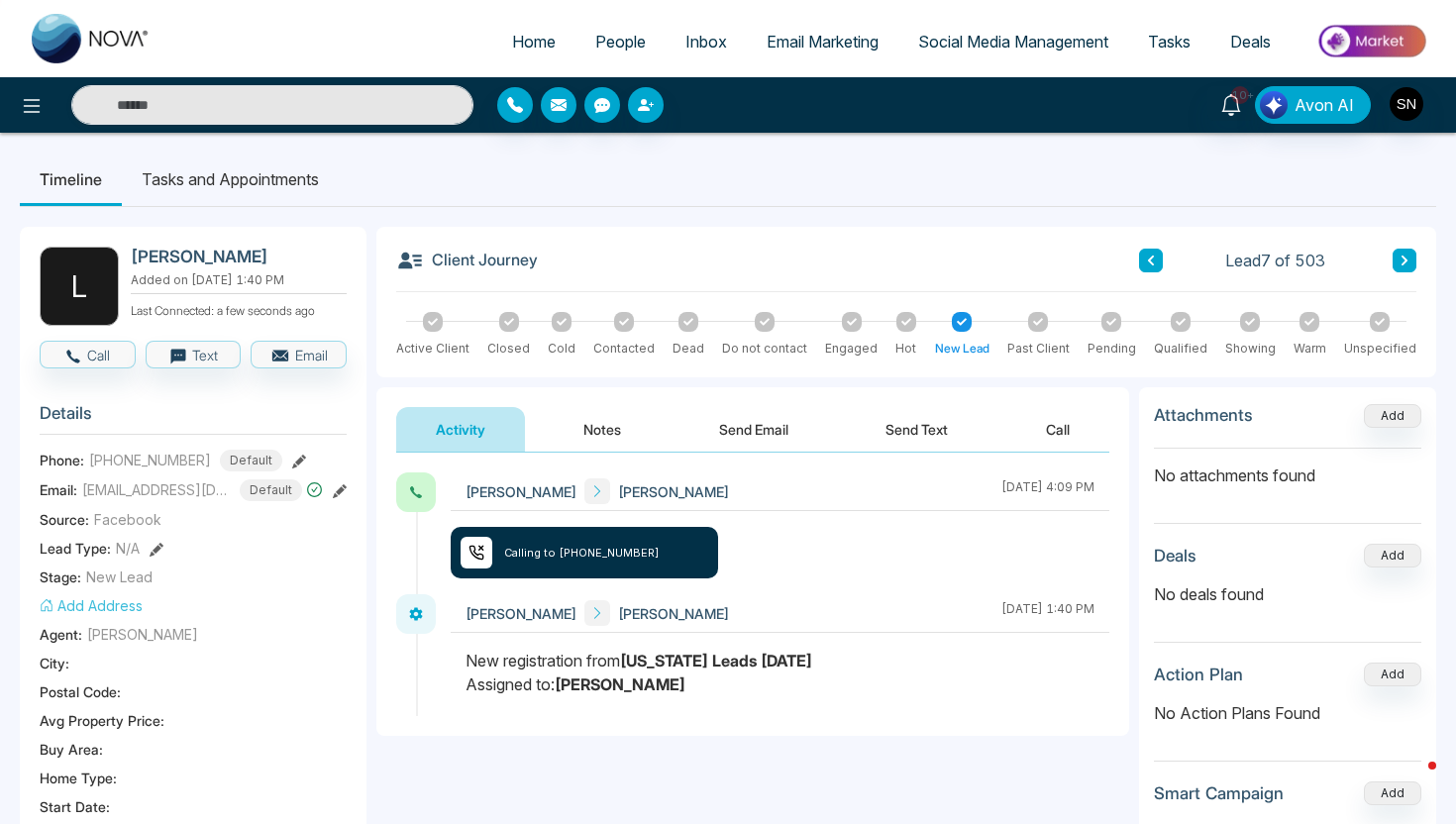
click at [922, 437] on button "Send Text" at bounding box center [917, 429] width 142 height 45
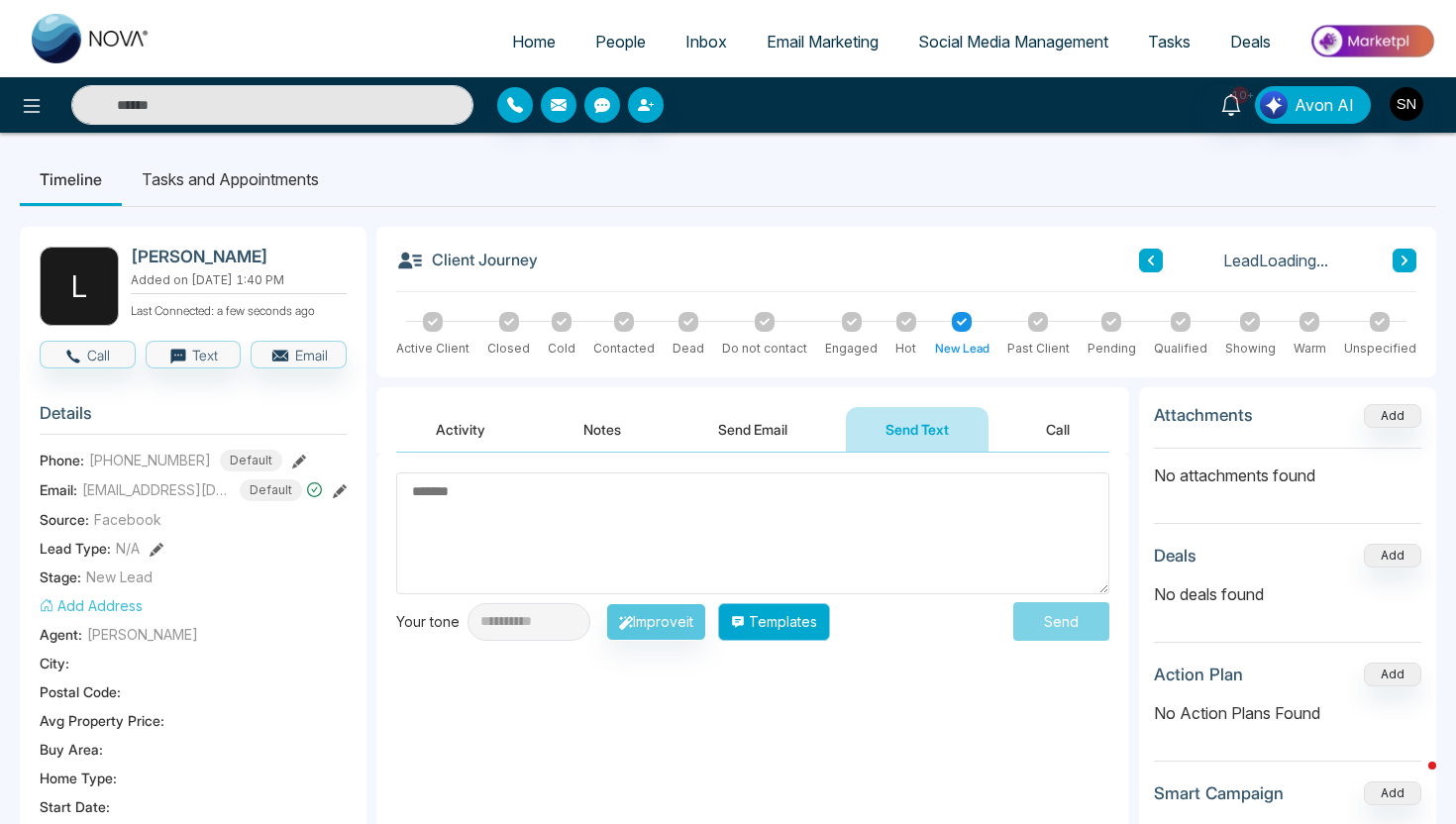
click at [807, 624] on button "Templates" at bounding box center [774, 622] width 112 height 38
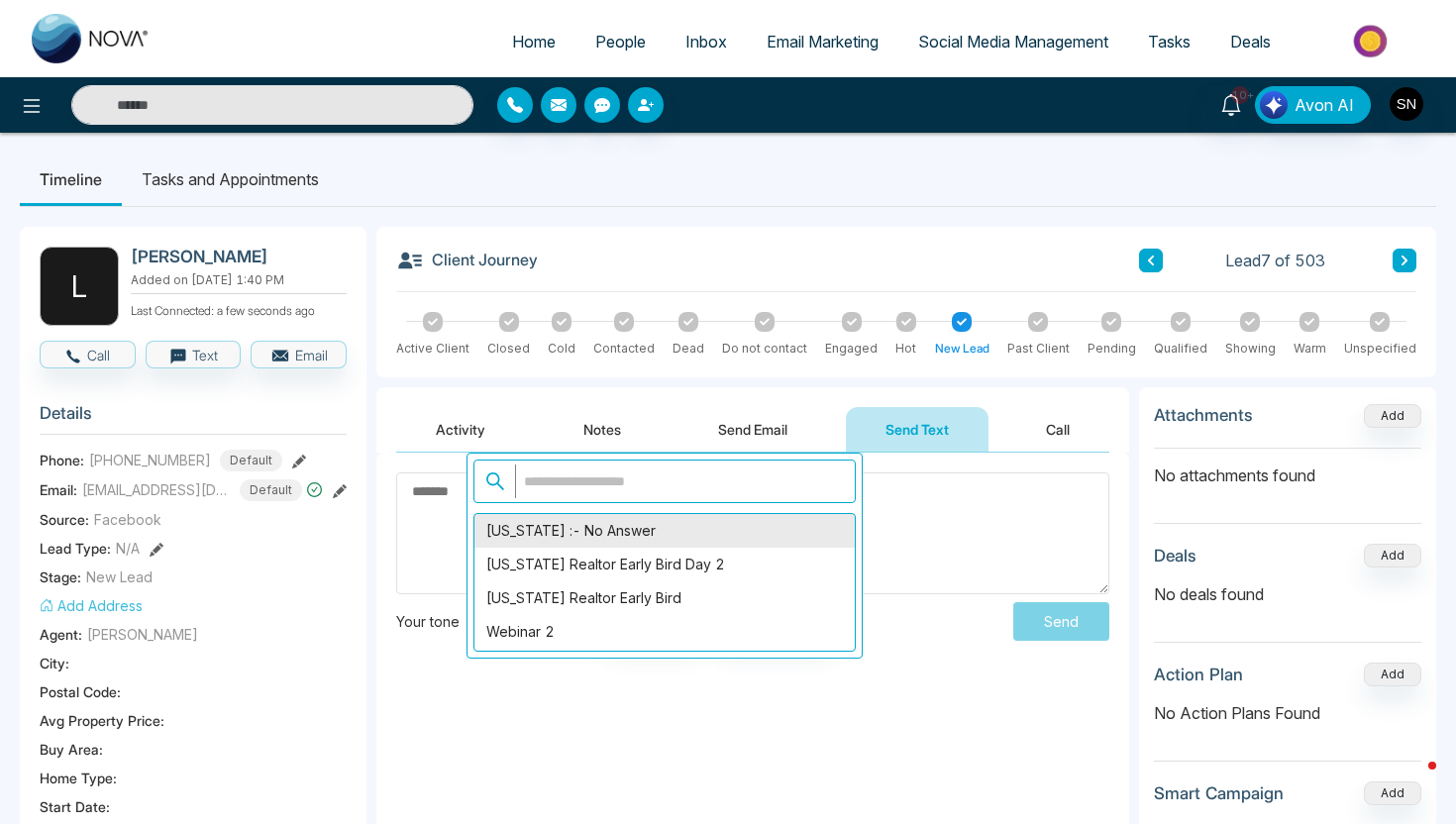
click at [575, 543] on div "[US_STATE] :- No Answer" at bounding box center [664, 531] width 380 height 34
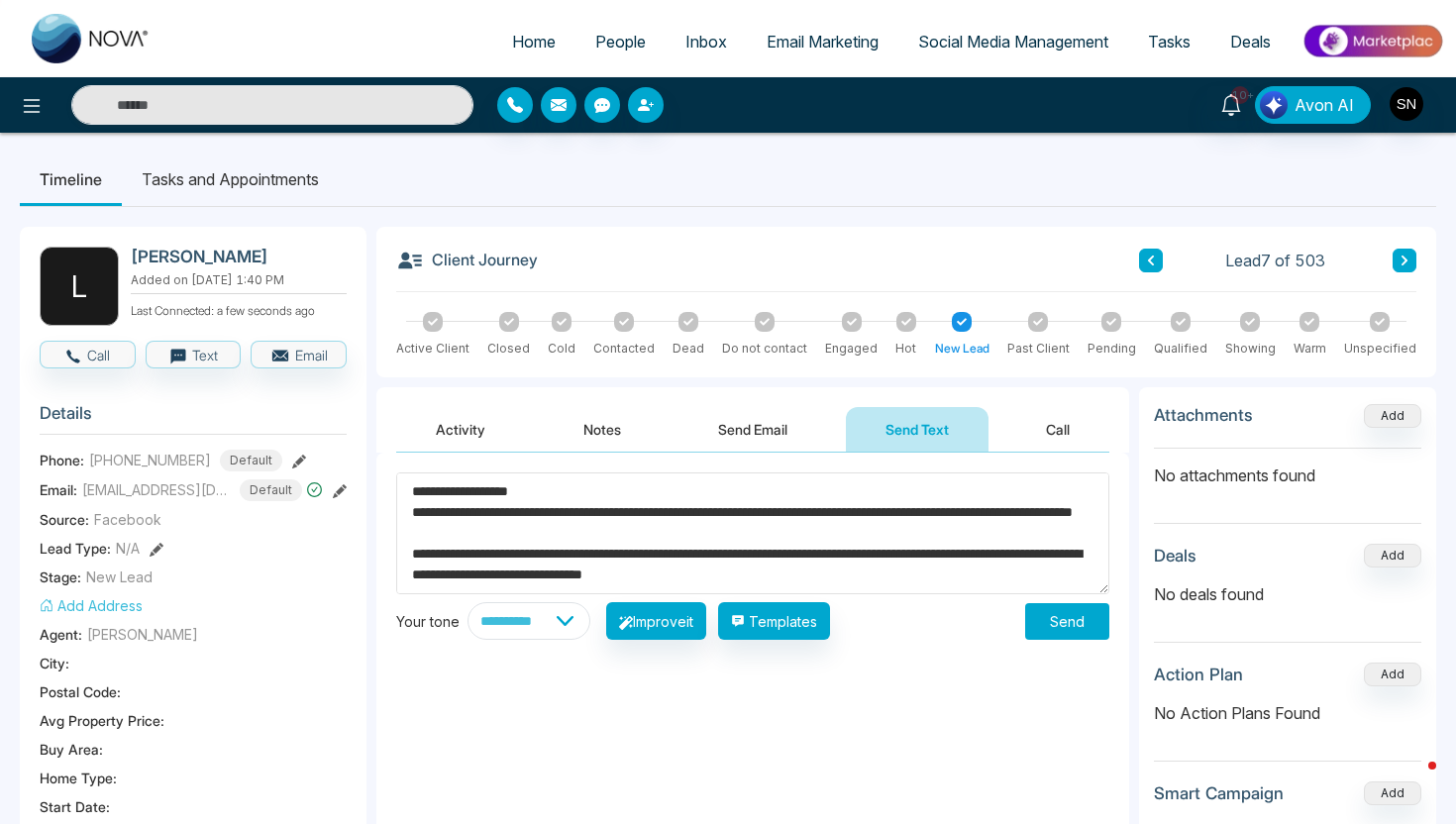
drag, startPoint x: 439, startPoint y: 496, endPoint x: 517, endPoint y: 499, distance: 78.1
click at [517, 499] on textarea "**********" at bounding box center [753, 533] width 713 height 122
type textarea "**********"
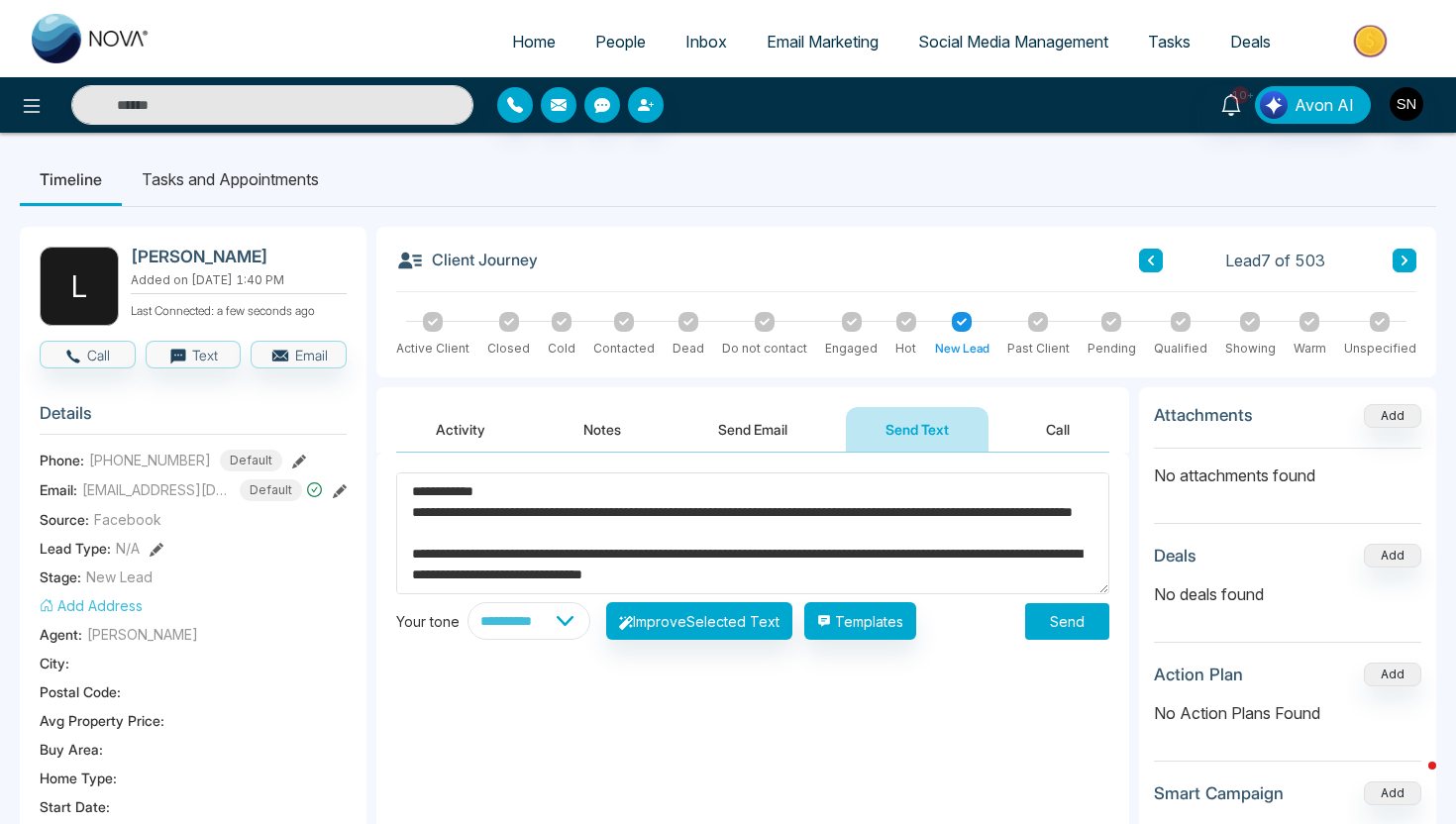
click at [1089, 624] on button "Send" at bounding box center [1067, 621] width 84 height 37
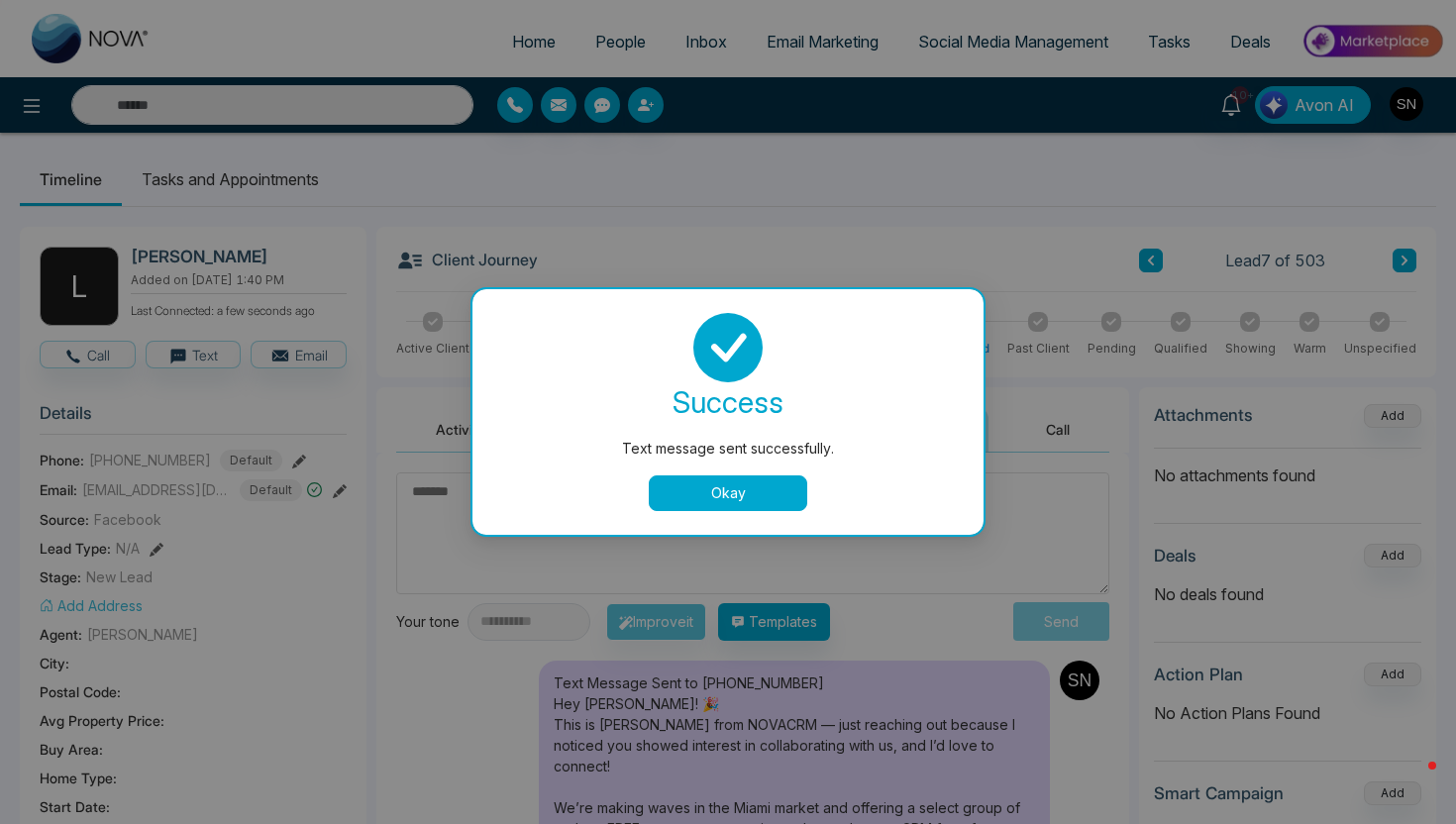
click at [780, 492] on button "Okay" at bounding box center [728, 493] width 159 height 36
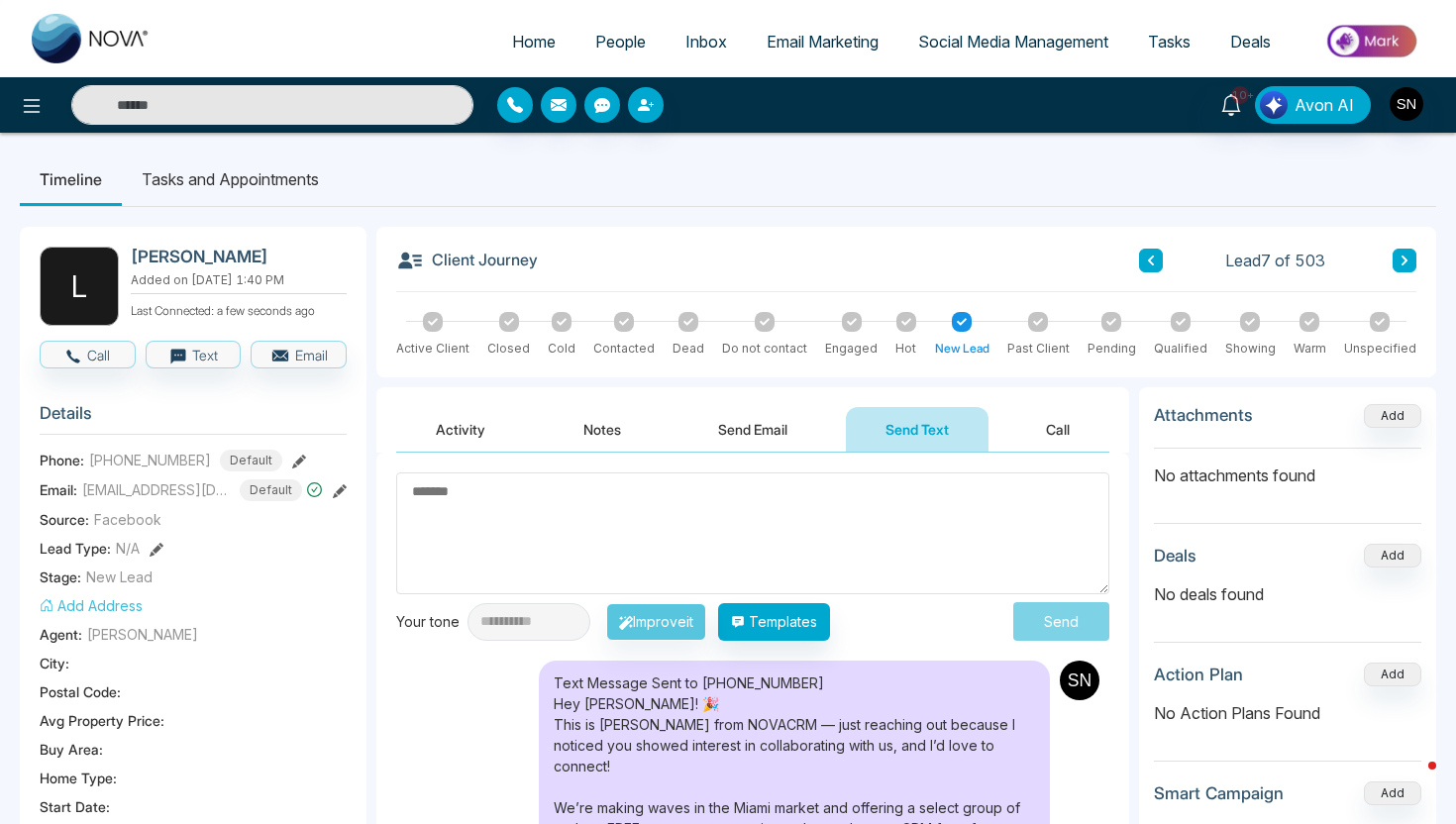
click at [1406, 262] on icon at bounding box center [1405, 260] width 10 height 12
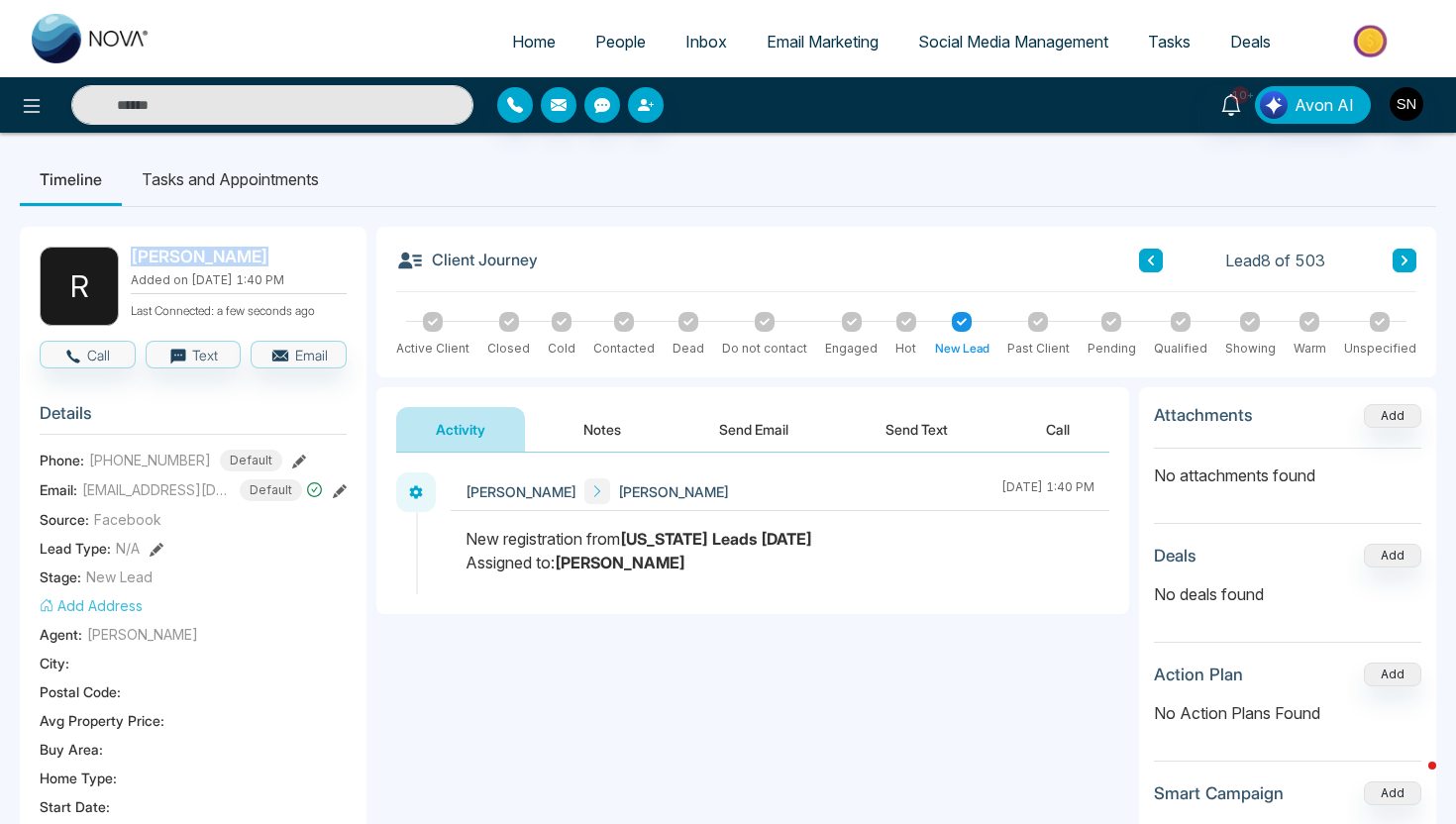
drag, startPoint x: 131, startPoint y: 248, endPoint x: 241, endPoint y: 264, distance: 111.2
click at [242, 265] on h2 "[PERSON_NAME]" at bounding box center [234, 256] width 208 height 20
click at [76, 359] on icon "button" at bounding box center [74, 356] width 14 height 14
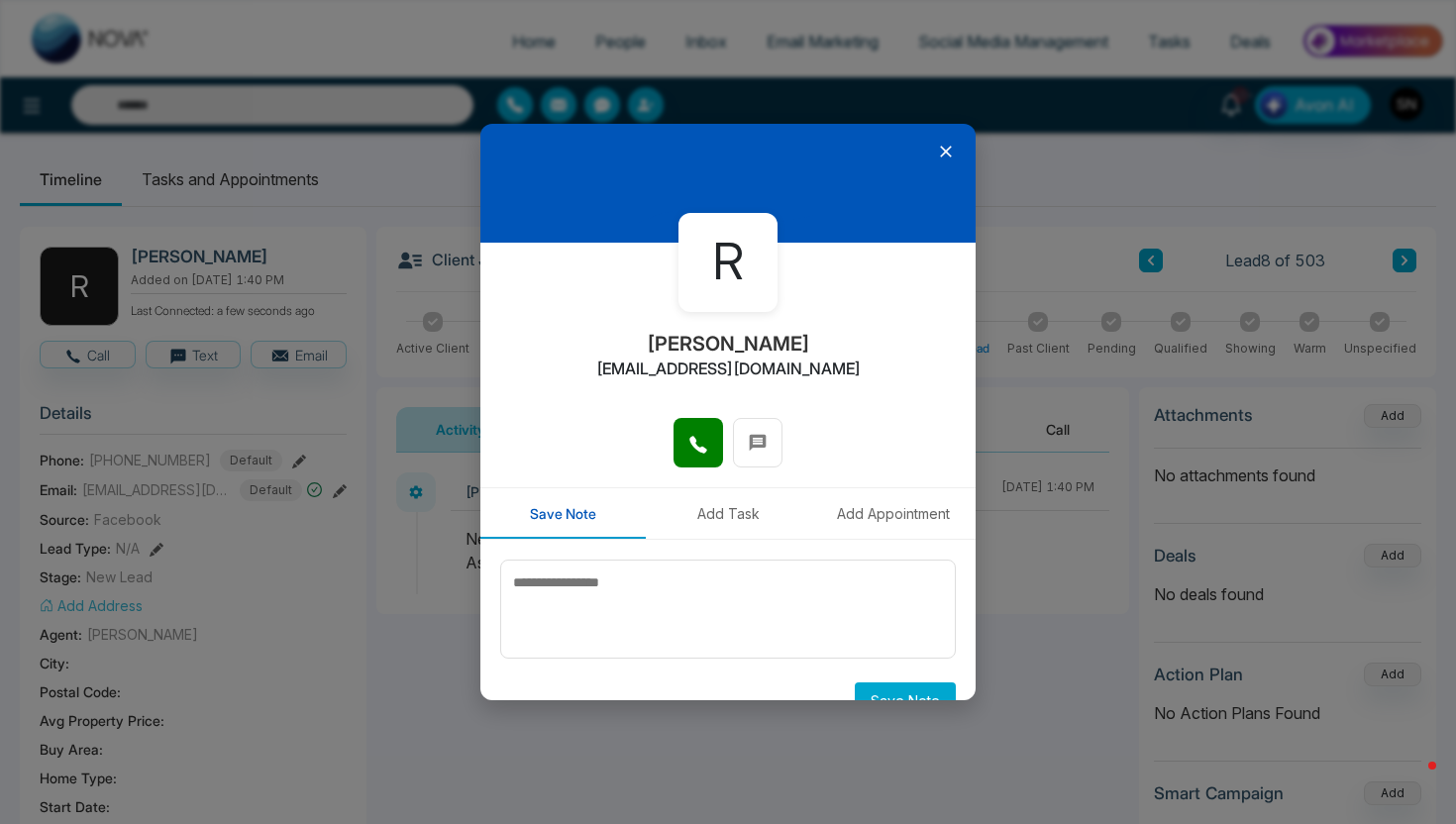
click at [728, 457] on div at bounding box center [728, 453] width 496 height 69
click at [691, 438] on icon at bounding box center [697, 444] width 17 height 17
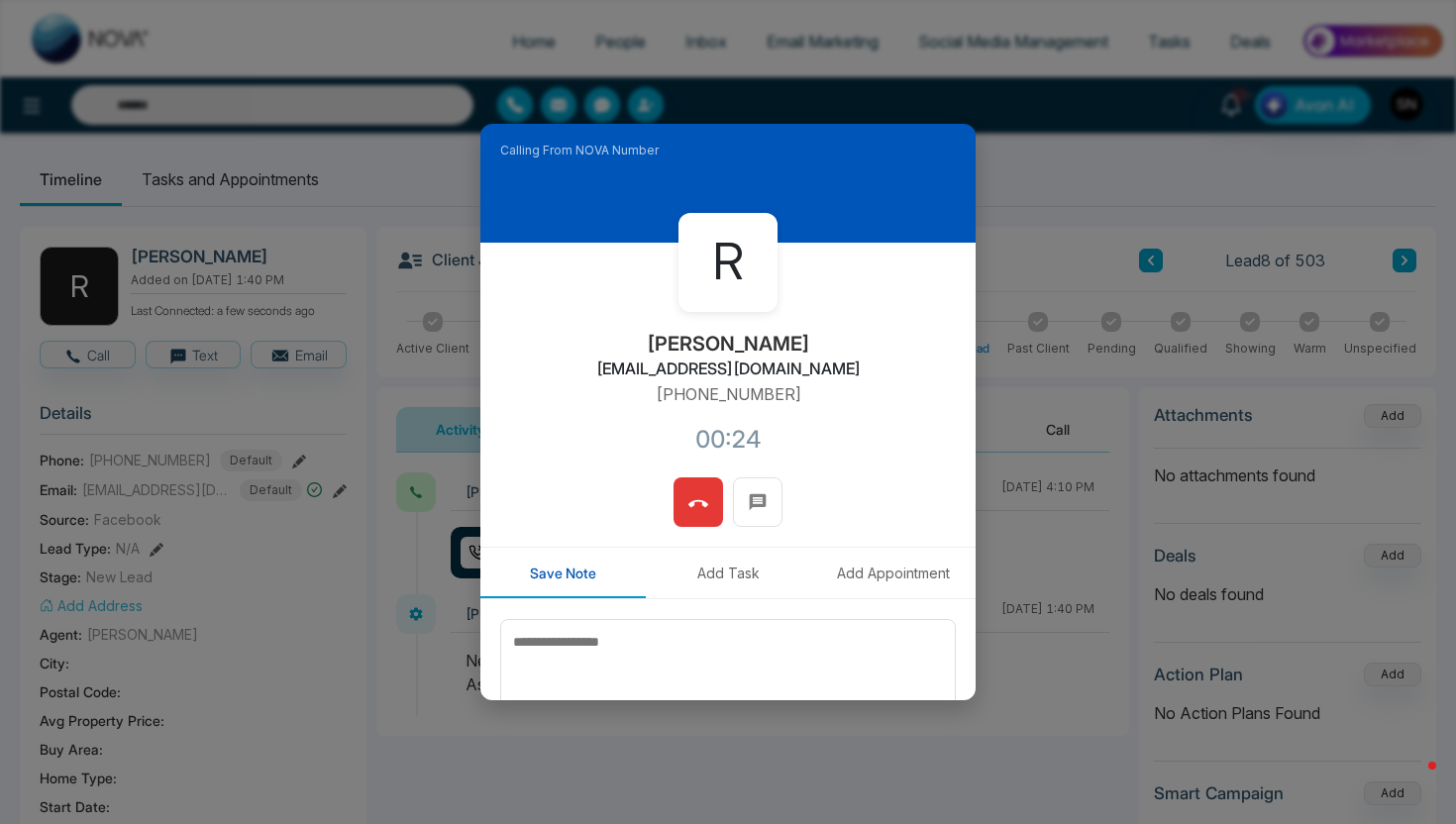
click at [700, 508] on icon at bounding box center [698, 504] width 20 height 20
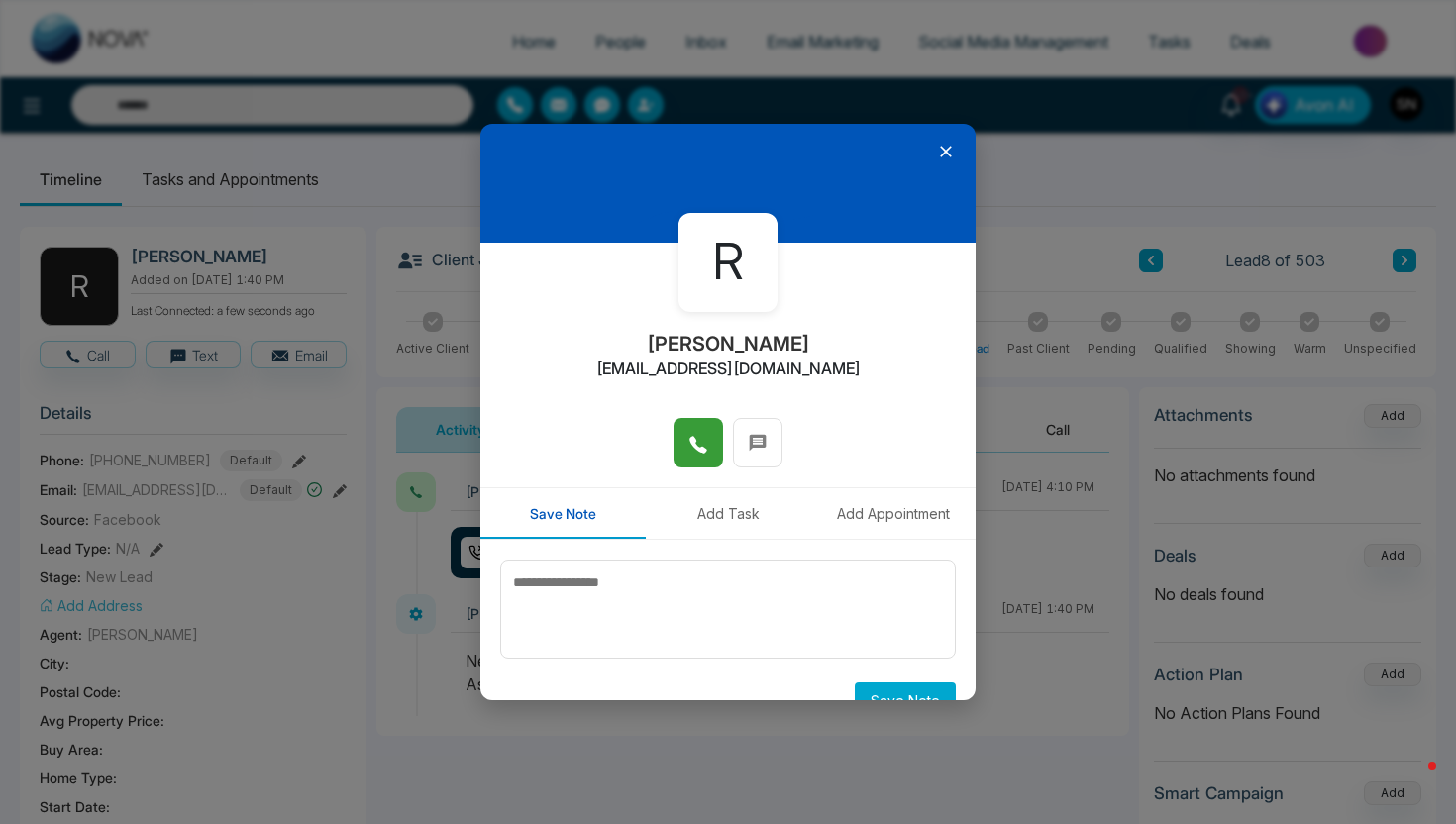
click at [936, 153] on div at bounding box center [728, 184] width 496 height 119
click at [943, 153] on icon at bounding box center [946, 152] width 20 height 20
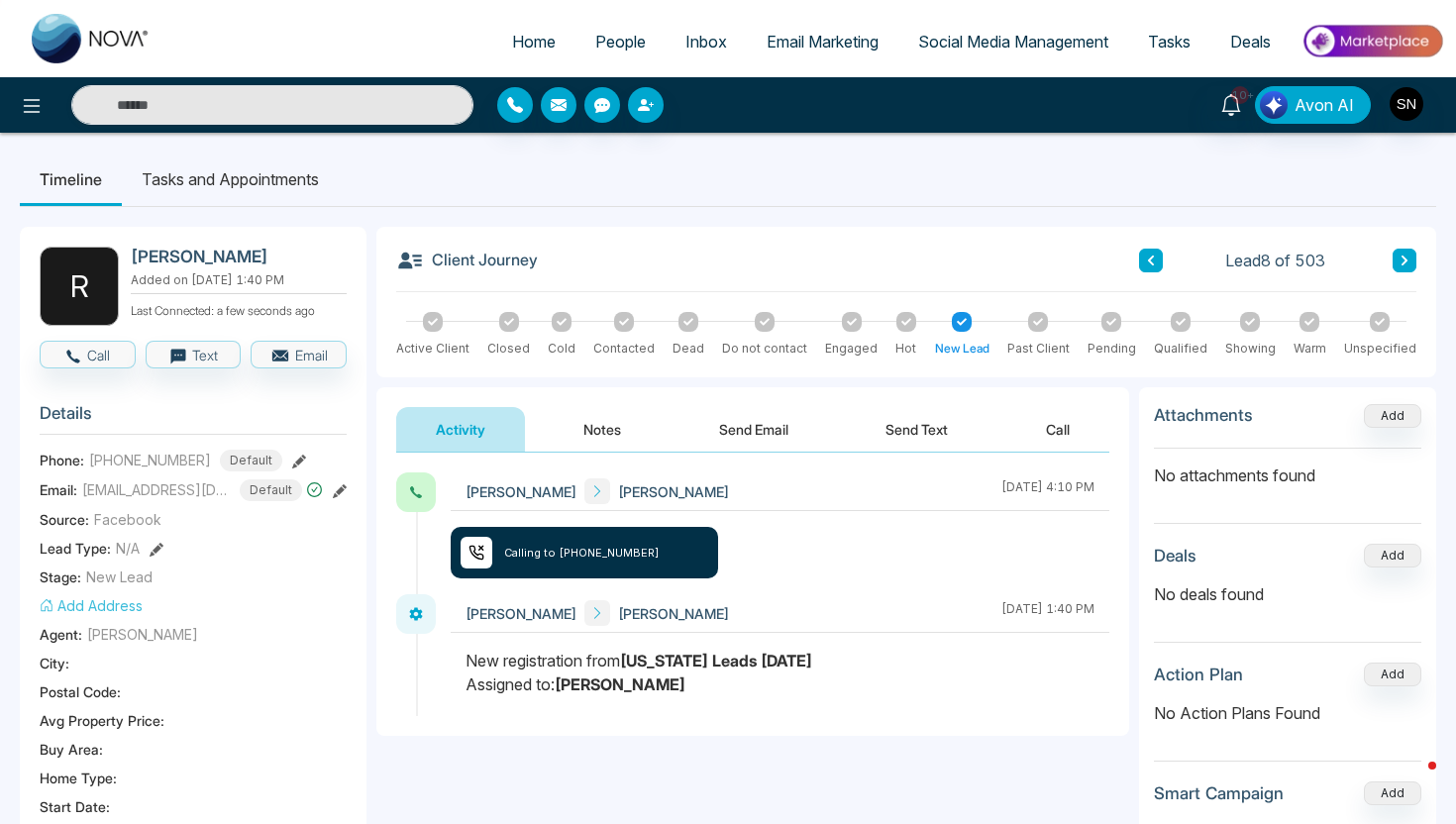
click at [1407, 254] on icon at bounding box center [1405, 260] width 10 height 12
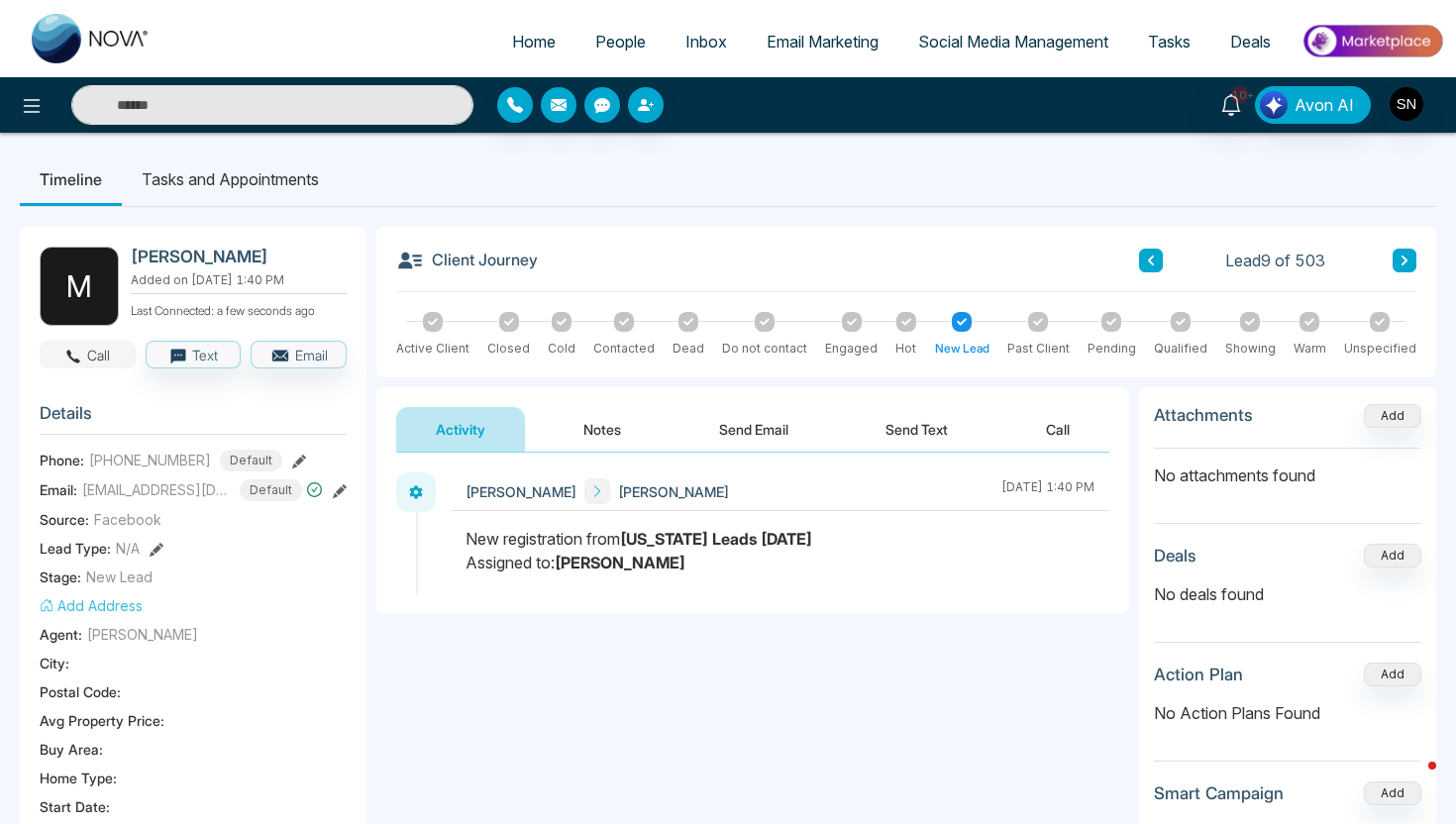
click at [69, 349] on icon "button" at bounding box center [74, 356] width 14 height 14
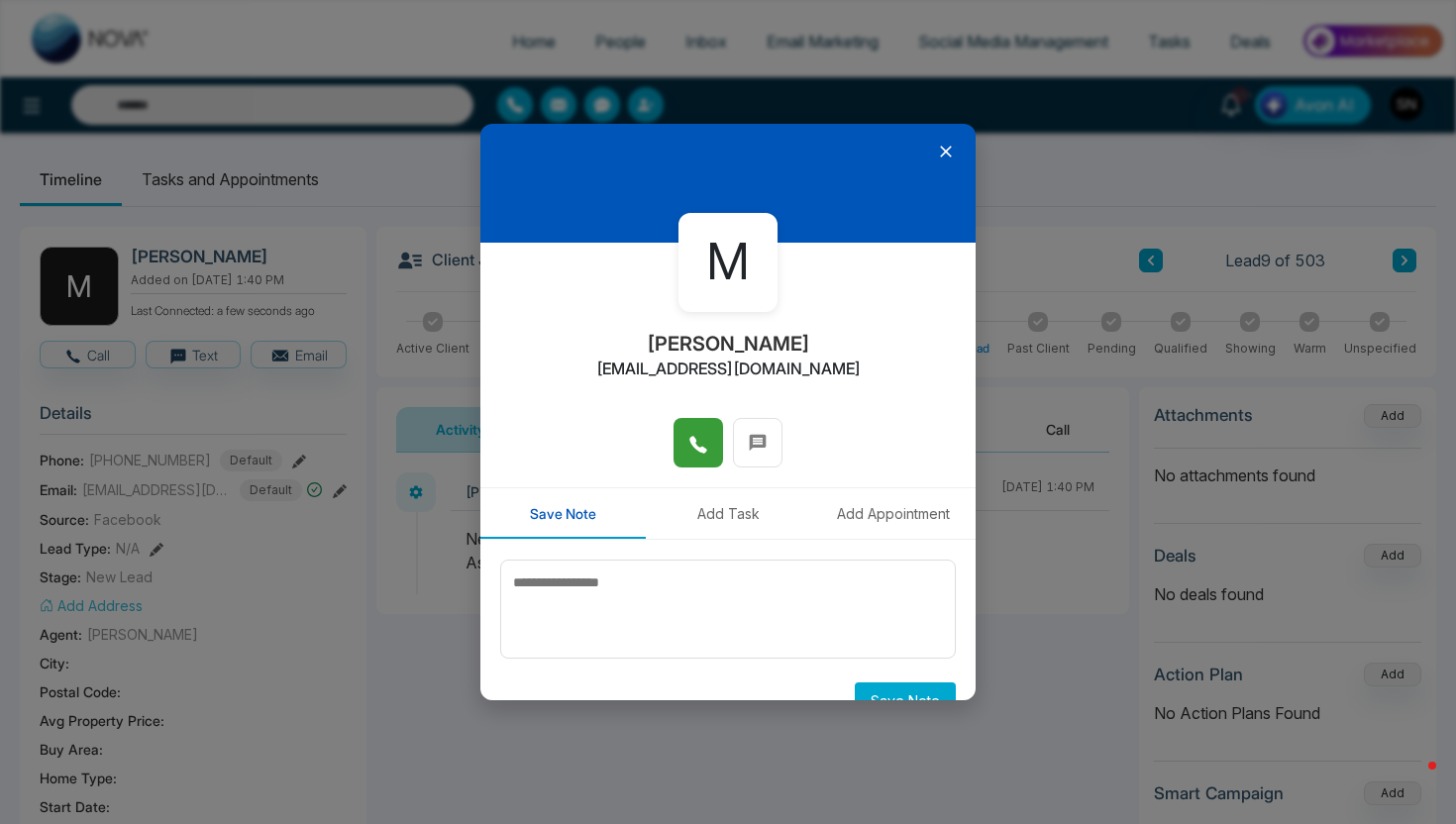
click at [707, 442] on icon at bounding box center [698, 445] width 20 height 20
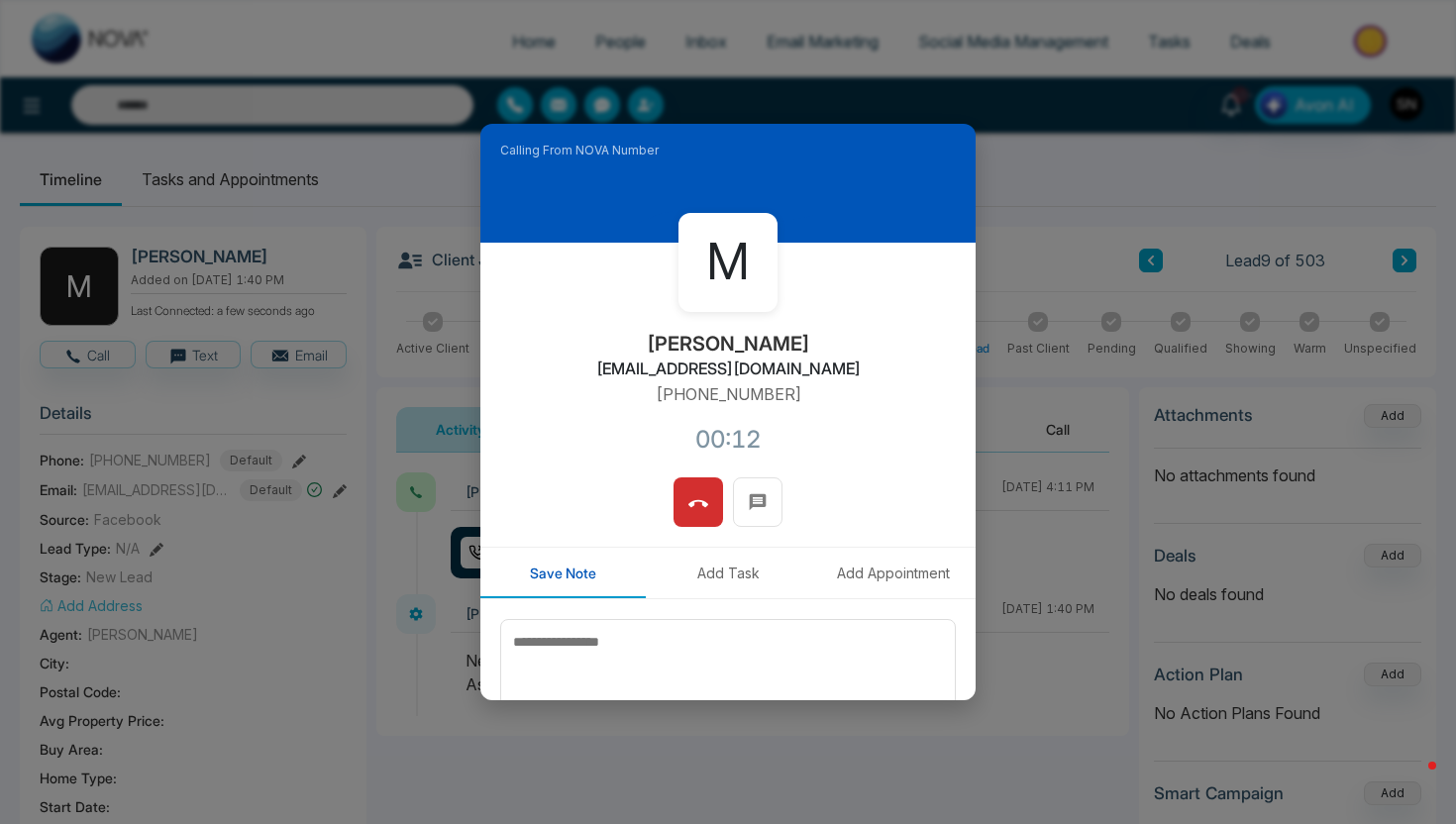
drag, startPoint x: 707, startPoint y: 507, endPoint x: 734, endPoint y: 514, distance: 27.9
click at [710, 507] on button at bounding box center [698, 502] width 50 height 50
click at [774, 507] on button at bounding box center [758, 502] width 50 height 50
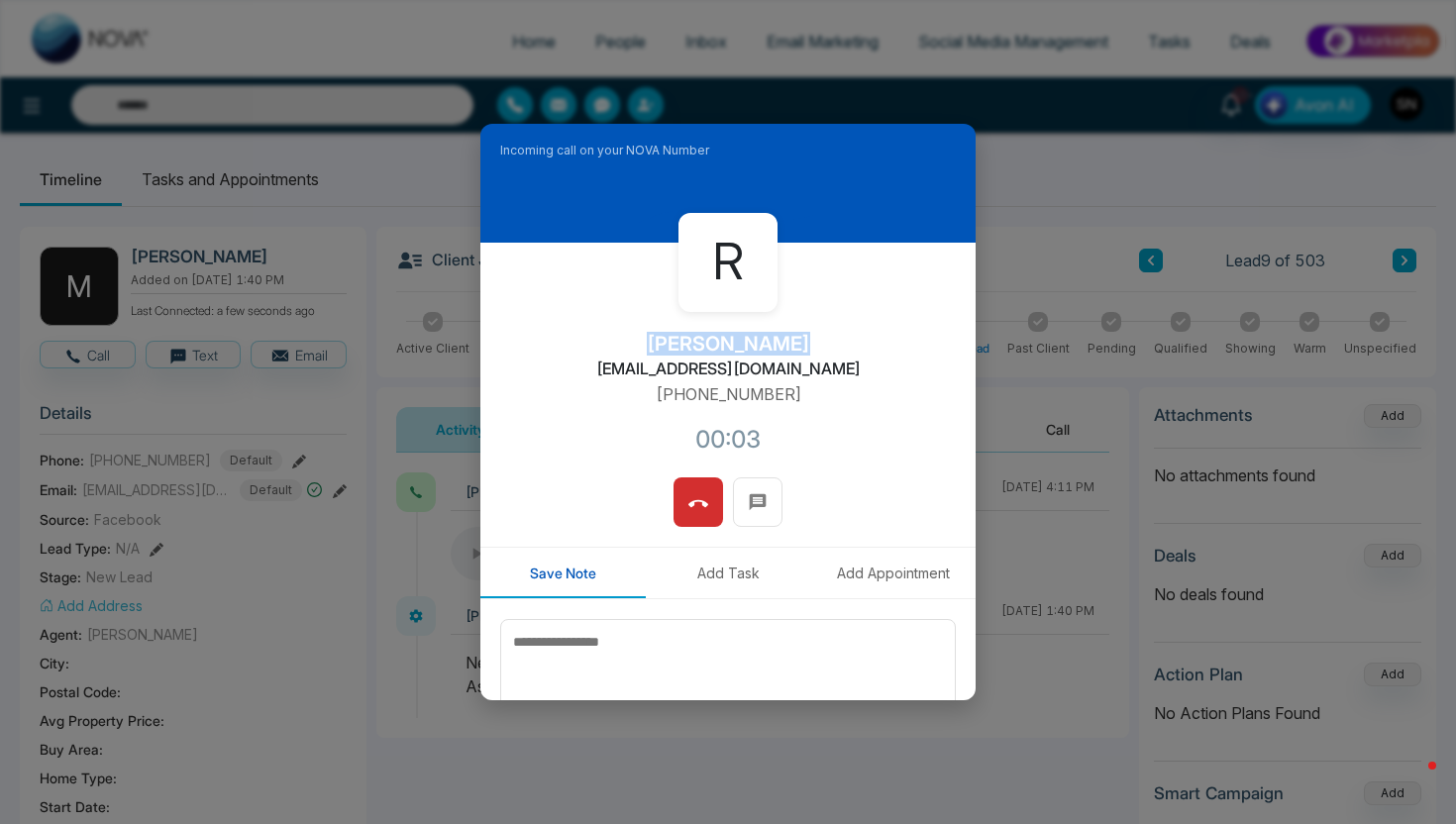
drag, startPoint x: 665, startPoint y: 337, endPoint x: 801, endPoint y: 347, distance: 136.4
click at [800, 347] on div "R [PERSON_NAME] [EMAIL_ADDRESS][DOMAIN_NAME] [PHONE_NUMBER]:03" at bounding box center [728, 359] width 496 height 234
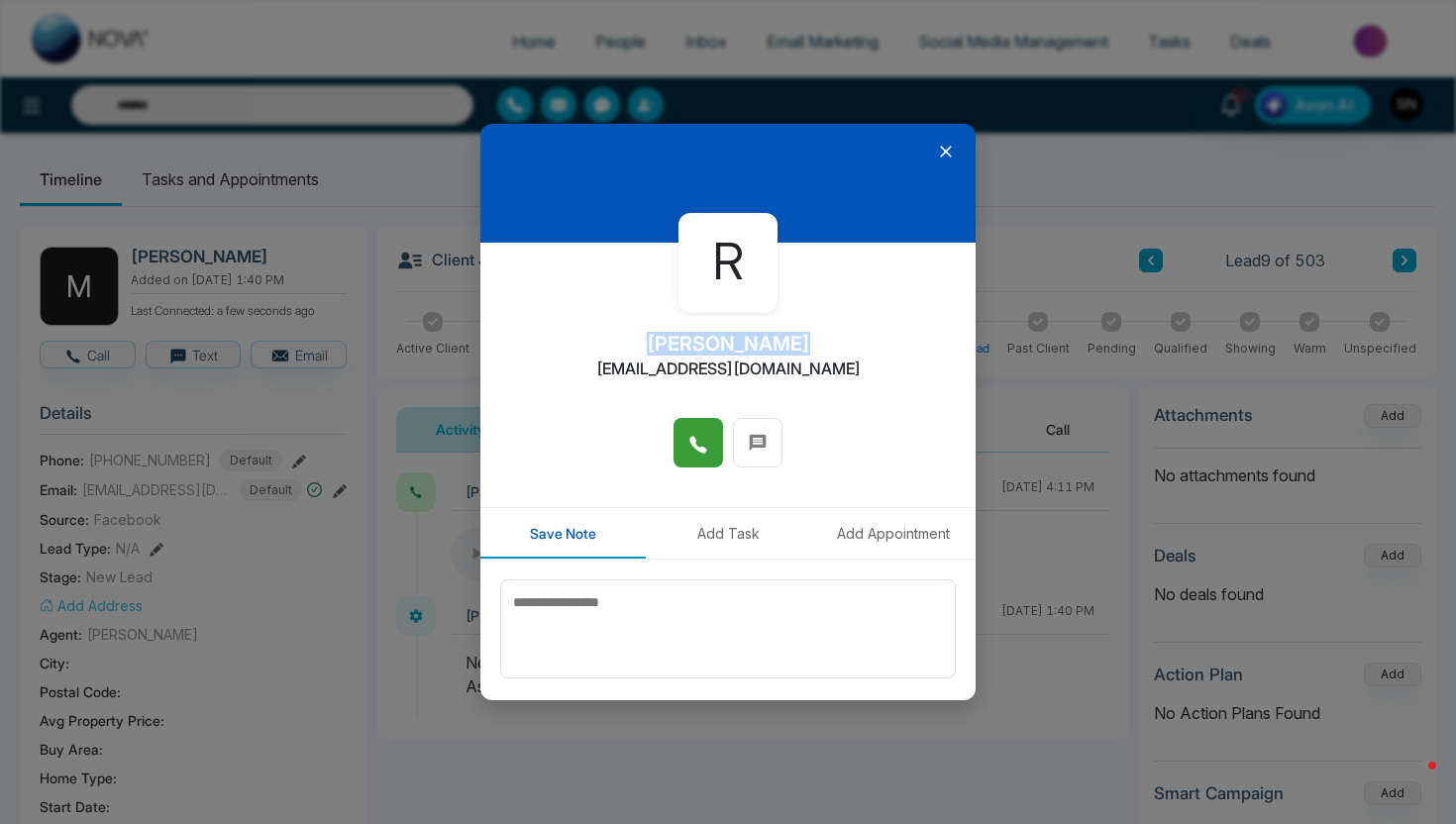
click at [713, 454] on button at bounding box center [698, 443] width 50 height 50
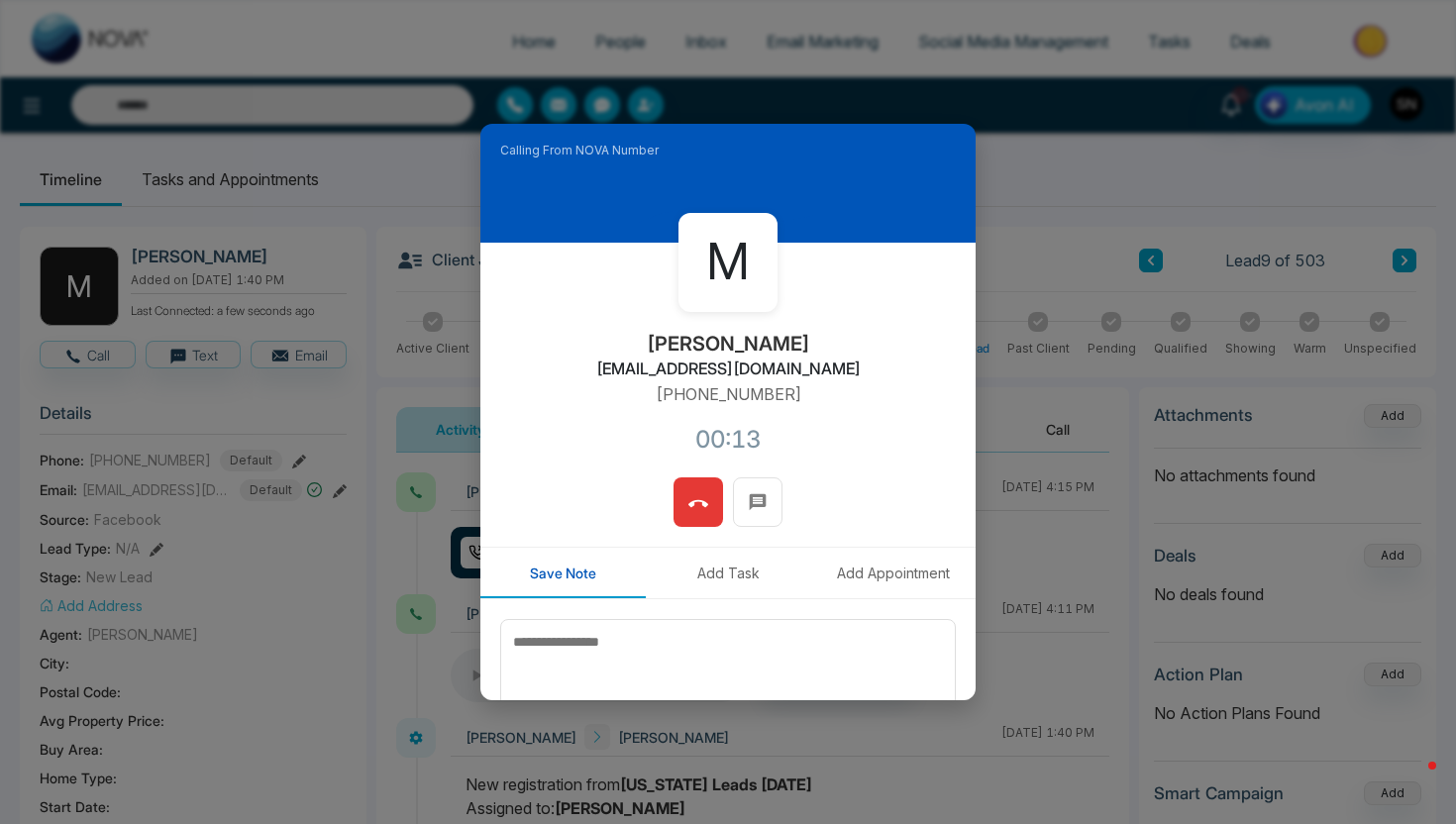
click at [704, 516] on span at bounding box center [698, 502] width 20 height 30
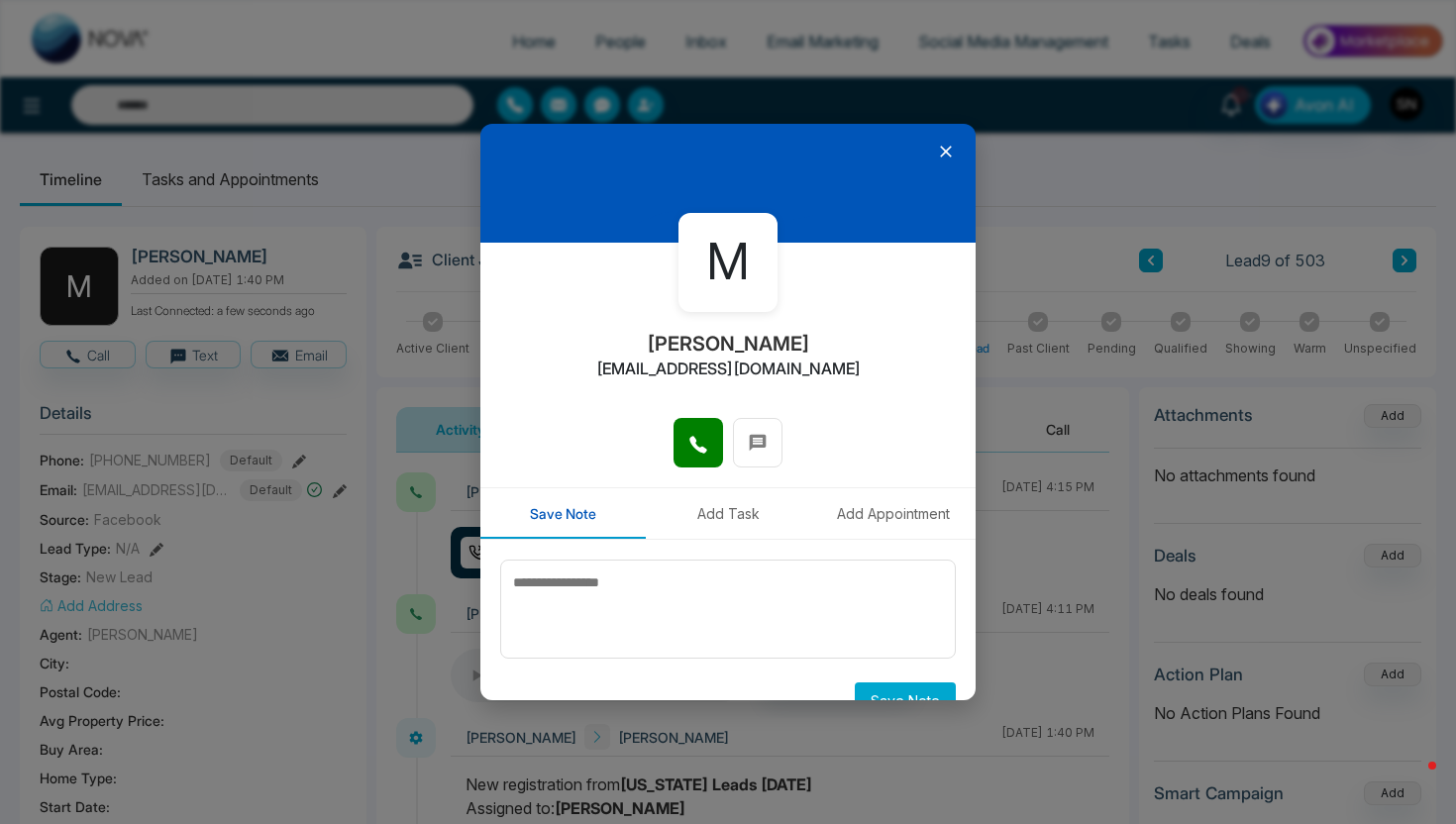
click at [951, 152] on icon at bounding box center [946, 152] width 20 height 20
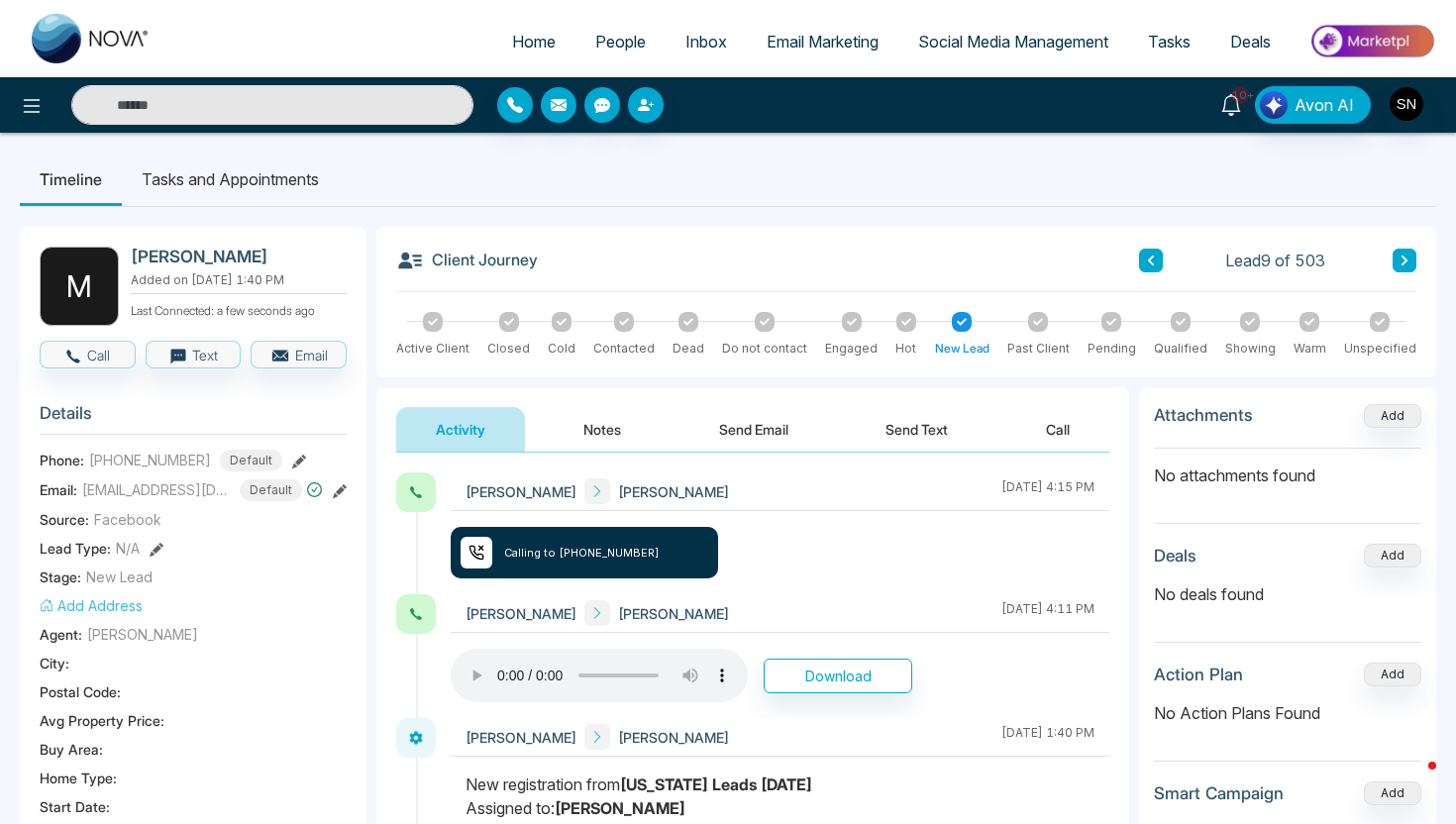
click at [1225, 91] on link "10+" at bounding box center [1232, 103] width 48 height 35
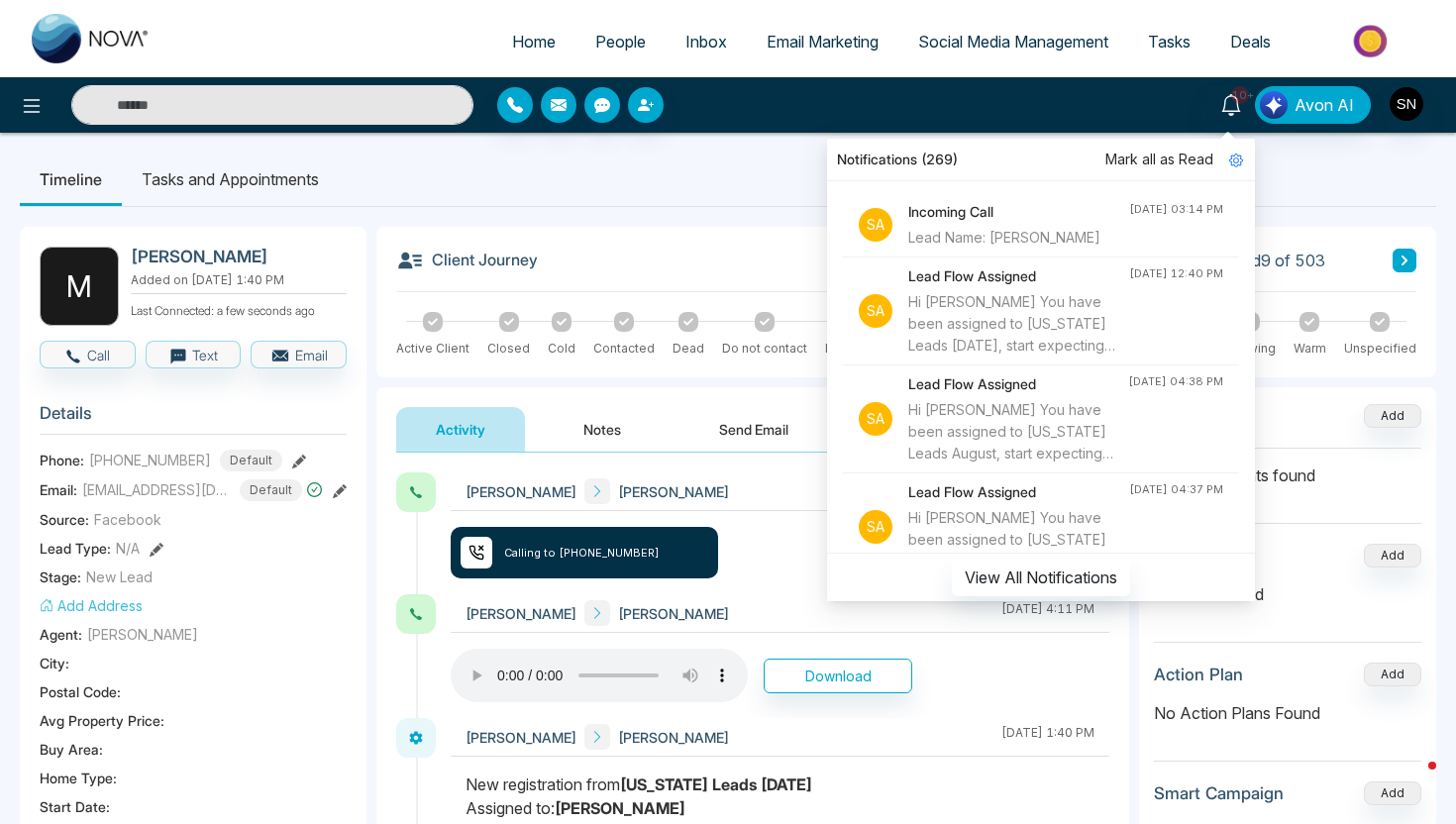
click at [1070, 236] on div "Lead Name: [PERSON_NAME]" at bounding box center [1019, 237] width 220 height 22
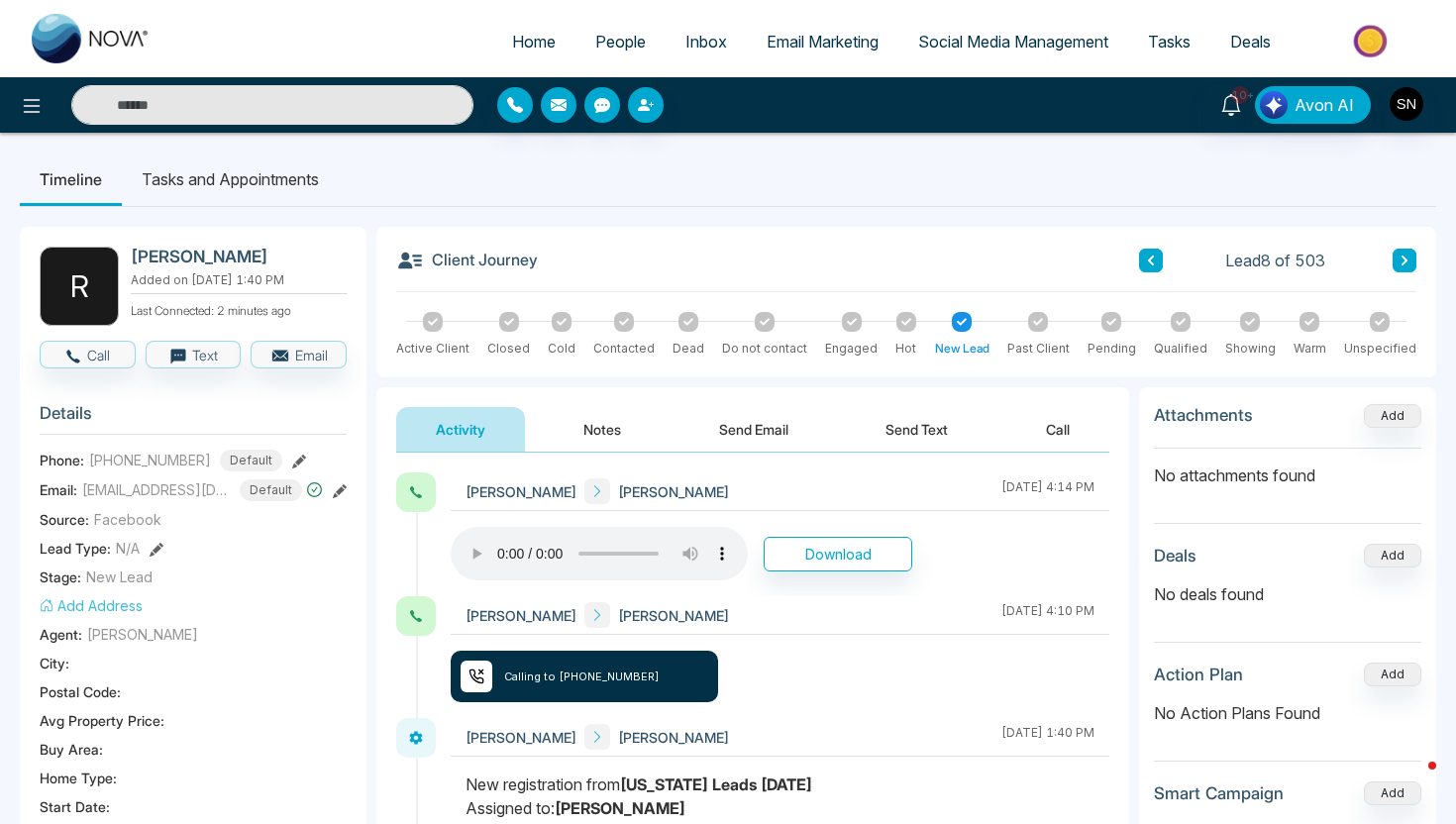
click at [508, 181] on ul "Timeline Tasks and Appointments" at bounding box center [728, 180] width 1417 height 54
drag, startPoint x: 132, startPoint y: 255, endPoint x: 243, endPoint y: 257, distance: 111.0
click at [243, 257] on h2 "[PERSON_NAME]" at bounding box center [234, 256] width 208 height 20
